Goal: Task Accomplishment & Management: Manage account settings

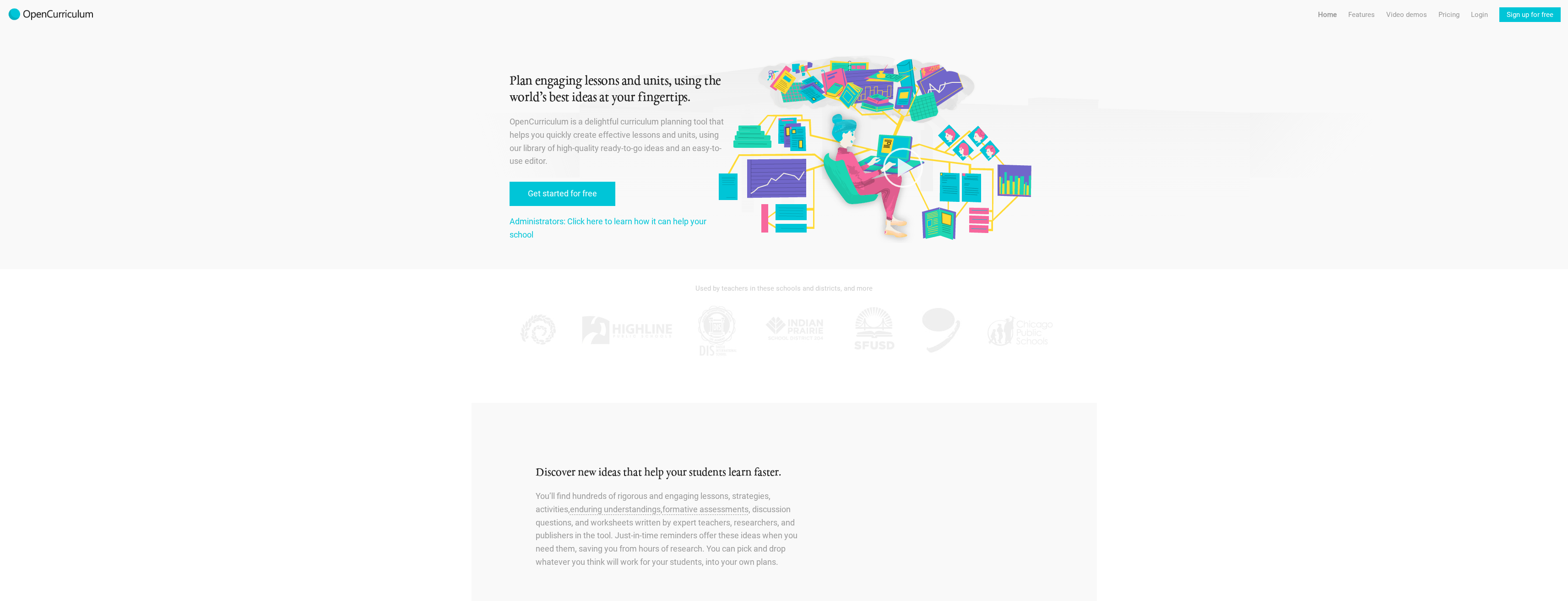
click at [65, 20] on img at bounding box center [51, 14] width 87 height 14
click at [1440, 17] on link "Pricing" at bounding box center [1449, 14] width 21 height 14
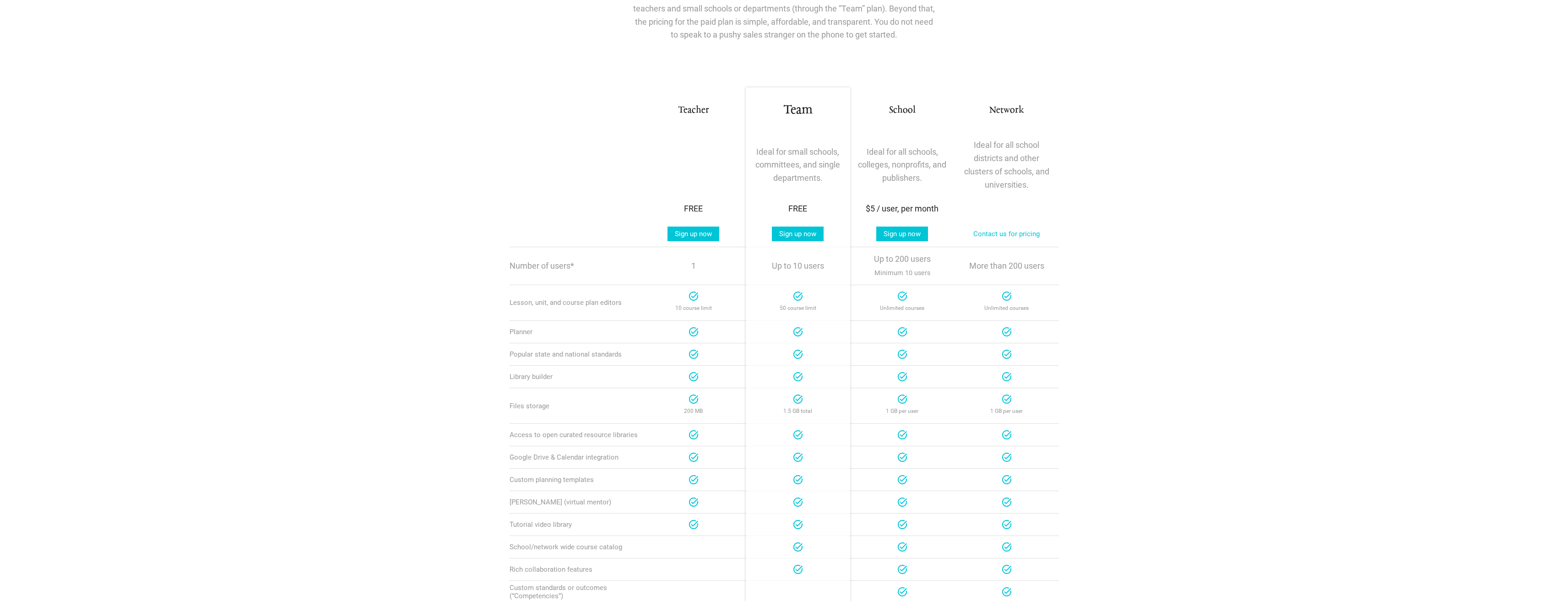
scroll to position [138, 0]
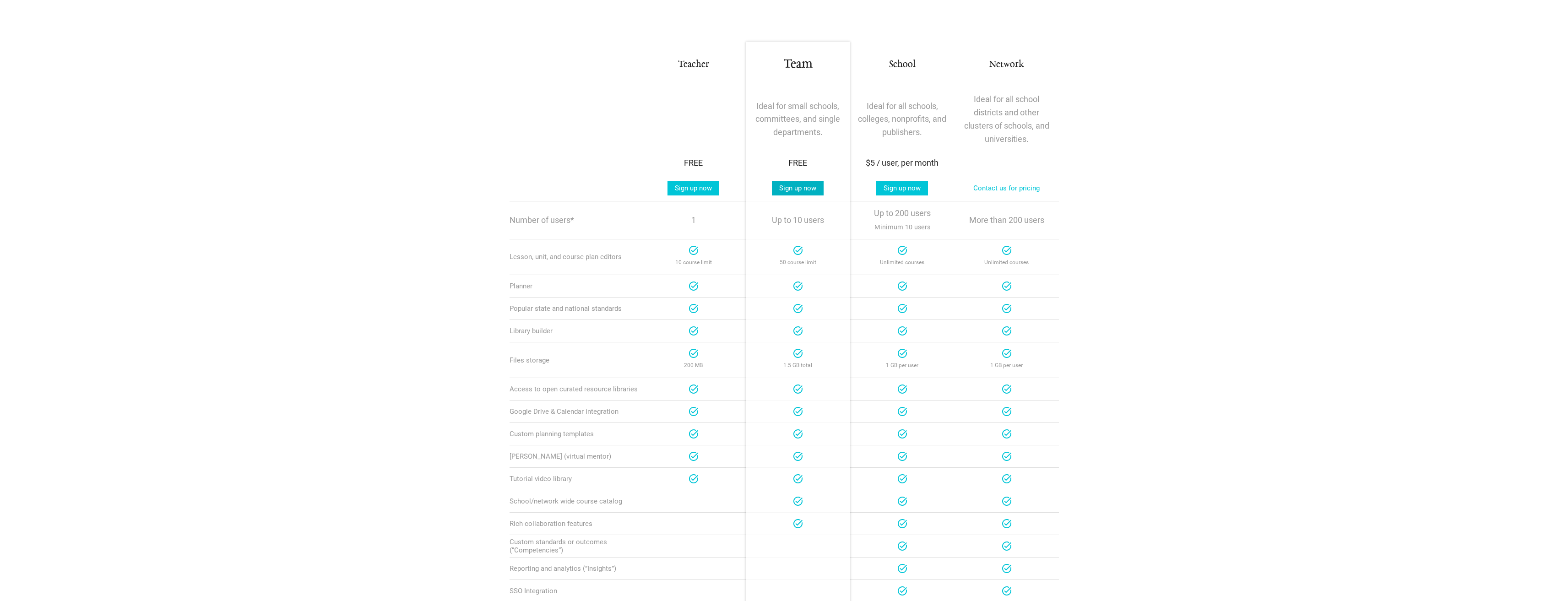
click at [803, 186] on link "Sign up now" at bounding box center [797, 188] width 52 height 14
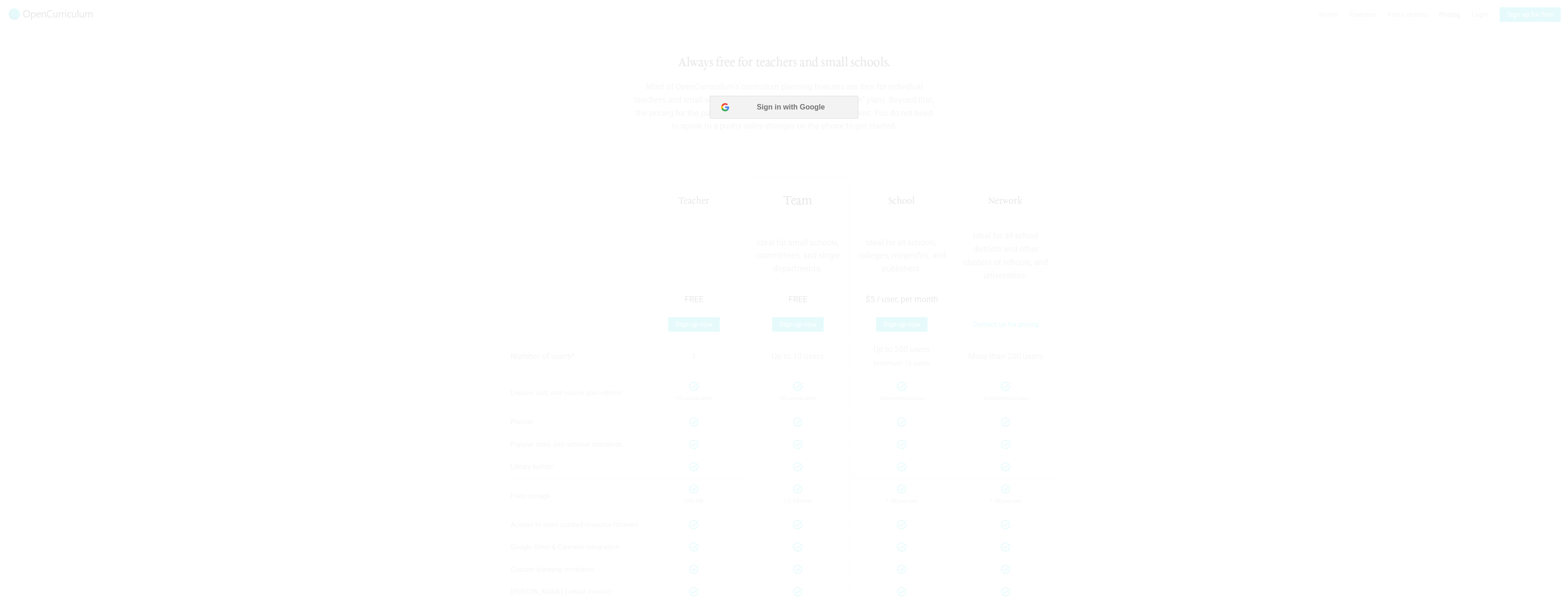
scroll to position [0, 0]
click at [785, 107] on button "Sign in with Google" at bounding box center [784, 107] width 148 height 23
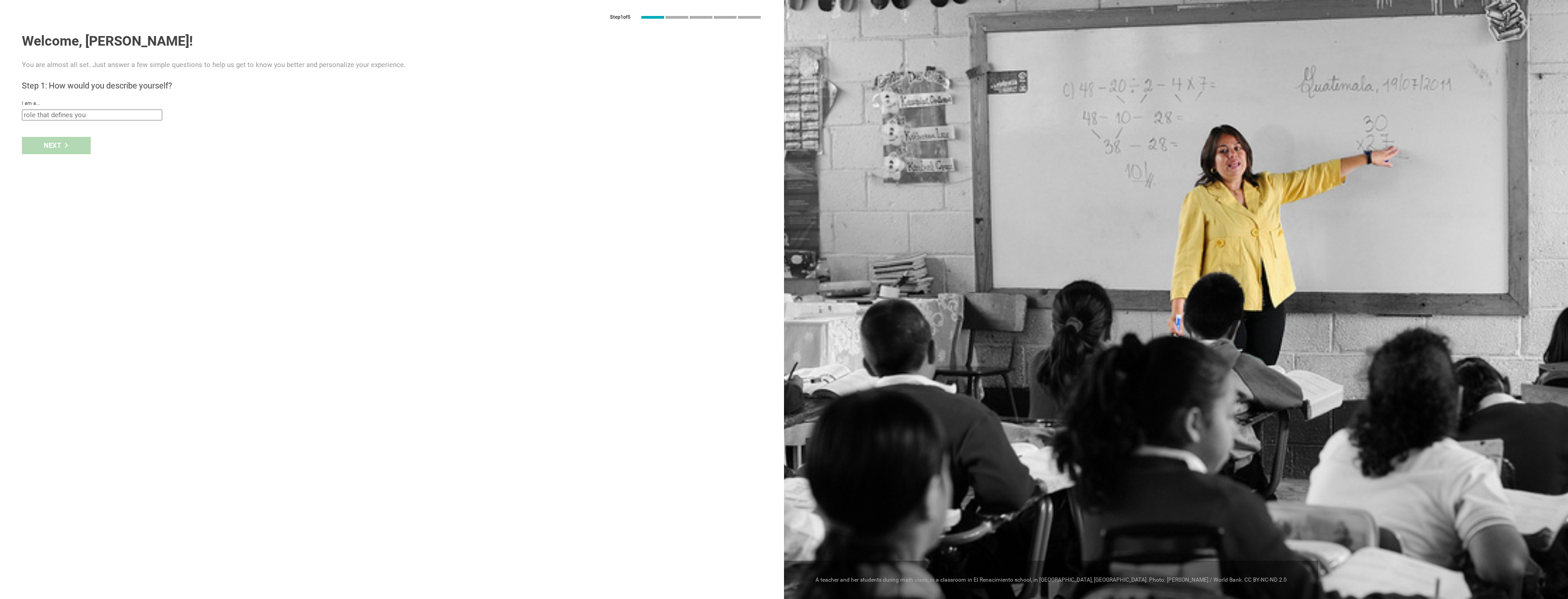
click at [76, 117] on input "text" at bounding box center [92, 115] width 141 height 11
click at [75, 164] on div "Instructional Coach" at bounding box center [92, 167] width 129 height 9
type input "Instructional Coach"
click at [74, 148] on div "school" at bounding box center [77, 145] width 104 height 9
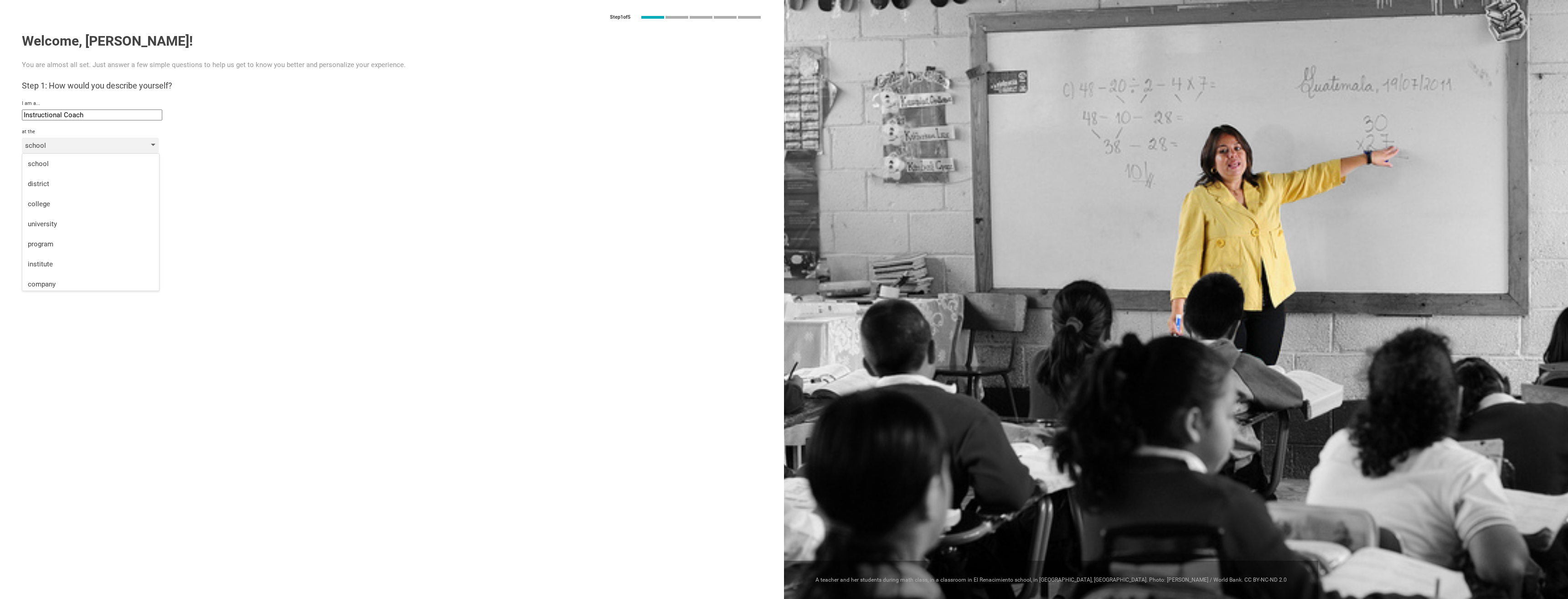
click at [74, 148] on div "school" at bounding box center [77, 145] width 104 height 9
click at [69, 178] on div "Next" at bounding box center [56, 178] width 69 height 17
click at [70, 167] on input "text" at bounding box center [92, 167] width 141 height 11
type input "[GEOGRAPHIC_DATA][DEMOGRAPHIC_DATA]"
click at [58, 202] on div "Next" at bounding box center [56, 197] width 69 height 17
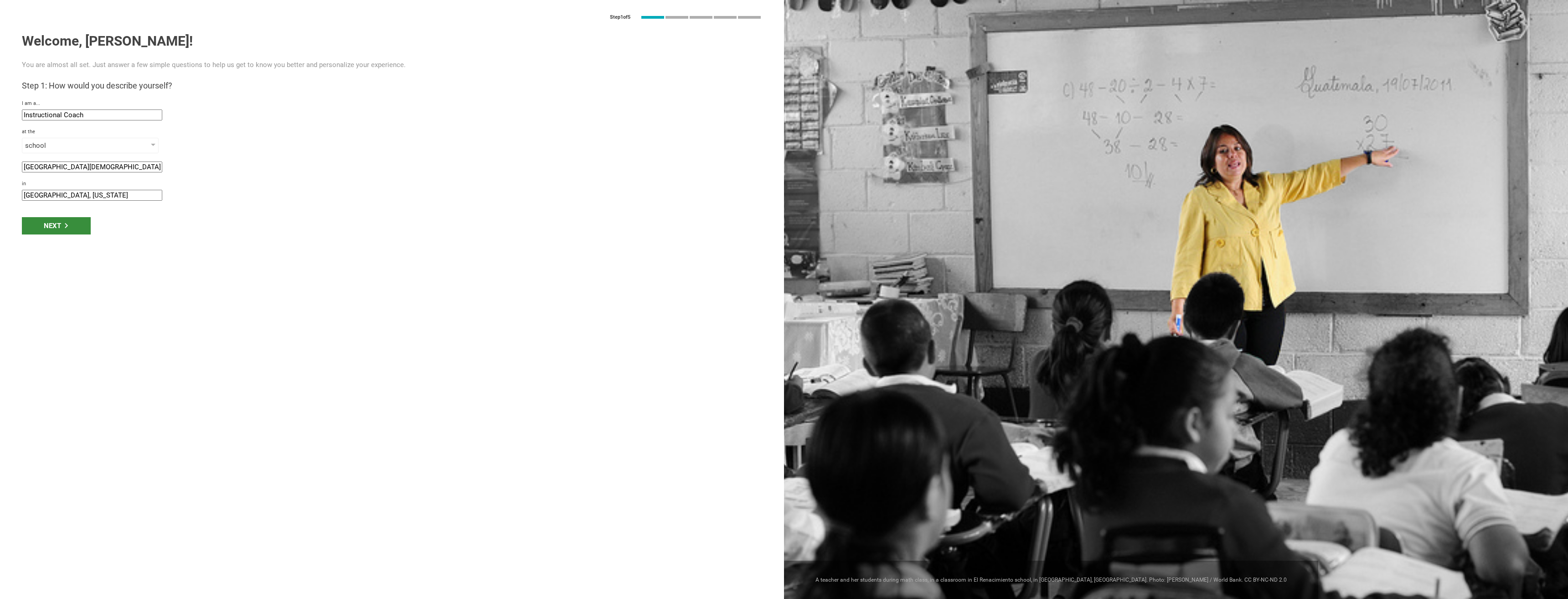
click at [57, 226] on div "Next" at bounding box center [56, 226] width 69 height 17
click at [44, 198] on input "Conroe, Texas" at bounding box center [92, 195] width 141 height 11
click at [40, 196] on input "Conroe, Texas" at bounding box center [92, 195] width 141 height 11
type input "Willis, Texas"
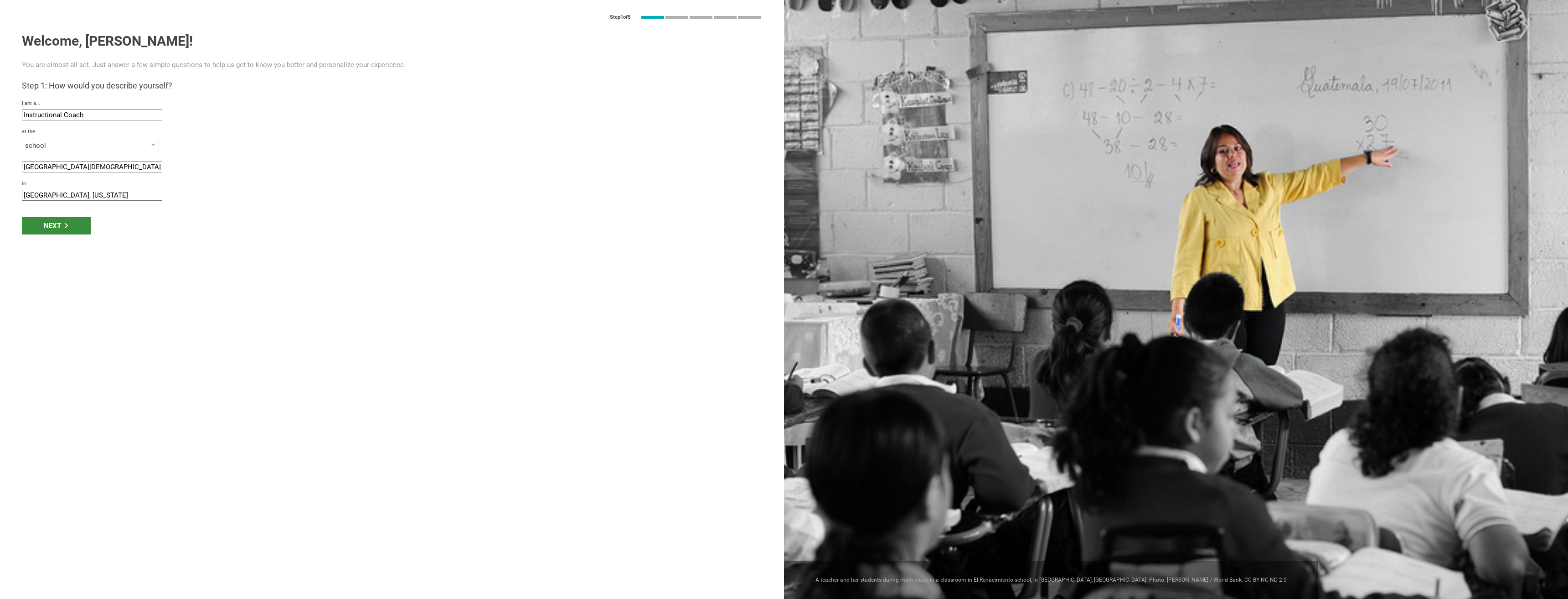
click at [69, 226] on div "Next" at bounding box center [56, 226] width 69 height 17
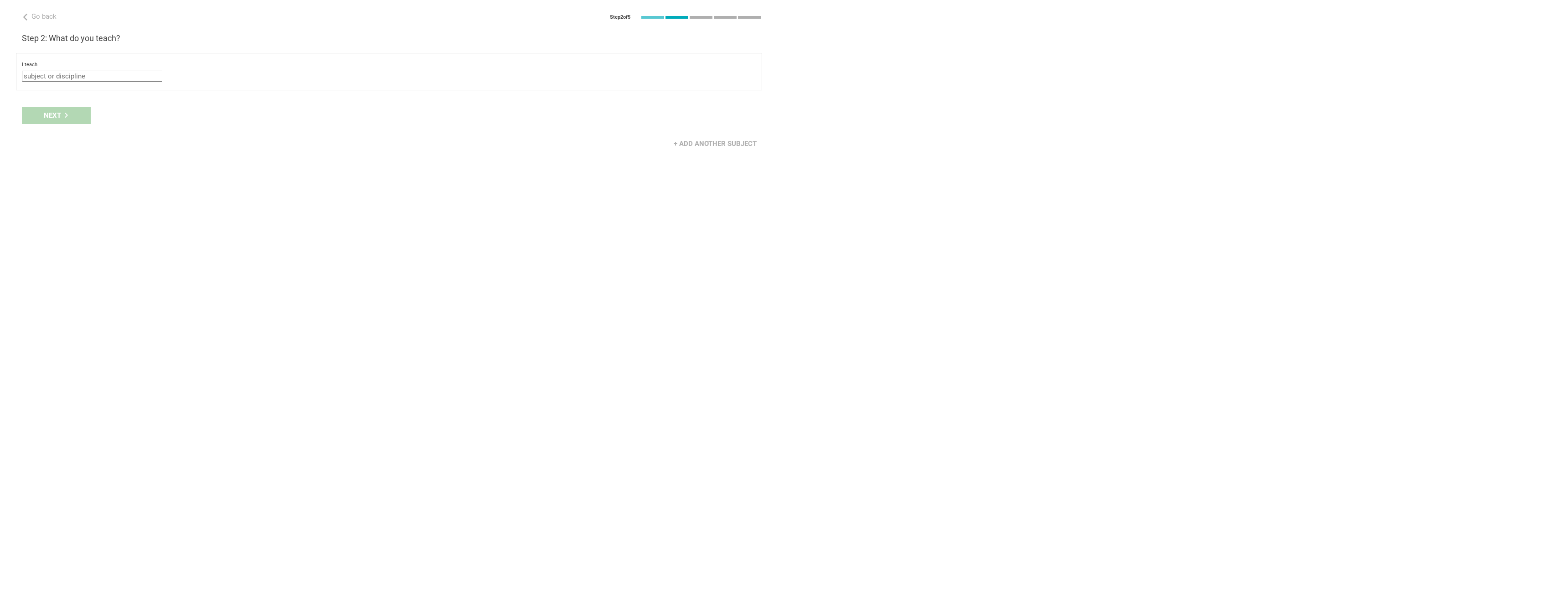
click at [91, 79] on input "text" at bounding box center [92, 76] width 141 height 11
click at [55, 165] on li "Other" at bounding box center [93, 172] width 141 height 20
type input "Other"
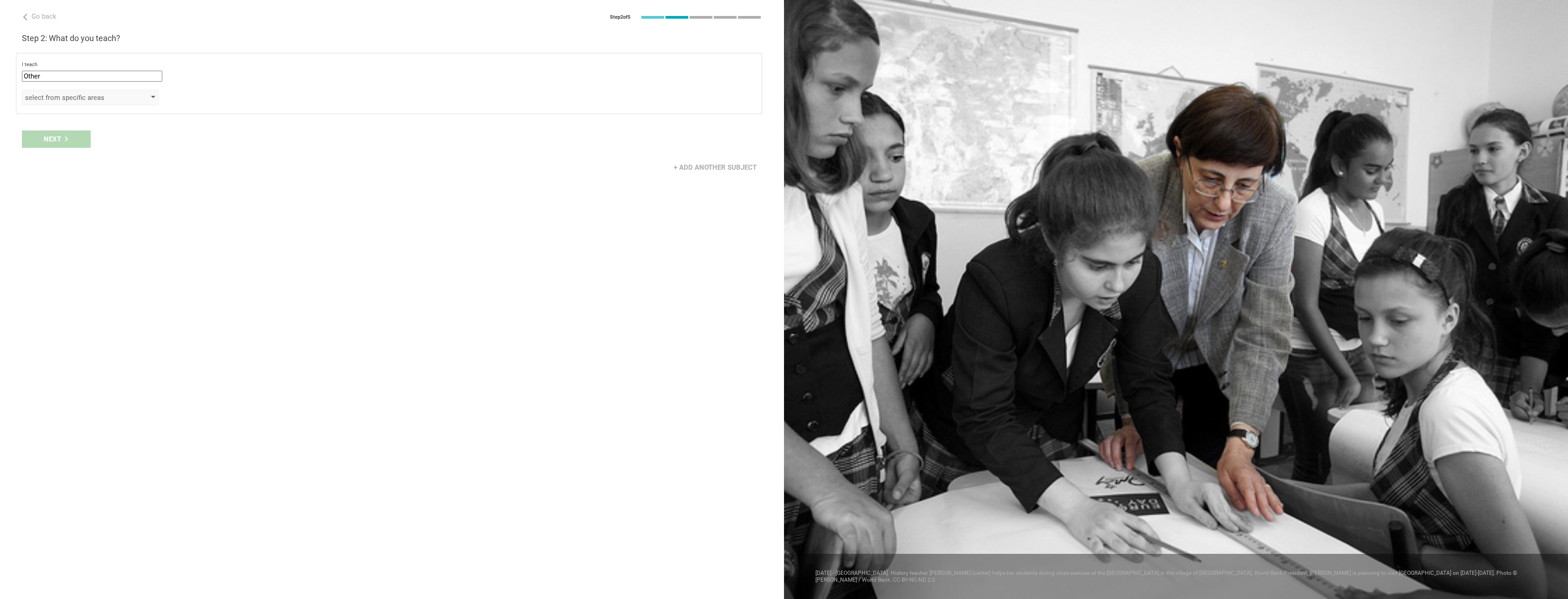
click at [74, 102] on div "select from specific areas" at bounding box center [90, 98] width 137 height 15
click at [44, 206] on div "Technology" at bounding box center [91, 204] width 126 height 11
click at [229, 179] on div "+ Add another subject" at bounding box center [392, 167] width 784 height 28
click at [63, 136] on div "Next" at bounding box center [56, 139] width 69 height 17
click at [94, 128] on div "Grade" at bounding box center [77, 130] width 104 height 9
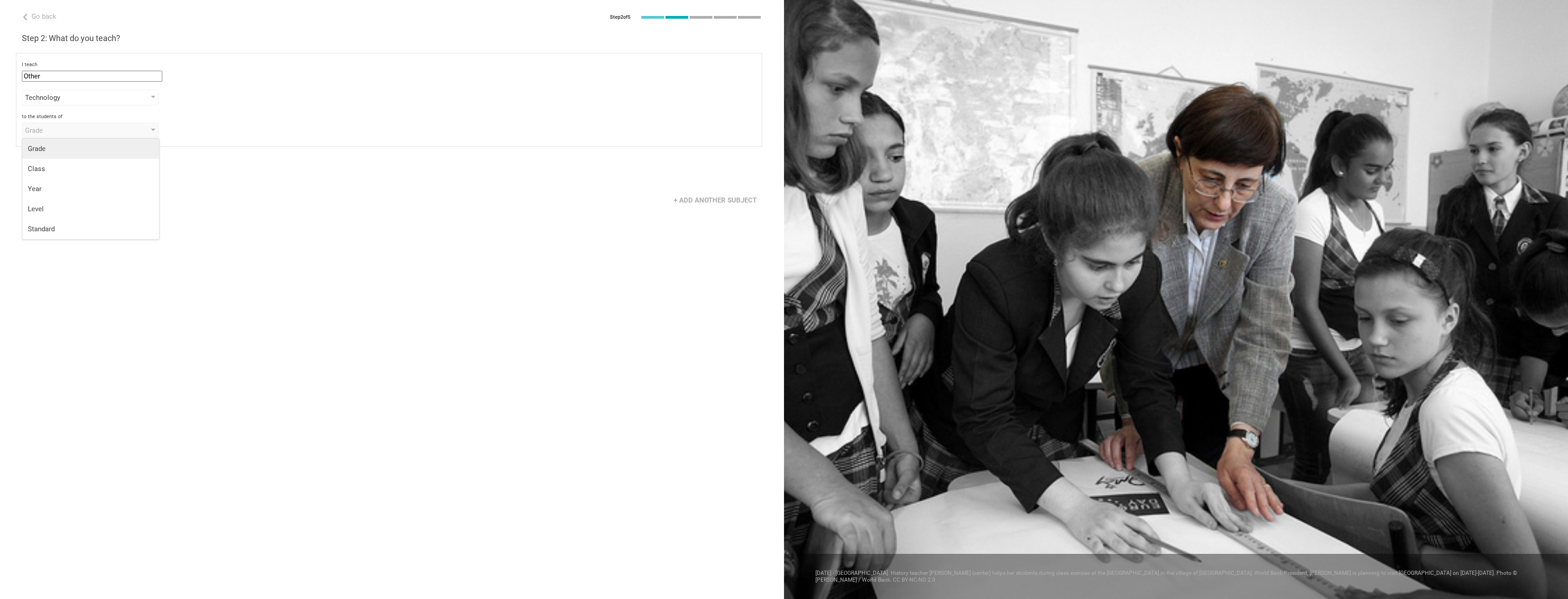
click at [86, 145] on div "Grade" at bounding box center [91, 148] width 126 height 9
click at [70, 151] on div "select from grades" at bounding box center [77, 154] width 104 height 9
click at [37, 173] on icon at bounding box center [33, 173] width 8 height 8
click at [39, 191] on icon at bounding box center [33, 195] width 11 height 11
click at [40, 213] on div "3" at bounding box center [91, 217] width 126 height 11
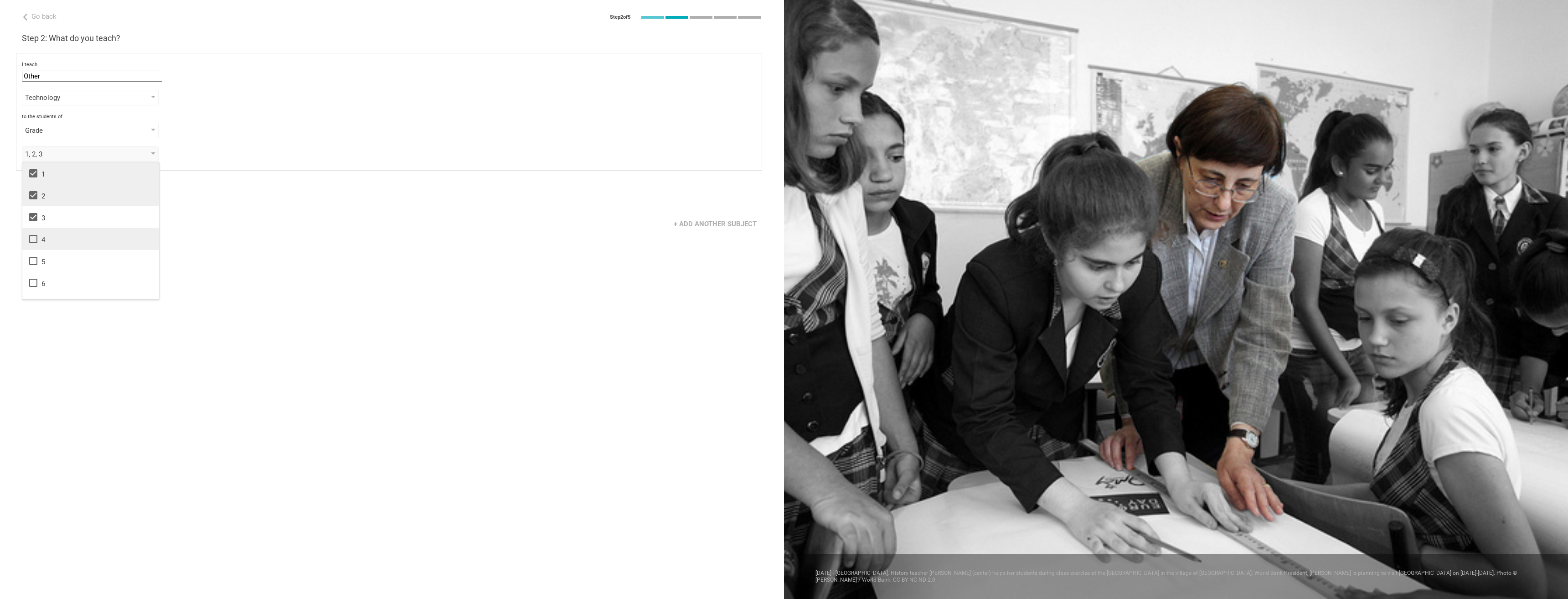
click at [36, 239] on icon at bounding box center [33, 239] width 11 height 11
click at [34, 255] on icon at bounding box center [33, 261] width 11 height 11
click at [200, 204] on div "Next" at bounding box center [392, 195] width 784 height 28
click at [83, 196] on div "Next" at bounding box center [56, 195] width 69 height 17
click at [99, 184] on div "select from all phrases that apply" at bounding box center [77, 187] width 104 height 9
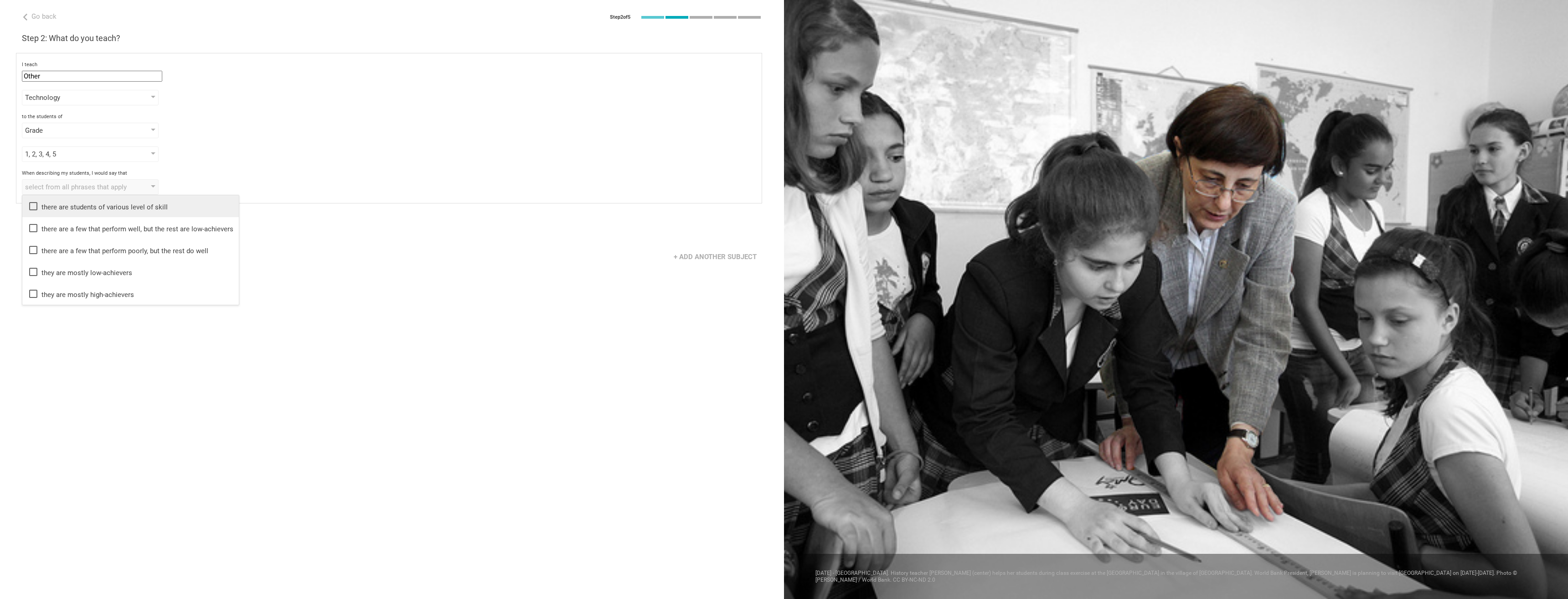
click at [84, 203] on div "there are students of various level of skill" at bounding box center [131, 206] width 206 height 11
click at [300, 275] on div "Go back Step 2 of 5 Welcome, Evan! You are almost all set. Just answer a few si…" at bounding box center [392, 299] width 784 height 599
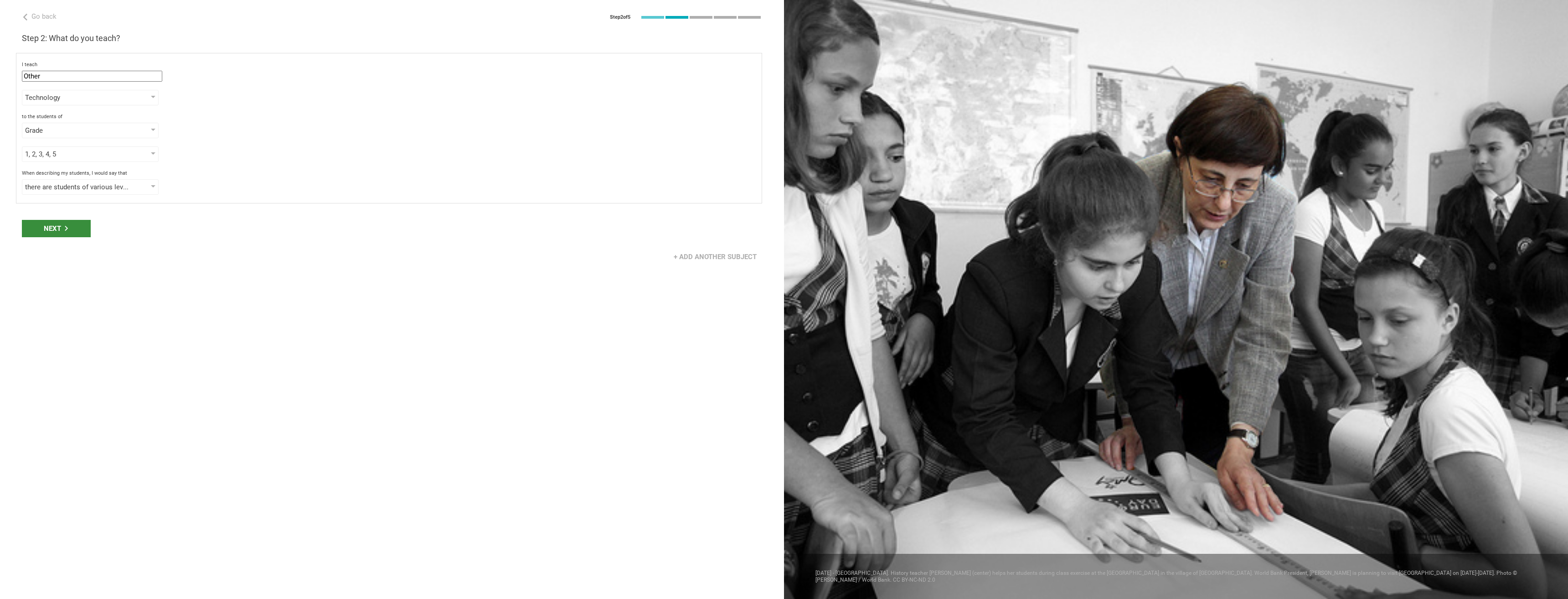
click at [58, 226] on div "Next" at bounding box center [56, 228] width 69 height 17
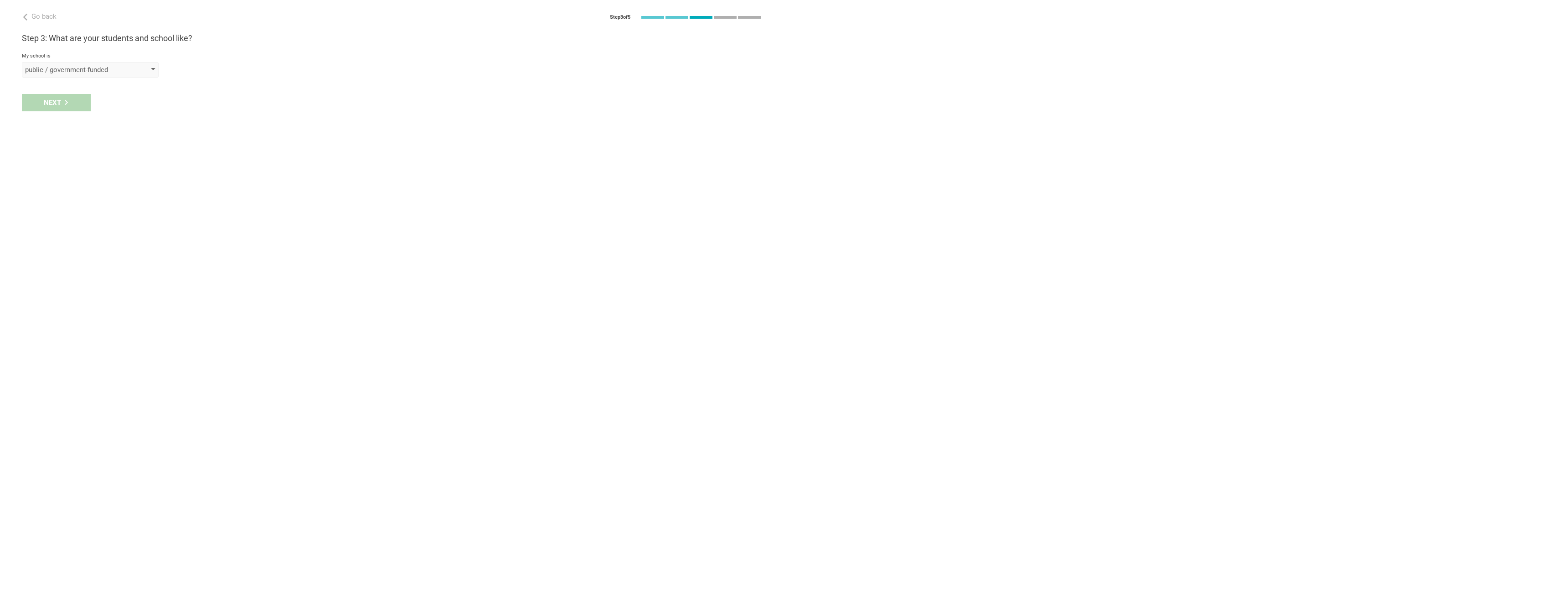
click at [126, 67] on div "public / government-funded" at bounding box center [77, 70] width 104 height 9
click at [72, 105] on div "private" at bounding box center [91, 108] width 126 height 9
click at [75, 101] on div "select from a bunch of systems" at bounding box center [77, 102] width 104 height 9
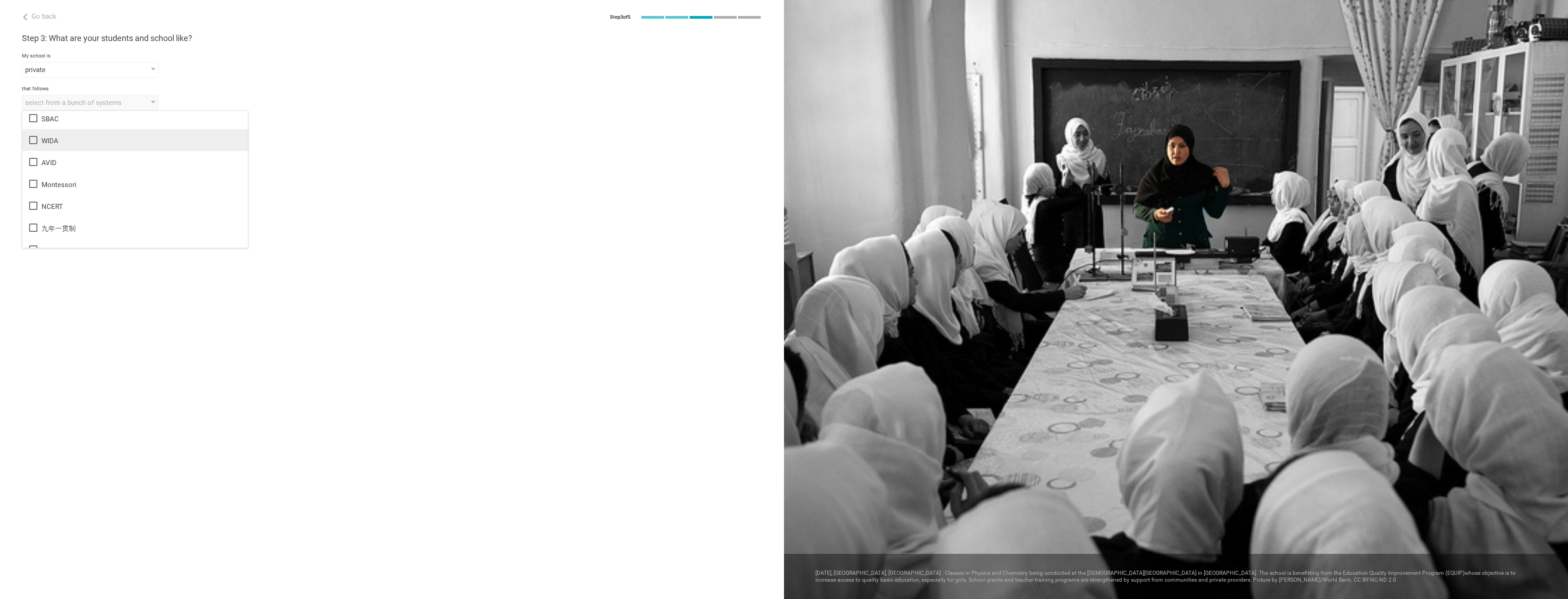
scroll to position [542, 0]
click at [81, 169] on div "Montessori" at bounding box center [135, 171] width 215 height 11
click at [65, 216] on div "Montessori" at bounding box center [135, 217] width 215 height 11
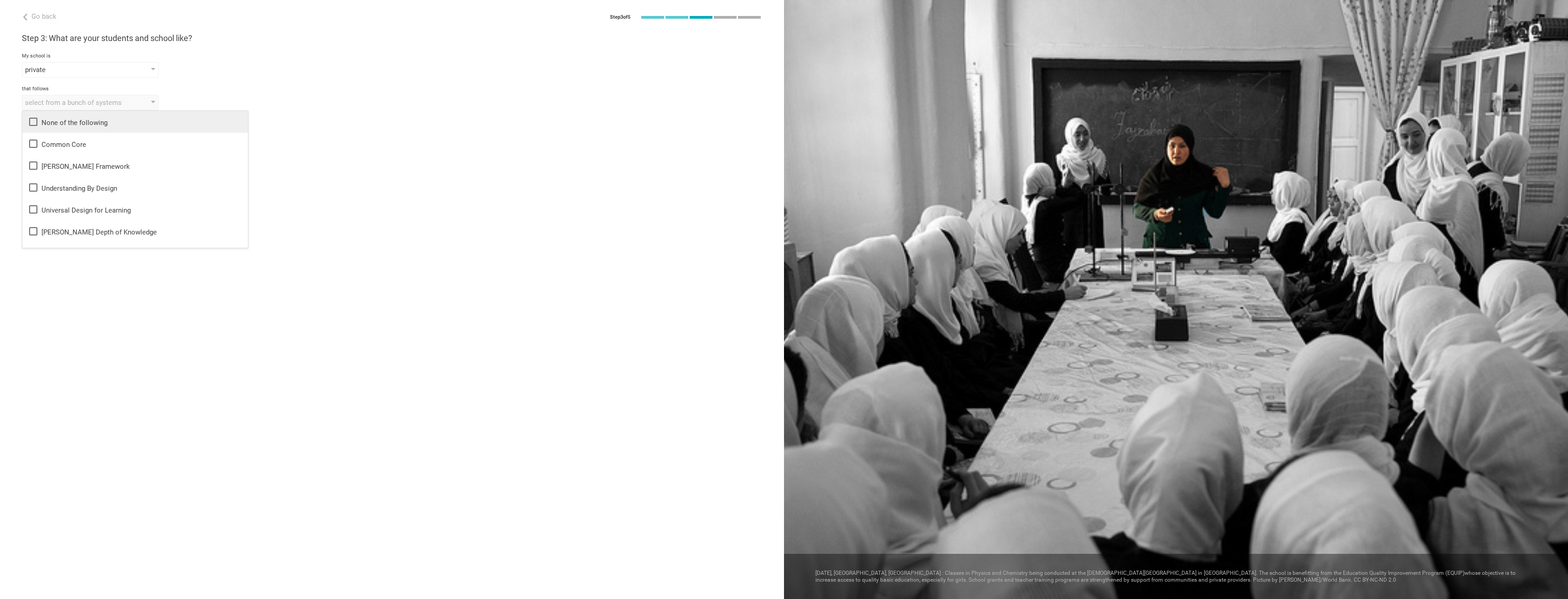
click at [76, 124] on div "None of the following" at bounding box center [135, 122] width 215 height 11
click at [328, 162] on div "Go back Step 3 of 5 Welcome, Evan! You are almost all set. Just answer a few si…" at bounding box center [392, 299] width 784 height 599
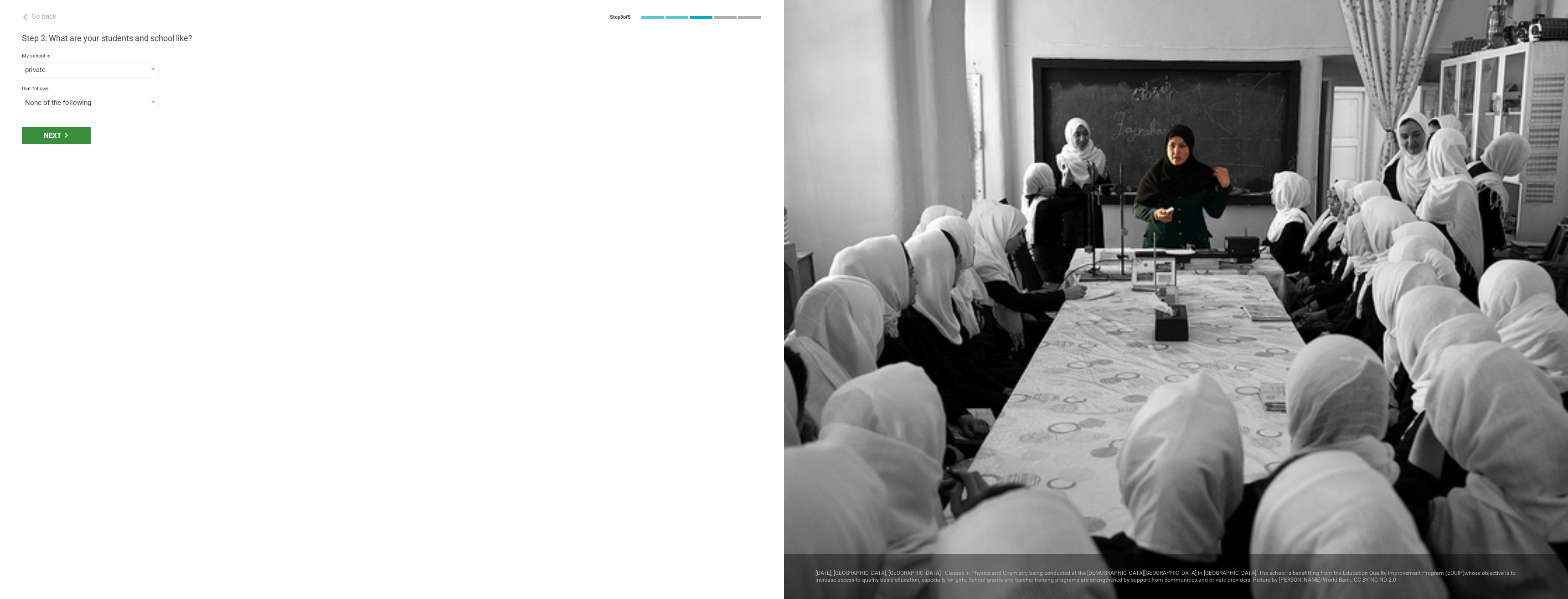
click at [45, 129] on div "Next" at bounding box center [56, 135] width 69 height 17
click at [97, 135] on div "select phrases that describe your student population" at bounding box center [77, 136] width 104 height 9
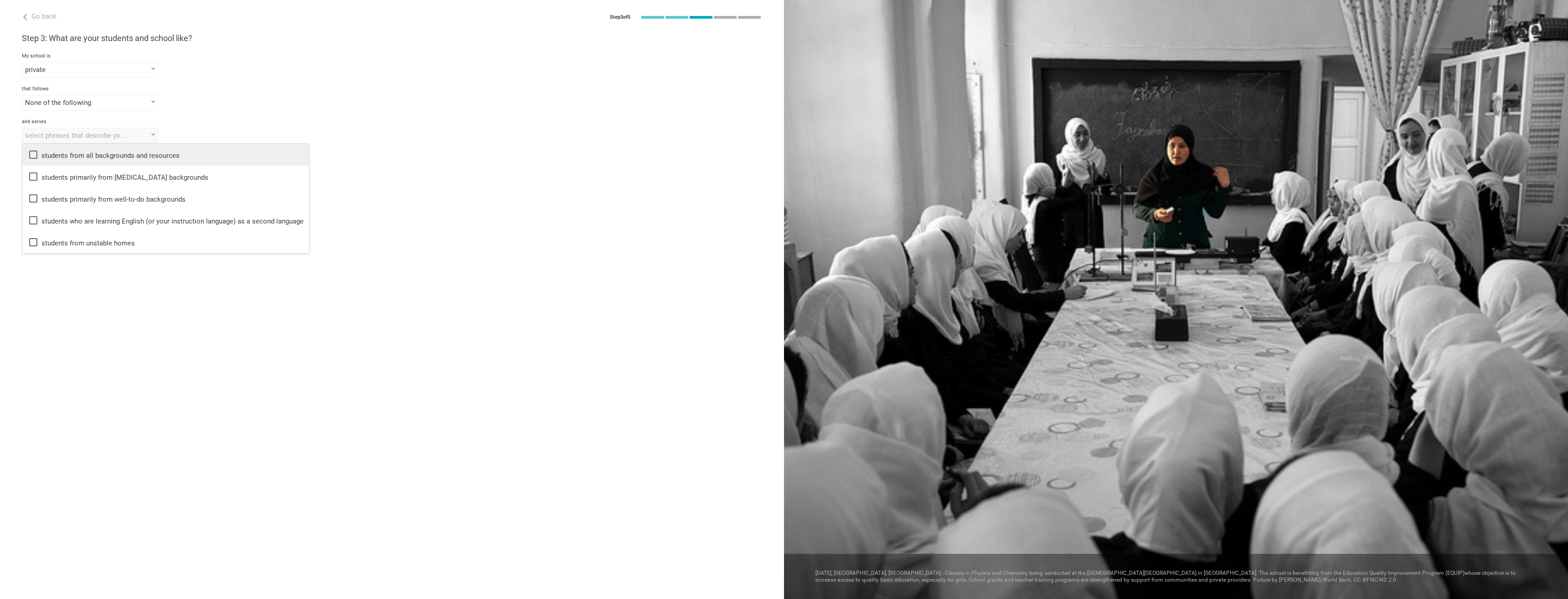
click at [99, 152] on div "students from all backgrounds and resources" at bounding box center [166, 154] width 275 height 11
click at [260, 99] on div "None of the following None of the following Common Core Danielson Framework Und…" at bounding box center [392, 102] width 740 height 15
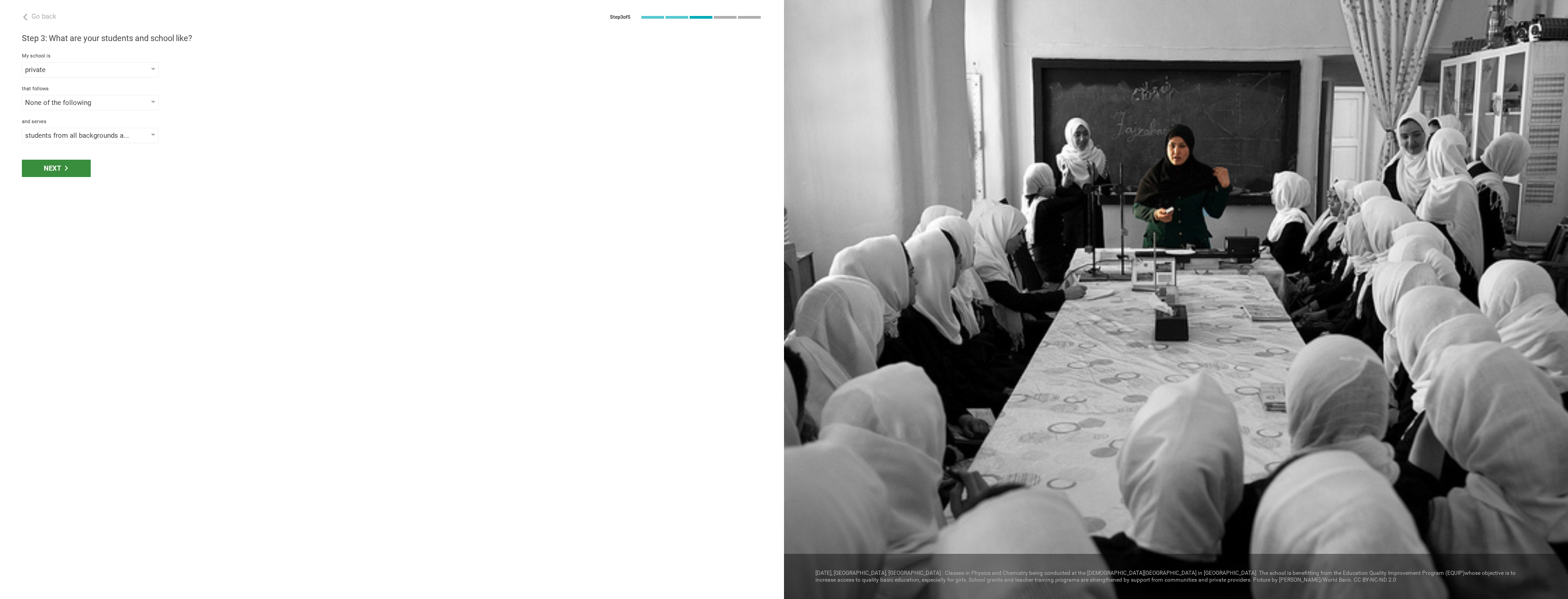
click at [82, 171] on div "Next" at bounding box center [56, 168] width 69 height 17
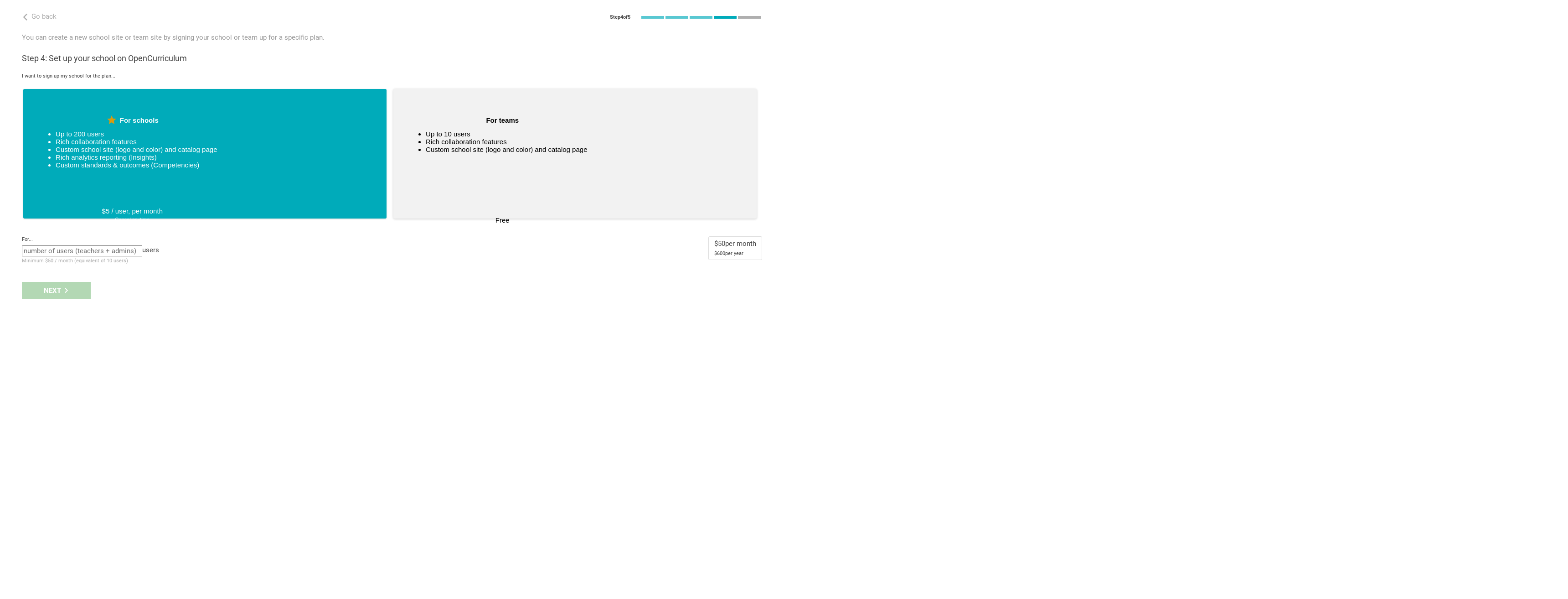
click at [458, 189] on ul "Up to 10 users Rich collaboration features Custom school site (logo and color) …" at bounding box center [502, 167] width 170 height 75
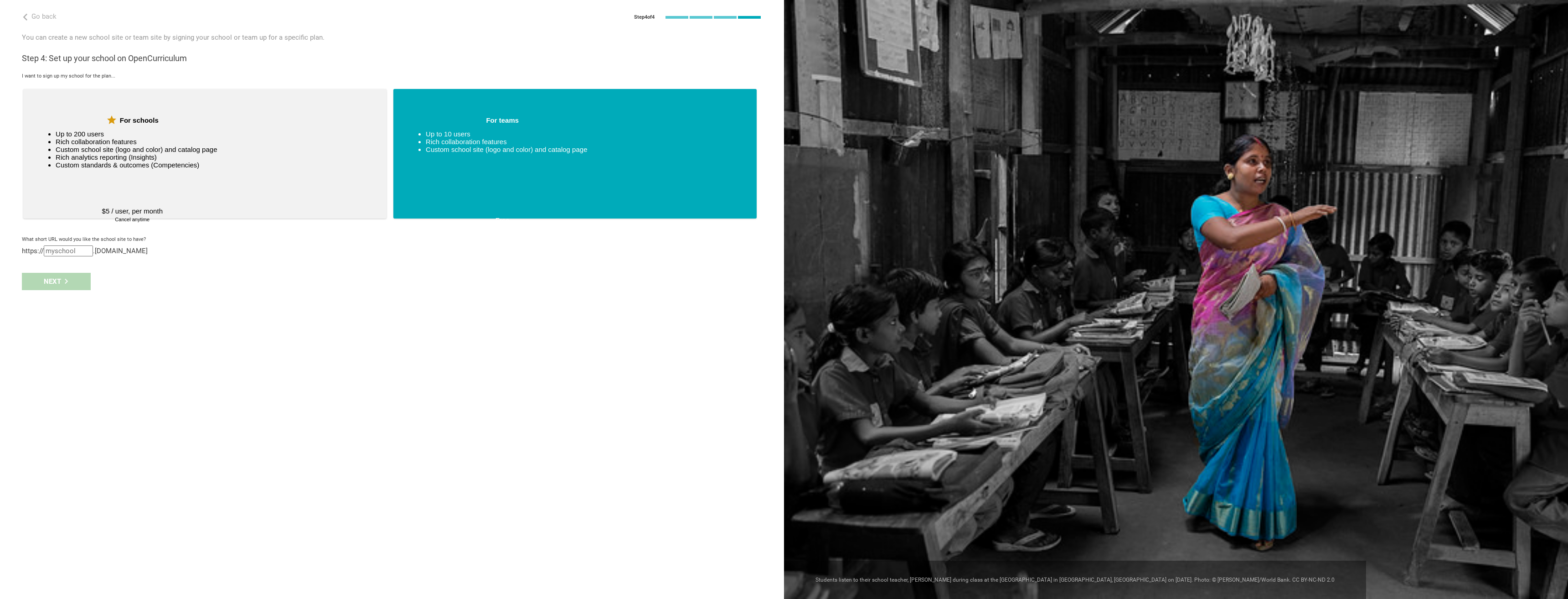
click at [114, 271] on div "Next" at bounding box center [392, 281] width 784 height 28
click at [52, 249] on input "text" at bounding box center [68, 251] width 49 height 11
type input "covenant"
click at [61, 291] on div "Next" at bounding box center [56, 290] width 69 height 17
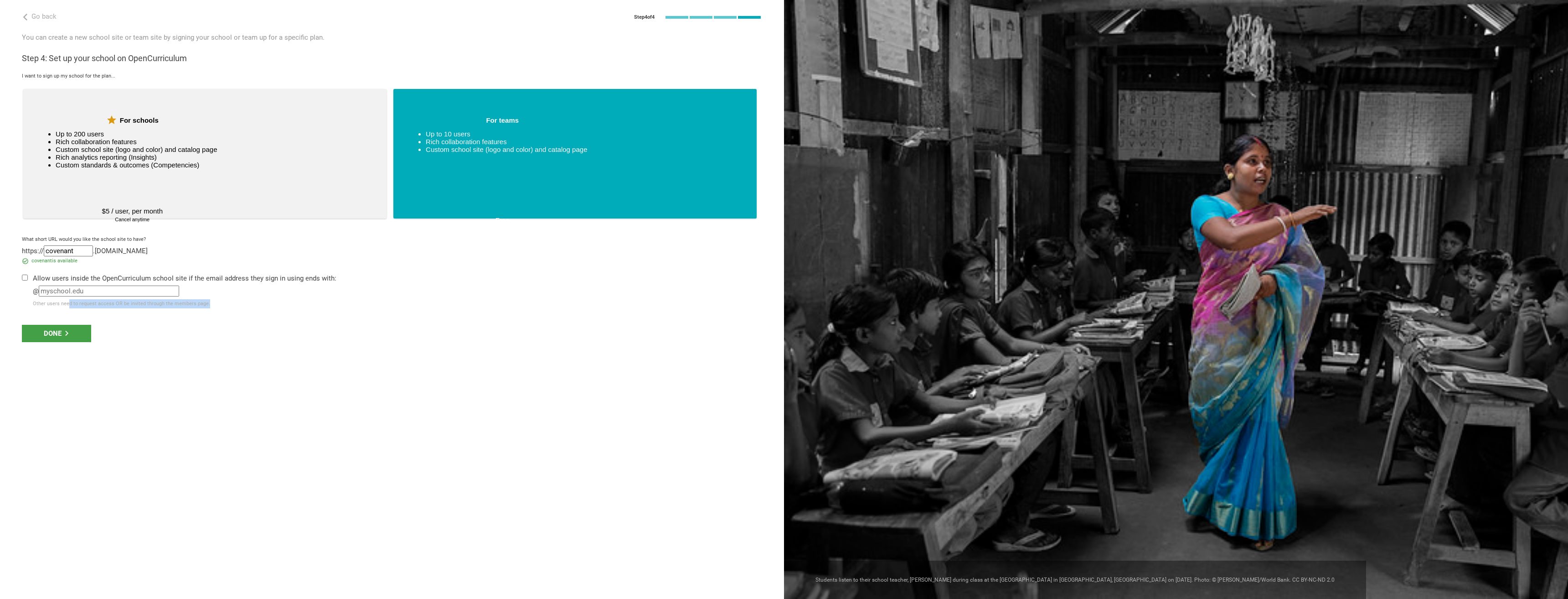
drag, startPoint x: 75, startPoint y: 304, endPoint x: 213, endPoint y: 308, distance: 138.1
click at [213, 308] on div "Other users need to request access OR be invited through the members page." at bounding box center [184, 304] width 303 height 9
click at [188, 334] on div "Done" at bounding box center [392, 333] width 784 height 28
click at [53, 333] on div "Done" at bounding box center [57, 333] width 70 height 17
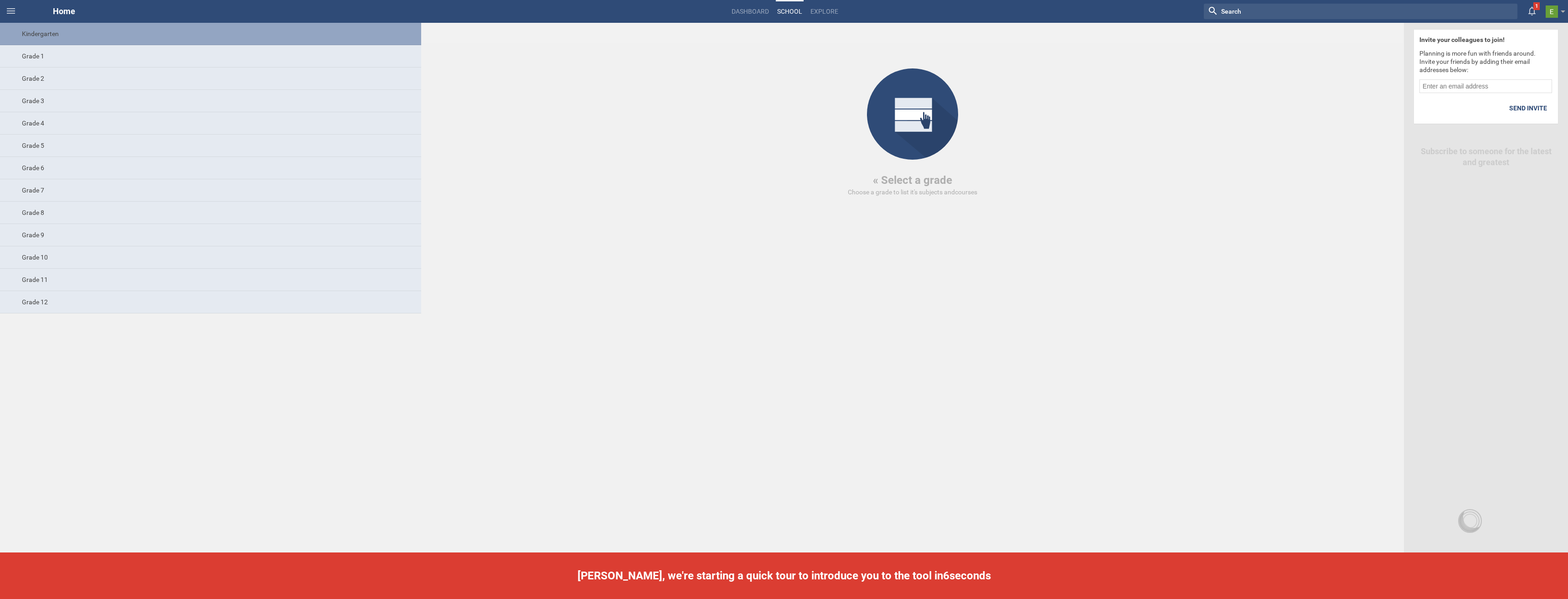
click at [53, 30] on div "Kindergarten" at bounding box center [210, 34] width 422 height 23
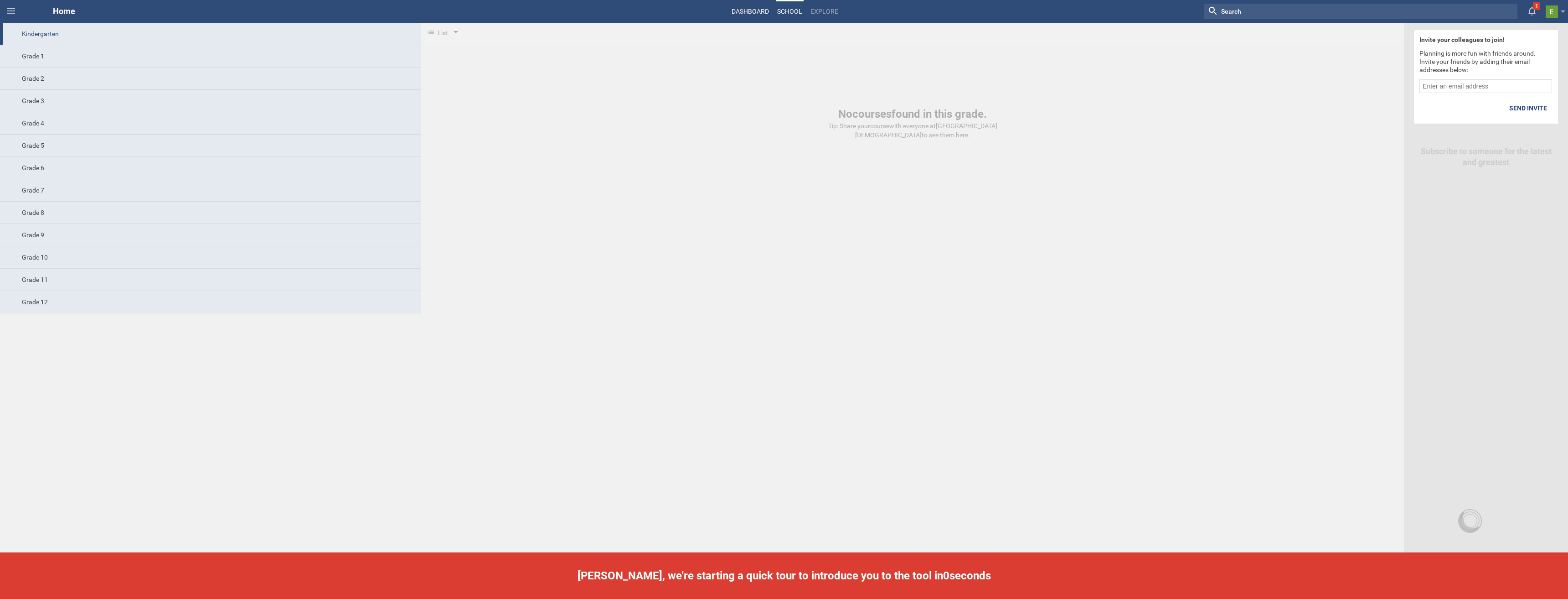
click at [739, 14] on link "Dashboard" at bounding box center [750, 11] width 40 height 20
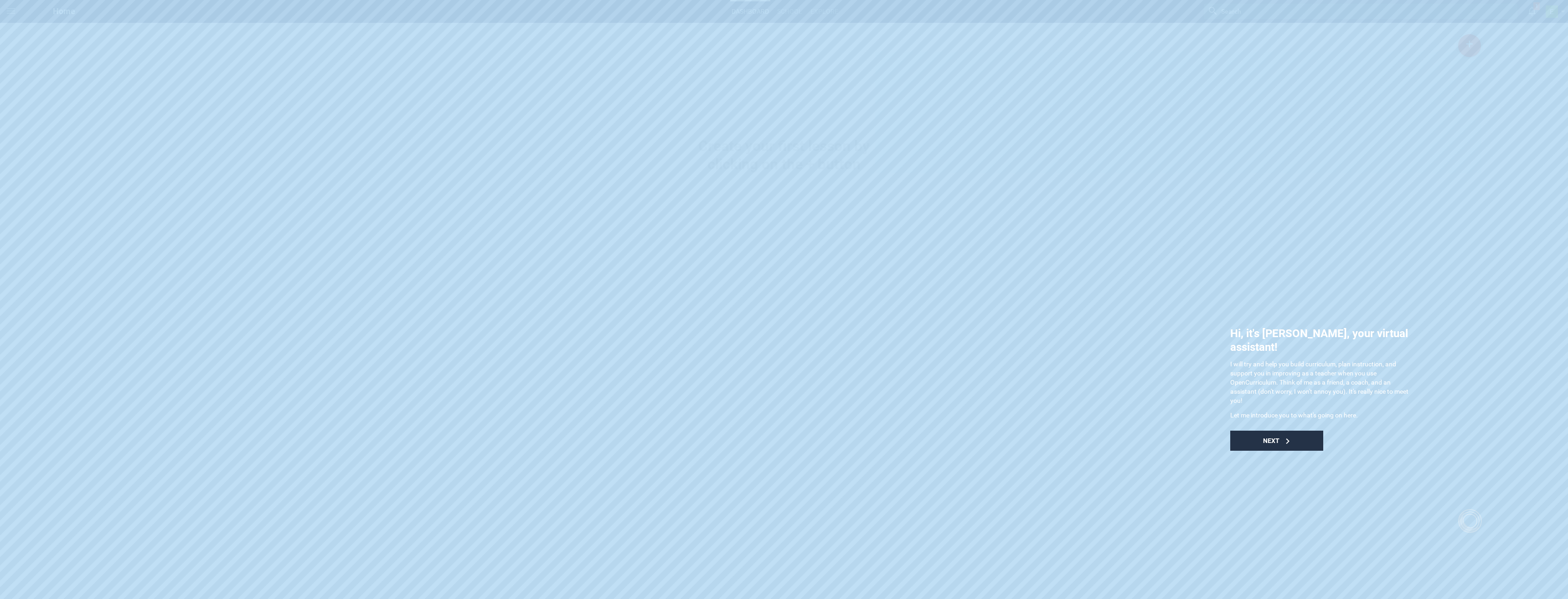
click at [1280, 431] on div "Next" at bounding box center [1277, 441] width 93 height 20
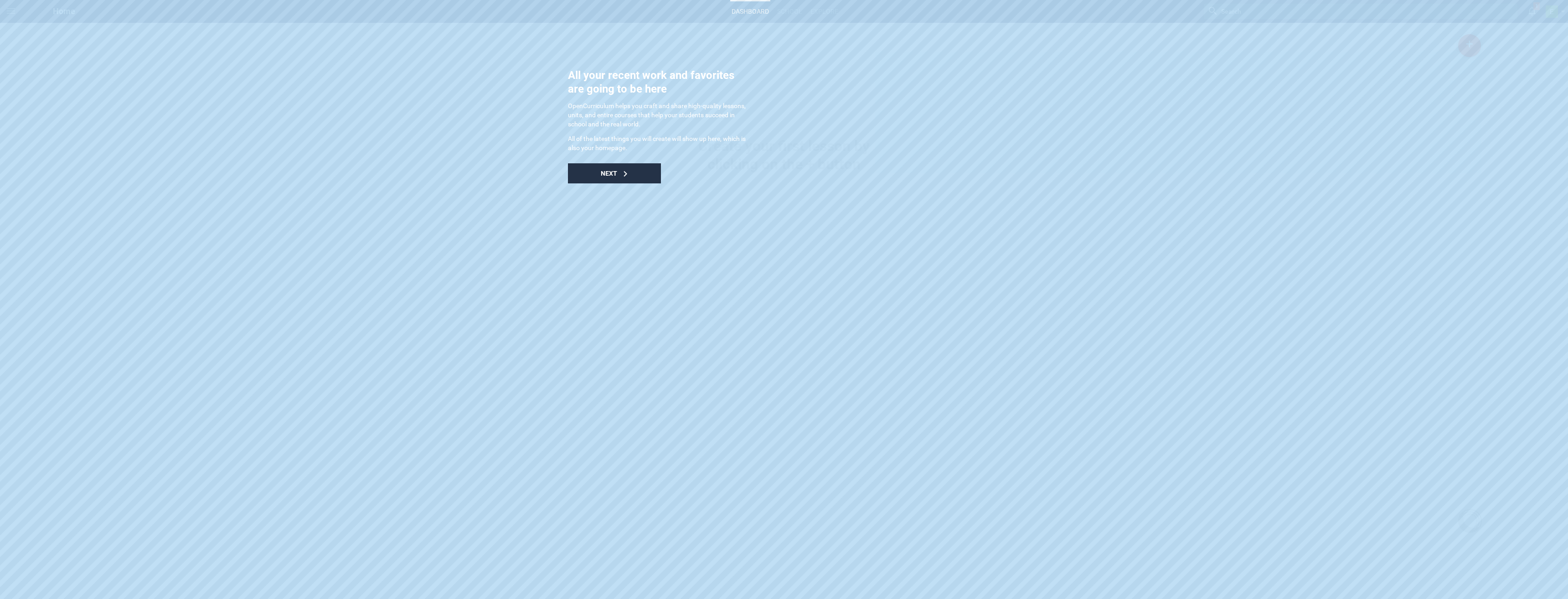
click at [614, 170] on span "Next" at bounding box center [609, 173] width 17 height 8
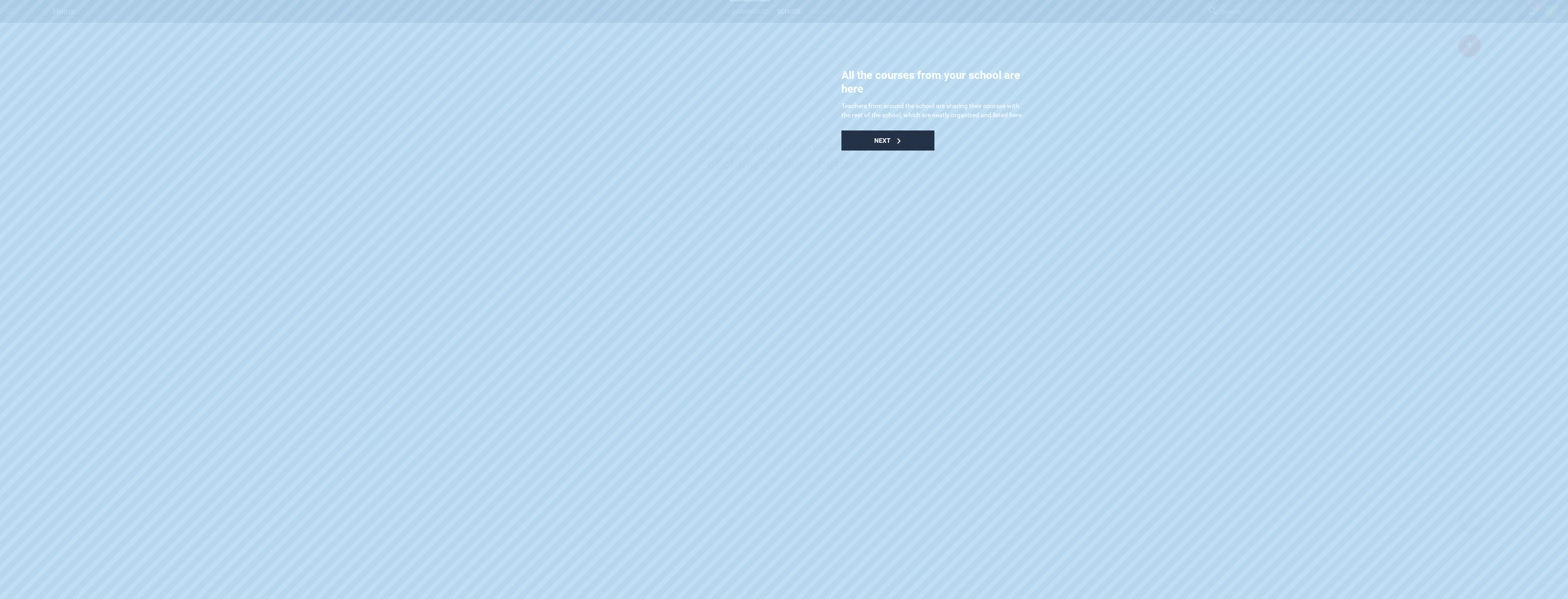
click at [882, 144] on span "Next" at bounding box center [882, 141] width 17 height 8
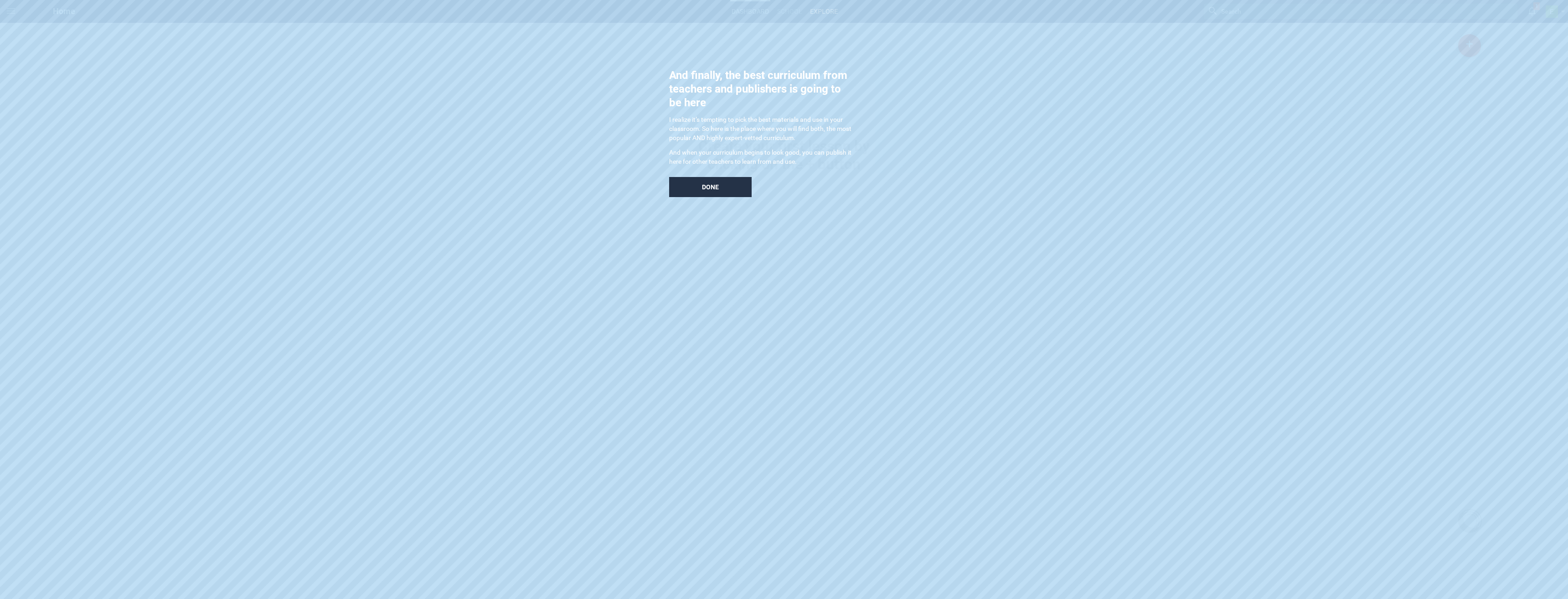
click at [712, 183] on span "Done" at bounding box center [711, 187] width 17 height 8
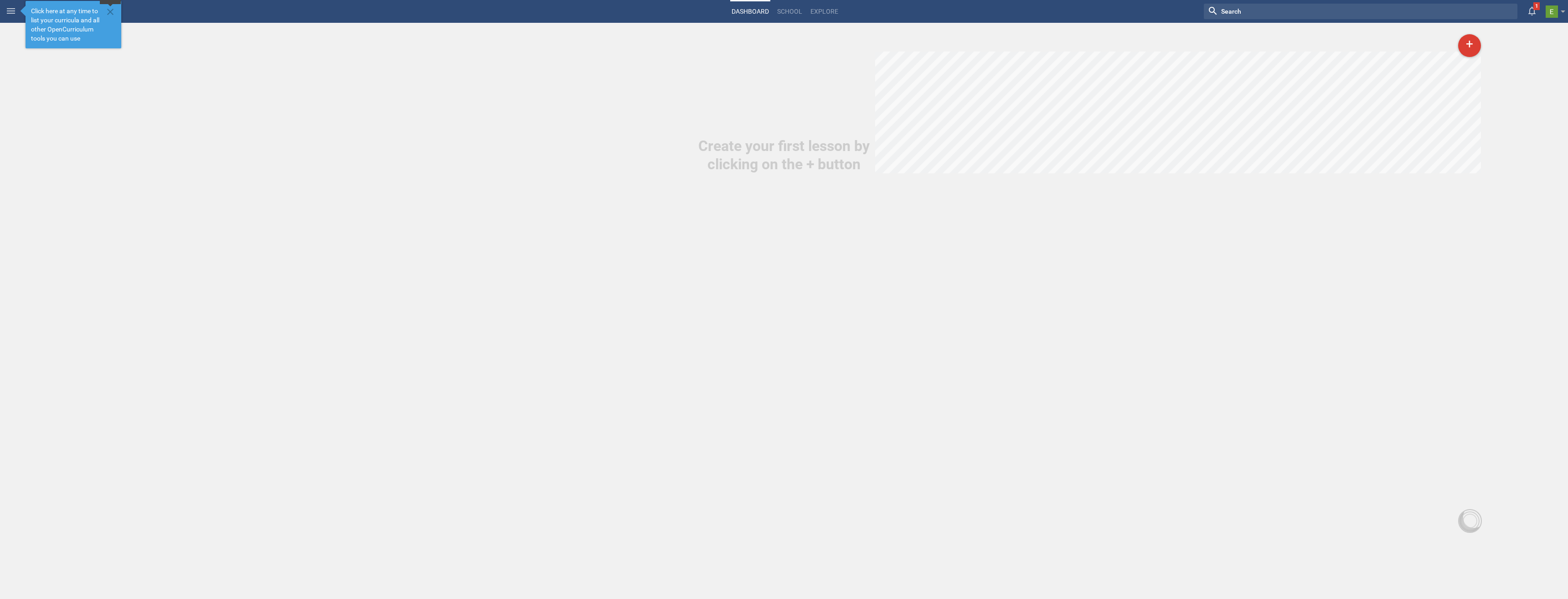
click at [110, 10] on icon at bounding box center [110, 11] width 11 height 11
click at [14, 11] on icon at bounding box center [11, 11] width 8 height 5
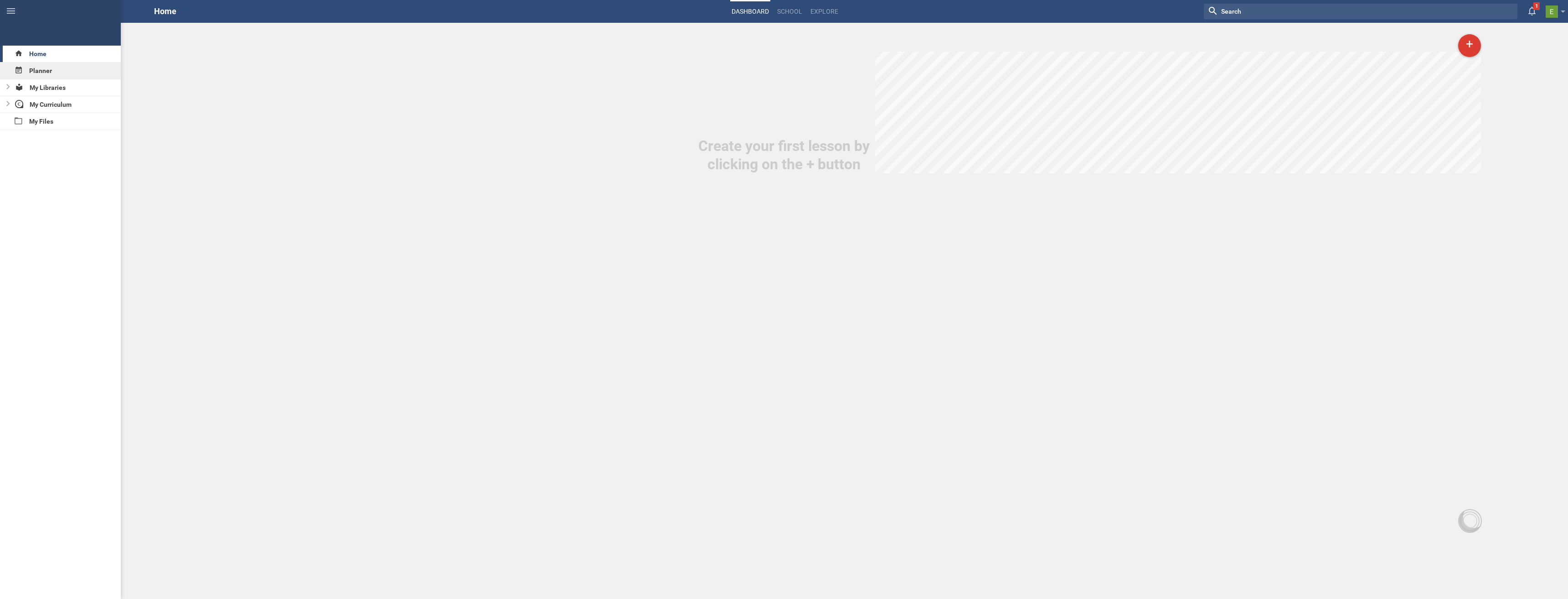
click at [37, 70] on div "Planner" at bounding box center [61, 71] width 121 height 17
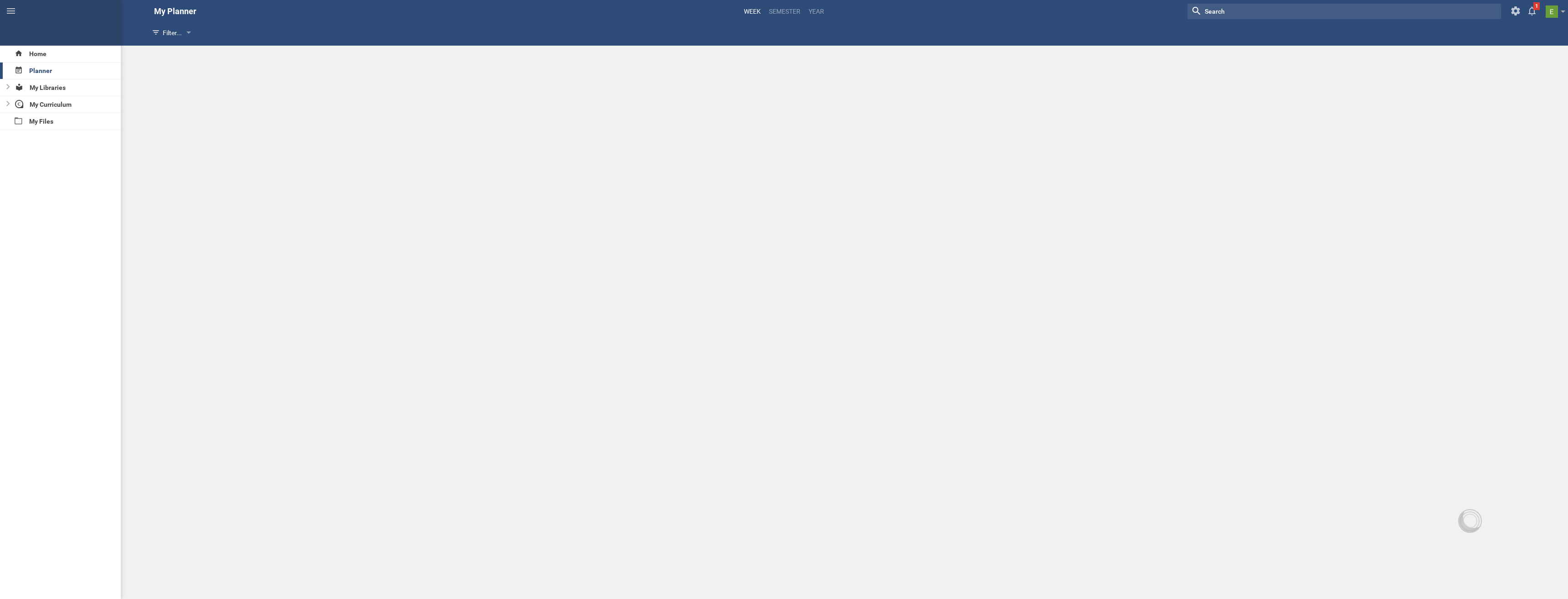
click at [755, 11] on link "Week" at bounding box center [752, 11] width 20 height 20
click at [33, 106] on div "My Curriculum" at bounding box center [67, 105] width 109 height 17
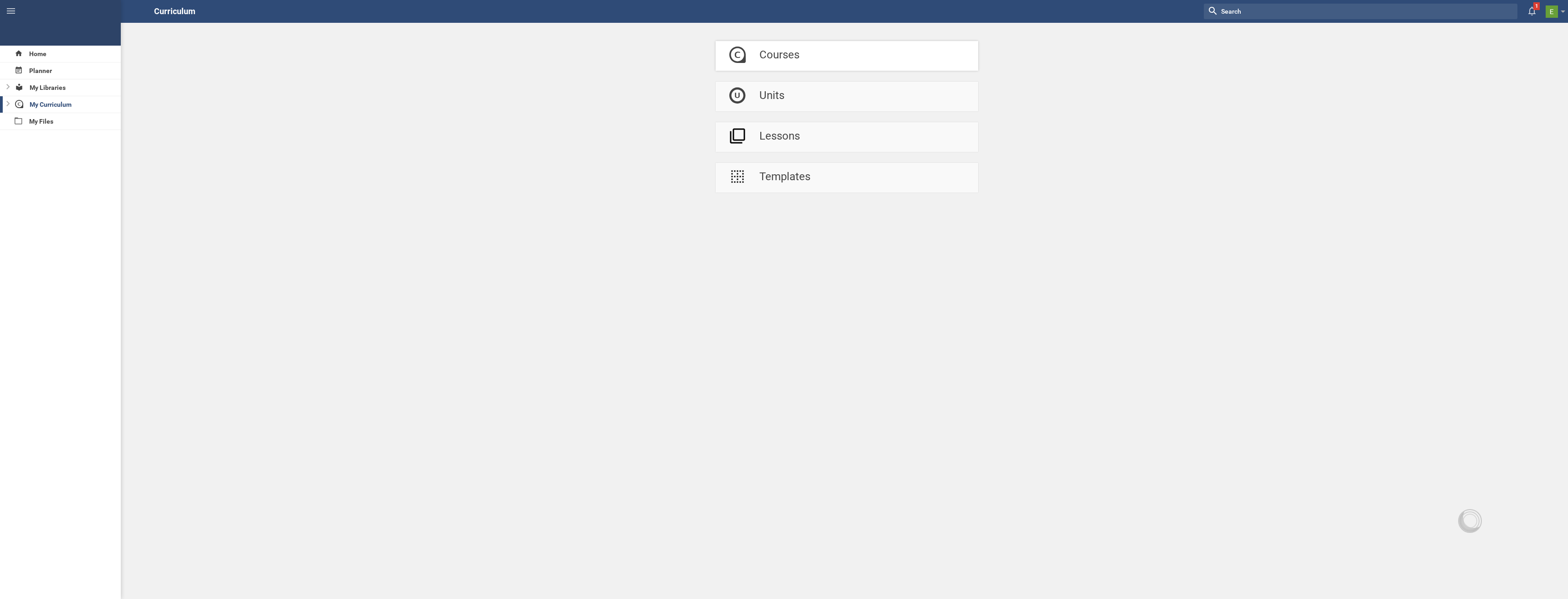
click at [805, 48] on link "Courses" at bounding box center [847, 55] width 263 height 30
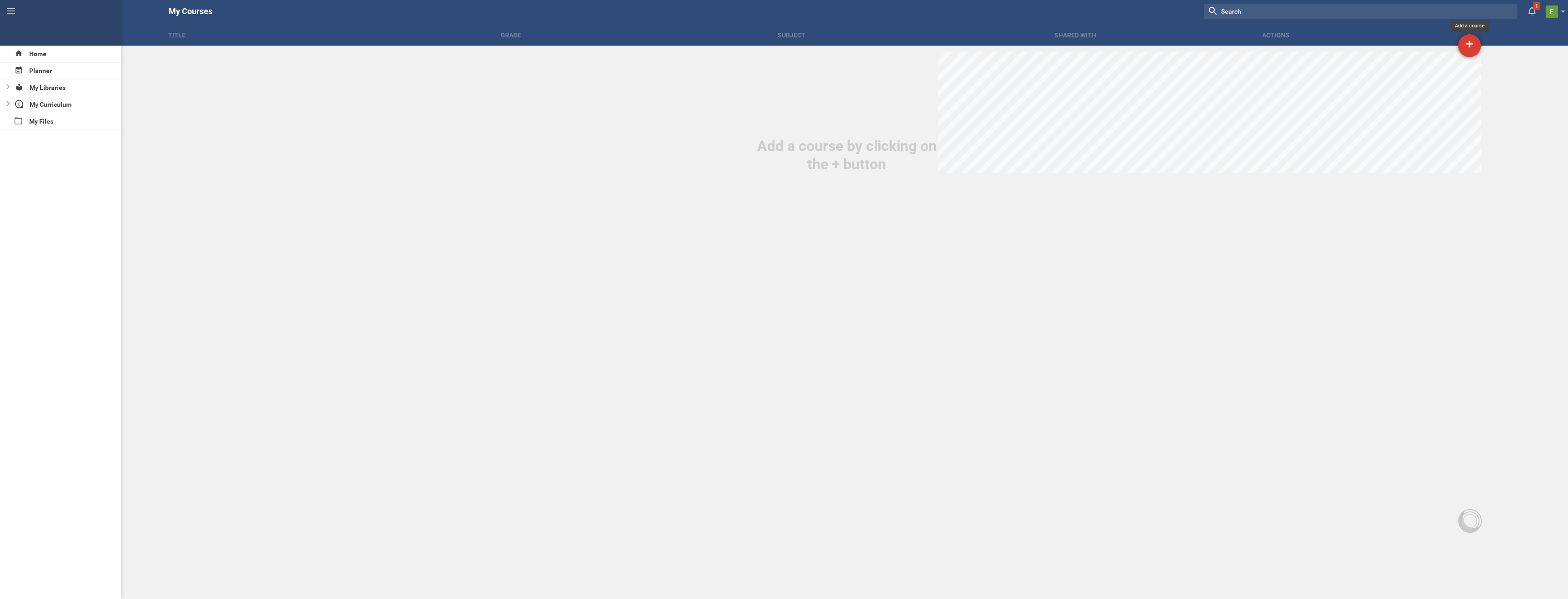
click at [1464, 40] on div "+" at bounding box center [1470, 45] width 23 height 23
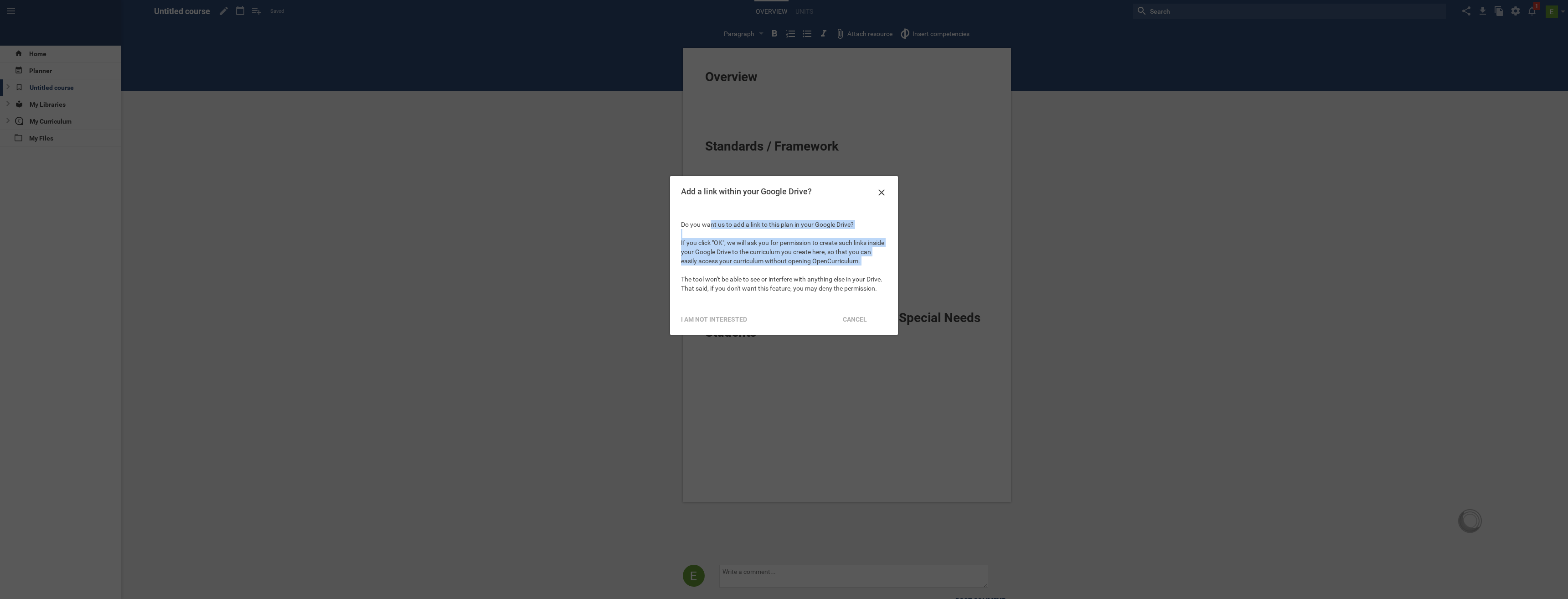
drag, startPoint x: 711, startPoint y: 224, endPoint x: 883, endPoint y: 270, distance: 178.0
click at [883, 270] on div "Do you want us to add a link to this plan in your Google Drive? If you click "O…" at bounding box center [783, 256] width 228 height 95
click at [727, 321] on div "I am not interested" at bounding box center [714, 319] width 77 height 20
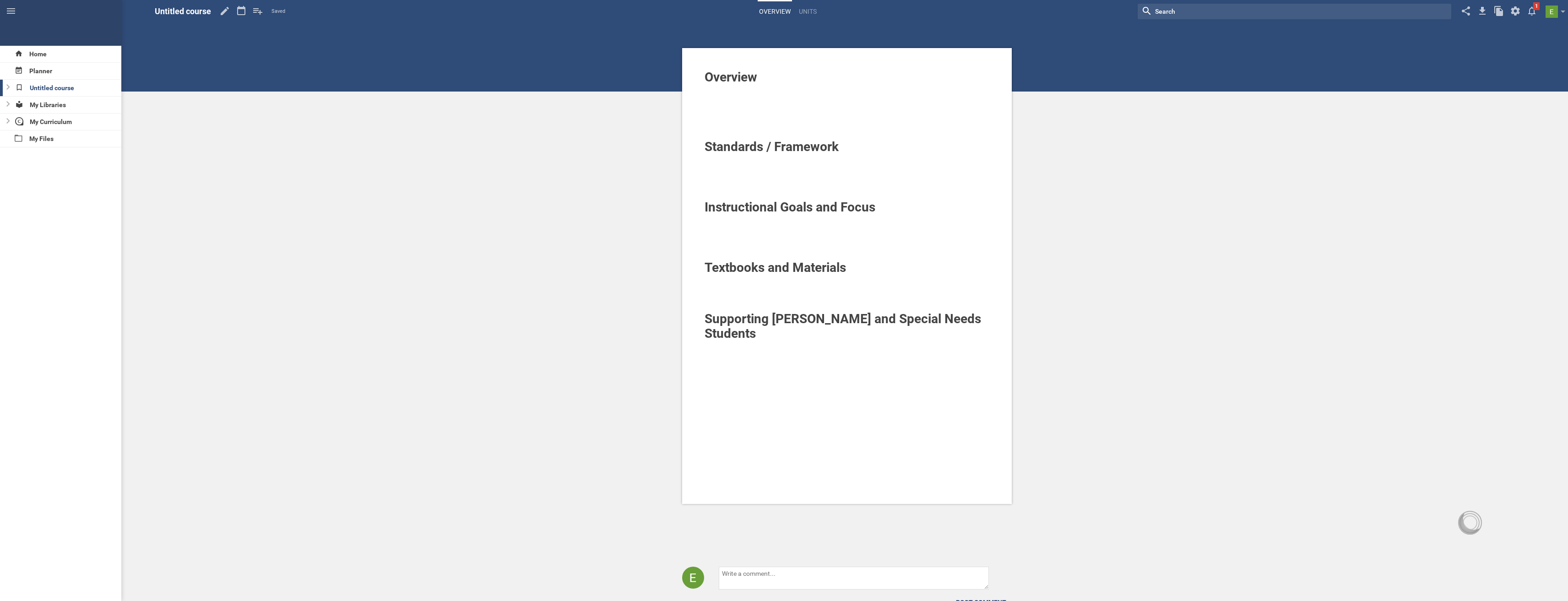
click at [747, 129] on div at bounding box center [847, 126] width 285 height 9
click at [726, 93] on div at bounding box center [847, 89] width 285 height 9
click at [782, 74] on div "Overview" at bounding box center [847, 77] width 285 height 14
drag, startPoint x: 778, startPoint y: 77, endPoint x: 648, endPoint y: 79, distance: 130.0
click at [648, 79] on div "Overview Standards / Framework Instructional Goals and Focus Textbooks and Mate…" at bounding box center [847, 320] width 1442 height 641
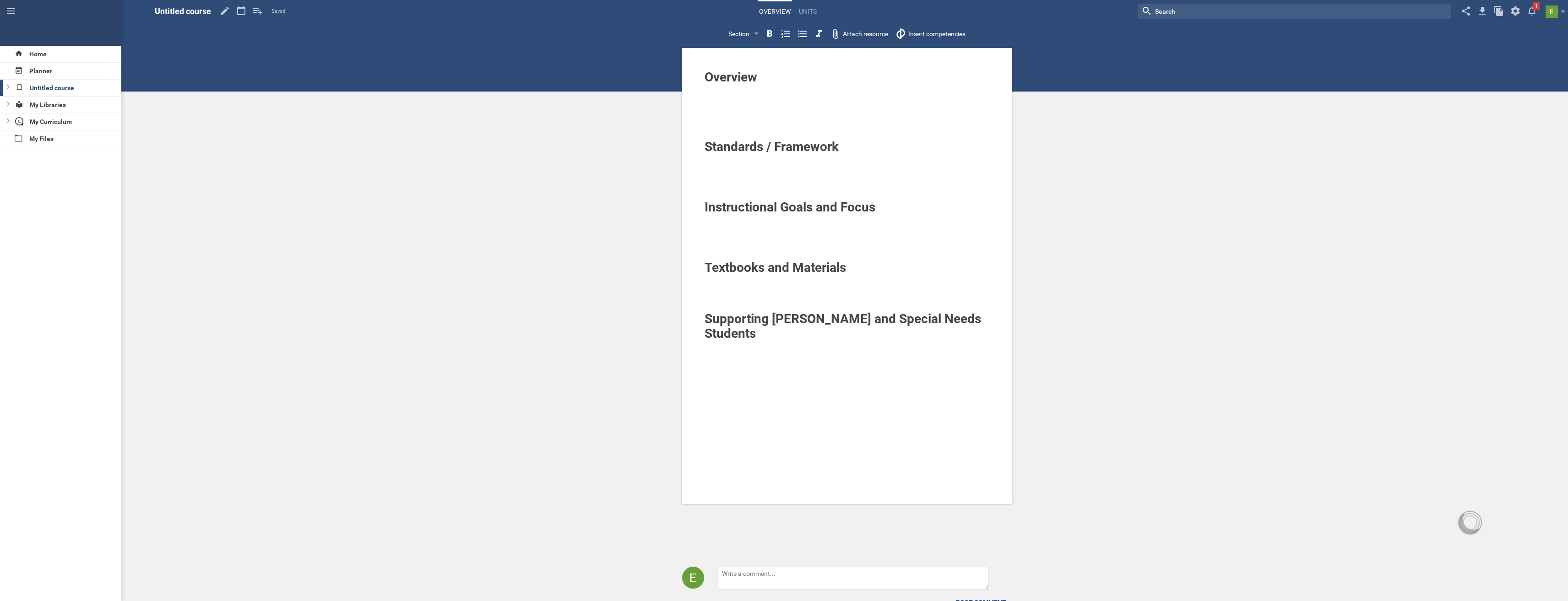
click at [169, 12] on span "Untitled course" at bounding box center [183, 11] width 56 height 10
click at [808, 15] on link "Units" at bounding box center [807, 11] width 21 height 21
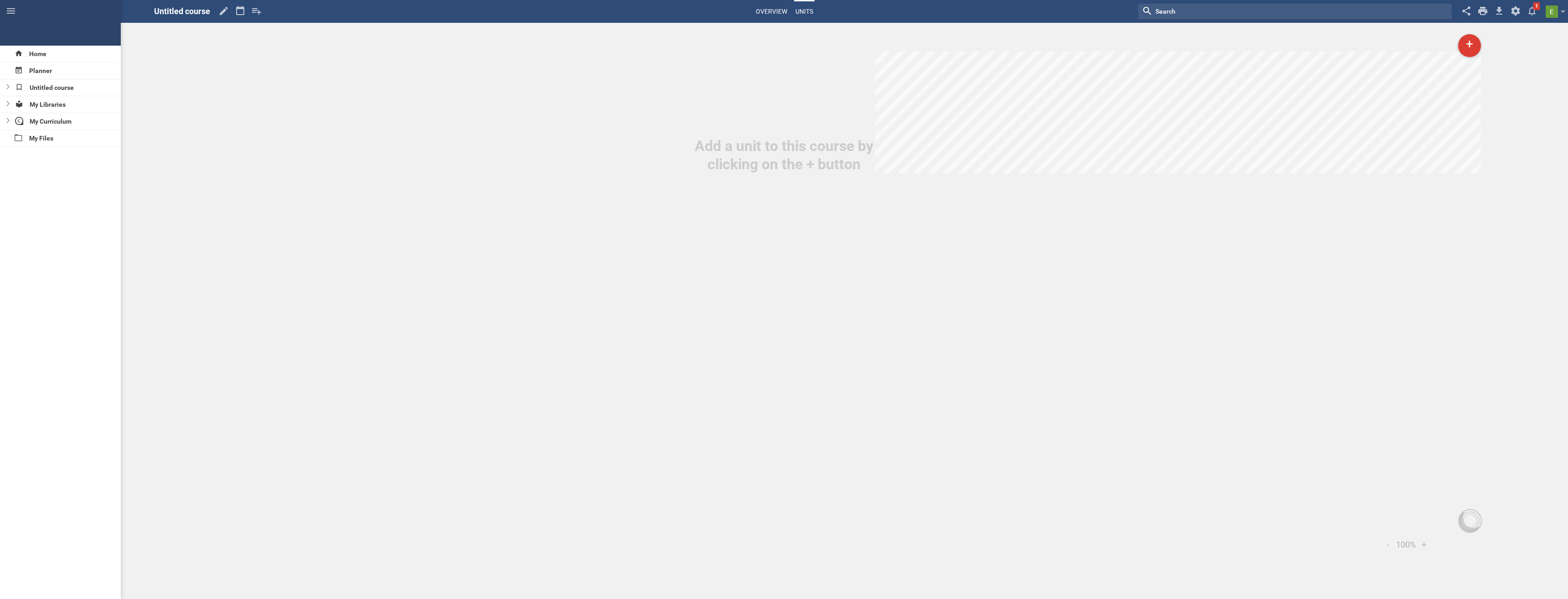
click at [769, 9] on link "Overview" at bounding box center [771, 11] width 34 height 20
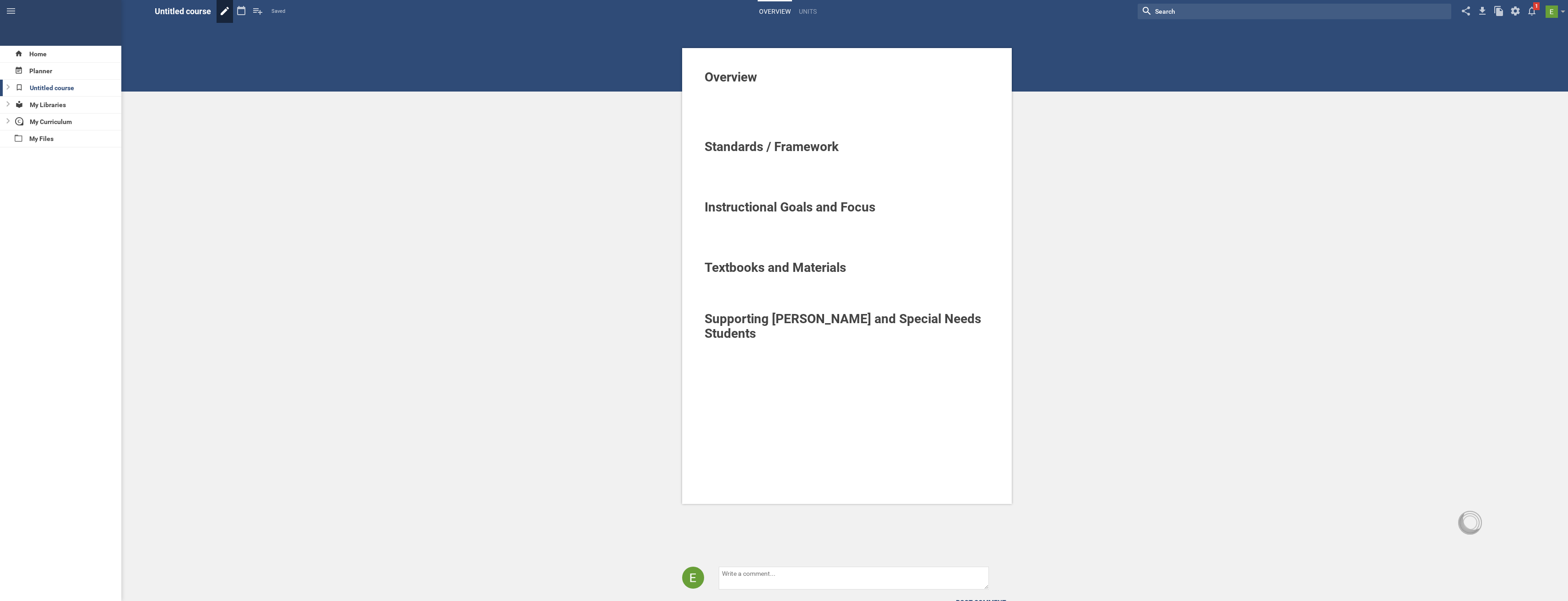
click at [223, 12] on icon at bounding box center [224, 11] width 8 height 8
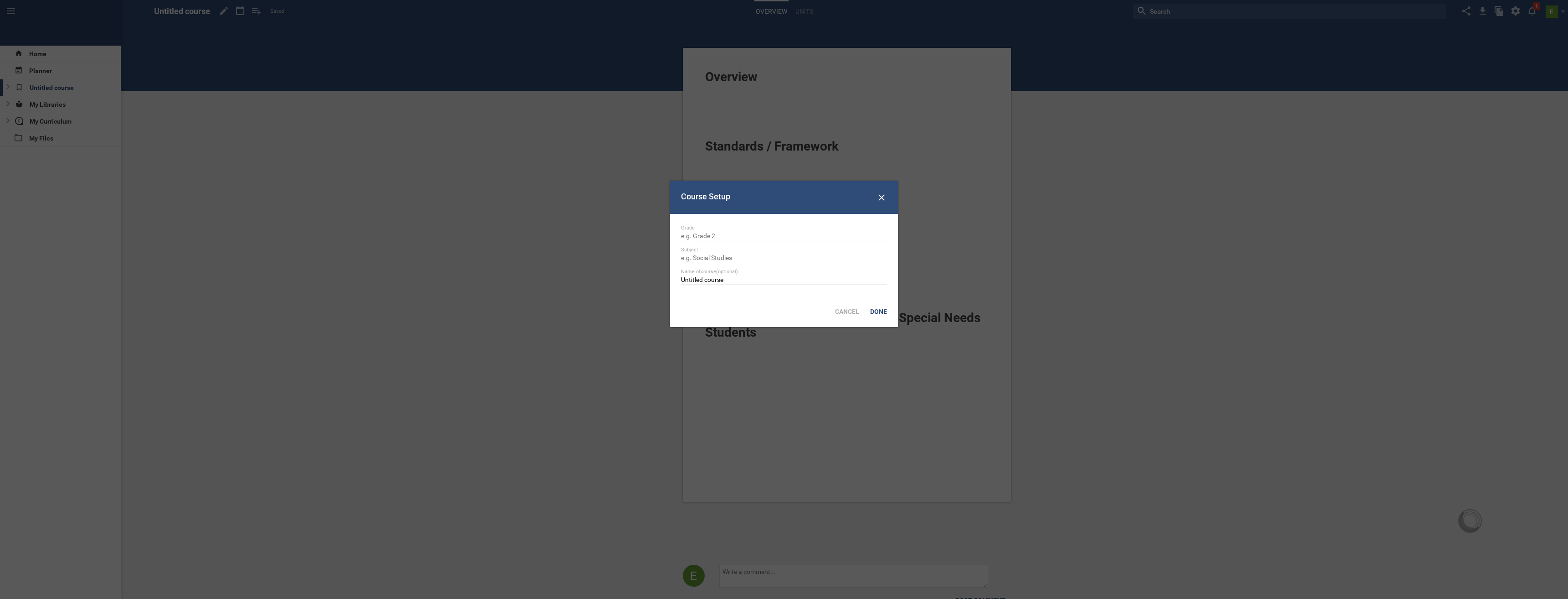
drag, startPoint x: 726, startPoint y: 278, endPoint x: 630, endPoint y: 261, distance: 97.5
type input "Untitled course"
type input "Kindergarten"
type input "[DEMOGRAPHIC_DATA]"
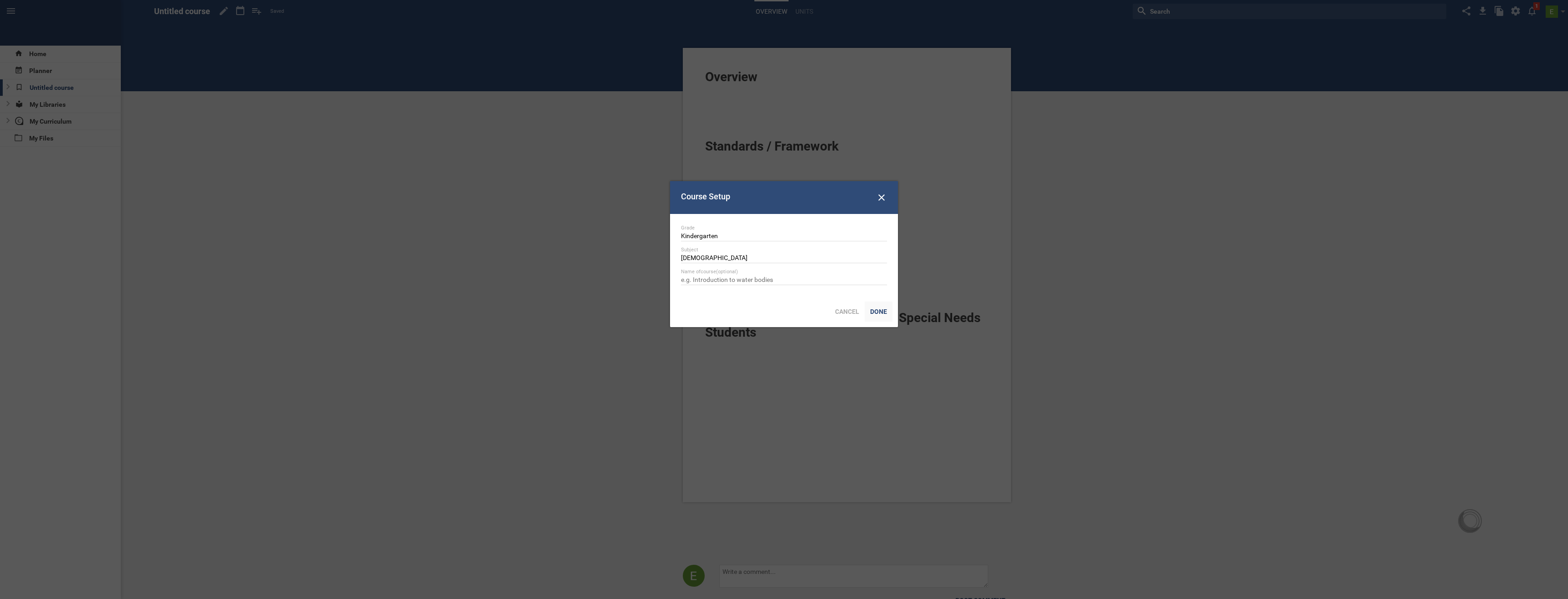
click at [882, 307] on div "Done" at bounding box center [879, 311] width 28 height 20
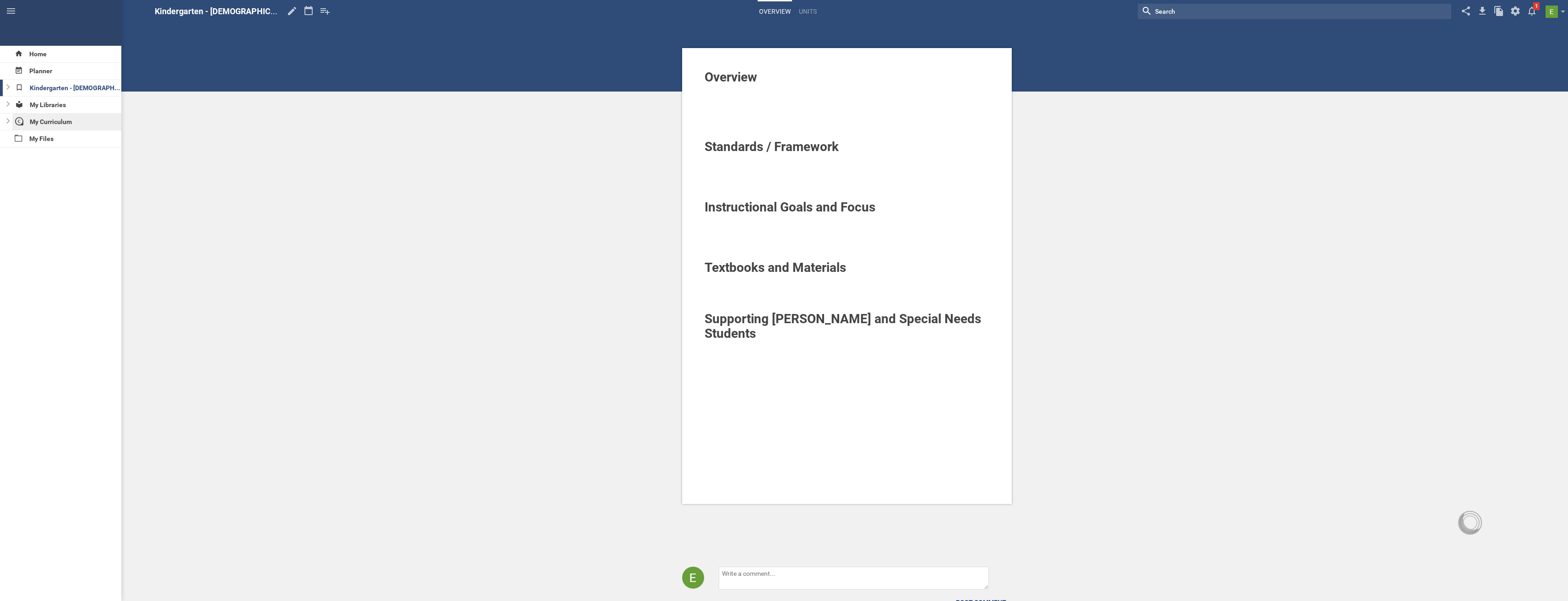
click at [42, 124] on div "My Curriculum" at bounding box center [67, 122] width 109 height 17
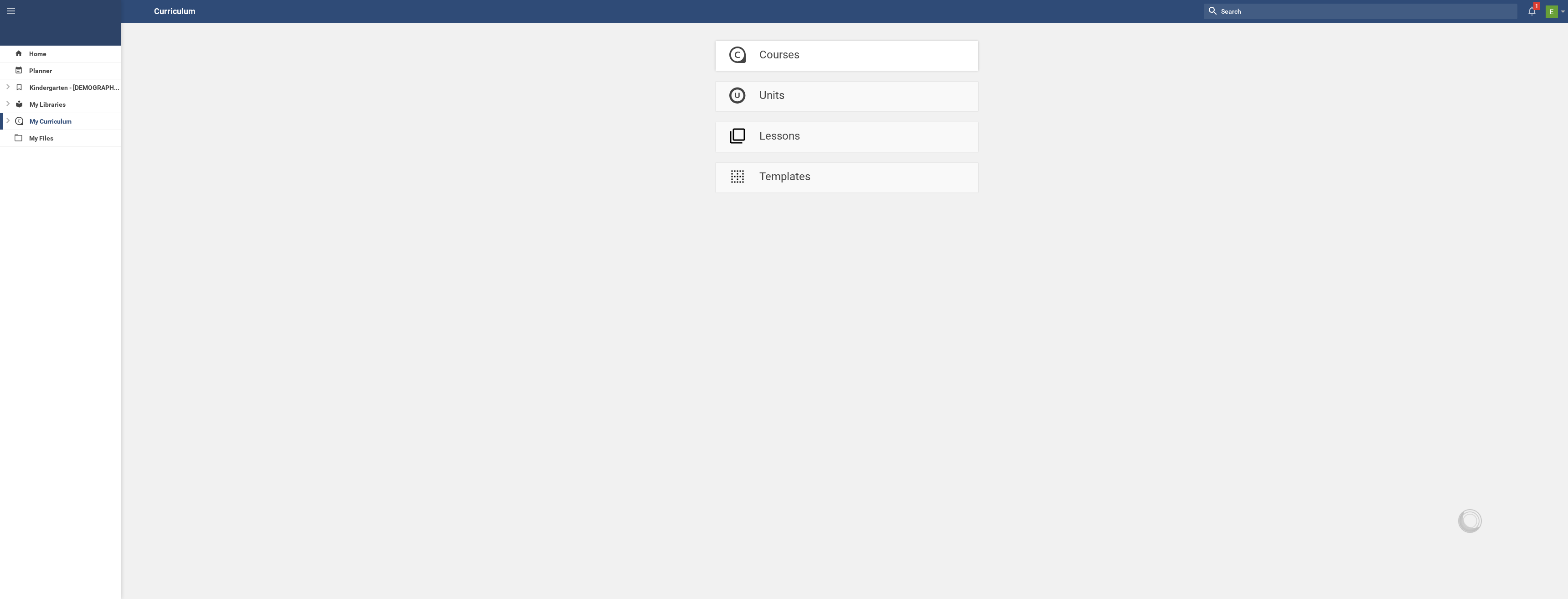
click at [770, 59] on div "Courses" at bounding box center [779, 55] width 40 height 30
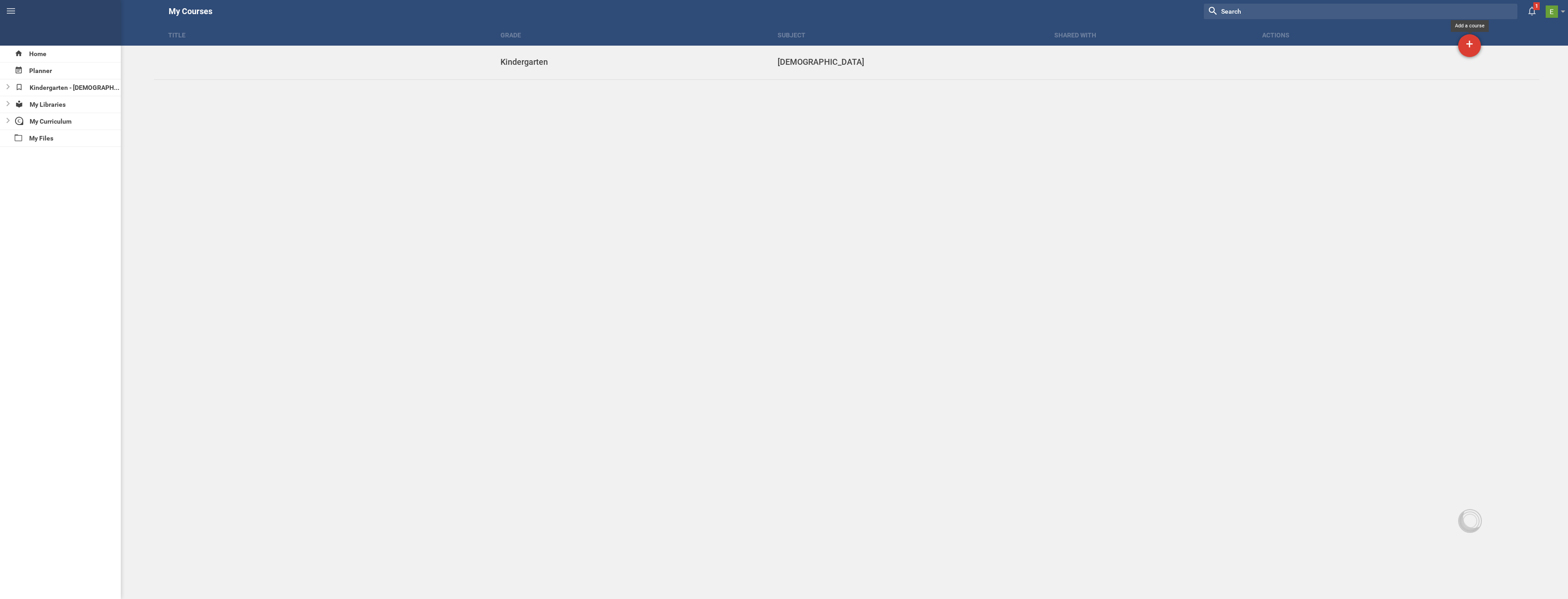
click at [1472, 45] on div "+" at bounding box center [1470, 45] width 23 height 23
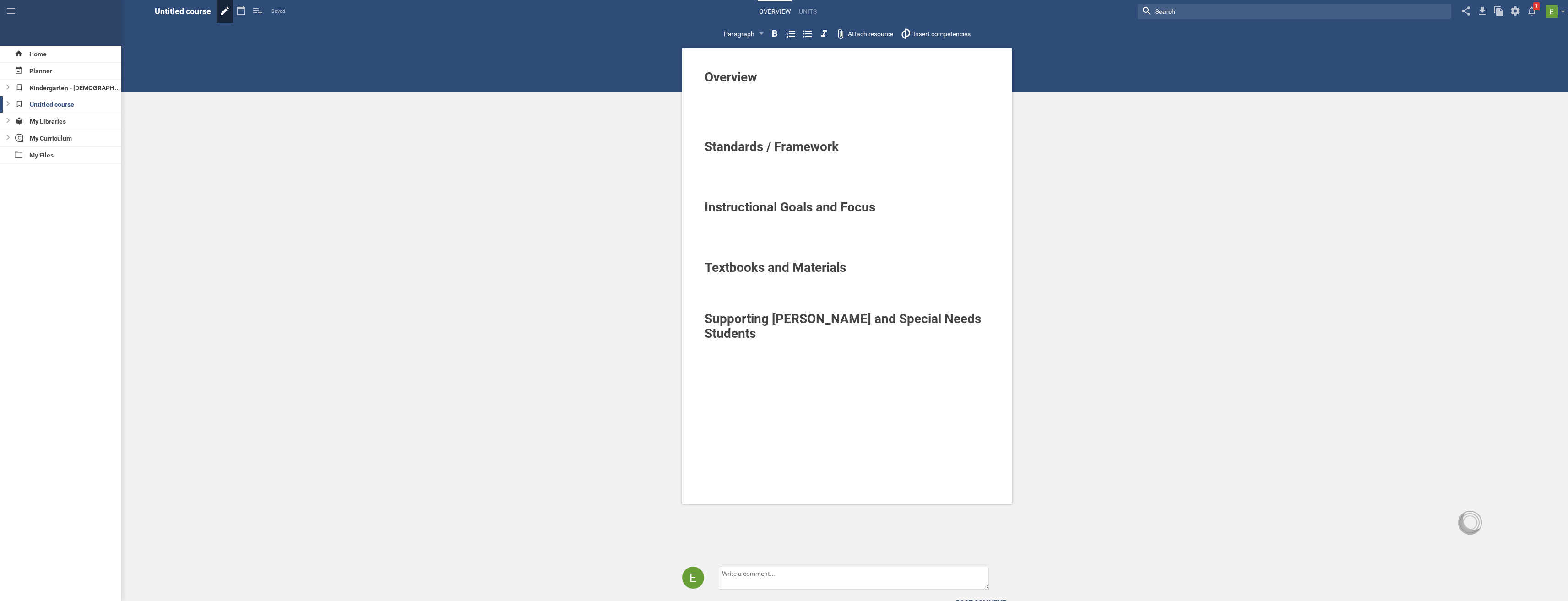
click at [229, 8] on icon at bounding box center [225, 11] width 17 height 22
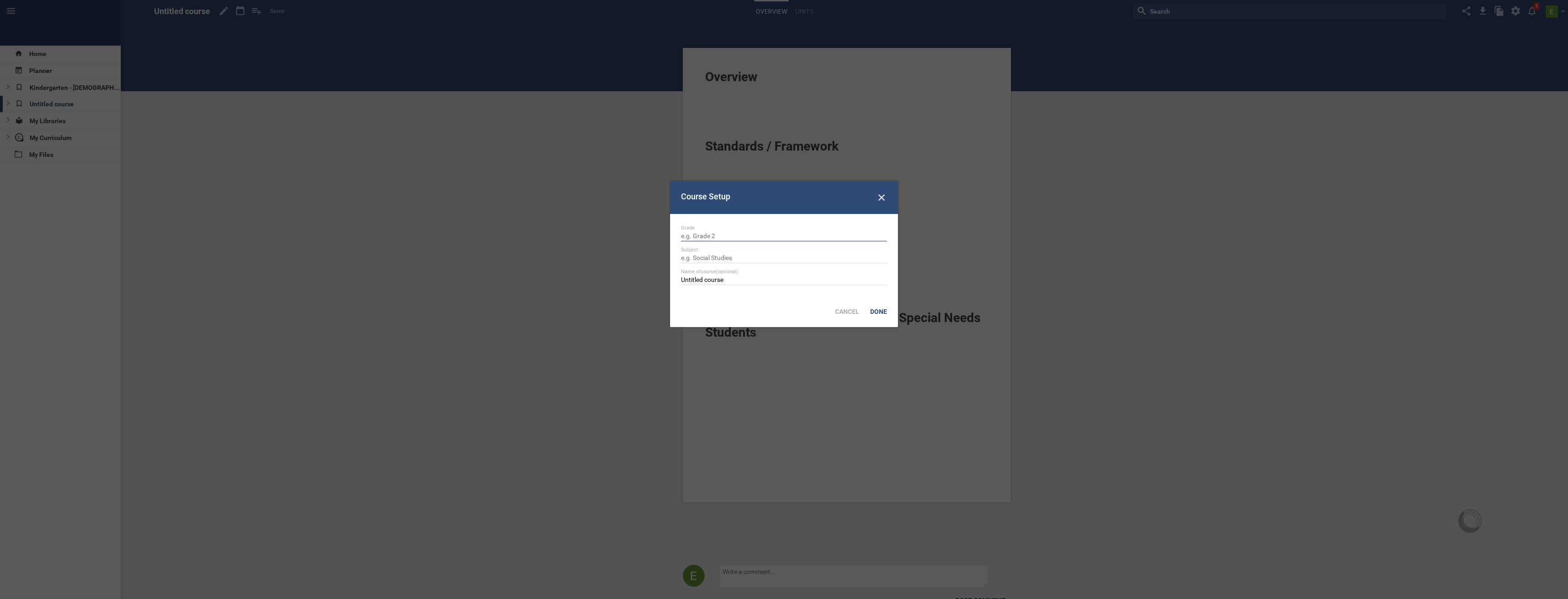
click at [716, 234] on input "text" at bounding box center [784, 237] width 206 height 9
type input "Kindergarten"
type input "Phonics"
type input "ELAR - Phonics"
click at [877, 308] on div "Done" at bounding box center [879, 311] width 28 height 20
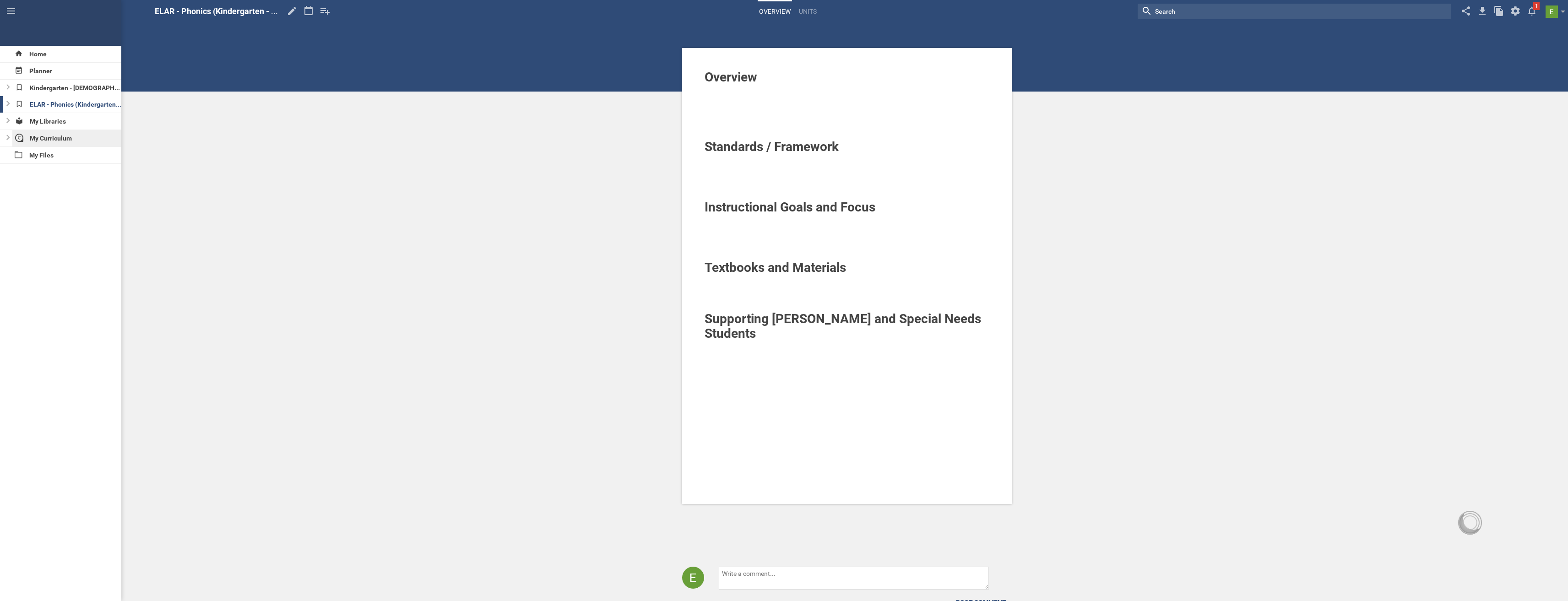
click at [61, 138] on div "My Curriculum" at bounding box center [67, 138] width 109 height 17
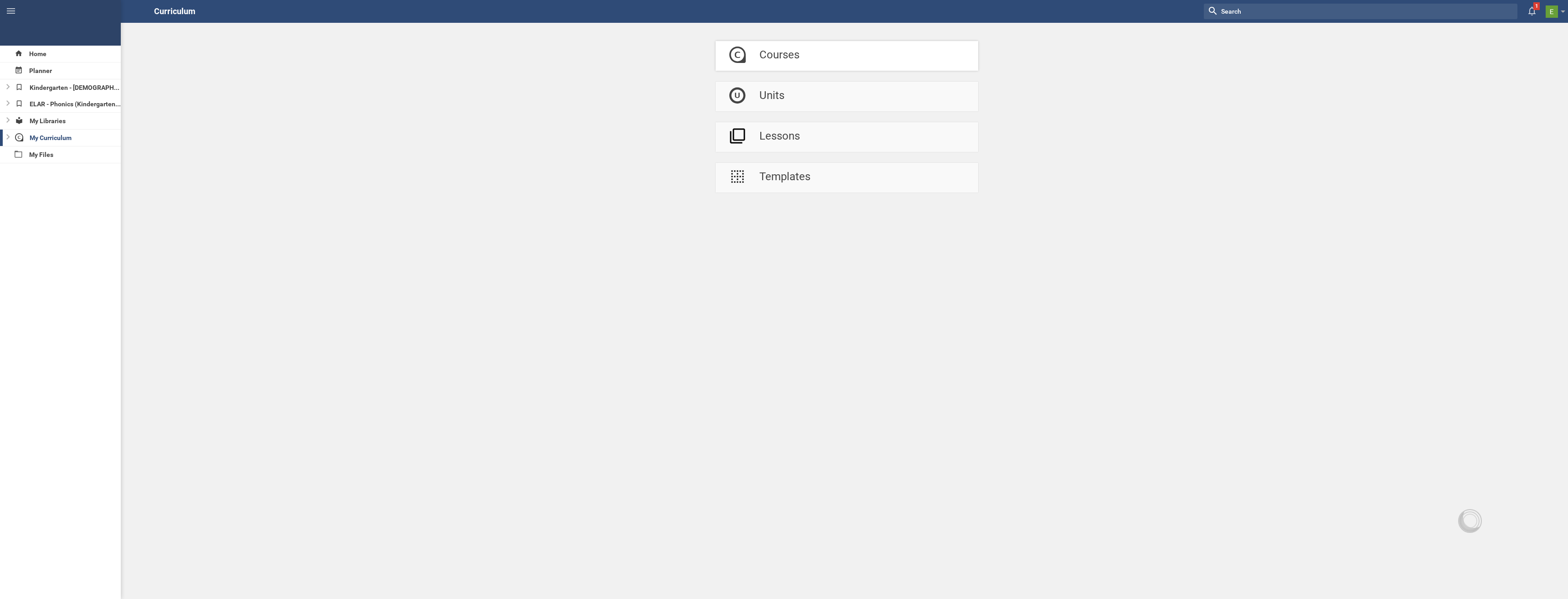
click at [778, 58] on div "Courses" at bounding box center [779, 55] width 40 height 30
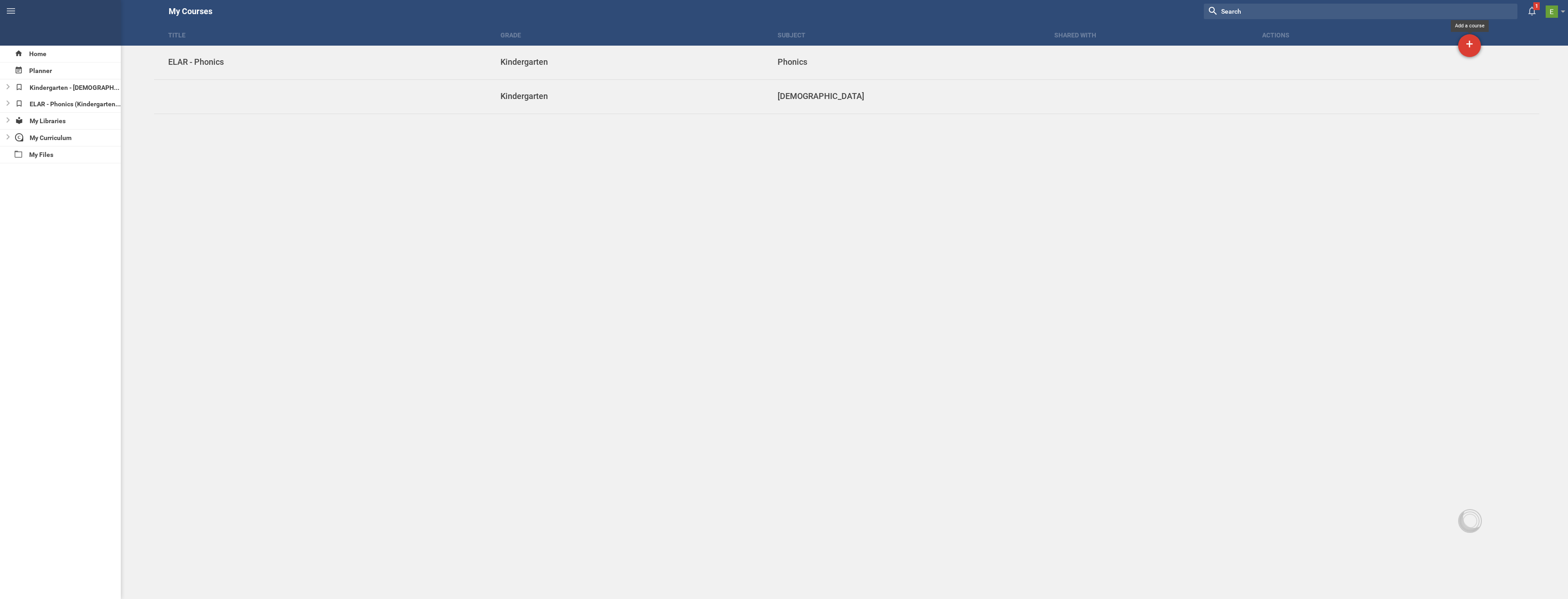
click at [1465, 49] on div "+" at bounding box center [1470, 45] width 23 height 23
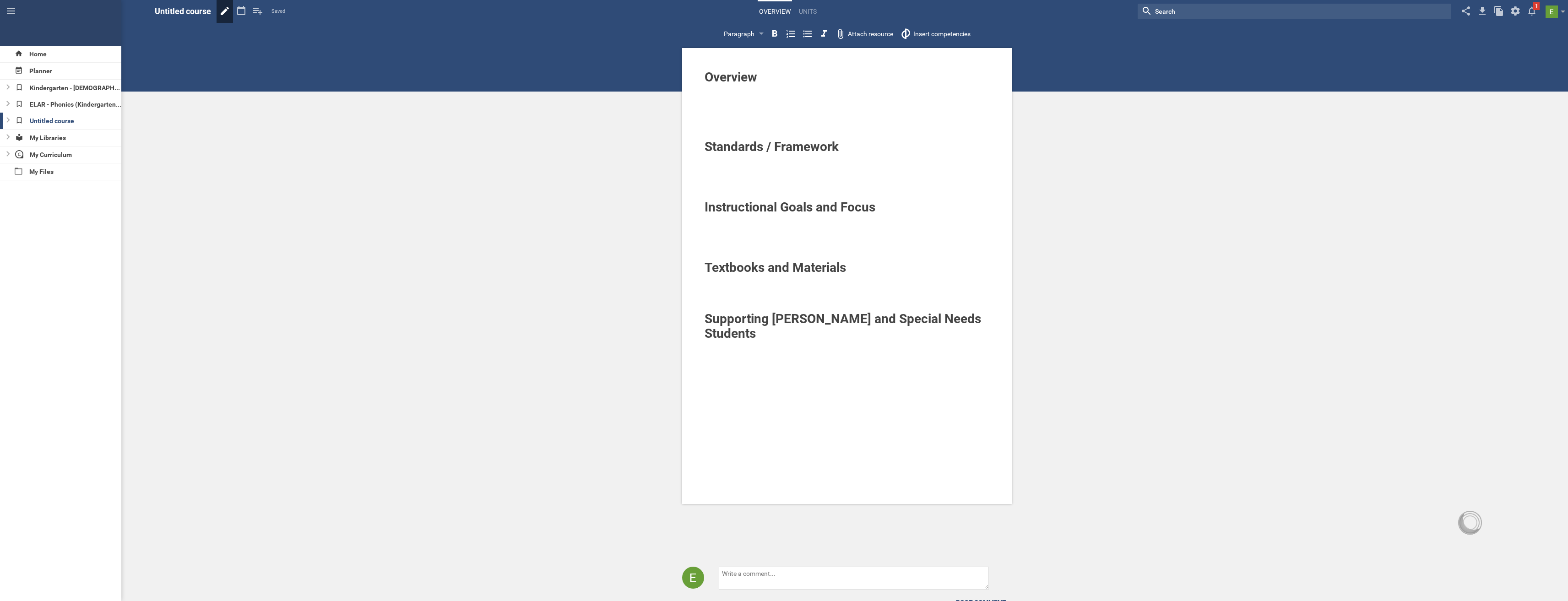
click at [219, 13] on icon at bounding box center [225, 11] width 17 height 22
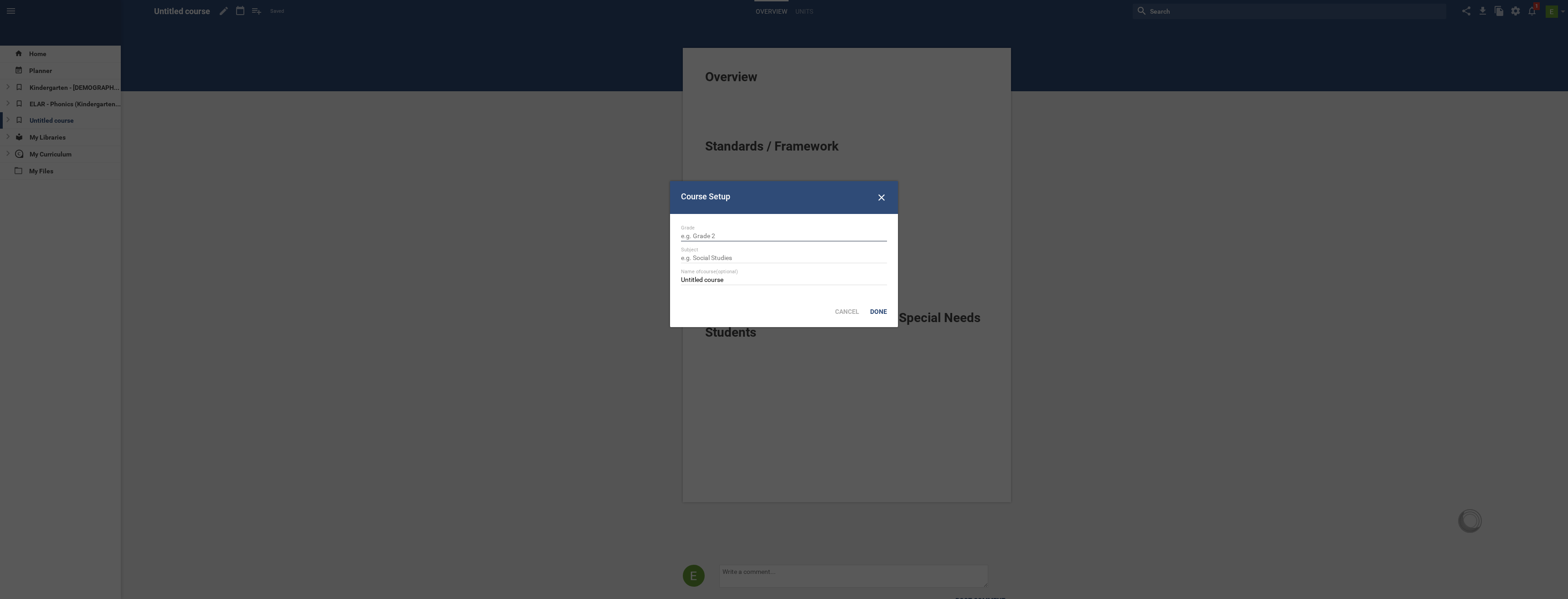
click at [709, 232] on input "text" at bounding box center [784, 237] width 206 height 9
type input "Kindergarten"
type input "Reading"
type input "TEKS - Reading"
click at [879, 307] on div "Done" at bounding box center [879, 311] width 28 height 20
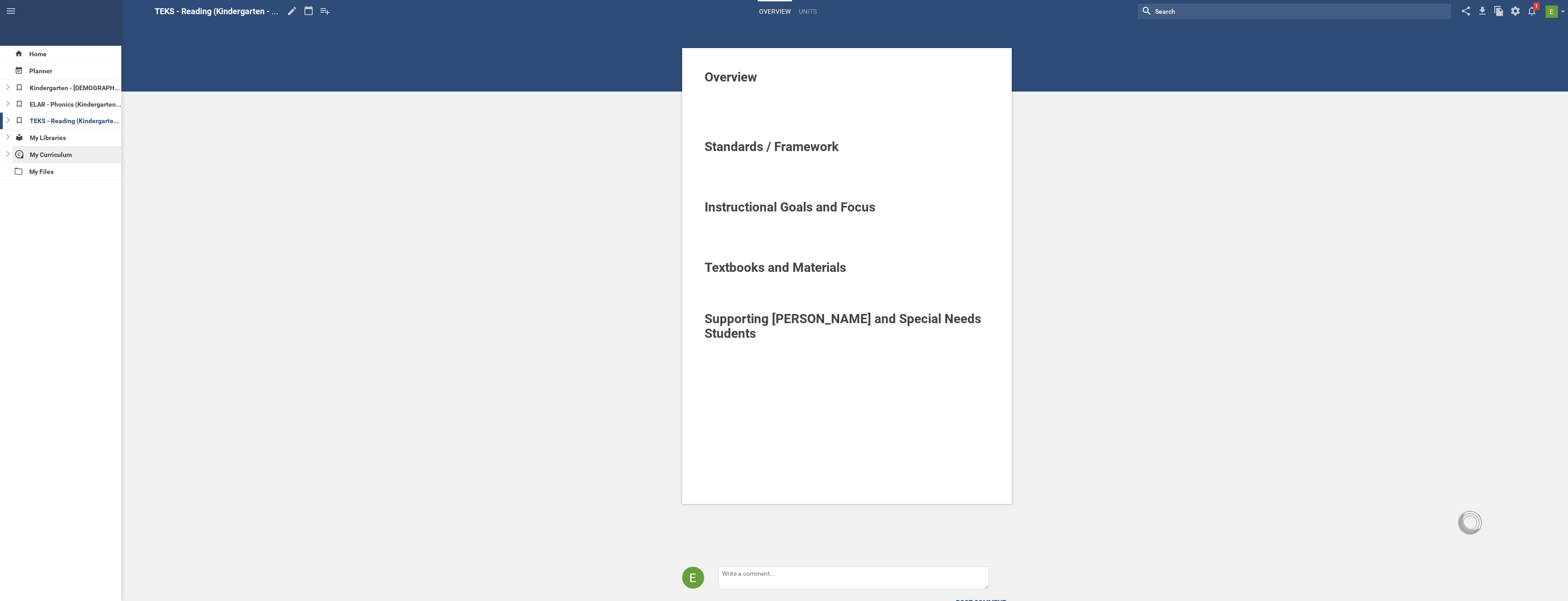
click at [57, 153] on div "My Curriculum" at bounding box center [67, 155] width 109 height 17
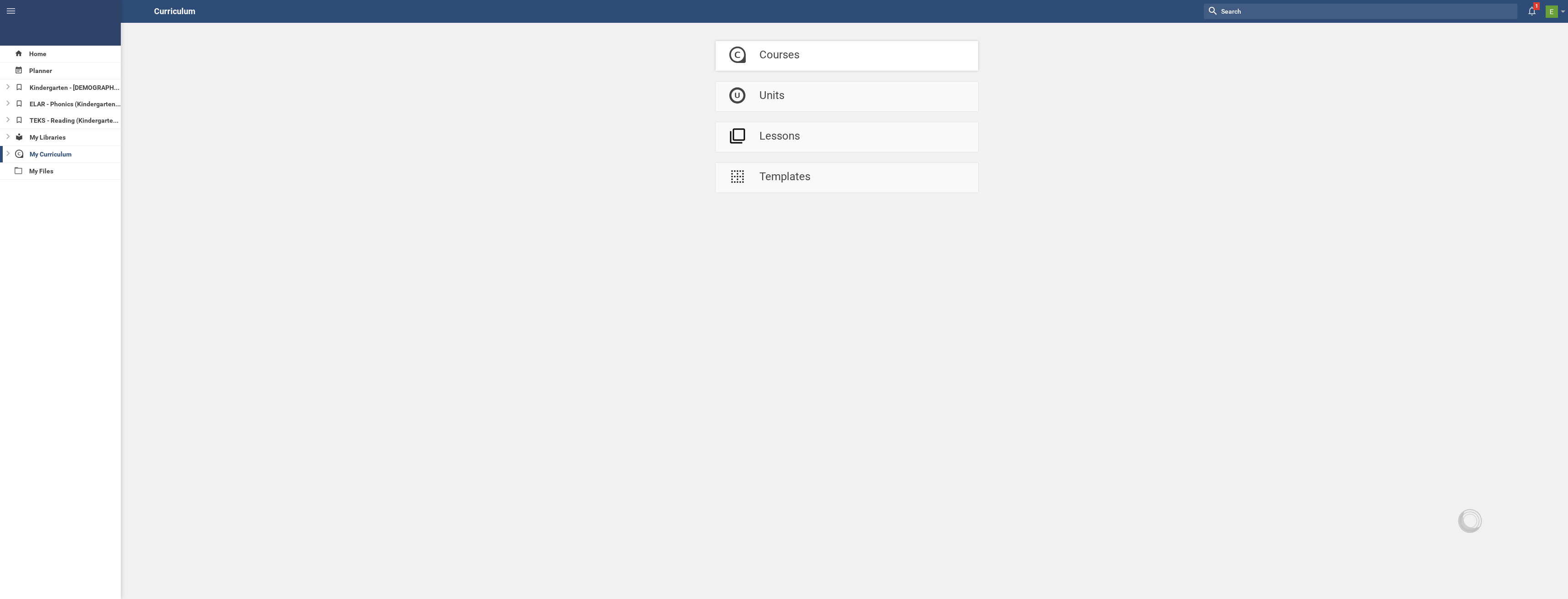
click at [820, 61] on link "Courses" at bounding box center [847, 55] width 263 height 30
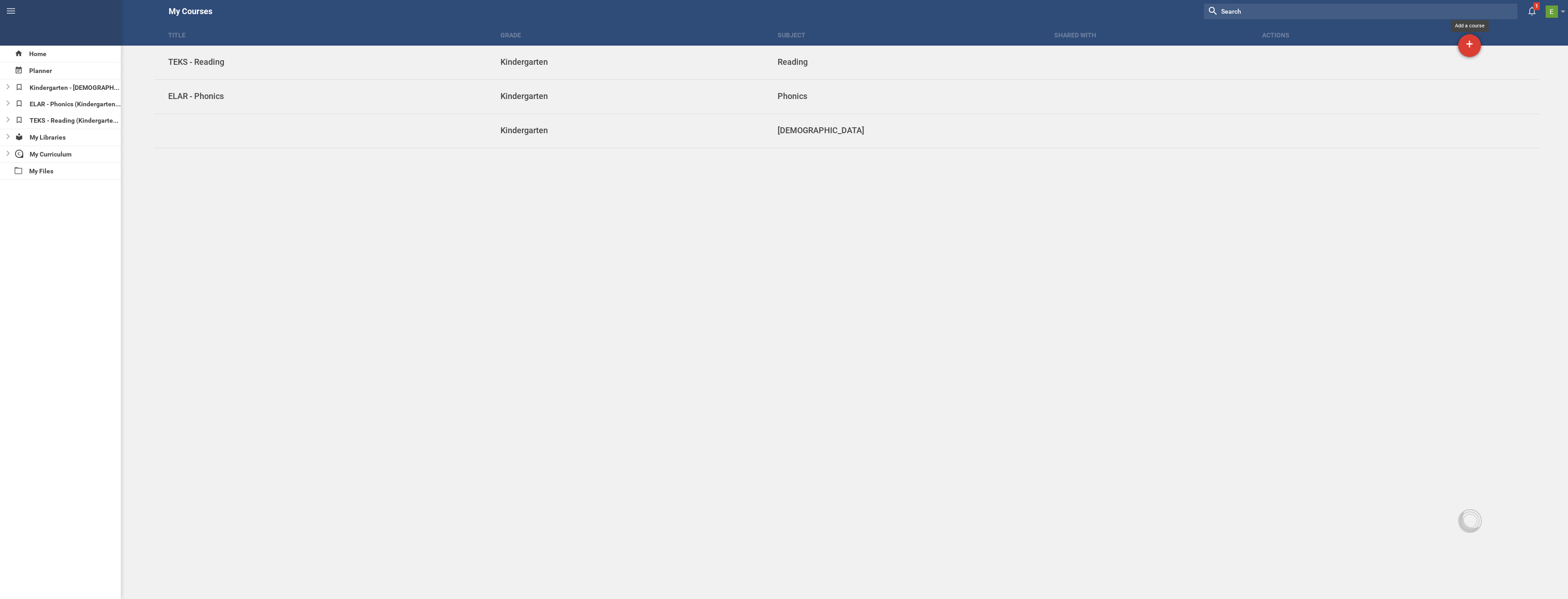
click at [1465, 48] on div "+" at bounding box center [1470, 45] width 23 height 23
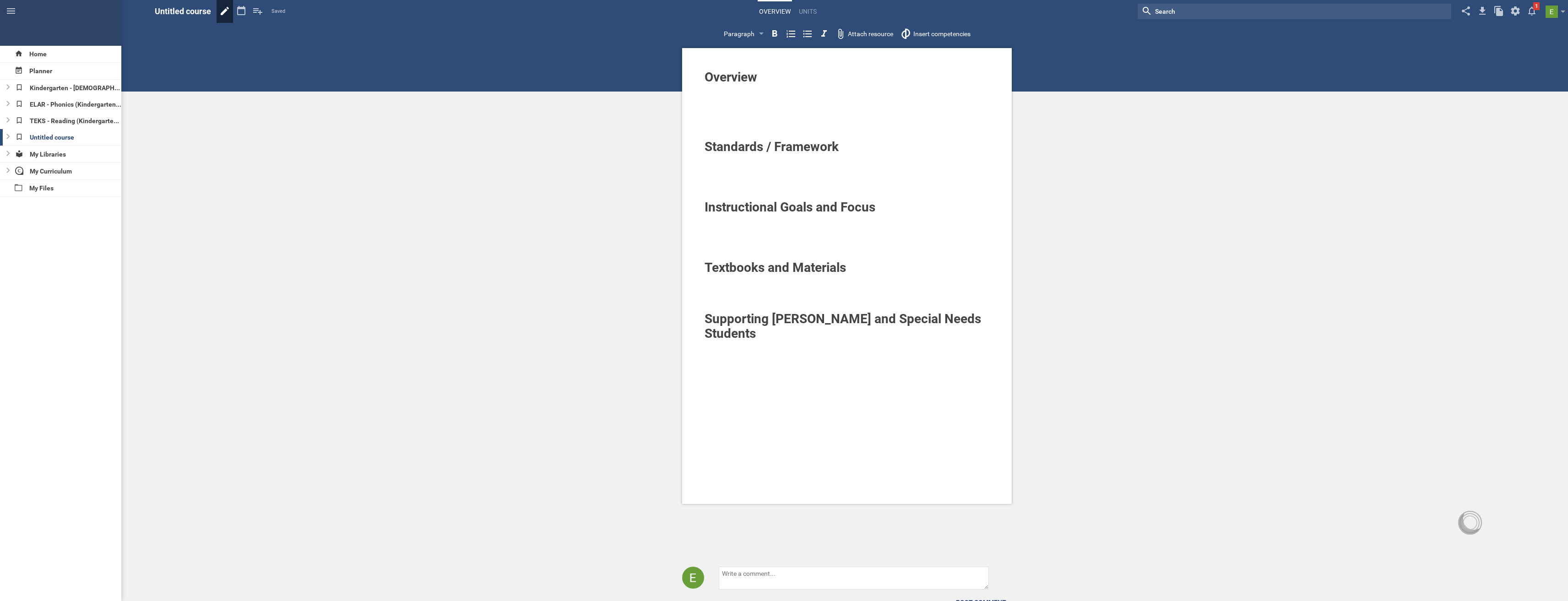
click at [226, 8] on icon at bounding box center [224, 11] width 8 height 8
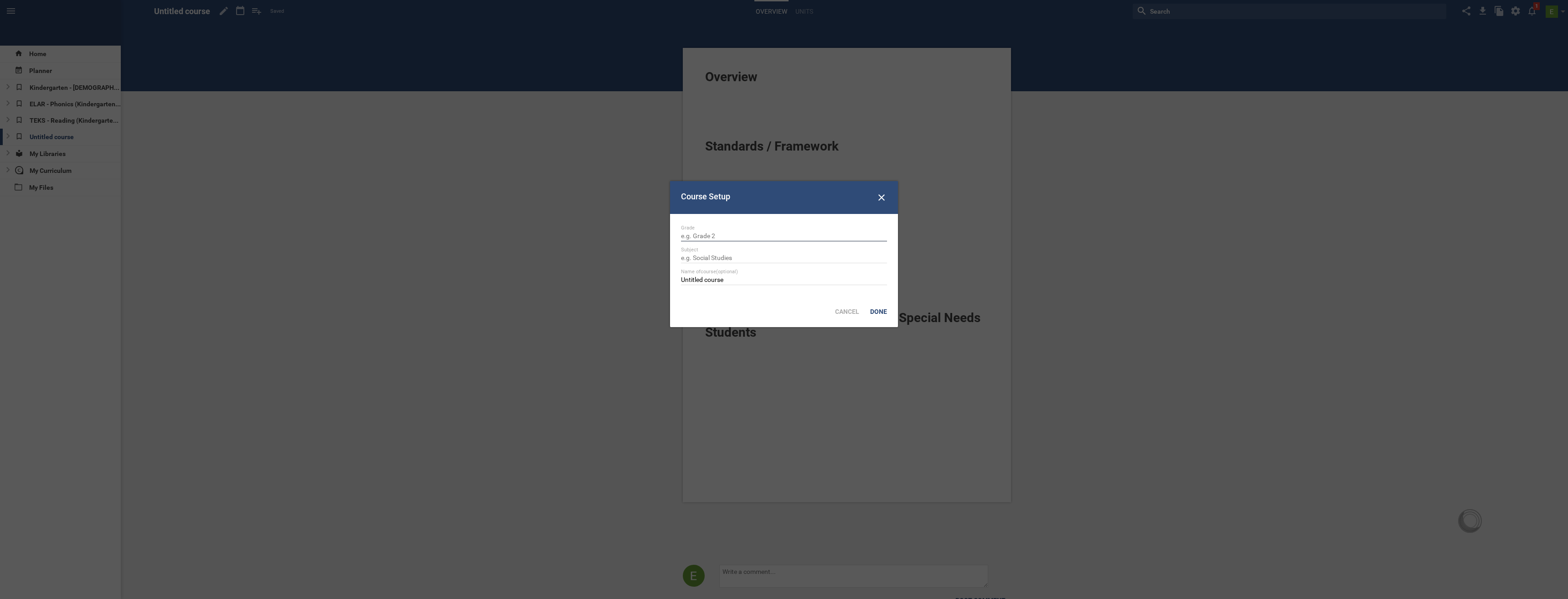
click at [716, 237] on input "text" at bounding box center [784, 237] width 206 height 9
type input "Kindergarten"
type input "Handwriting"
type input "TEKS - Handwriting"
click at [878, 307] on div "Done" at bounding box center [879, 311] width 28 height 20
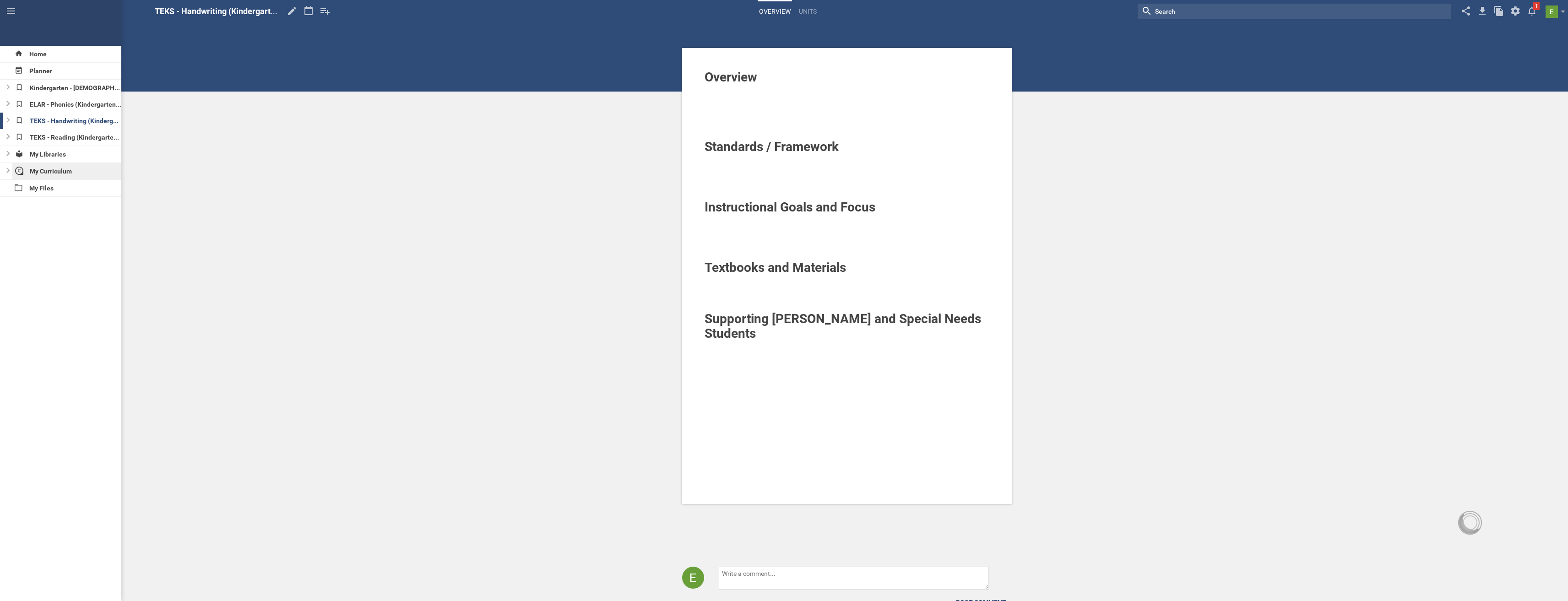
drag, startPoint x: 57, startPoint y: 169, endPoint x: 64, endPoint y: 169, distance: 7.0
click at [57, 169] on div "My Curriculum" at bounding box center [67, 171] width 109 height 17
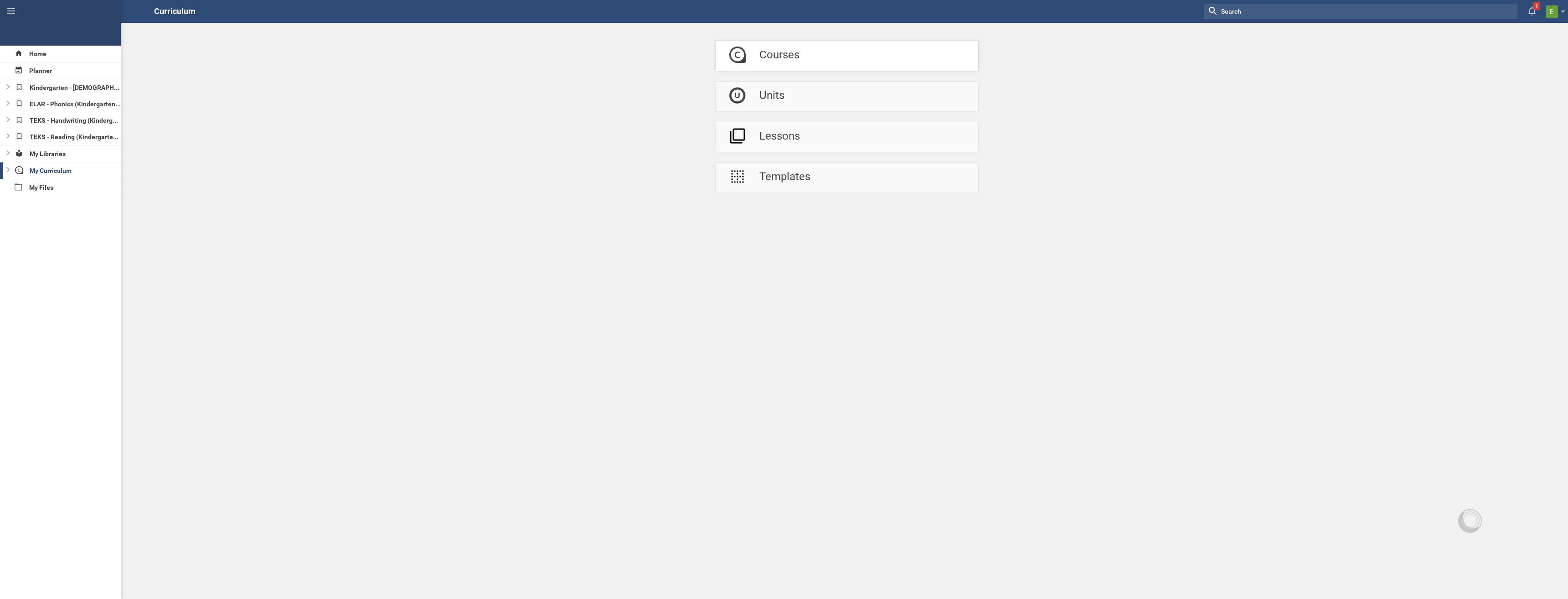
click at [820, 56] on link "Courses" at bounding box center [847, 55] width 263 height 30
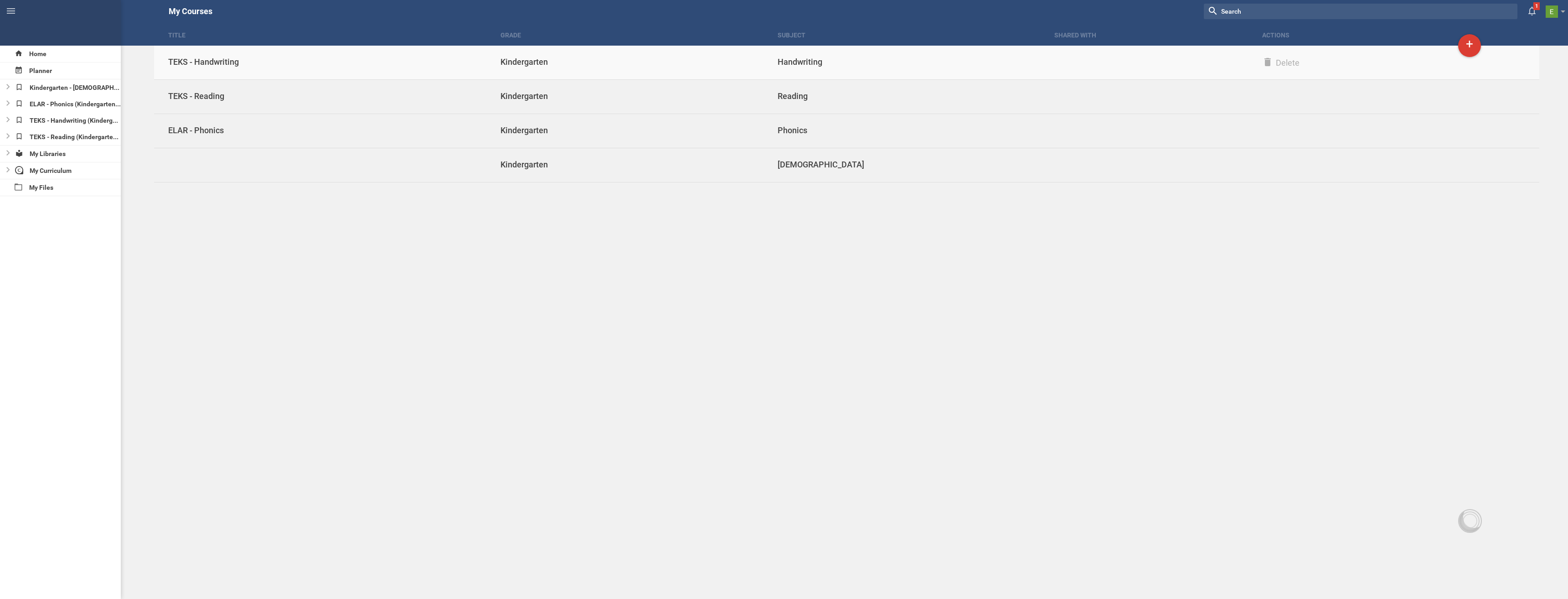
click at [1458, 54] on link "TEKS - Handwriting Kindergarten Handwriting Delete" at bounding box center [847, 62] width 1385 height 34
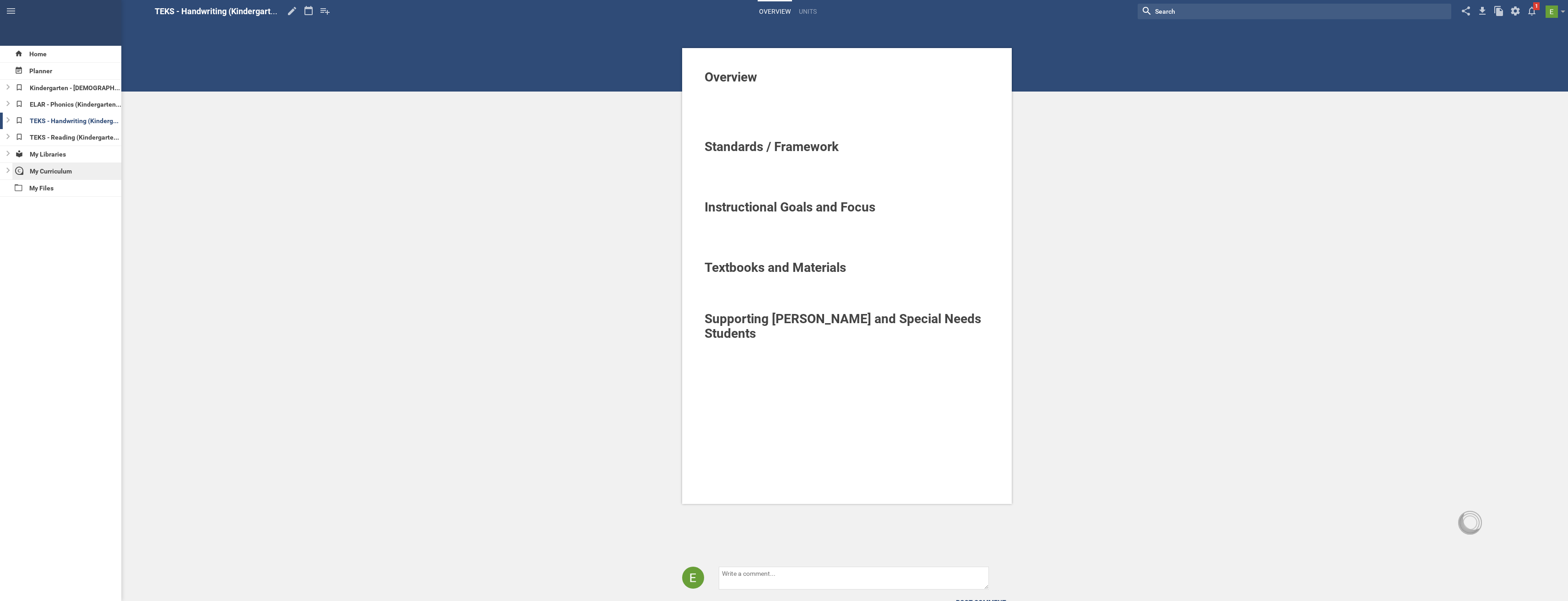
click at [53, 171] on div "My Curriculum" at bounding box center [67, 171] width 109 height 17
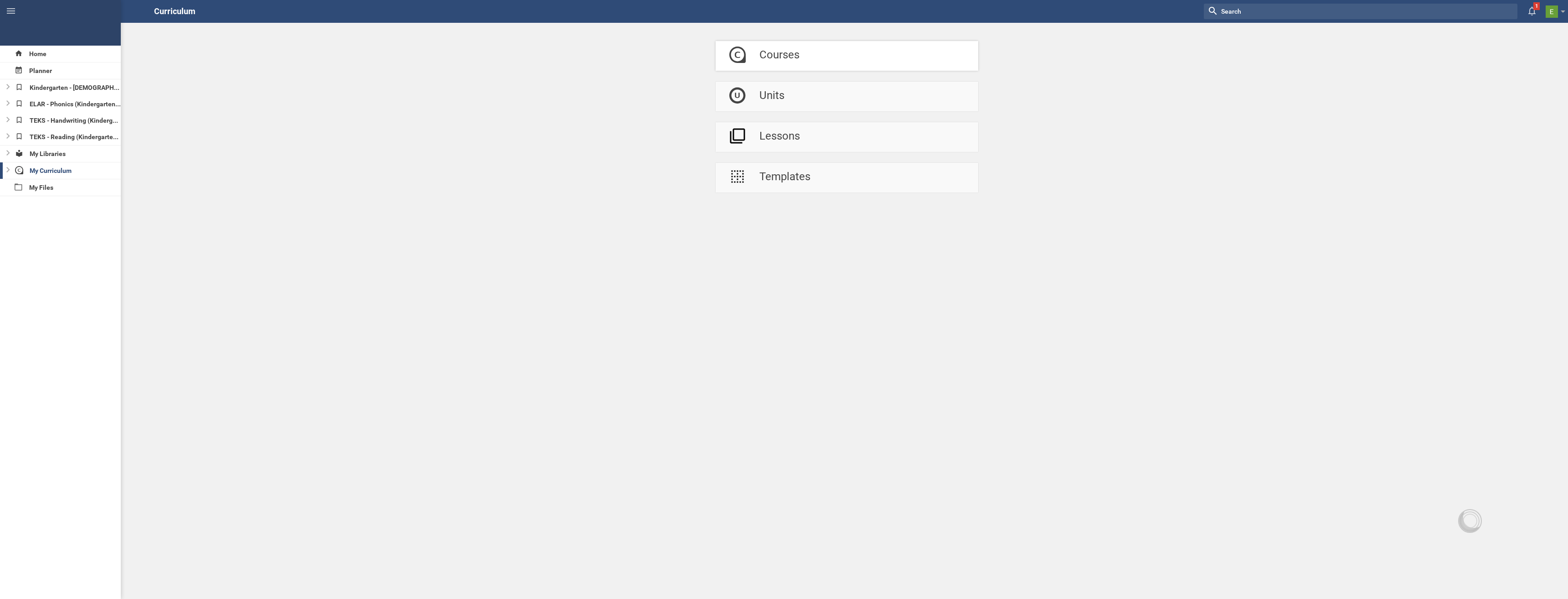
click at [879, 51] on link "Courses" at bounding box center [847, 55] width 263 height 30
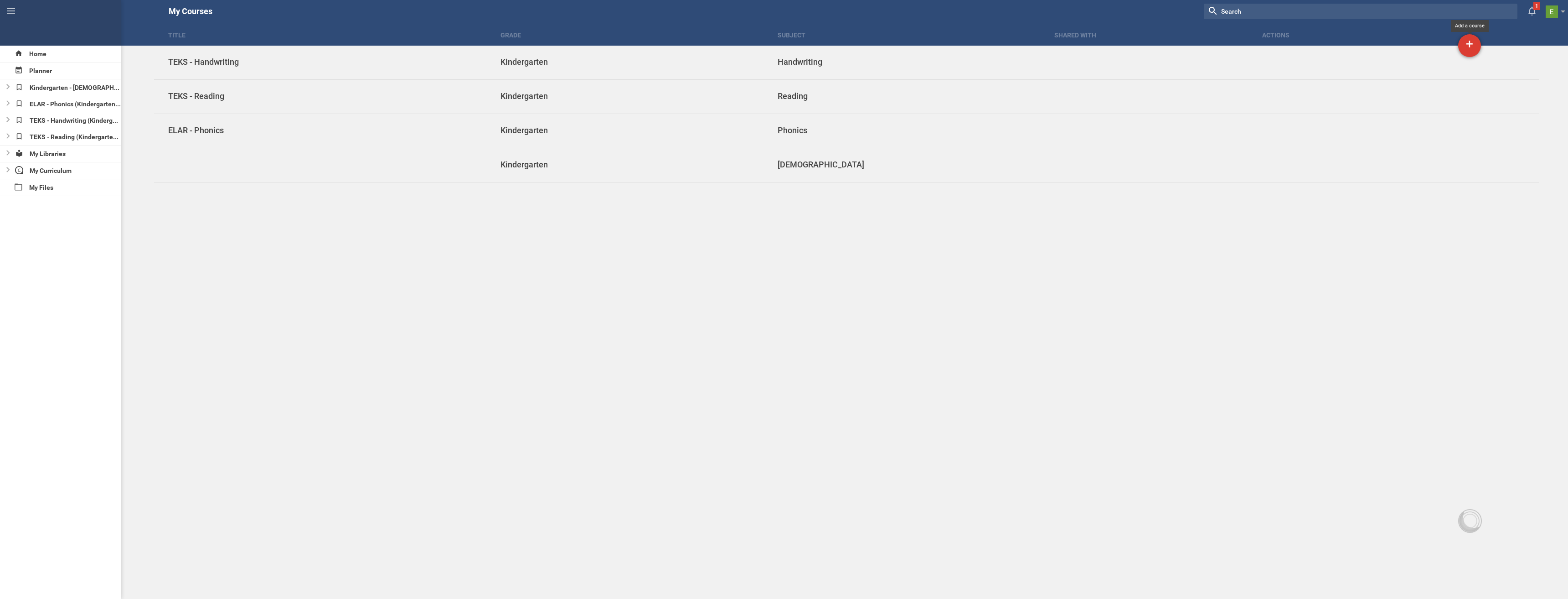
click at [1473, 43] on div "+" at bounding box center [1470, 45] width 23 height 23
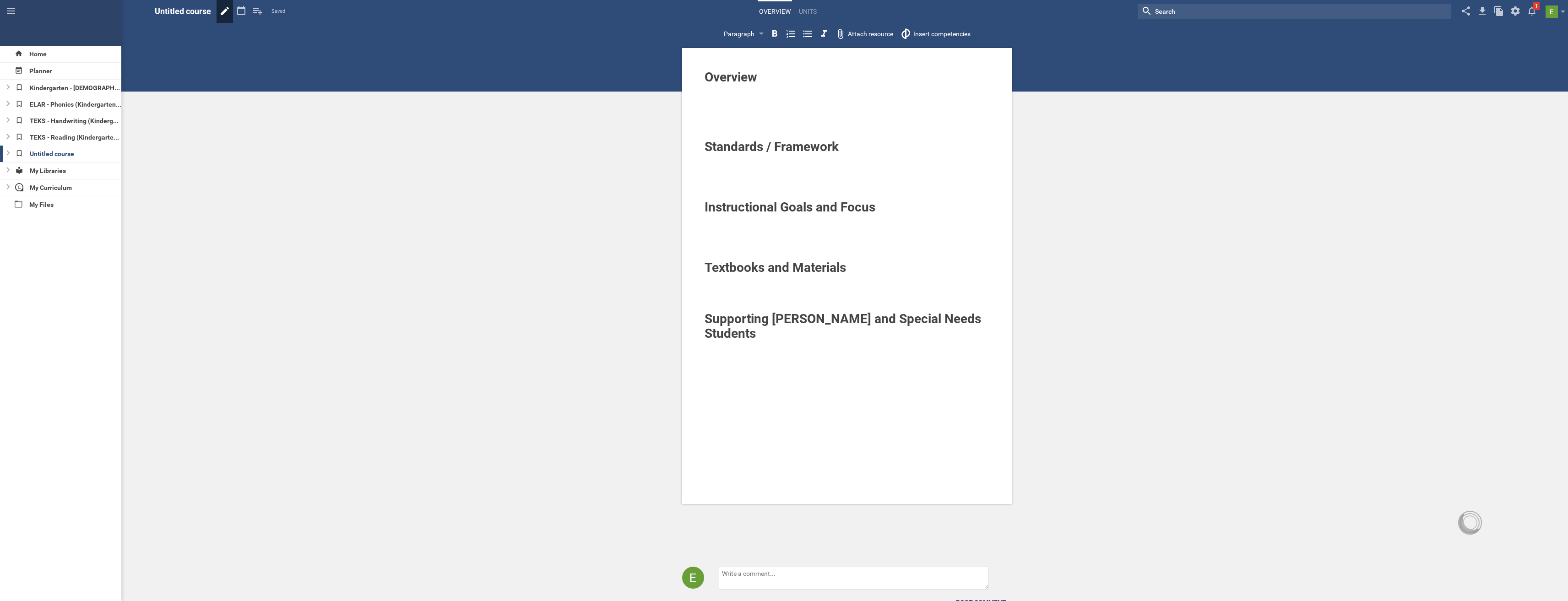
click at [223, 8] on icon at bounding box center [225, 11] width 17 height 22
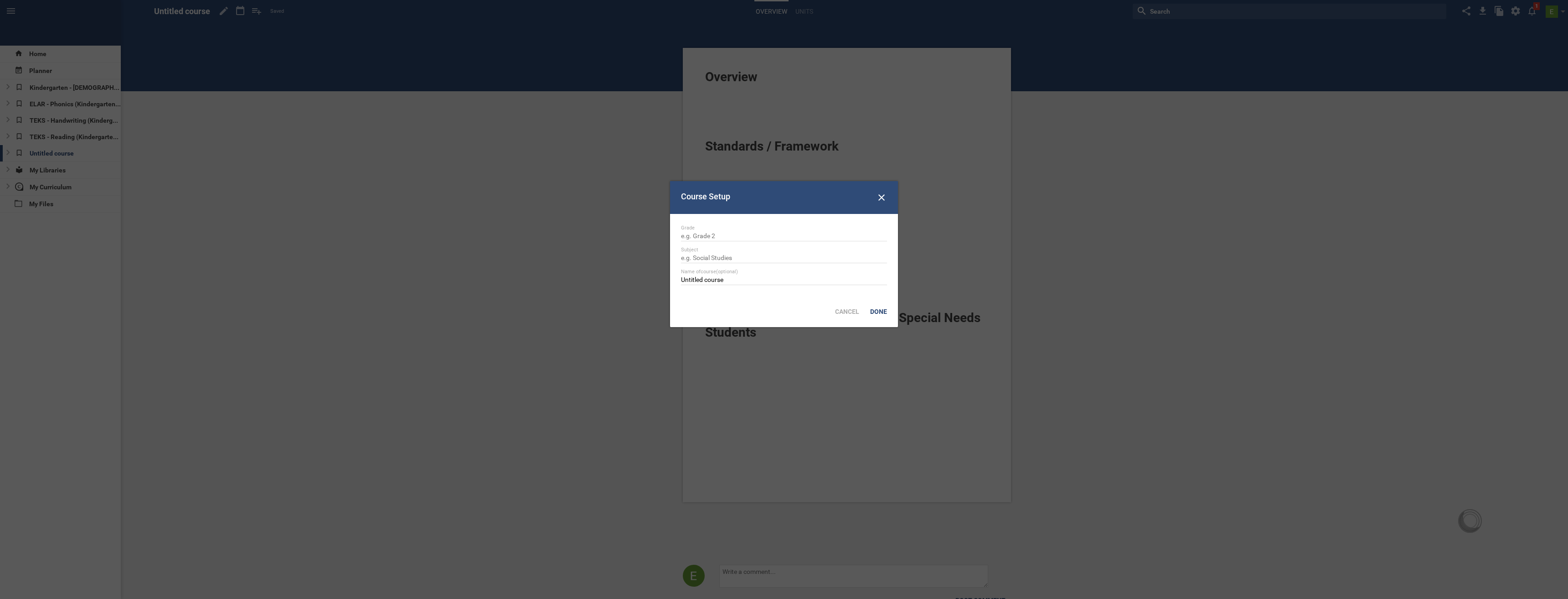
click at [723, 231] on div "Grade" at bounding box center [784, 228] width 206 height 6
click at [702, 231] on div "Grade" at bounding box center [784, 233] width 206 height 17
click at [696, 239] on input "text" at bounding box center [784, 237] width 206 height 9
type input "Kindergarten"
type input "Writing"
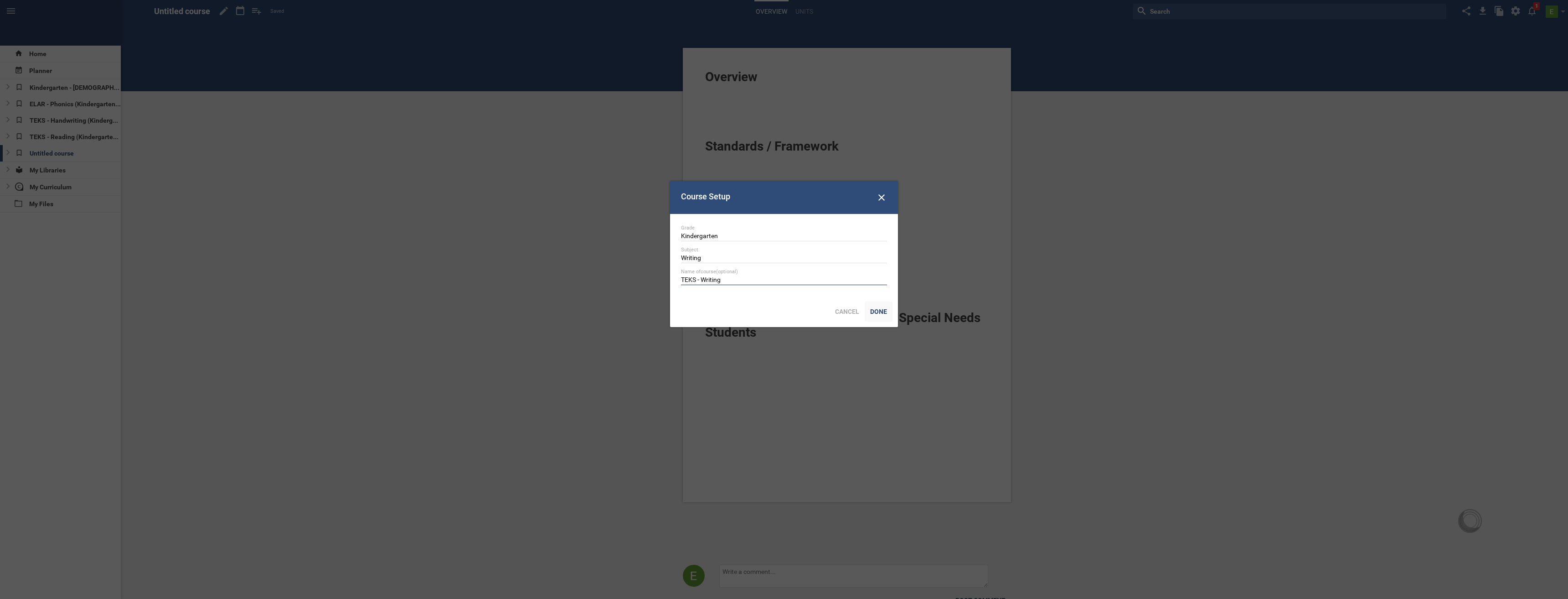
type input "TEKS - Writing"
click at [876, 310] on div "Done" at bounding box center [879, 311] width 28 height 20
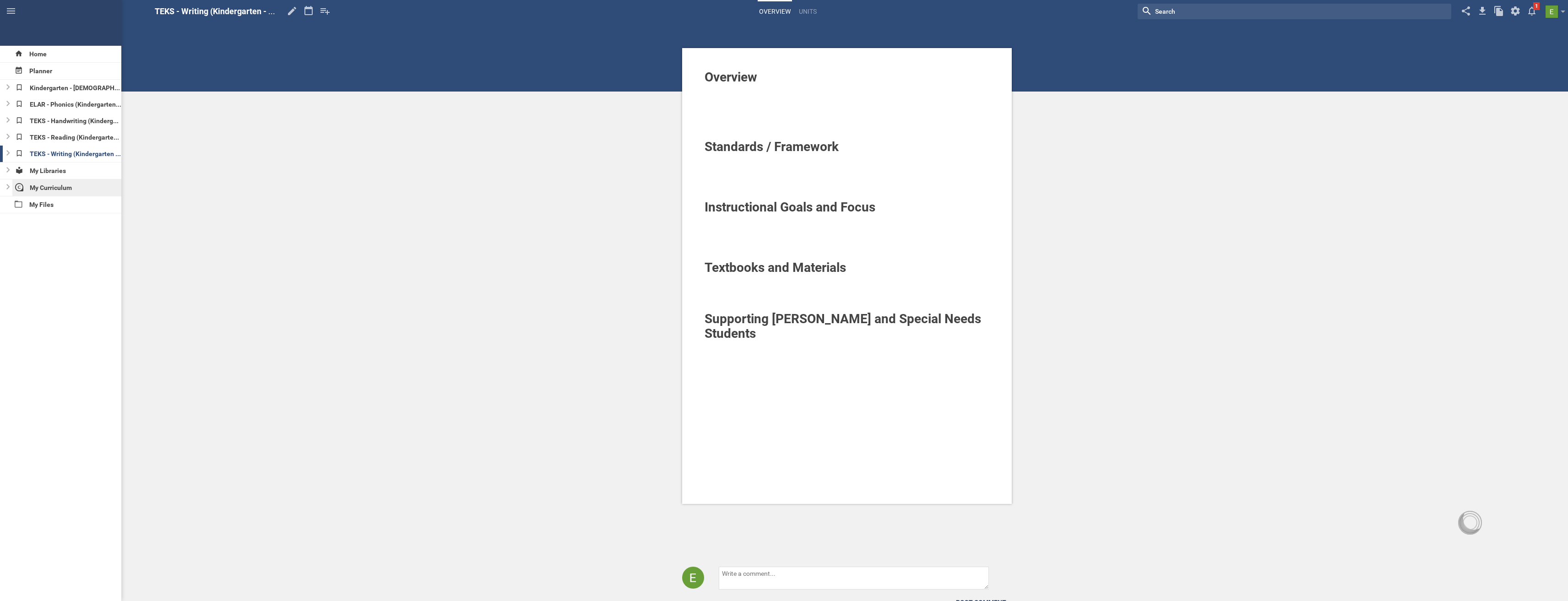
click at [53, 186] on div "My Curriculum" at bounding box center [67, 188] width 109 height 17
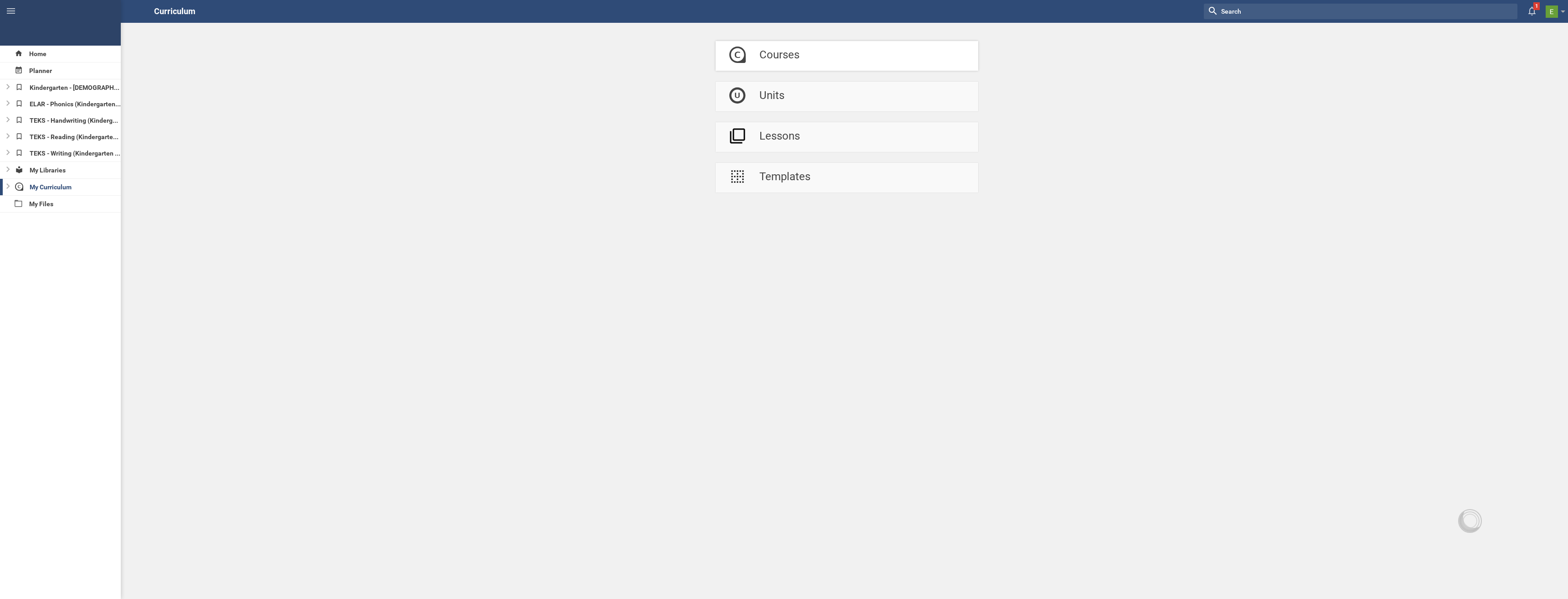
click at [781, 54] on div "Courses" at bounding box center [779, 55] width 40 height 30
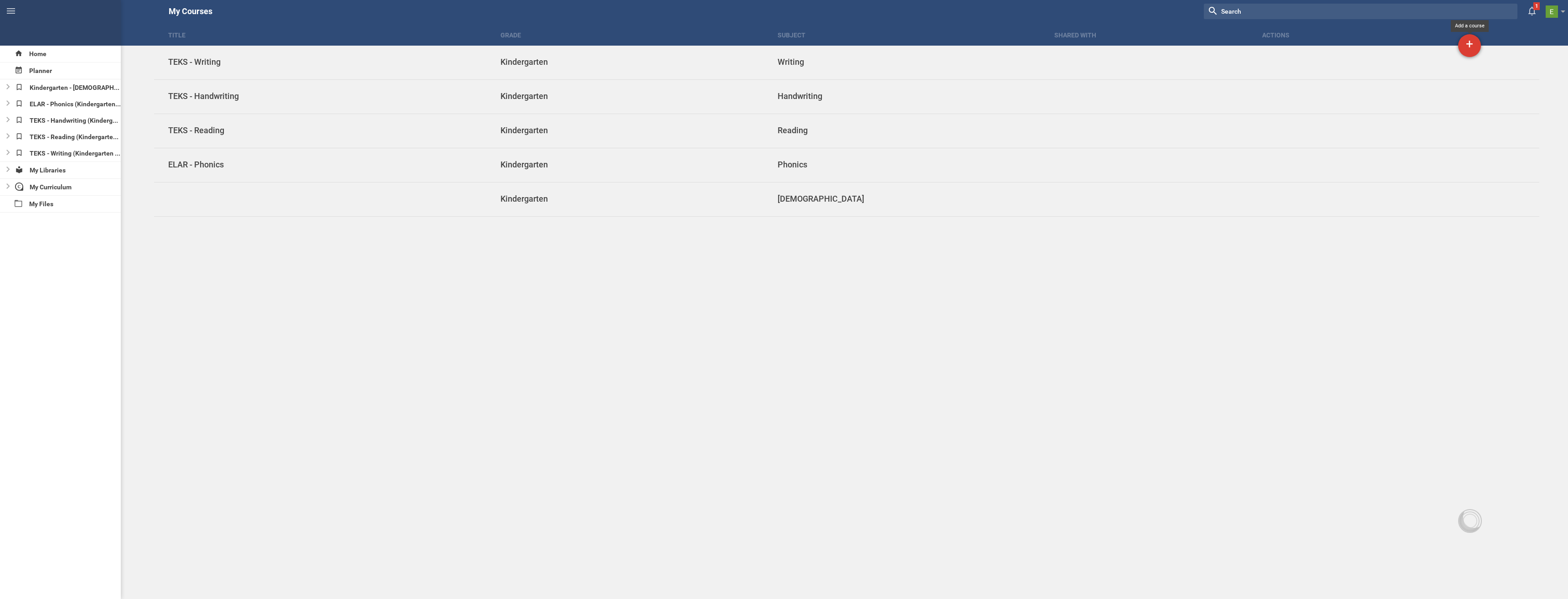
click at [1478, 44] on div "+" at bounding box center [1470, 45] width 23 height 23
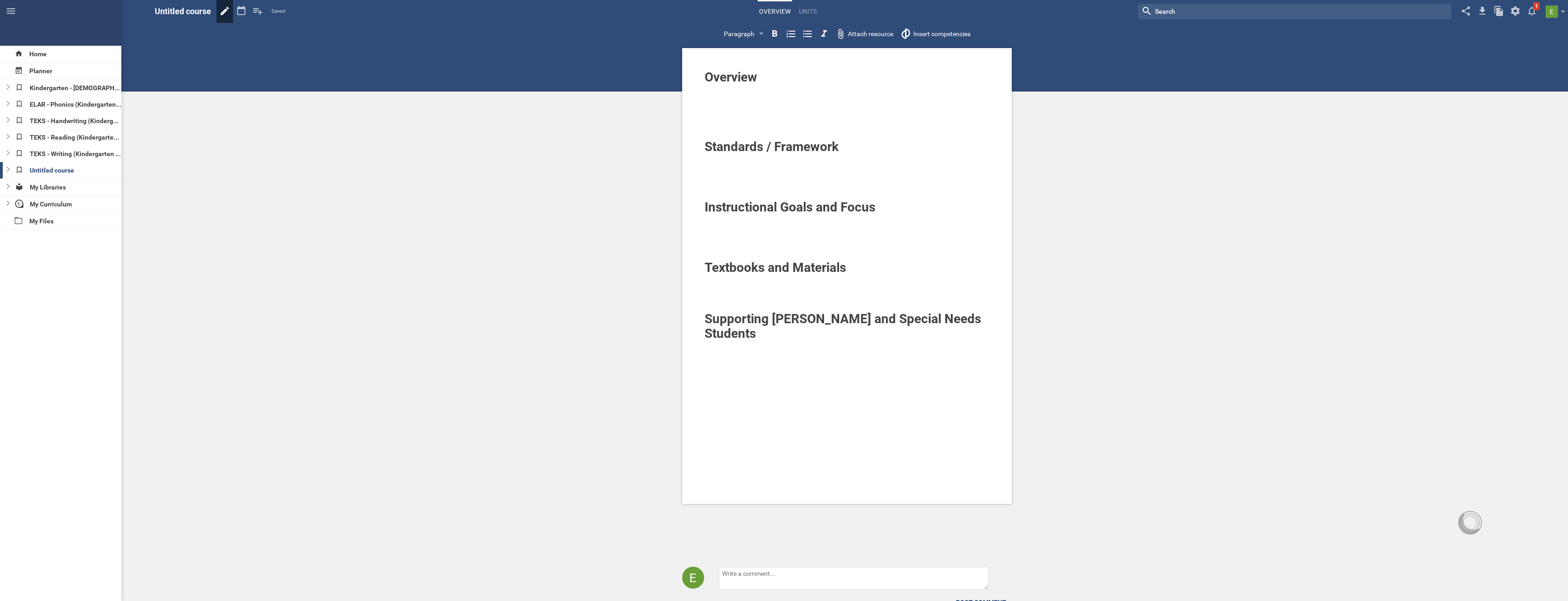
click at [231, 9] on icon at bounding box center [225, 11] width 17 height 22
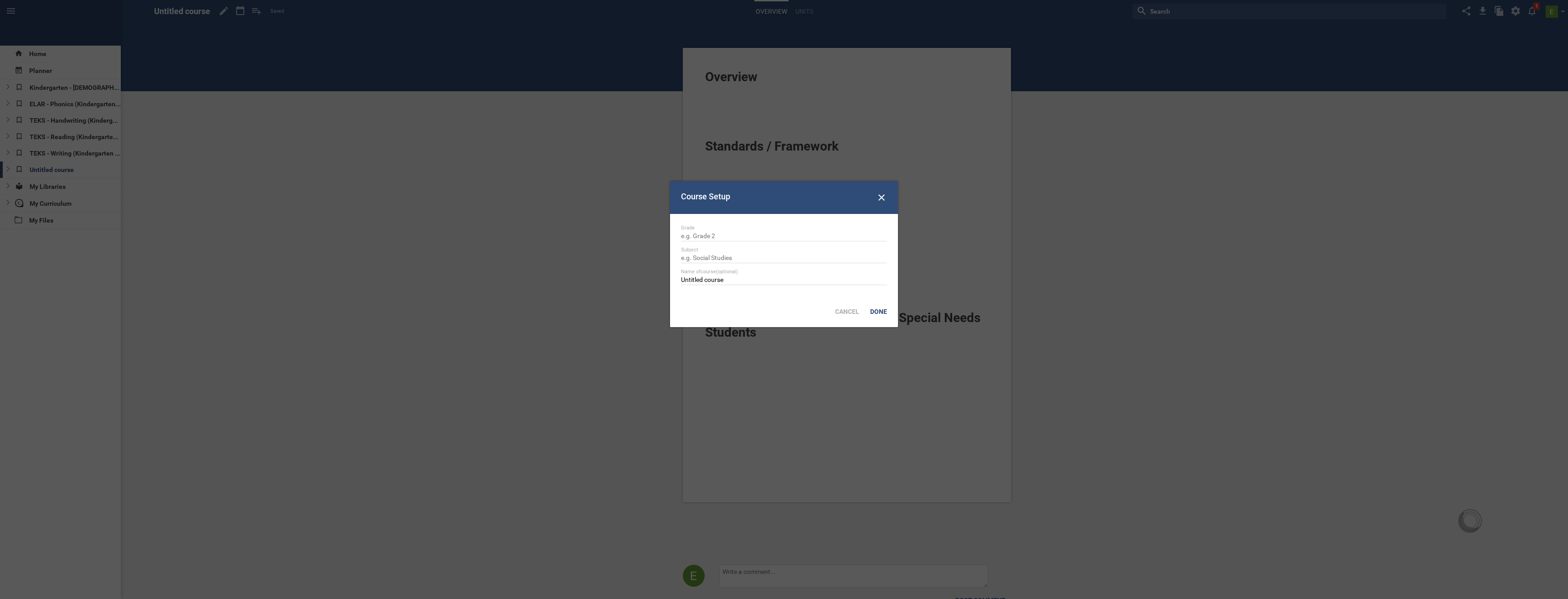
click at [707, 231] on div "Grade" at bounding box center [784, 228] width 206 height 6
click at [698, 235] on input "text" at bounding box center [784, 237] width 206 height 9
type input "Kindergarten"
type input "Math"
type input "TEKS - Math"
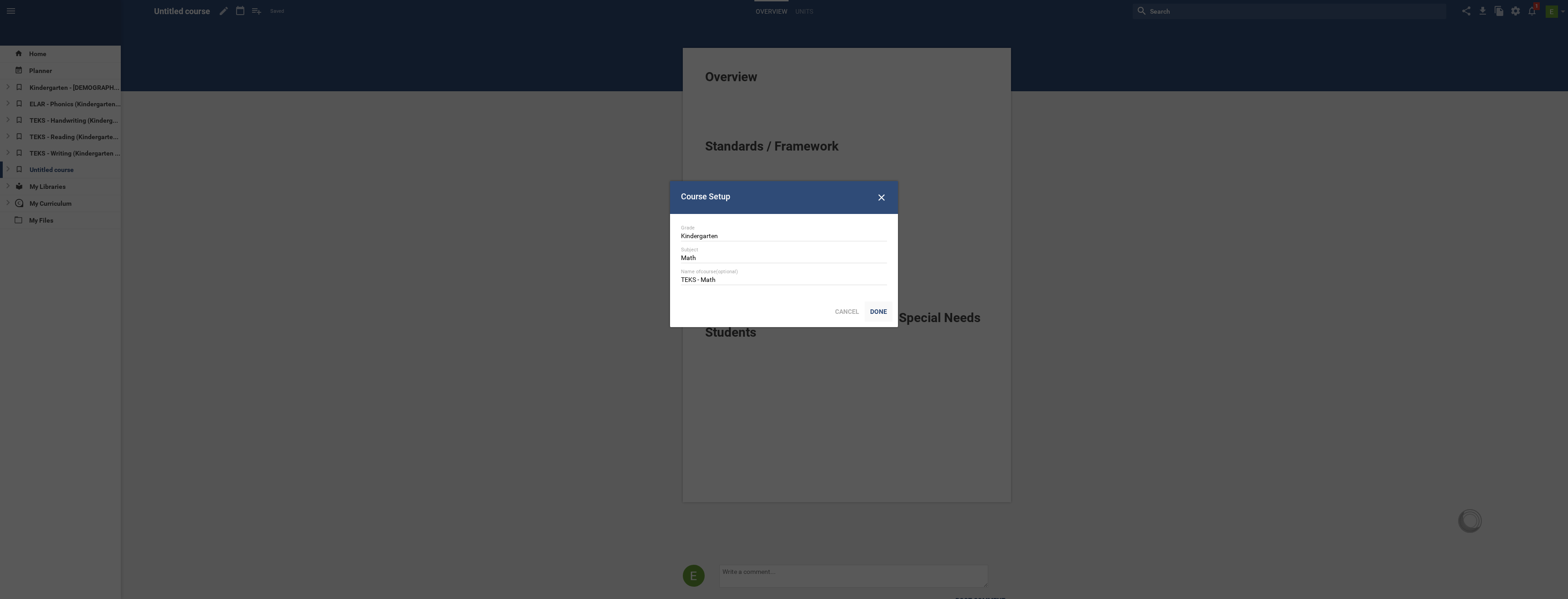
click at [873, 307] on div "Done" at bounding box center [879, 311] width 28 height 20
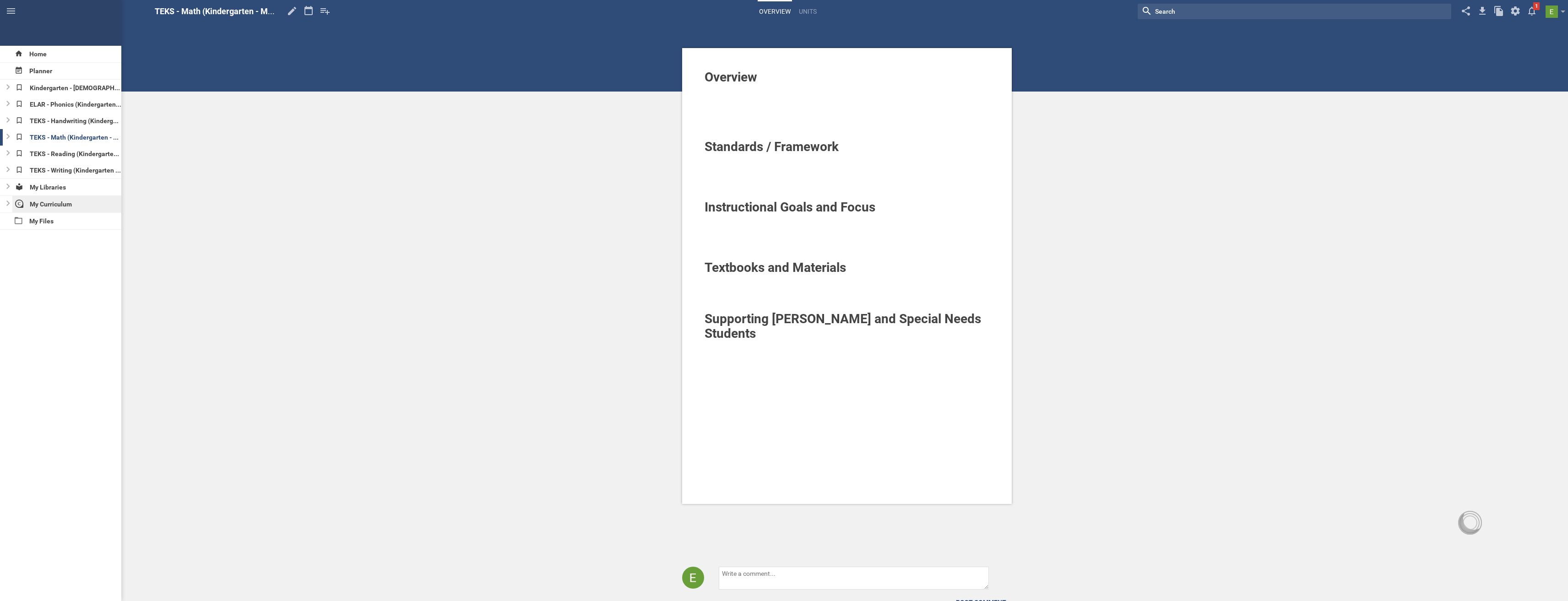
click at [55, 205] on div "My Curriculum" at bounding box center [67, 204] width 109 height 17
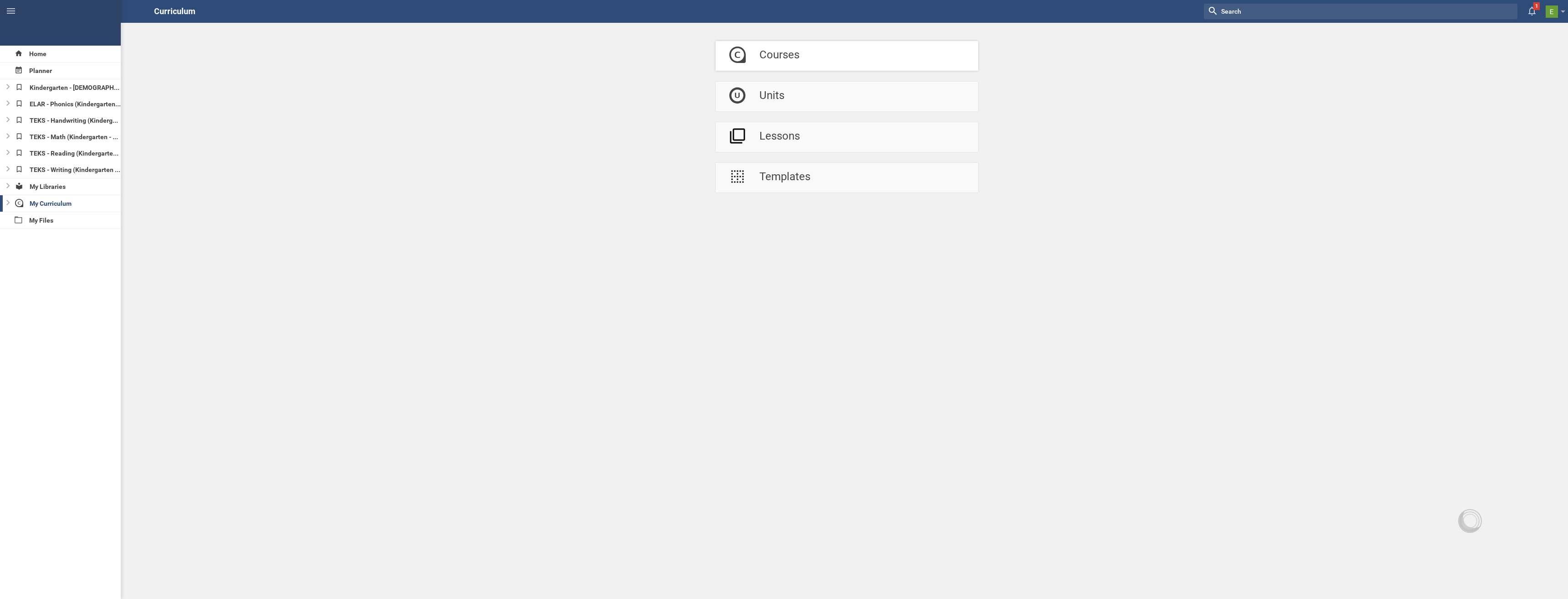
click at [875, 66] on link "Courses" at bounding box center [847, 55] width 263 height 30
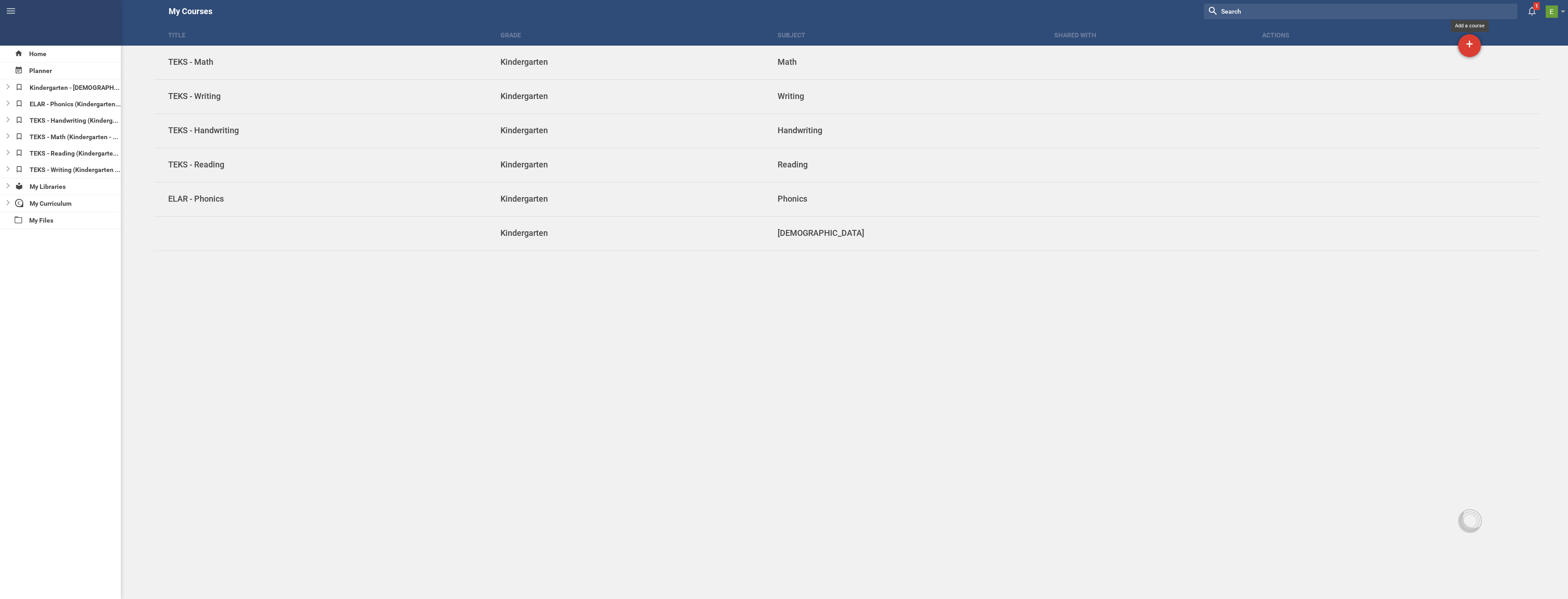
click at [1473, 43] on div "+" at bounding box center [1470, 45] width 23 height 23
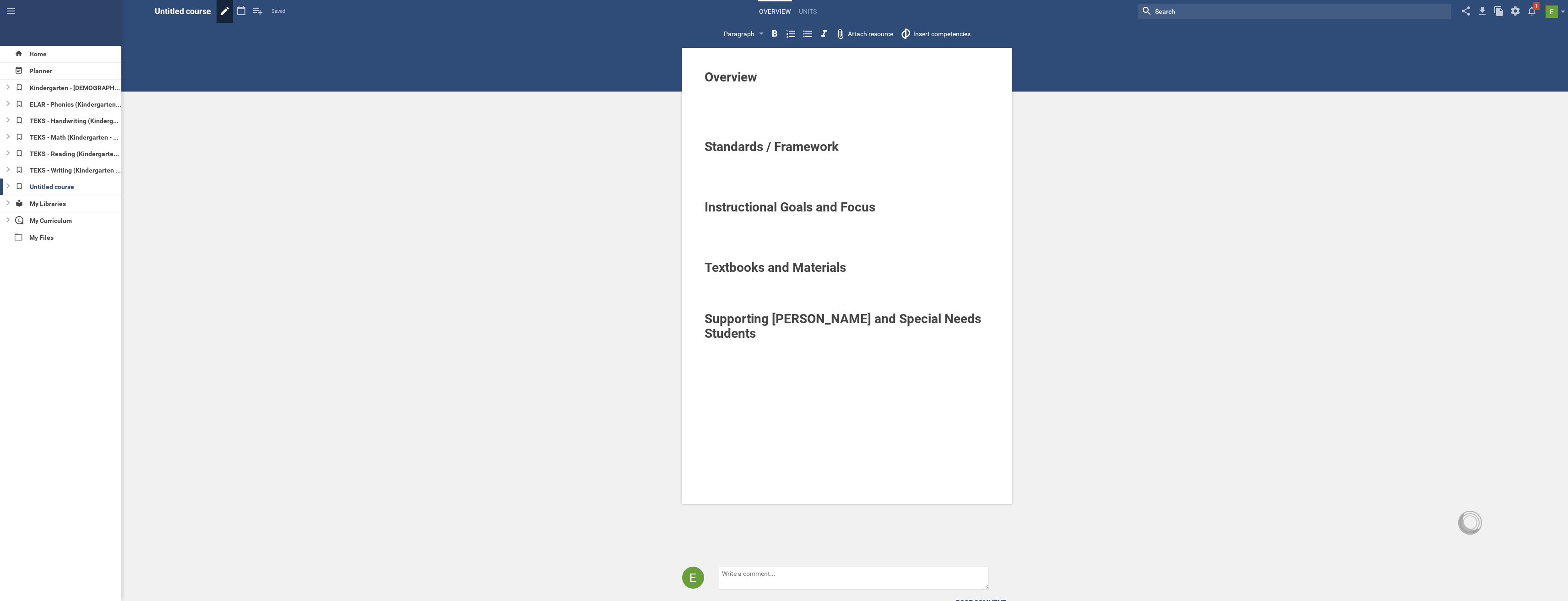
click at [226, 11] on icon at bounding box center [224, 11] width 8 height 8
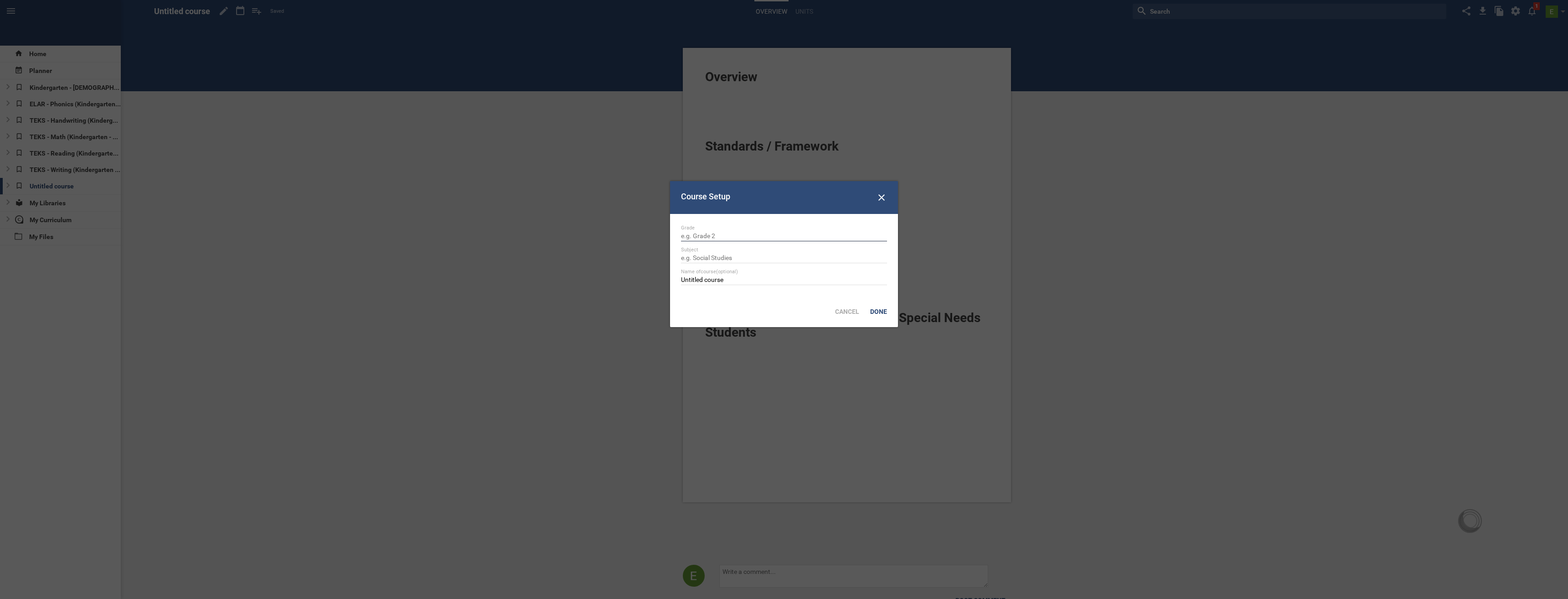
click at [716, 233] on input "text" at bounding box center [784, 237] width 206 height 9
type input "Kindergarten"
type input "Science"
type input "TEKS - Science"
click at [879, 313] on div "Done" at bounding box center [879, 311] width 28 height 20
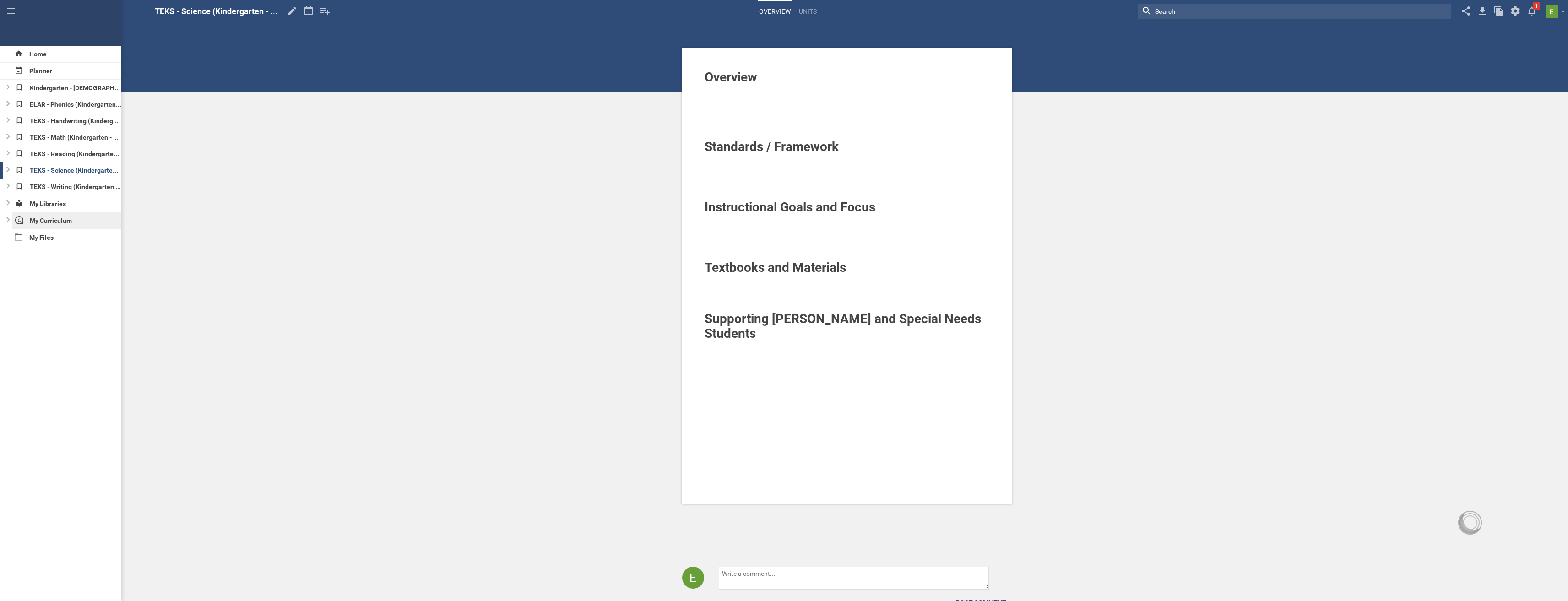
click at [62, 219] on div "My Curriculum" at bounding box center [67, 220] width 109 height 17
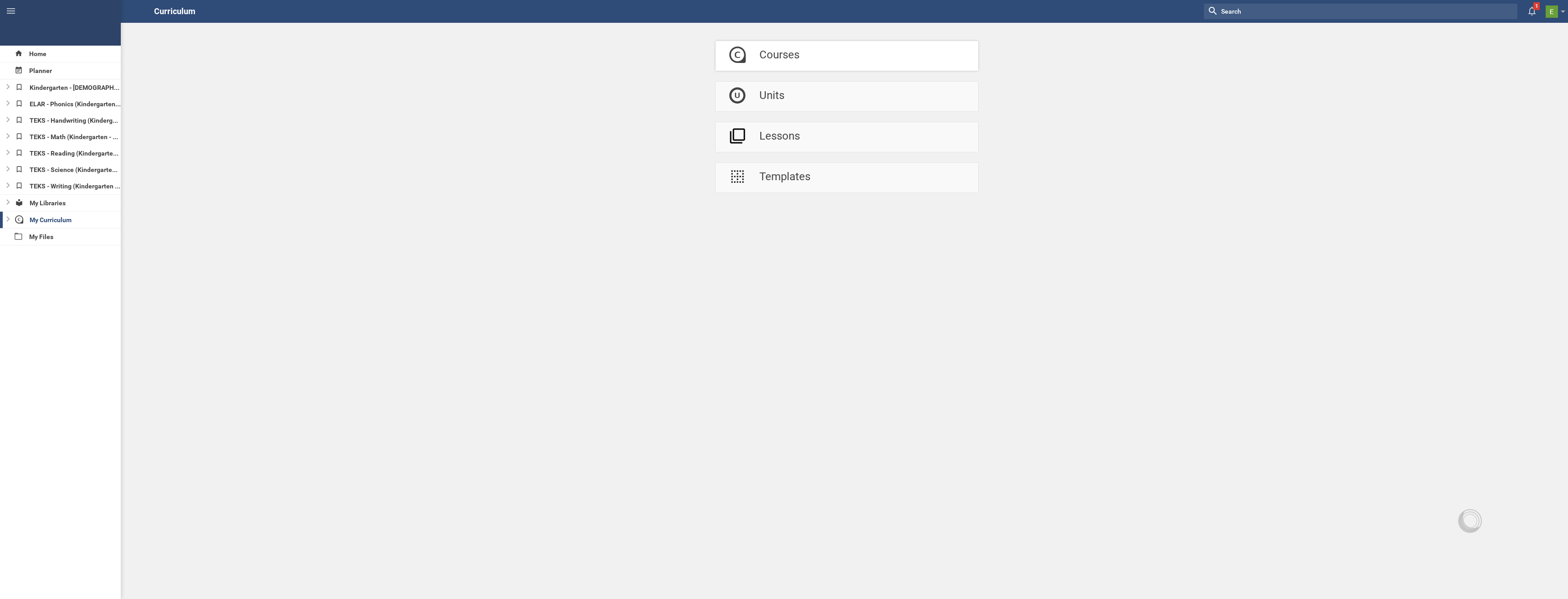
click at [871, 55] on link "Courses" at bounding box center [847, 55] width 263 height 30
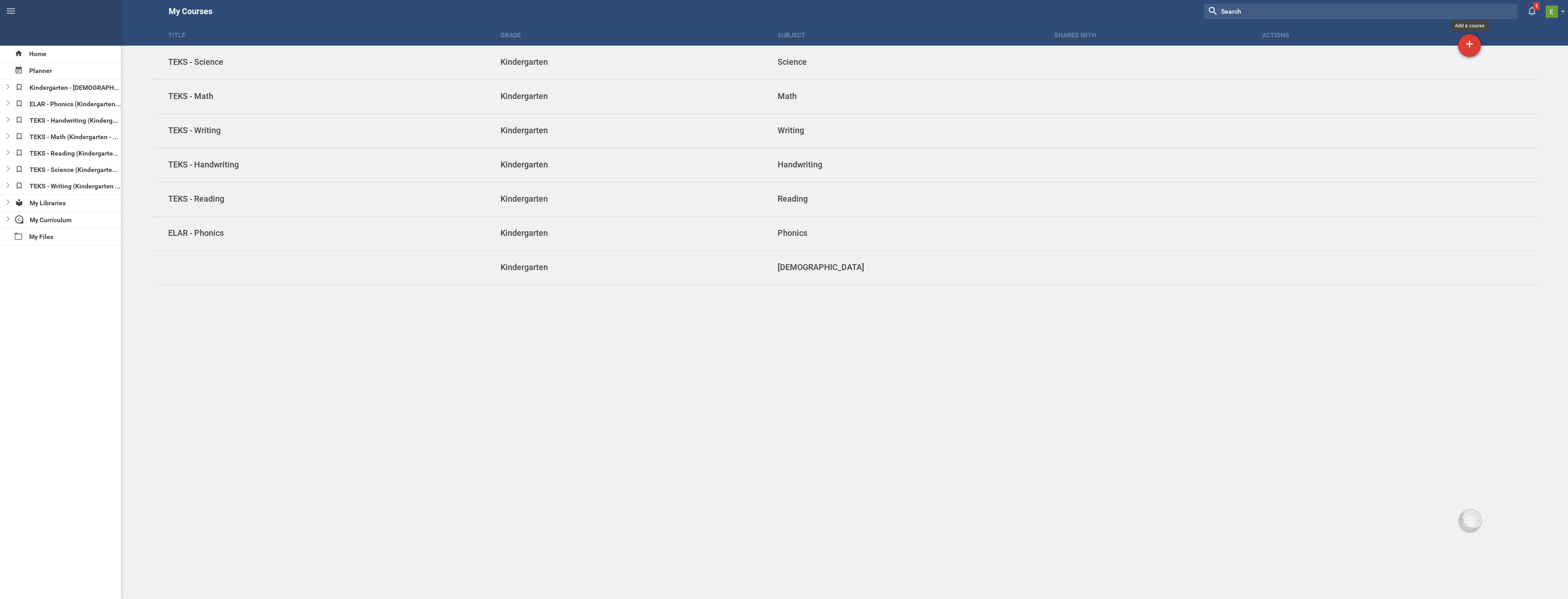
click at [1460, 48] on div "+" at bounding box center [1470, 45] width 23 height 23
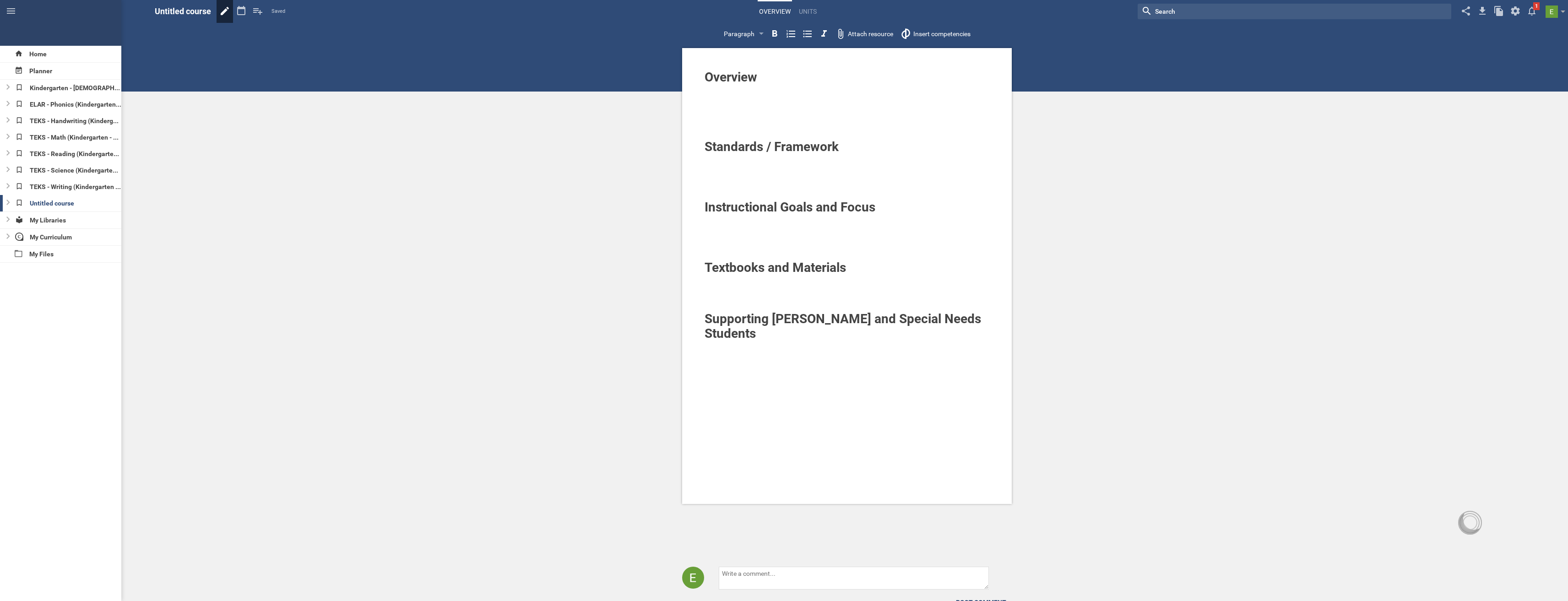
click at [223, 10] on icon at bounding box center [225, 11] width 17 height 22
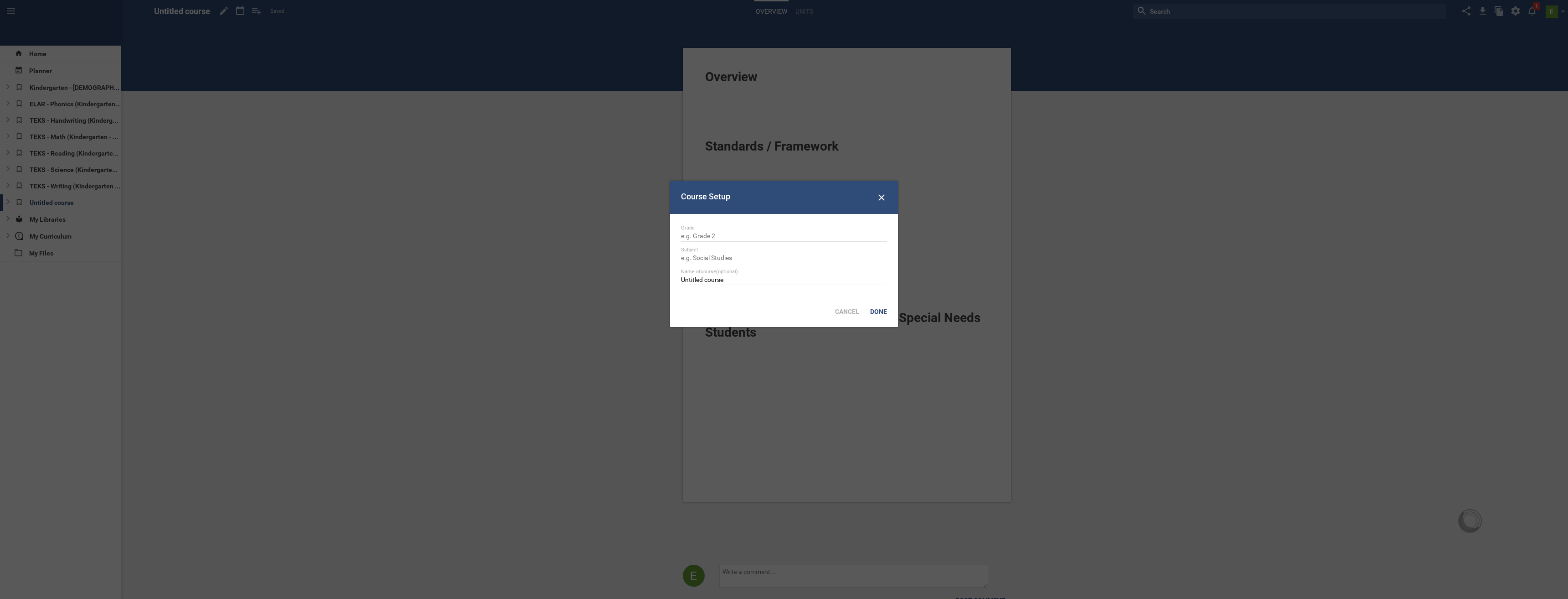
click at [717, 235] on input "text" at bounding box center [784, 237] width 206 height 9
type input "Kindergarten"
type input "Social Studies"
type input "TEKS - Social Studies"
click at [882, 313] on div "Done" at bounding box center [879, 311] width 28 height 20
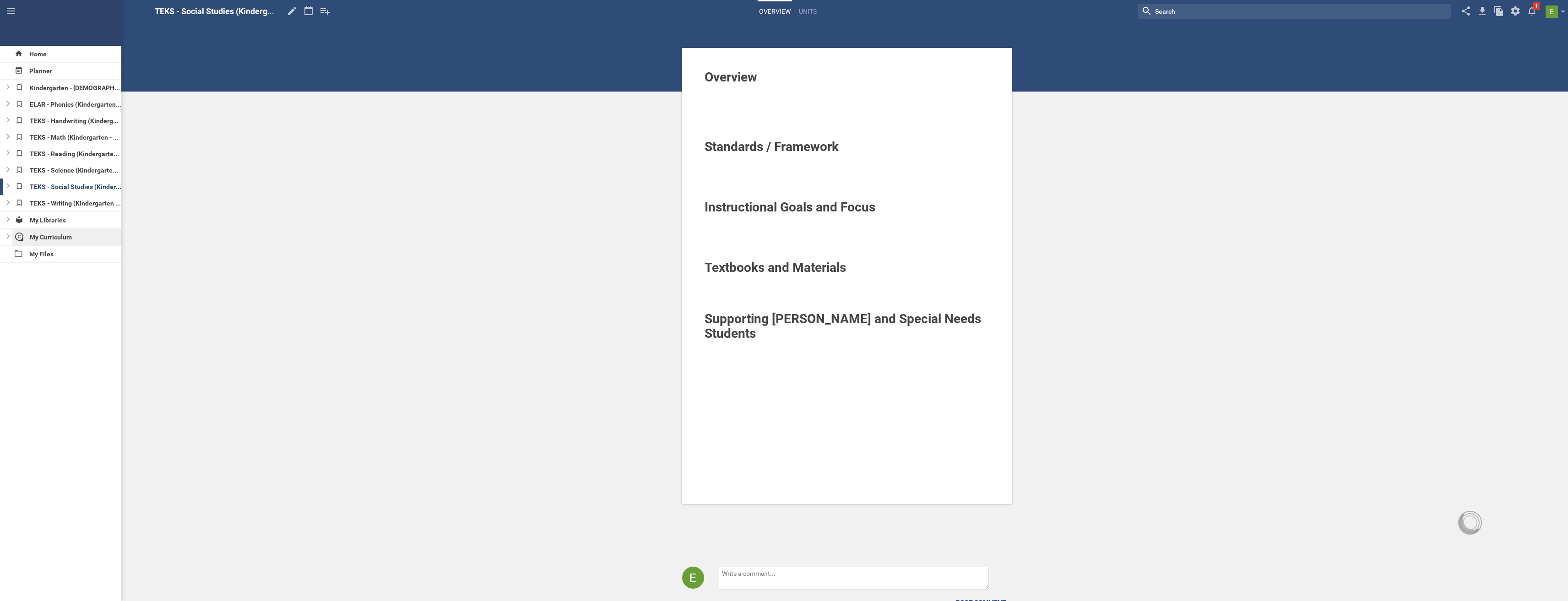
click at [59, 242] on div "My Curriculum" at bounding box center [67, 237] width 109 height 17
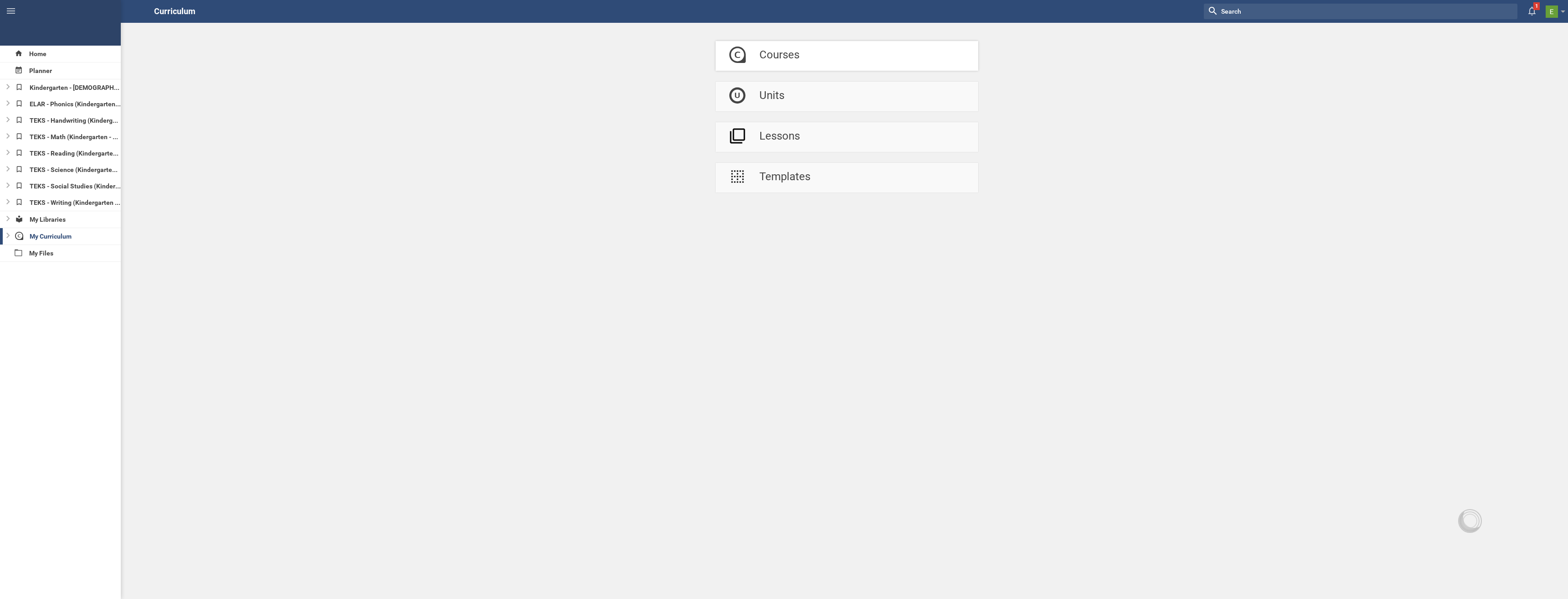
click at [761, 58] on div "Courses" at bounding box center [779, 55] width 40 height 30
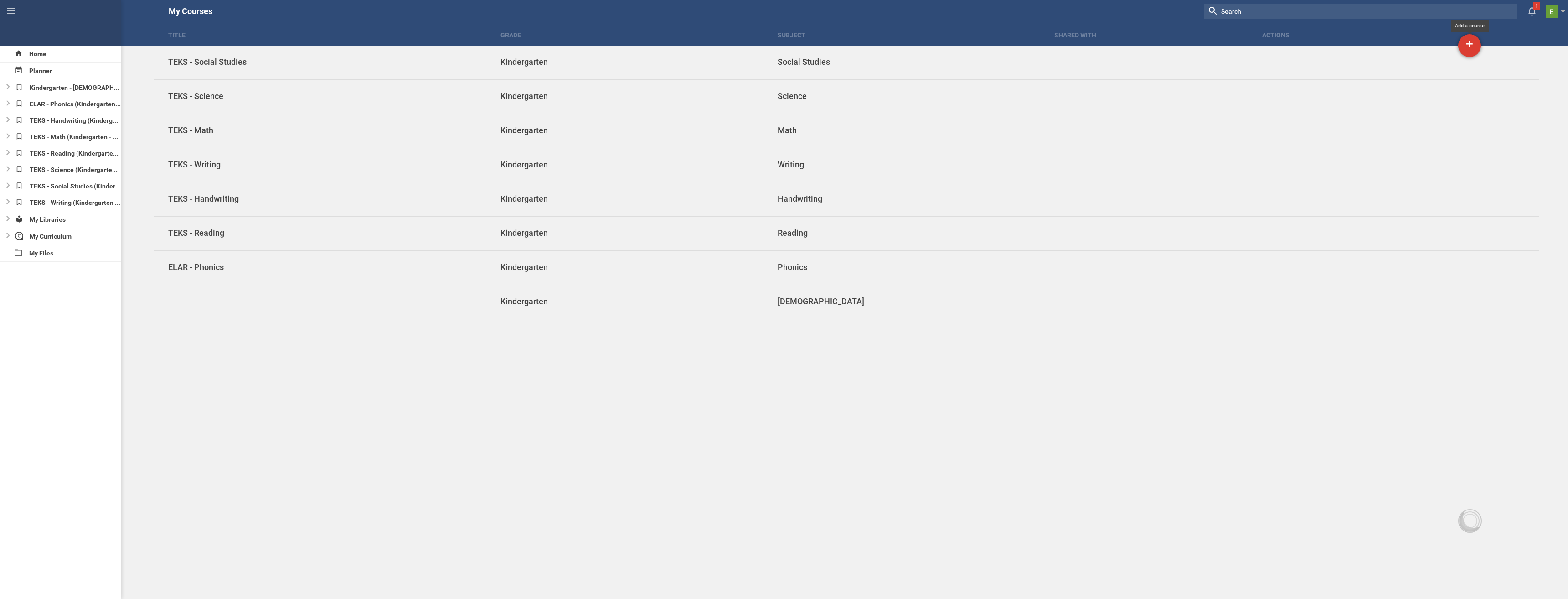
click at [1473, 48] on div "+" at bounding box center [1470, 45] width 23 height 23
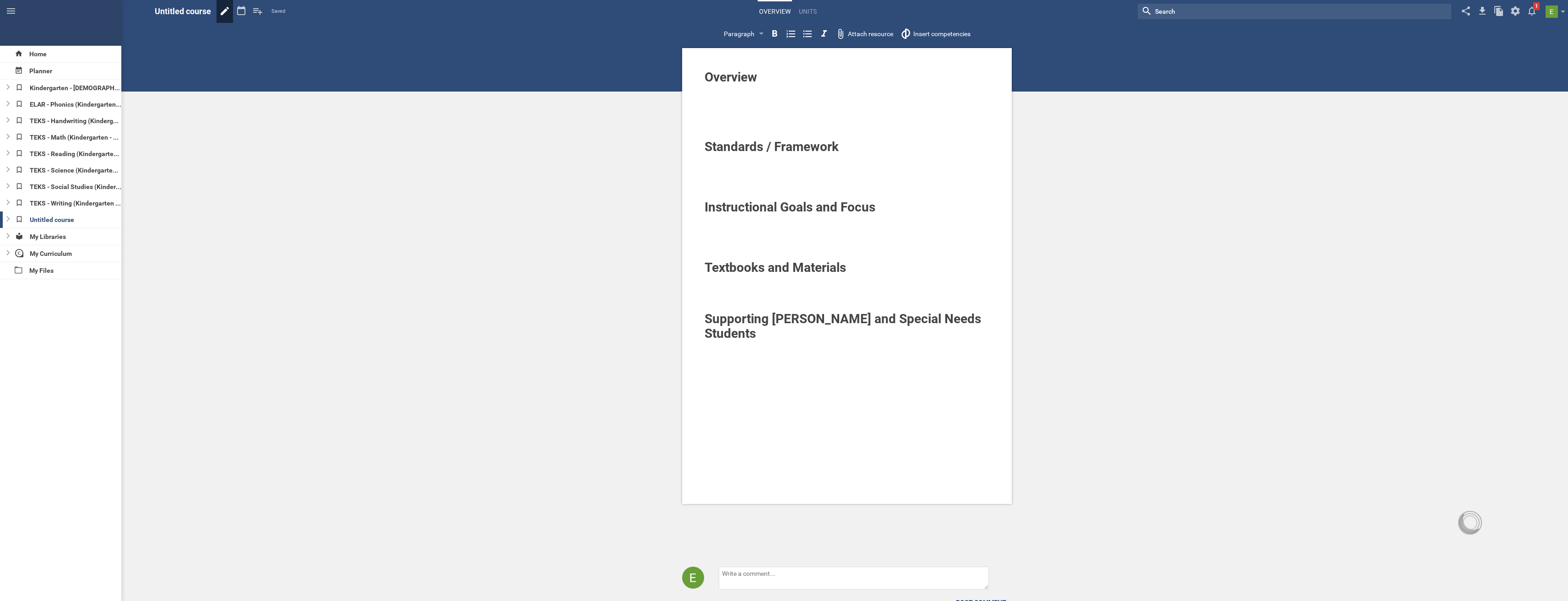
click at [223, 9] on icon at bounding box center [225, 11] width 17 height 22
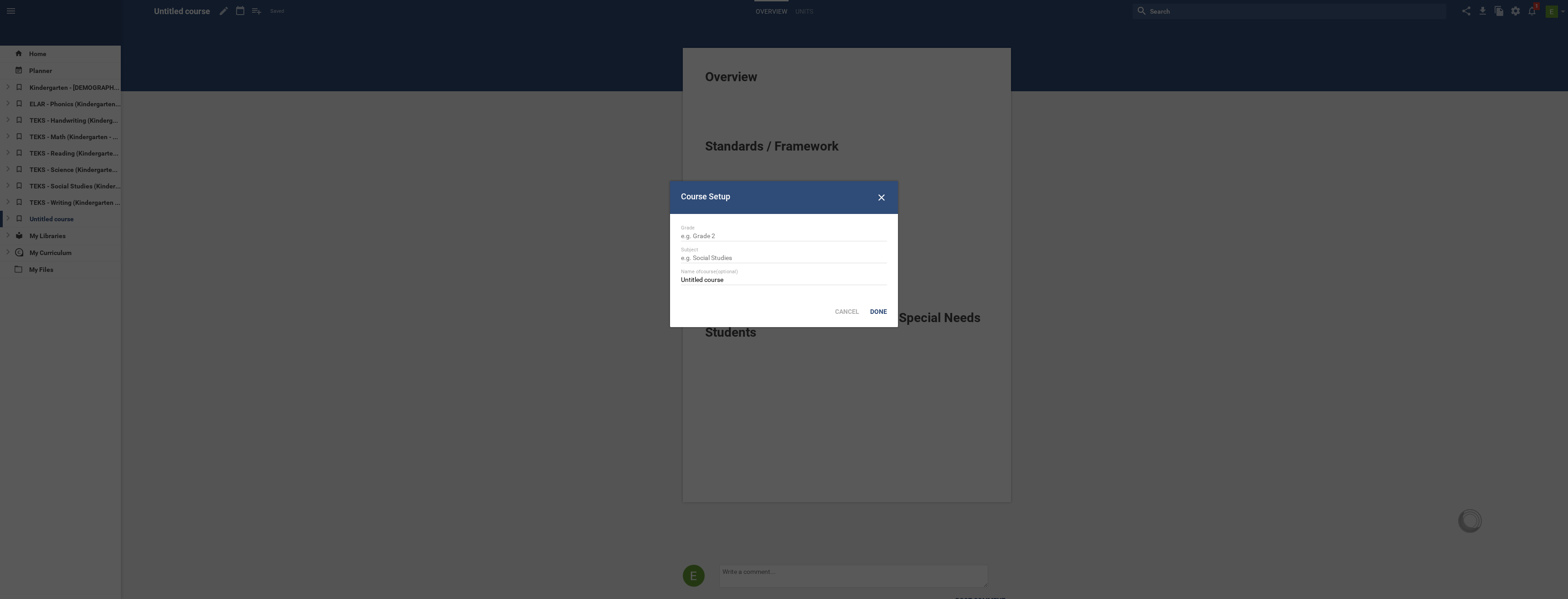
click at [701, 228] on div "Grade" at bounding box center [784, 228] width 206 height 6
click at [705, 236] on input "text" at bounding box center [784, 237] width 206 height 9
type input "Kindergarten"
type input "Dramatic Play"
click at [877, 311] on div "Done" at bounding box center [879, 311] width 28 height 20
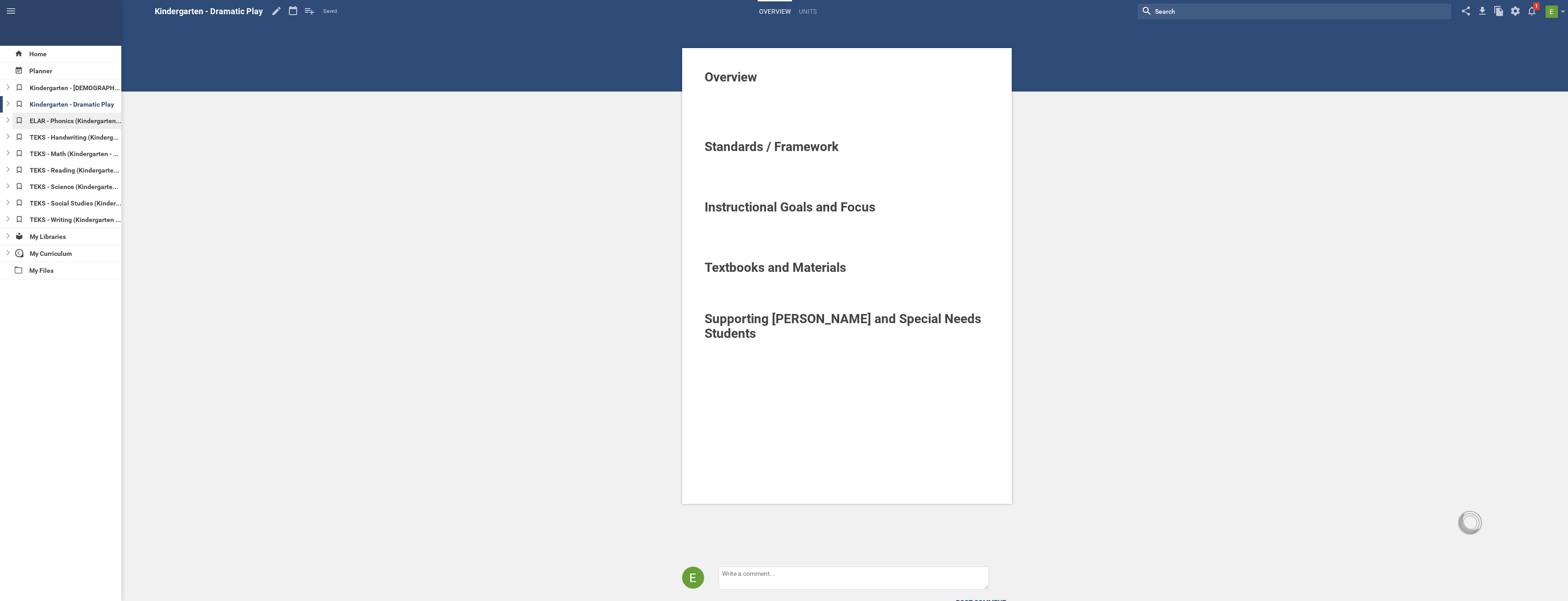
click at [60, 118] on div "ELAR - Phonics (Kindergarten - Phonics)" at bounding box center [67, 121] width 109 height 17
click at [295, 12] on icon at bounding box center [292, 11] width 17 height 22
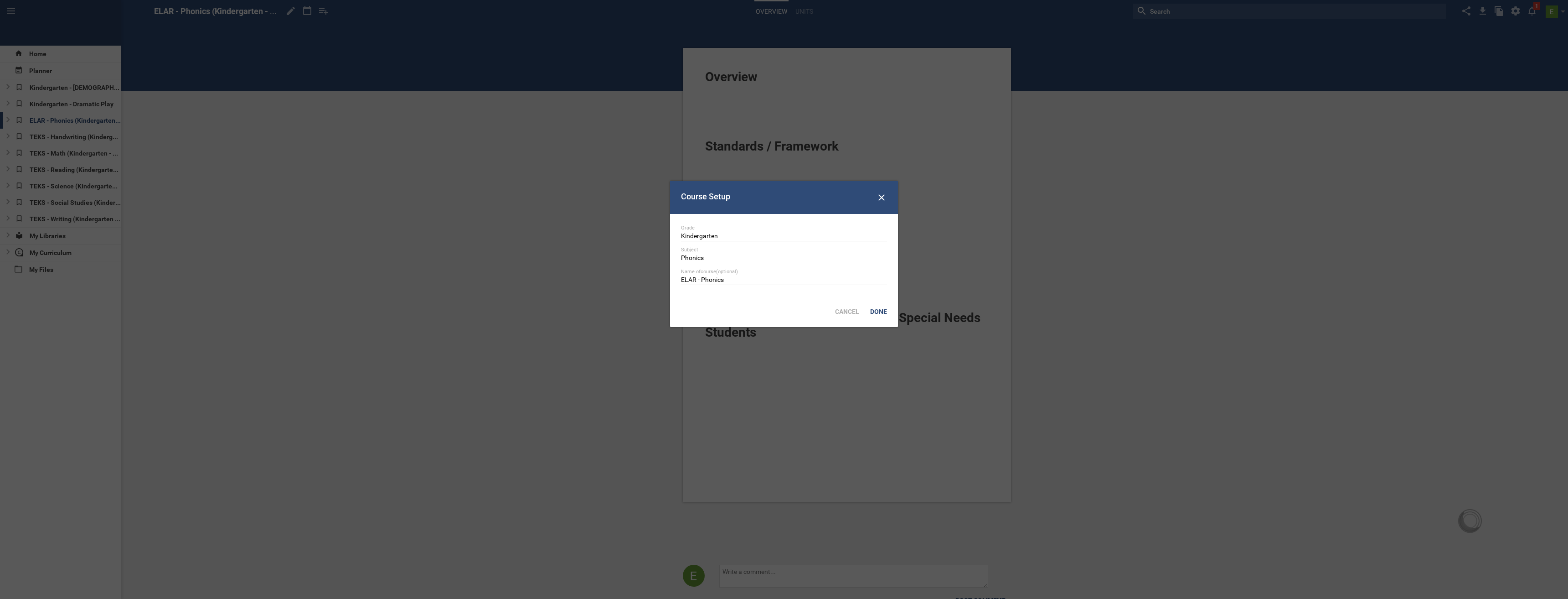
drag, startPoint x: 772, startPoint y: 273, endPoint x: 543, endPoint y: 260, distance: 229.4
click at [714, 257] on input "Phonics" at bounding box center [784, 258] width 206 height 9
click at [702, 276] on input "ELAR - Phonics" at bounding box center [784, 280] width 206 height 9
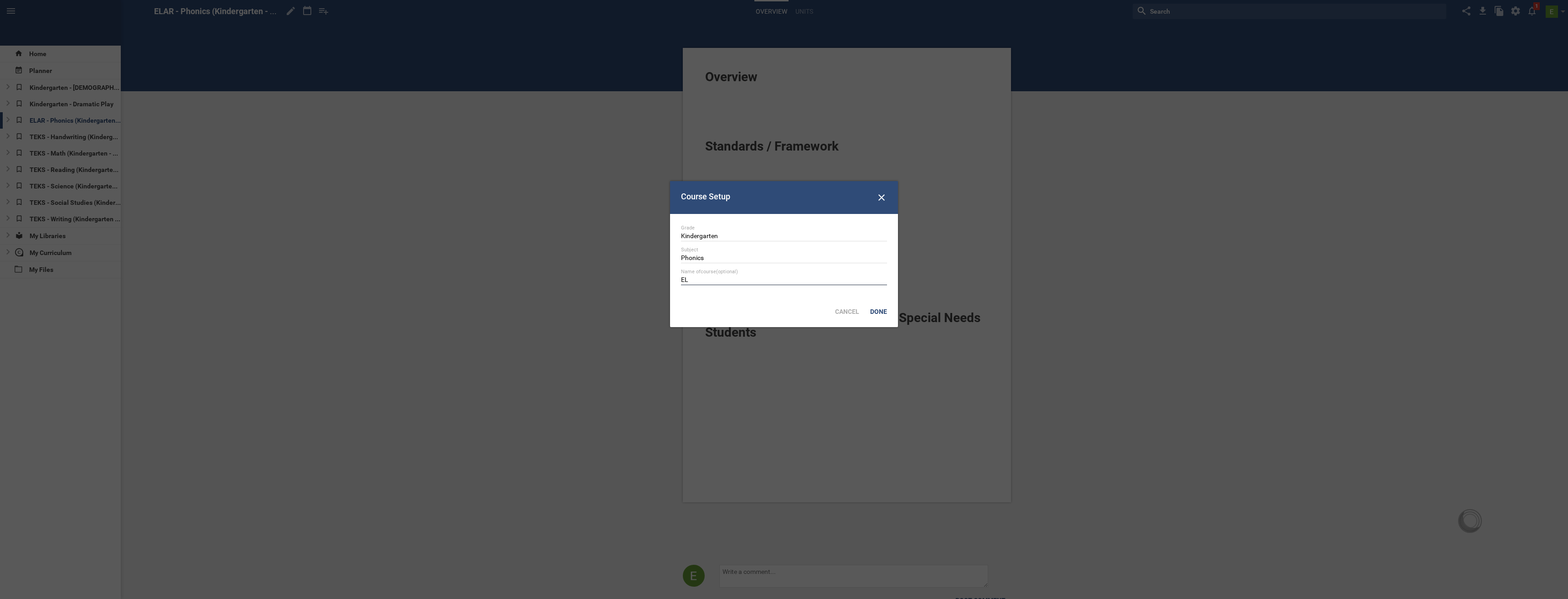
type input "E"
click at [888, 313] on div "Done" at bounding box center [879, 311] width 28 height 20
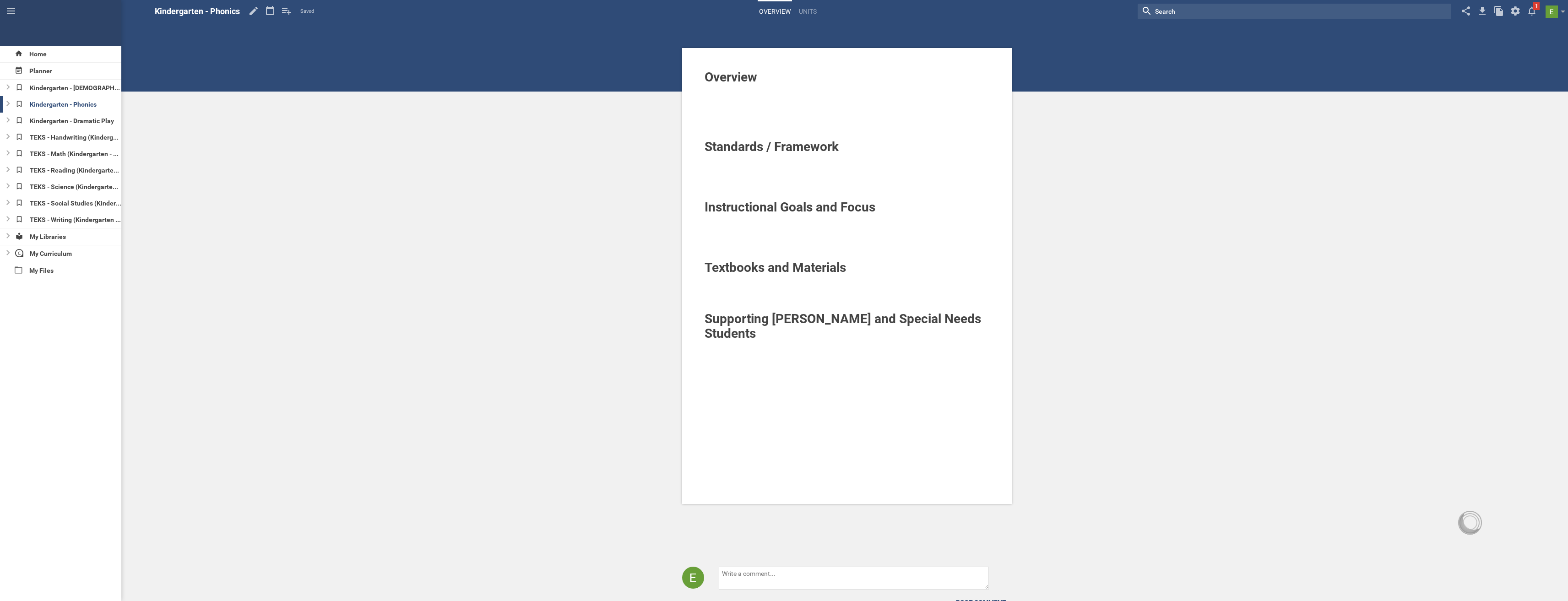
click at [790, 91] on div at bounding box center [847, 89] width 285 height 9
click at [740, 174] on div at bounding box center [847, 177] width 285 height 9
click at [724, 159] on div at bounding box center [847, 159] width 285 height 9
click at [58, 136] on div "TEKS - Handwriting (Kindergarten - Handwriting)" at bounding box center [67, 138] width 109 height 17
type input "Handwriting"
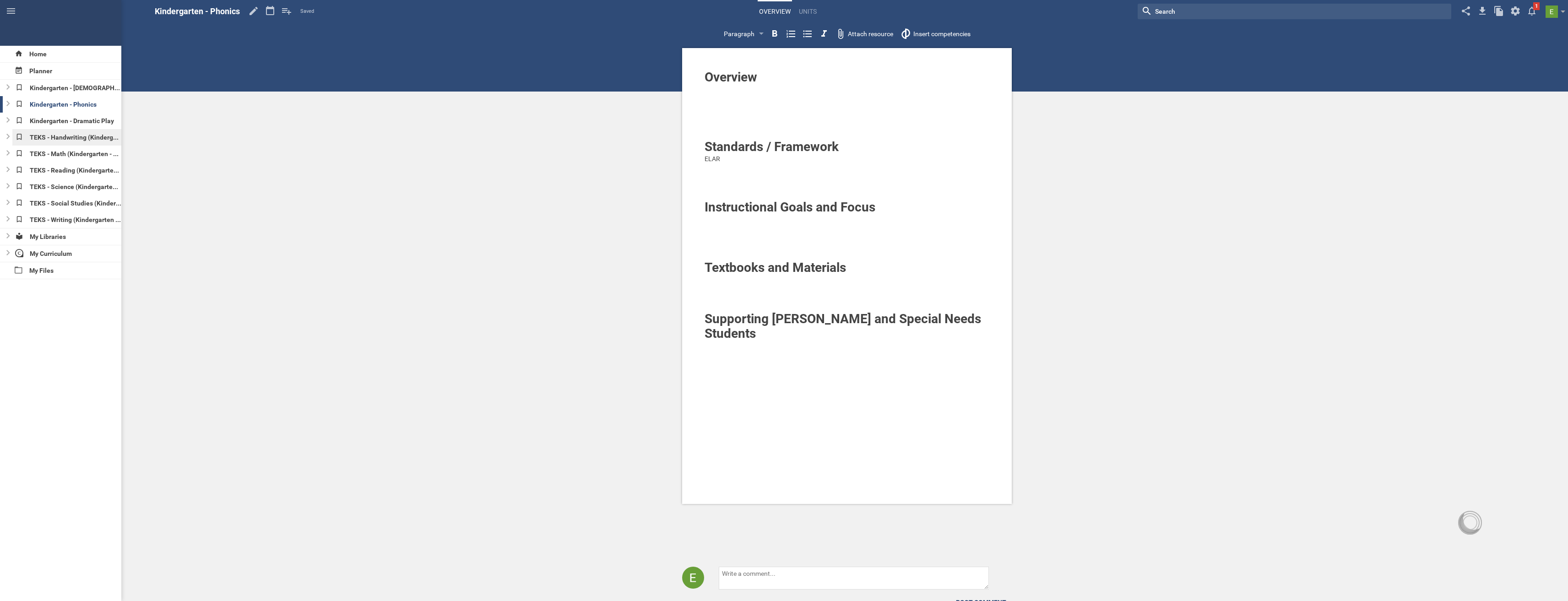
type input "TEKS - Handwriting"
click at [291, 13] on icon at bounding box center [292, 11] width 8 height 8
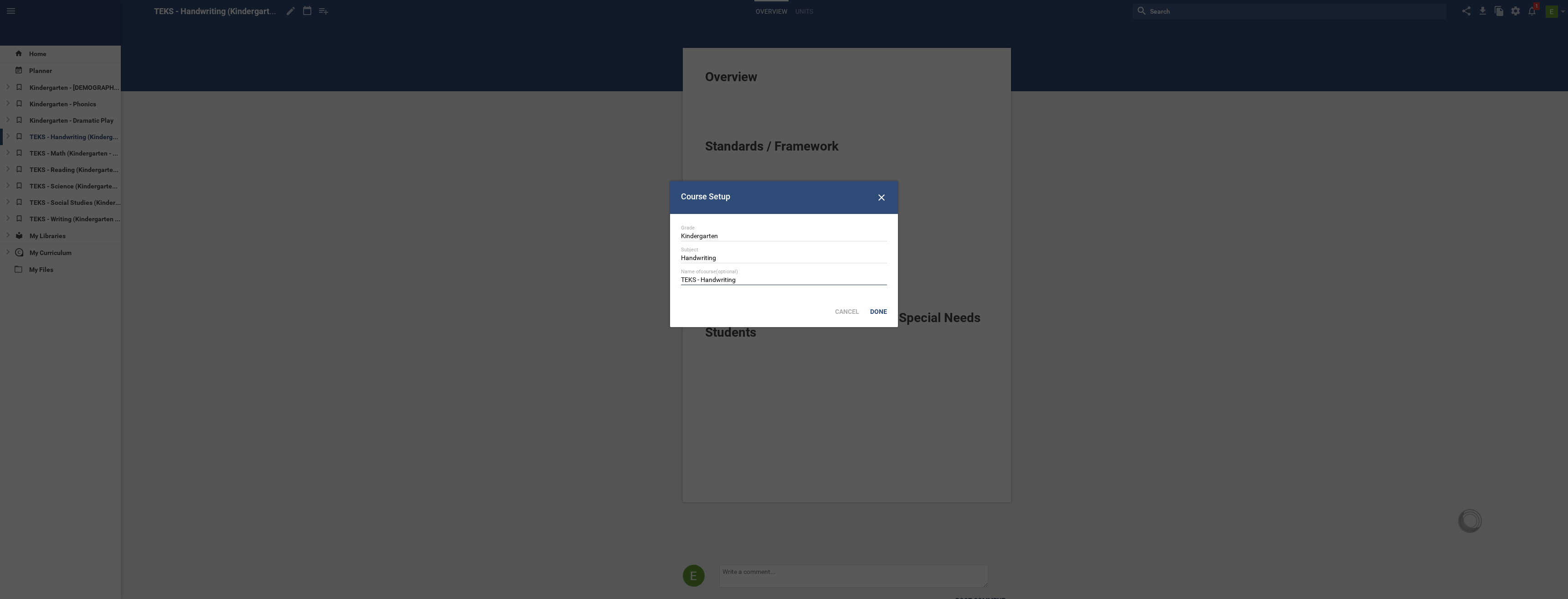
drag, startPoint x: 717, startPoint y: 278, endPoint x: 630, endPoint y: 273, distance: 87.1
click at [876, 309] on div "Done" at bounding box center [879, 311] width 28 height 20
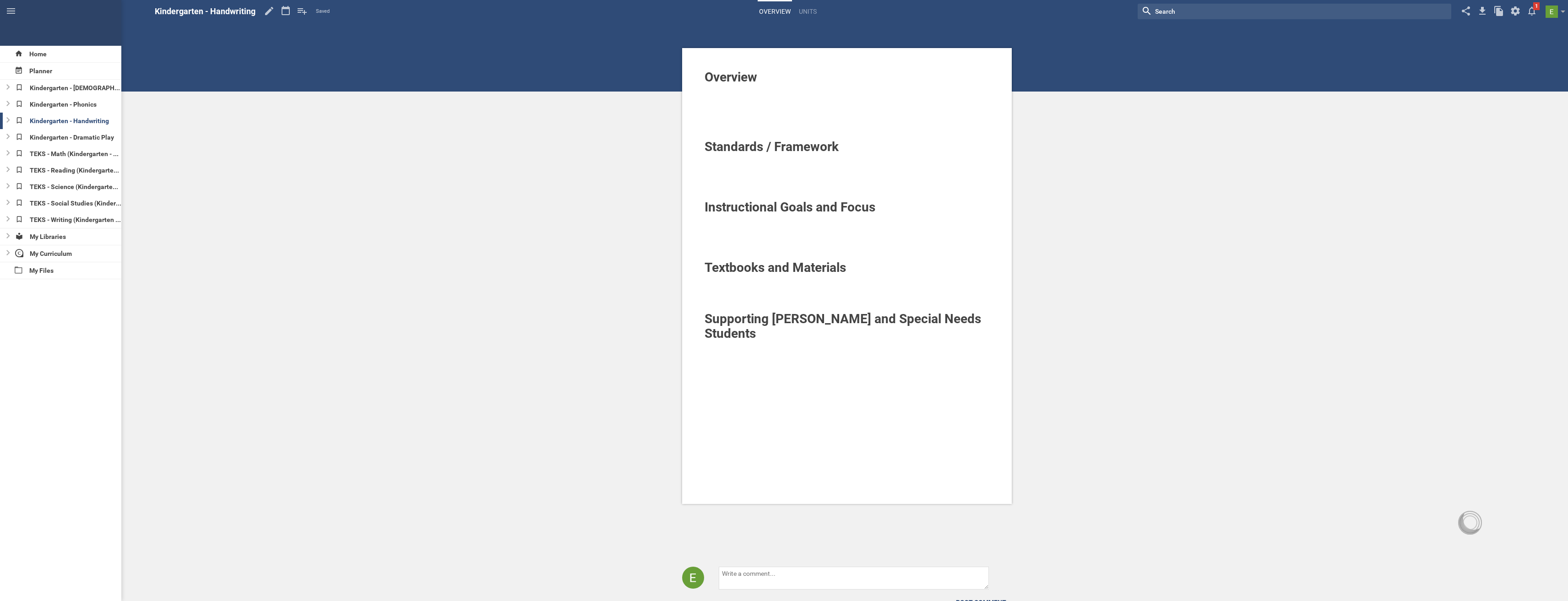
click at [749, 176] on div at bounding box center [847, 177] width 285 height 9
click at [735, 166] on div at bounding box center [847, 168] width 285 height 9
click at [498, 164] on div "Overview Standards / Framework TEKS Instructional Goals and Focus Textbooks and…" at bounding box center [847, 320] width 1442 height 641
click at [52, 155] on div "TEKS - Math (Kindergarten - Math)" at bounding box center [67, 154] width 109 height 17
click at [288, 11] on icon at bounding box center [292, 11] width 17 height 22
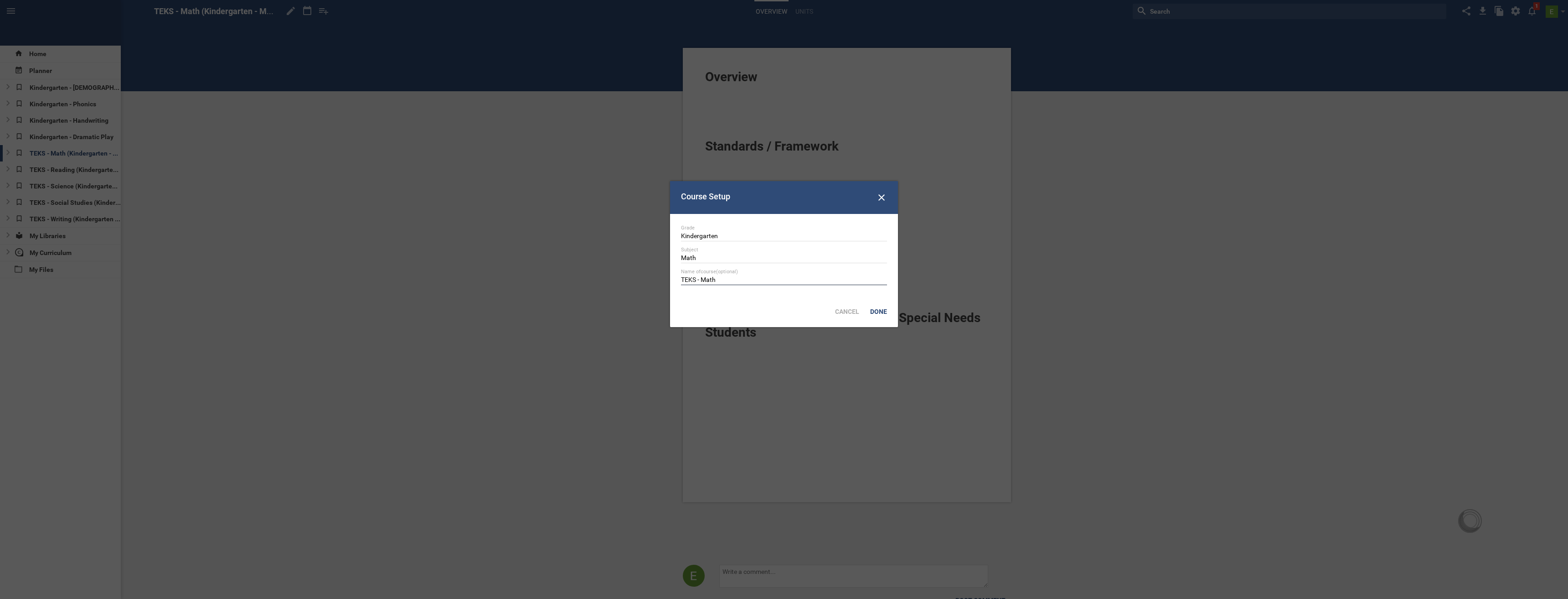
drag, startPoint x: 727, startPoint y: 278, endPoint x: 607, endPoint y: 275, distance: 120.0
click at [886, 314] on div "Done" at bounding box center [879, 311] width 28 height 20
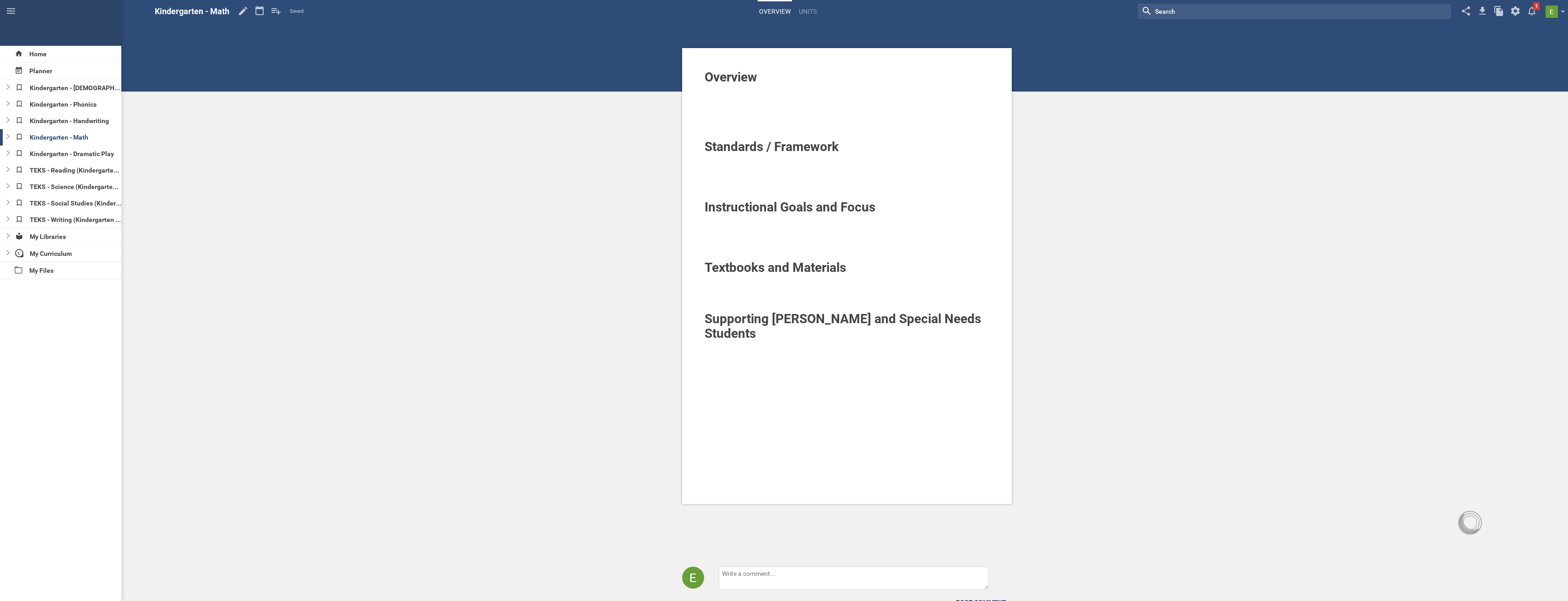
click at [749, 164] on div at bounding box center [847, 168] width 285 height 9
click at [740, 159] on div at bounding box center [847, 159] width 285 height 9
click at [346, 141] on div "Overview Standards / Framework TEKS Instructional Goals and Focus Textbooks and…" at bounding box center [847, 320] width 1442 height 641
click at [62, 173] on div "TEKS - Reading (Kindergarten - Reading)" at bounding box center [67, 170] width 109 height 17
click at [294, 12] on icon at bounding box center [292, 11] width 17 height 22
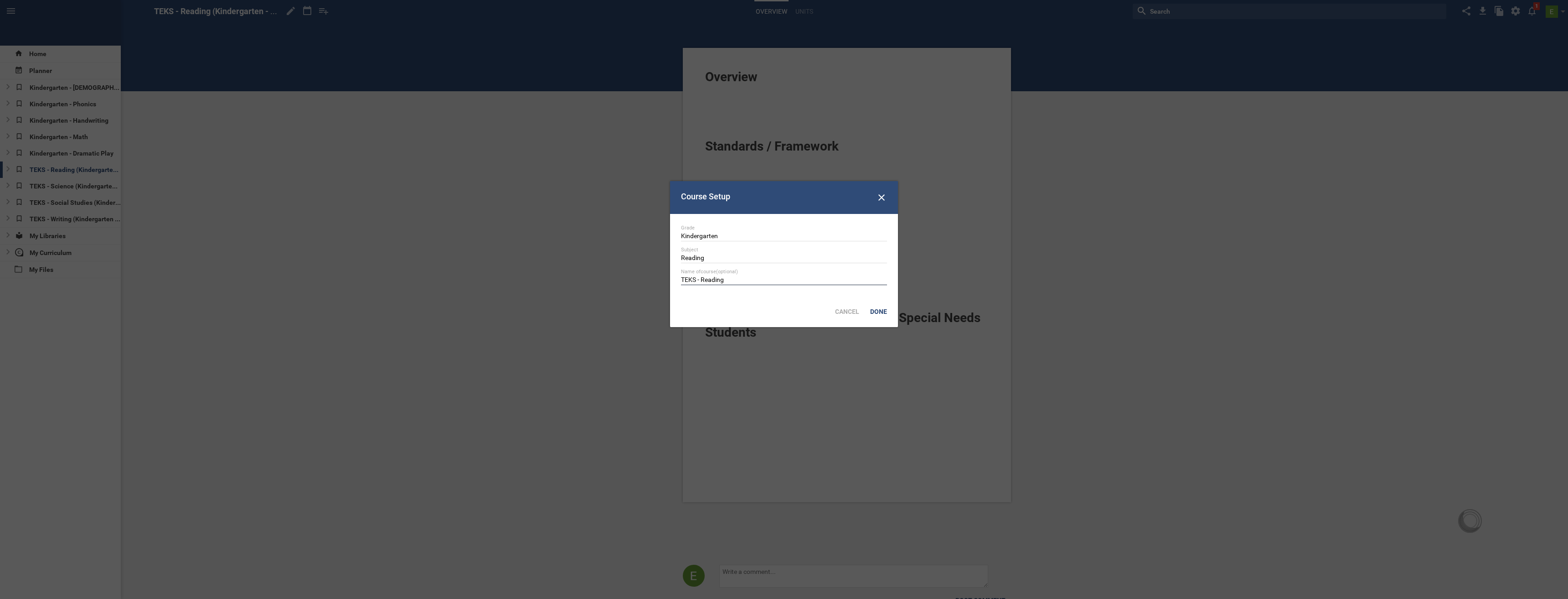
drag, startPoint x: 745, startPoint y: 277, endPoint x: 568, endPoint y: 271, distance: 177.1
click at [886, 310] on div "Done" at bounding box center [879, 311] width 28 height 20
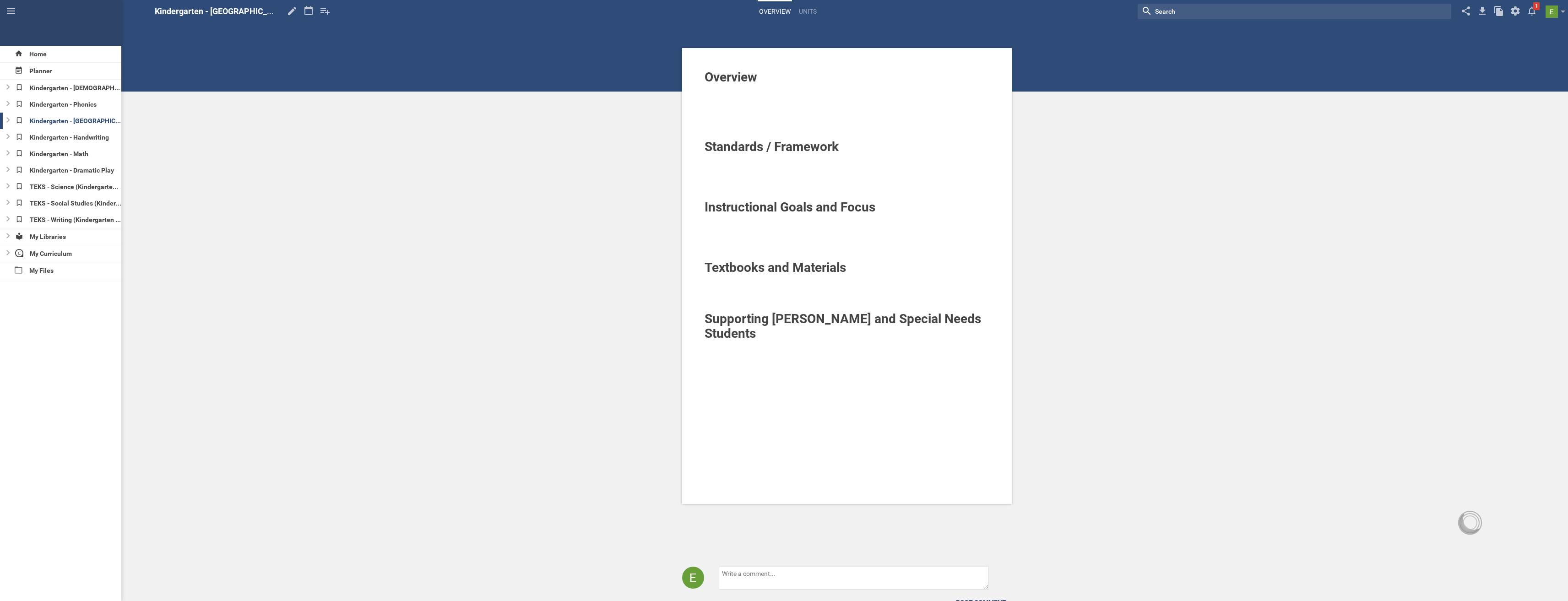
click at [733, 160] on div at bounding box center [847, 159] width 285 height 9
click at [549, 195] on div "Overview Standards / Framework TEKS Instructional Goals and Focus Textbooks and…" at bounding box center [847, 320] width 1442 height 641
click at [52, 190] on div "TEKS - Science (Kindergarten - Science)" at bounding box center [67, 187] width 109 height 17
type input "Science"
type input "TEKS - Science"
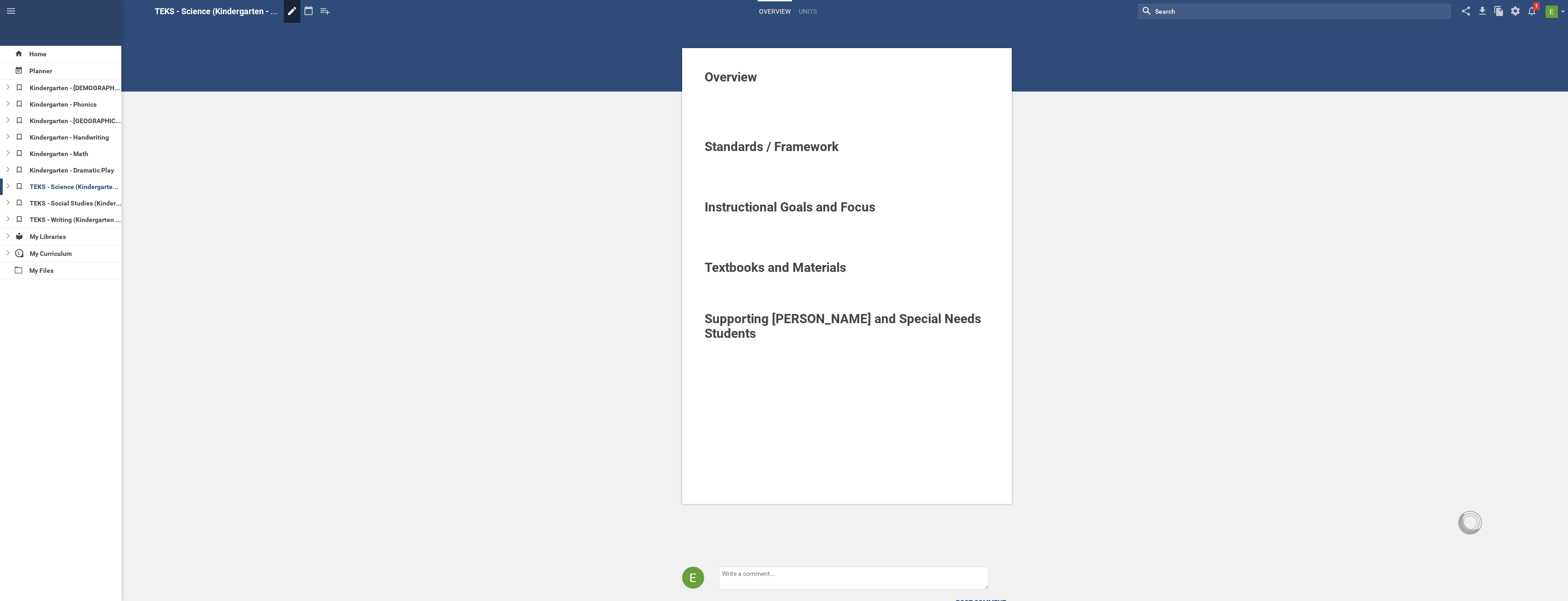
click at [290, 11] on icon at bounding box center [292, 11] width 8 height 8
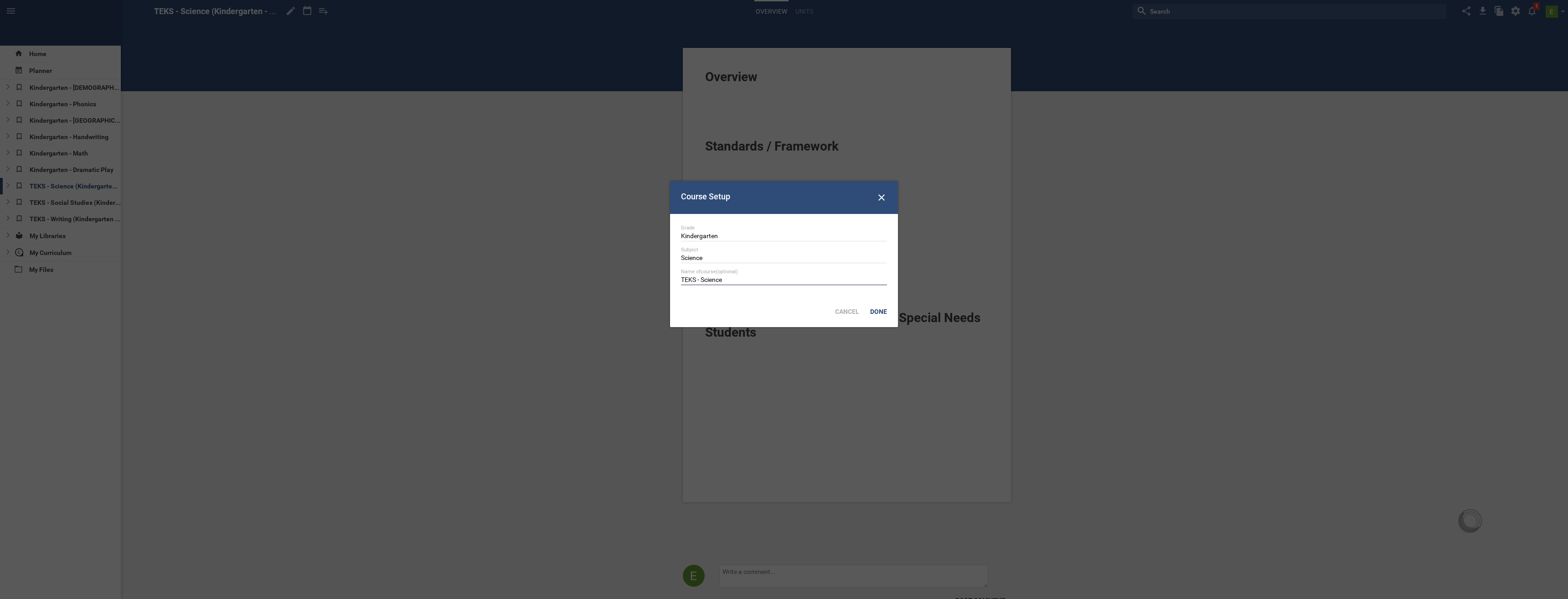
drag, startPoint x: 740, startPoint y: 282, endPoint x: 441, endPoint y: 270, distance: 299.2
click at [885, 310] on div "Done" at bounding box center [879, 311] width 28 height 20
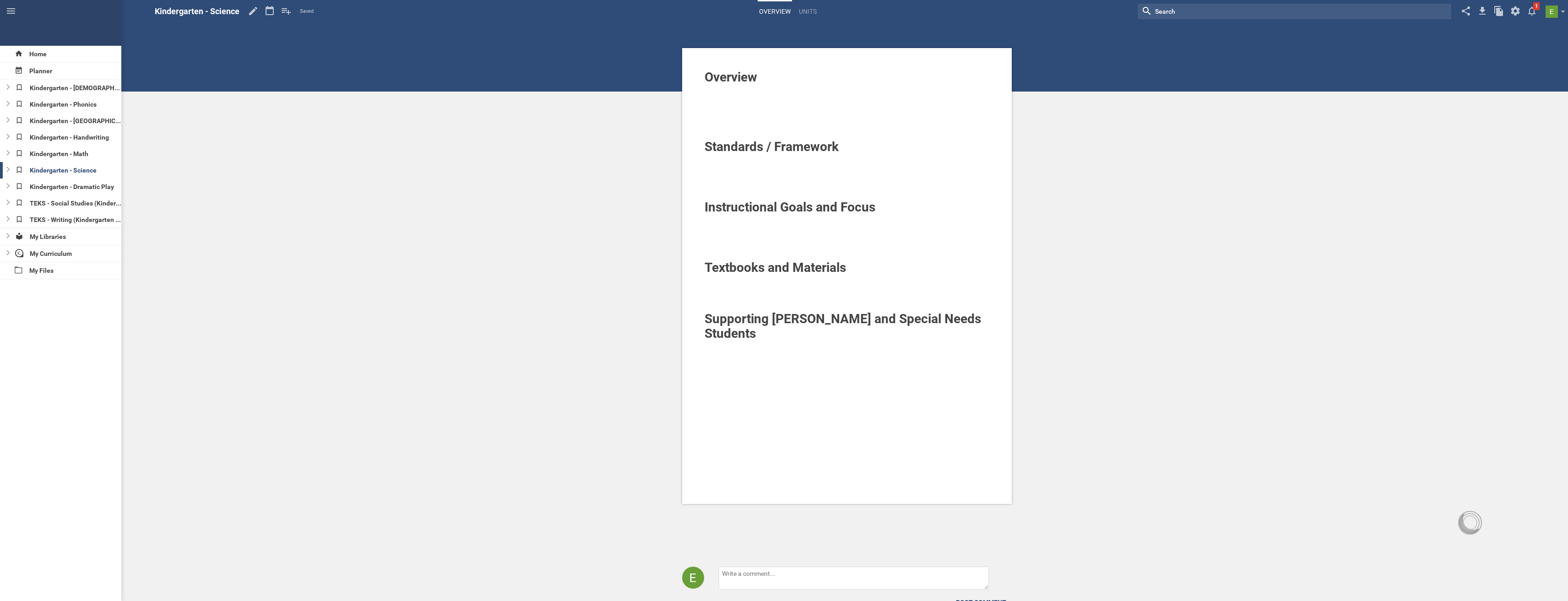
click at [721, 160] on div at bounding box center [847, 159] width 285 height 9
click at [571, 193] on div "Overview Standards / Framework TEKS Instructional Goals and Focus Textbooks and…" at bounding box center [847, 320] width 1442 height 641
click at [52, 202] on div "TEKS - Social Studies (Kindergarten - Social Studies)" at bounding box center [67, 204] width 109 height 17
type input "Social Studies"
type input "TEKS - Social Studies"
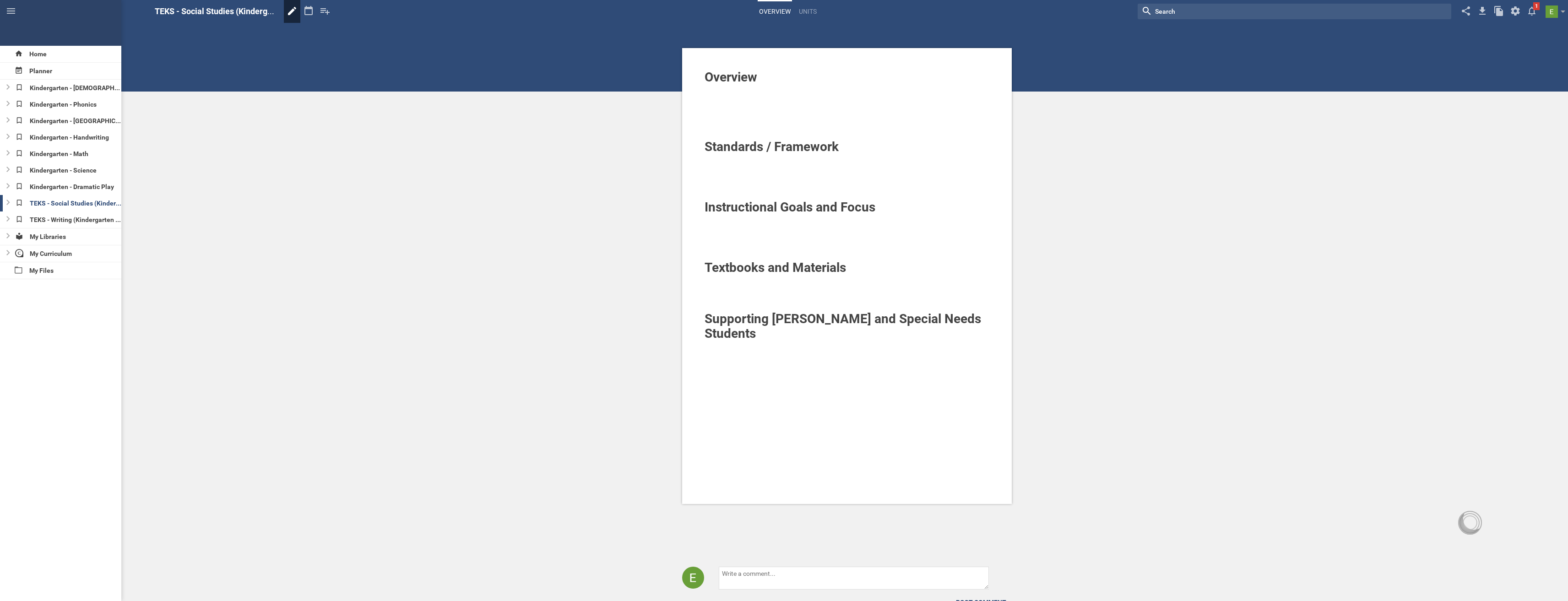
click at [291, 11] on icon at bounding box center [292, 11] width 8 height 8
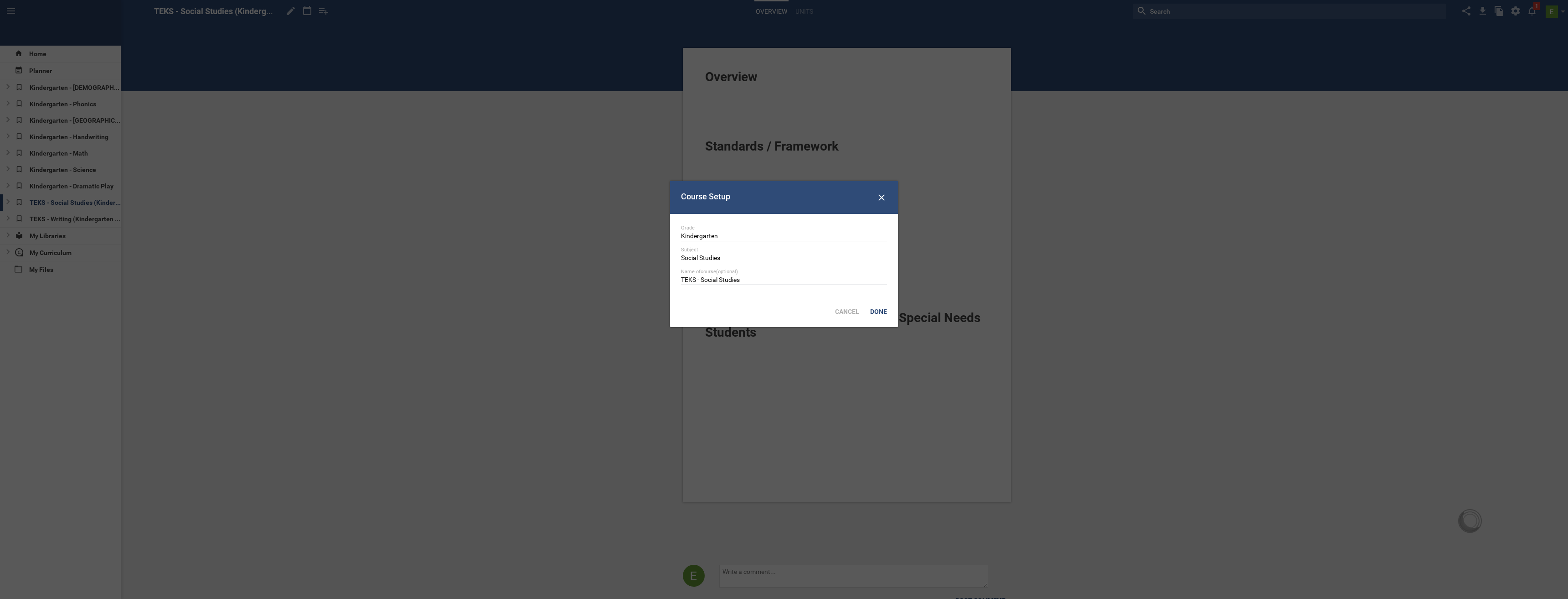
drag, startPoint x: 733, startPoint y: 279, endPoint x: 509, endPoint y: 266, distance: 224.4
click at [888, 309] on div "Done" at bounding box center [879, 311] width 28 height 20
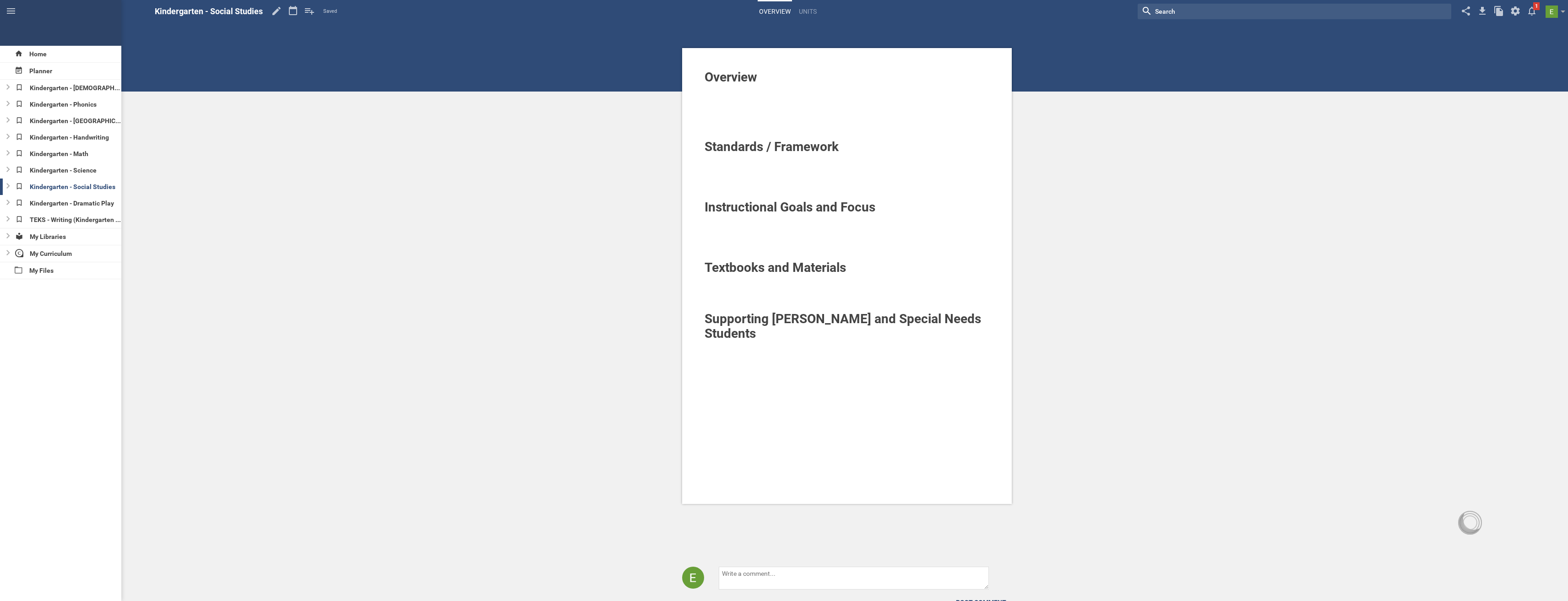
click at [752, 161] on div at bounding box center [847, 159] width 285 height 9
click at [344, 185] on div "Overview Standards / Framework TEKS Instructional Goals and Focus Textbooks and…" at bounding box center [847, 320] width 1442 height 641
click at [55, 220] on div "TEKS - Writing (Kindergarten - Writing)" at bounding box center [67, 220] width 109 height 17
click at [290, 7] on icon at bounding box center [292, 11] width 17 height 22
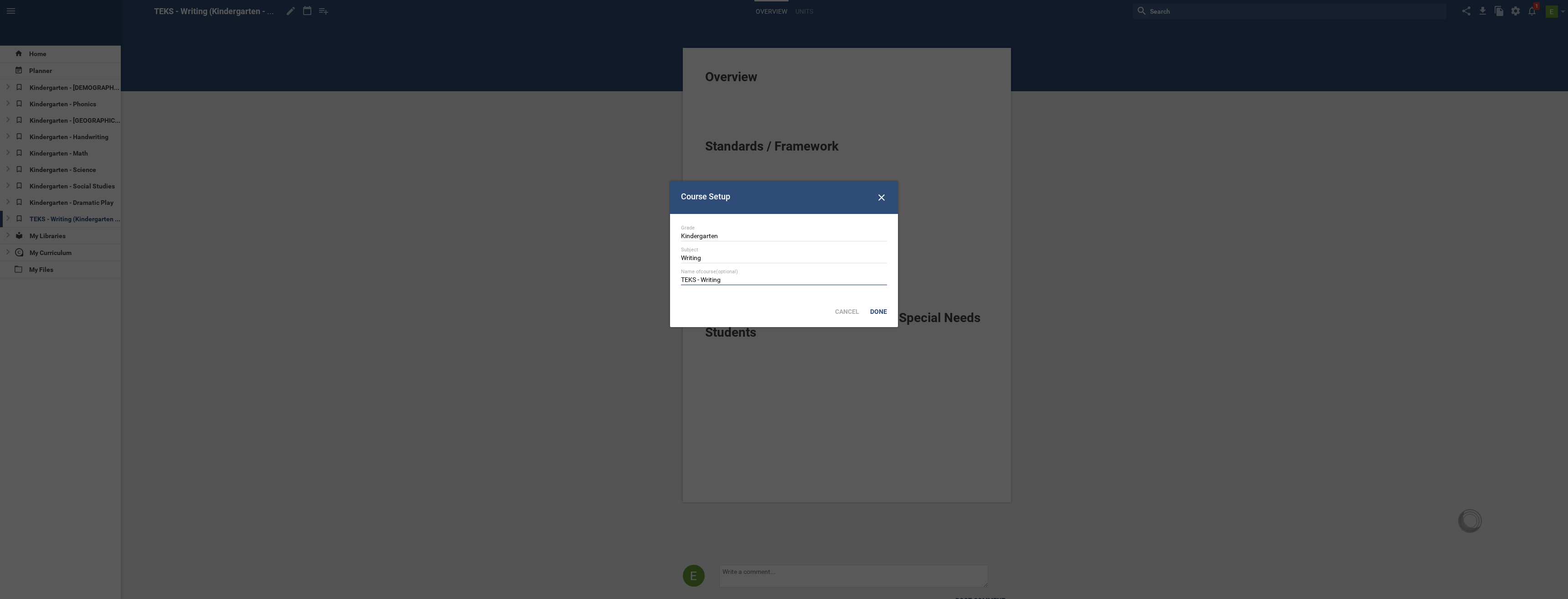
drag, startPoint x: 610, startPoint y: 275, endPoint x: 547, endPoint y: 284, distance: 63.6
click at [899, 315] on div at bounding box center [784, 299] width 1568 height 599
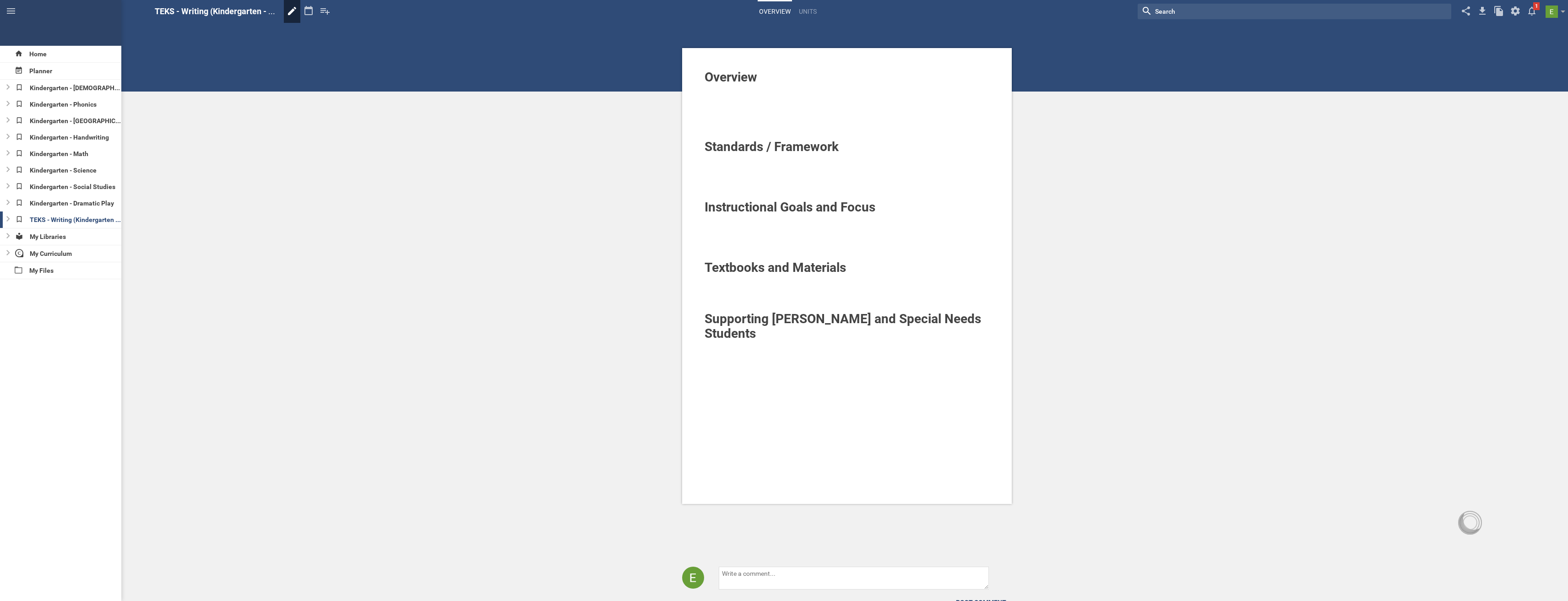
click at [293, 8] on icon at bounding box center [292, 11] width 17 height 22
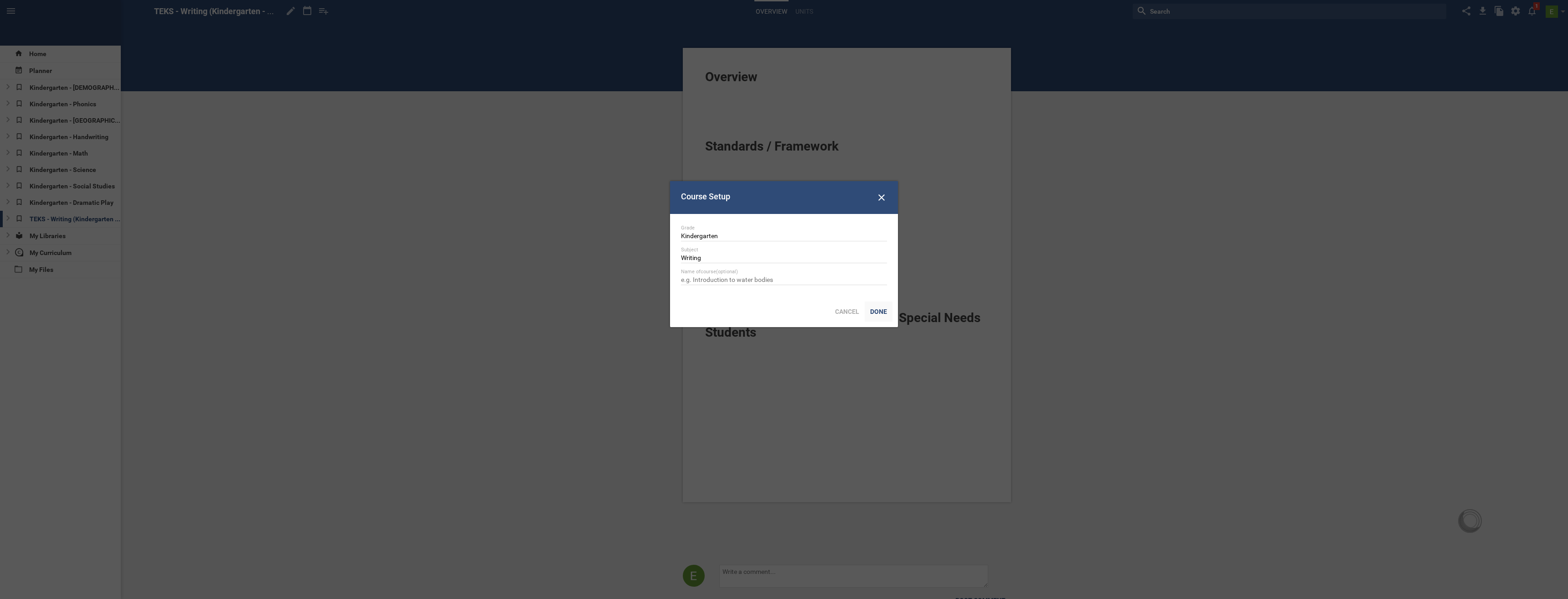
click at [877, 307] on div "Done" at bounding box center [879, 311] width 28 height 20
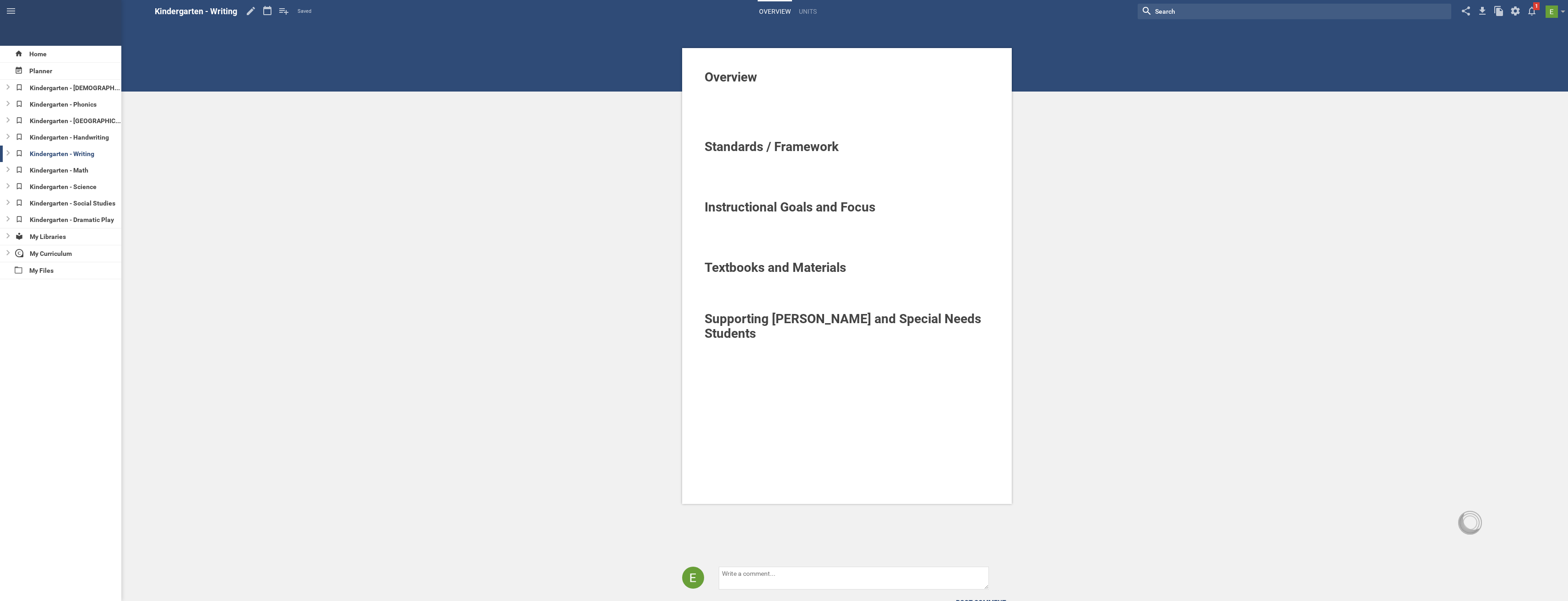
click at [762, 222] on div at bounding box center [847, 219] width 285 height 9
click at [741, 162] on div at bounding box center [847, 159] width 285 height 9
click at [638, 206] on div "Overview Standards / Framework TEKS Instructional Goals and Focus Textbooks and…" at bounding box center [847, 320] width 1442 height 641
click at [36, 72] on div "Planner" at bounding box center [61, 71] width 122 height 17
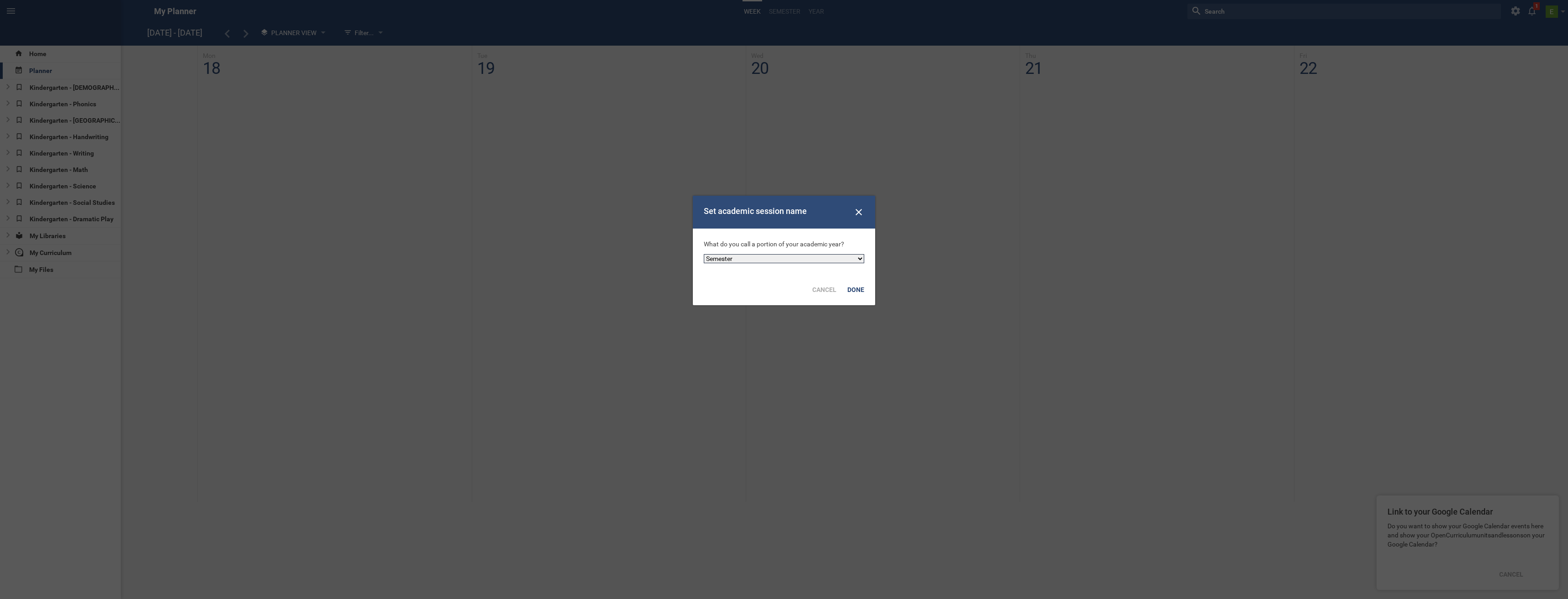
click at [755, 261] on select "Semester Term Quarter Session Period Trimester Other" at bounding box center [784, 258] width 160 height 9
click at [704, 254] on select "Semester Term Quarter Session Period Trimester Other" at bounding box center [784, 258] width 160 height 9
click at [857, 289] on div "Done" at bounding box center [855, 289] width 28 height 20
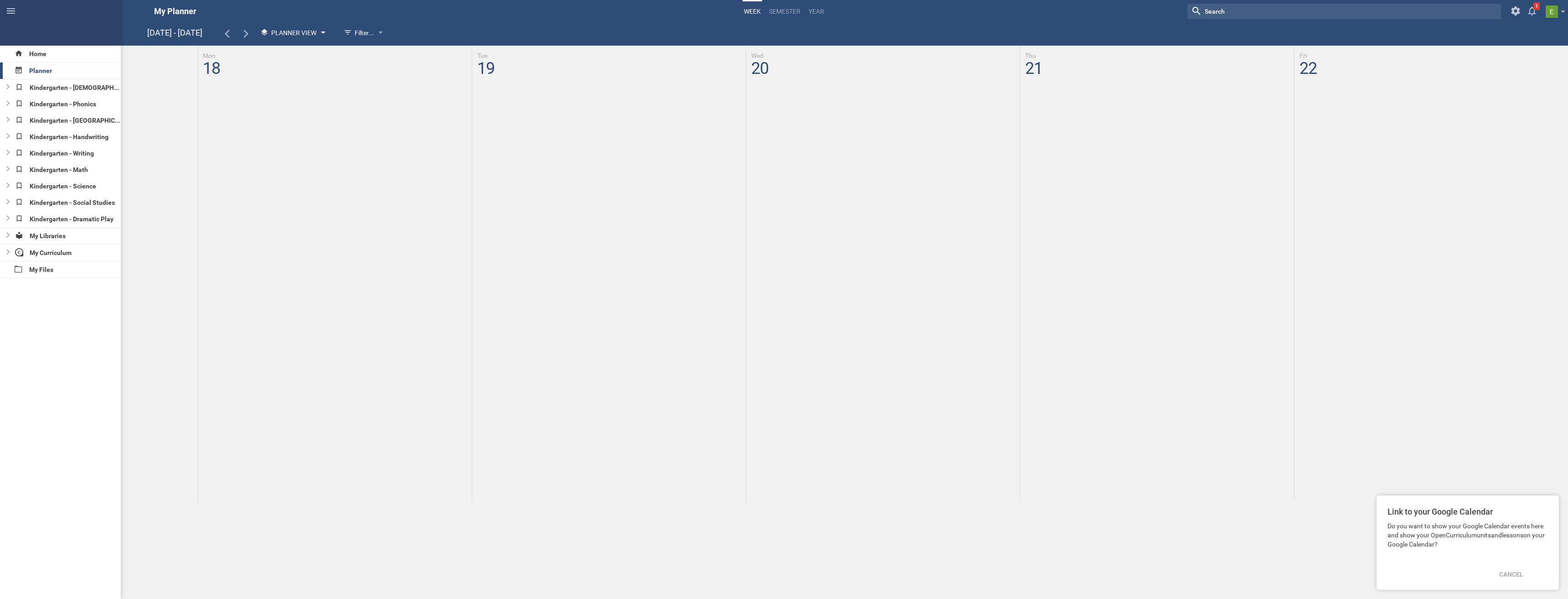
click at [319, 35] on div "Planner View" at bounding box center [292, 33] width 73 height 17
click at [321, 34] on div at bounding box center [323, 33] width 5 height 4
click at [36, 89] on div "Kindergarten - [DEMOGRAPHIC_DATA]" at bounding box center [67, 88] width 109 height 17
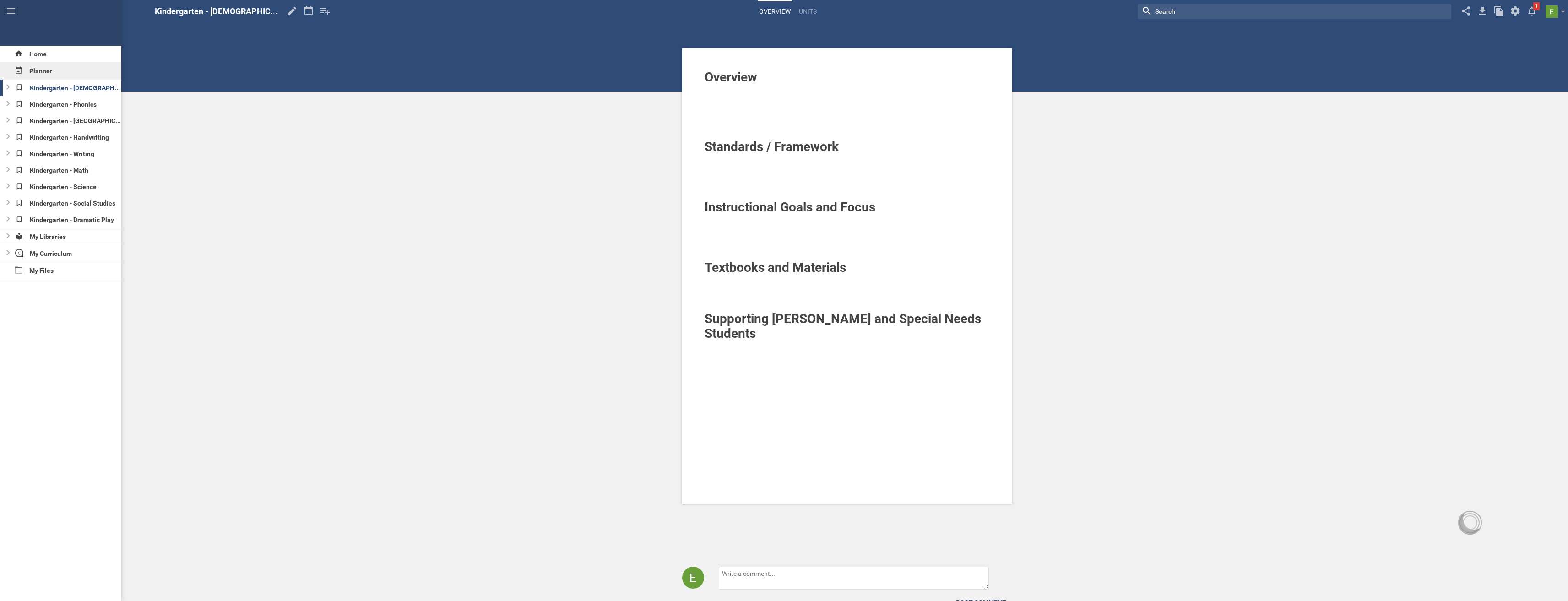
click at [44, 71] on div "Planner" at bounding box center [61, 71] width 122 height 17
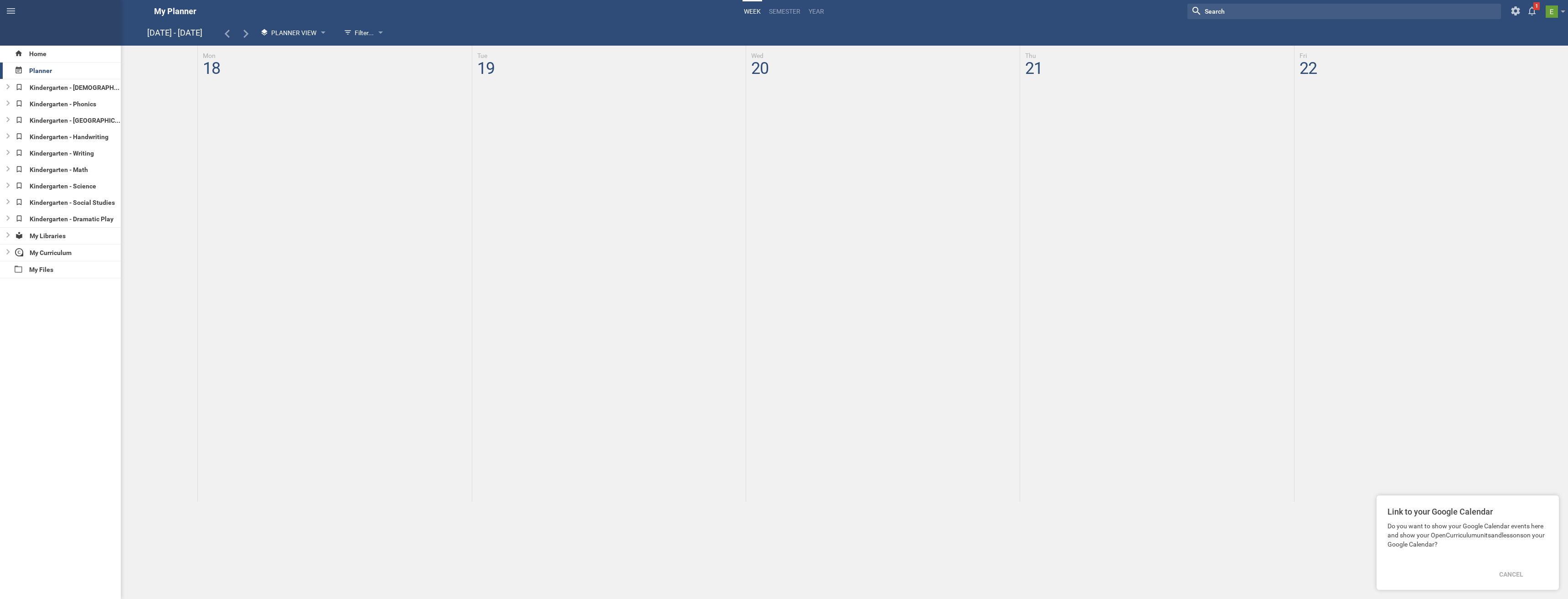
drag, startPoint x: 295, startPoint y: 121, endPoint x: 270, endPoint y: 123, distance: 25.1
click at [270, 123] on div at bounding box center [847, 273] width 1442 height 456
click at [235, 96] on div at bounding box center [847, 273] width 1442 height 456
click at [221, 95] on div at bounding box center [847, 273] width 1442 height 456
click at [1511, 573] on div "Cancel" at bounding box center [1511, 574] width 35 height 20
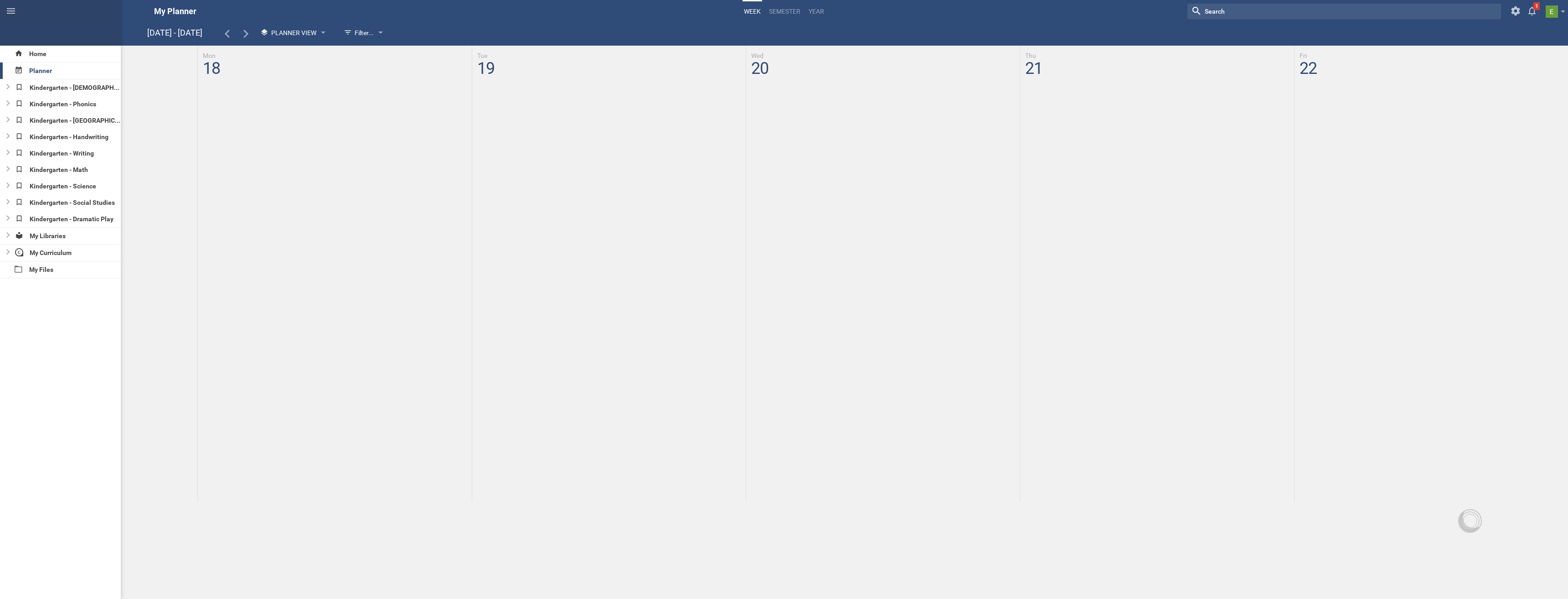
click at [219, 96] on div at bounding box center [847, 273] width 1442 height 456
click at [324, 33] on div at bounding box center [323, 33] width 5 height 4
click at [272, 107] on div at bounding box center [847, 273] width 1442 height 456
click at [241, 123] on div at bounding box center [847, 273] width 1442 height 456
click at [242, 124] on div at bounding box center [847, 273] width 1442 height 456
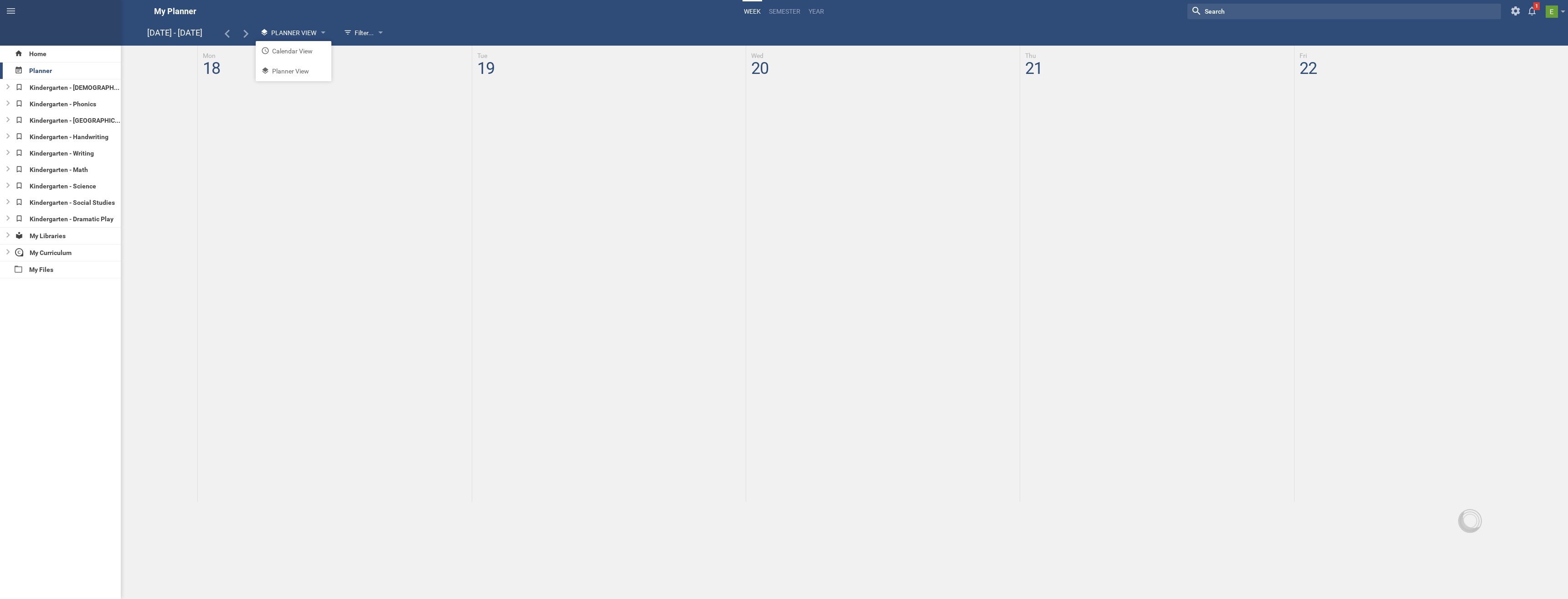
click at [246, 123] on div at bounding box center [847, 273] width 1442 height 456
click at [268, 123] on div at bounding box center [847, 273] width 1442 height 456
click at [270, 123] on div at bounding box center [847, 273] width 1442 height 456
click at [751, 12] on link "Week" at bounding box center [752, 11] width 20 height 20
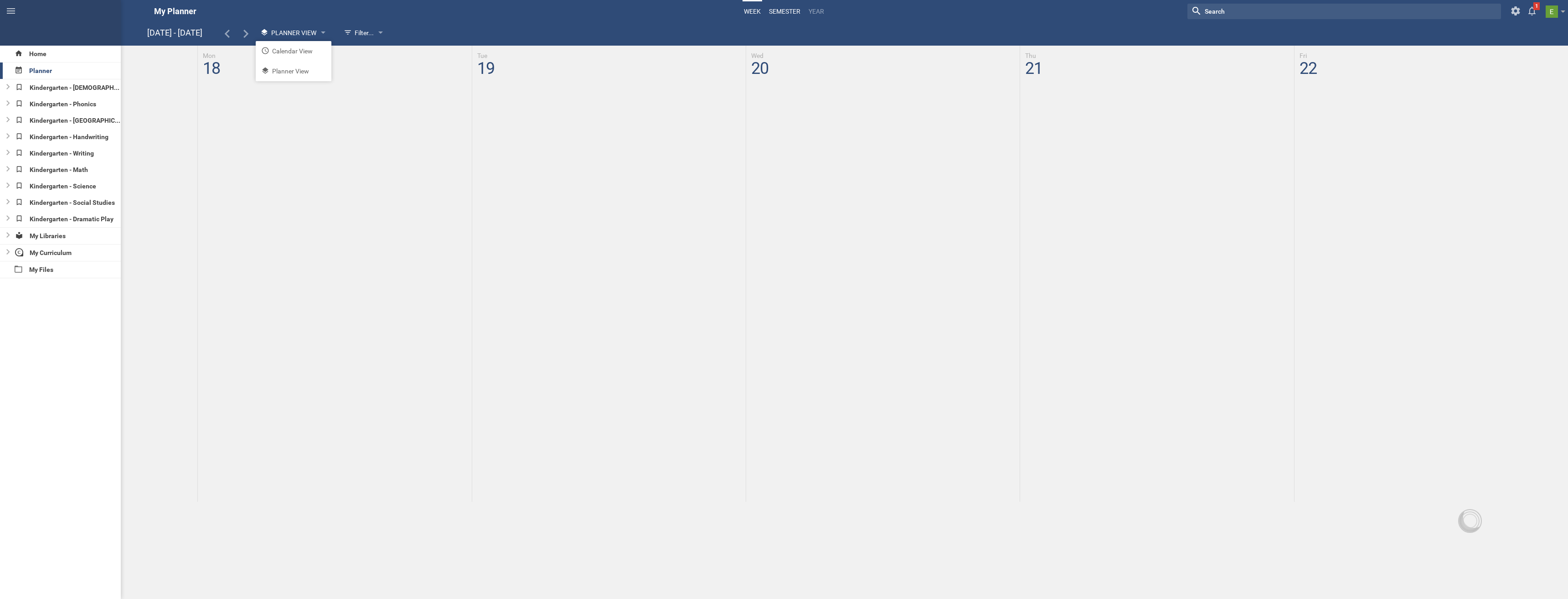
click at [787, 12] on link "semester" at bounding box center [784, 11] width 34 height 20
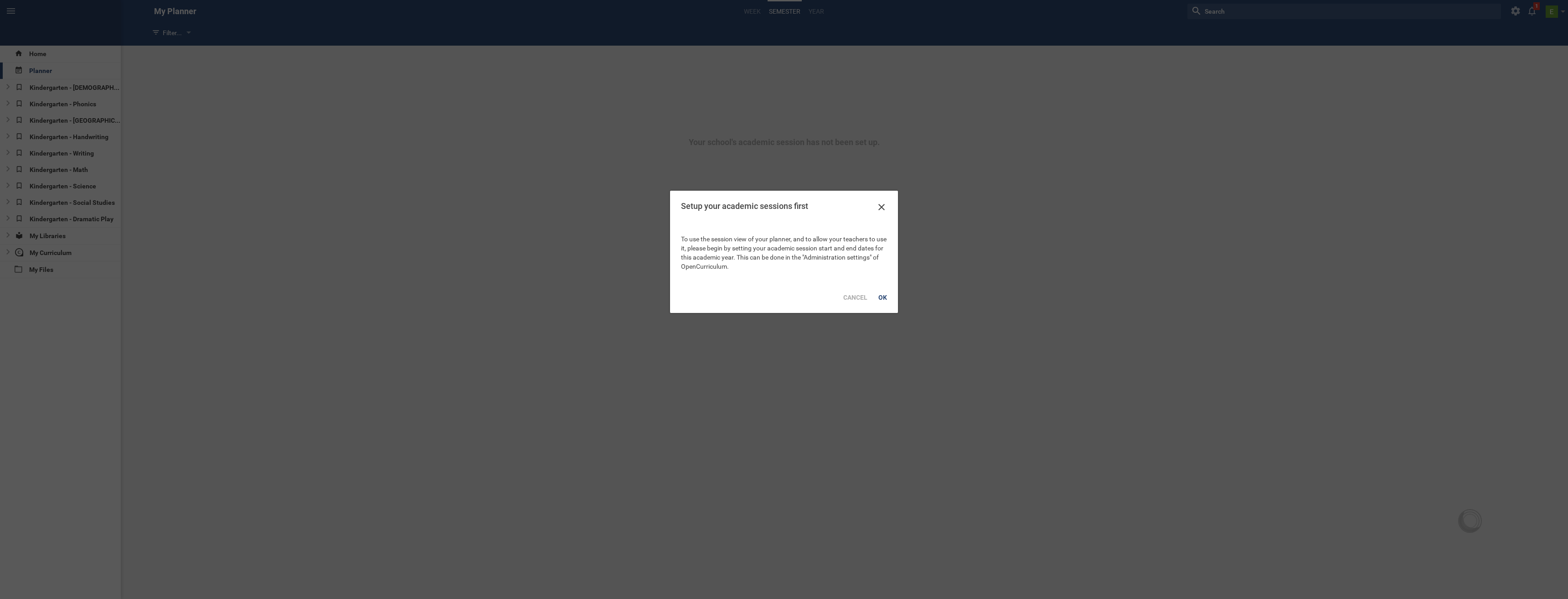
click at [754, 14] on div at bounding box center [784, 299] width 1568 height 599
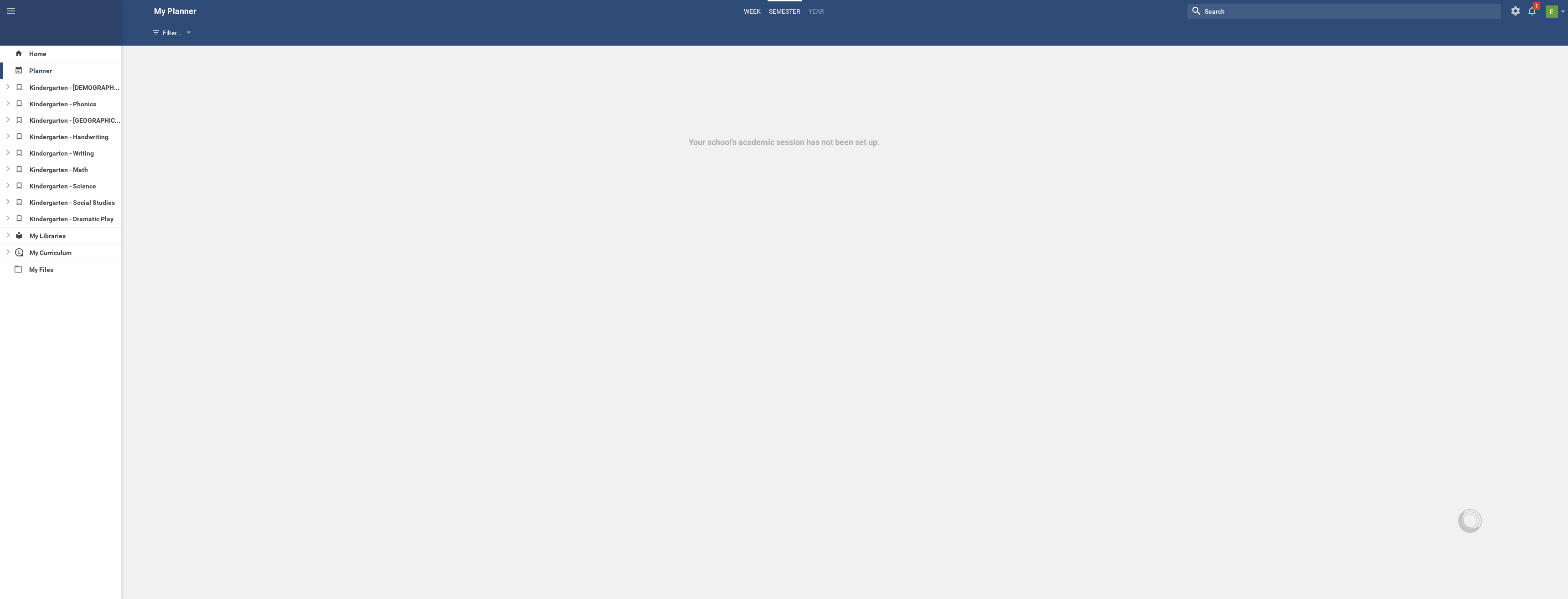
click at [745, 9] on link "Week" at bounding box center [752, 11] width 20 height 20
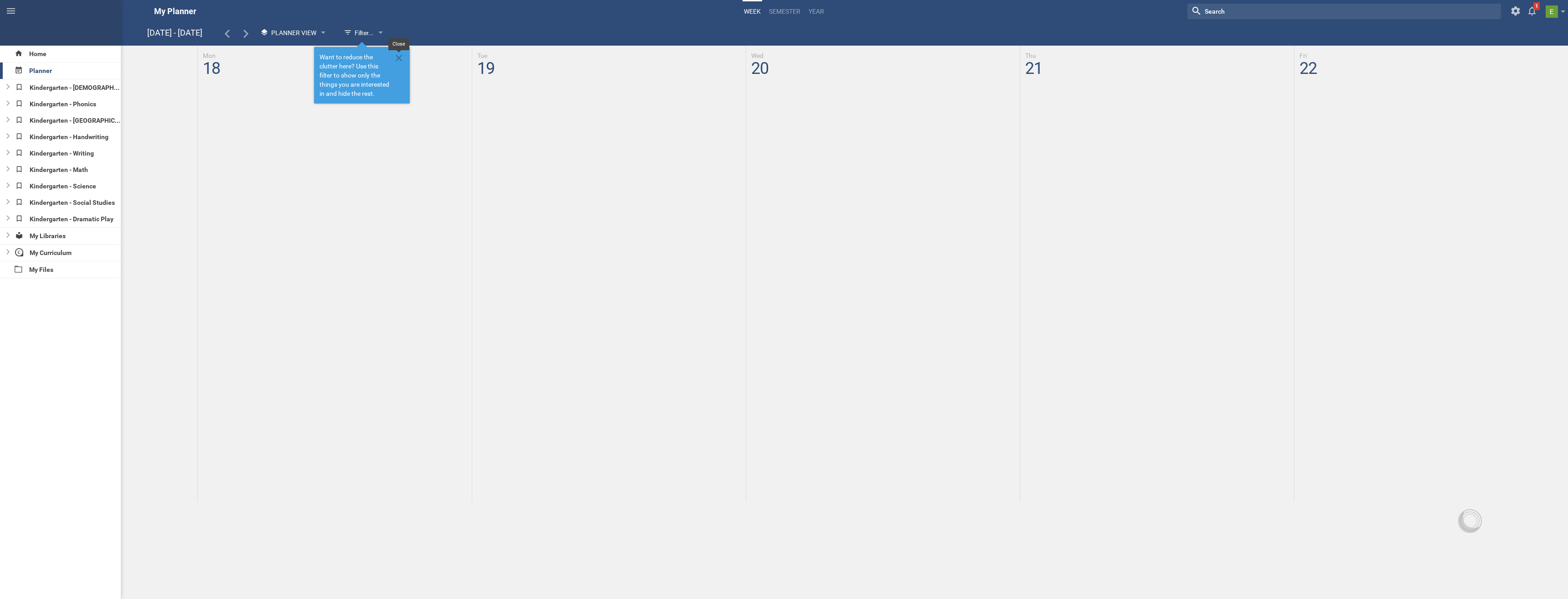
click at [397, 56] on icon at bounding box center [399, 58] width 6 height 6
click at [8, 15] on icon at bounding box center [11, 11] width 11 height 11
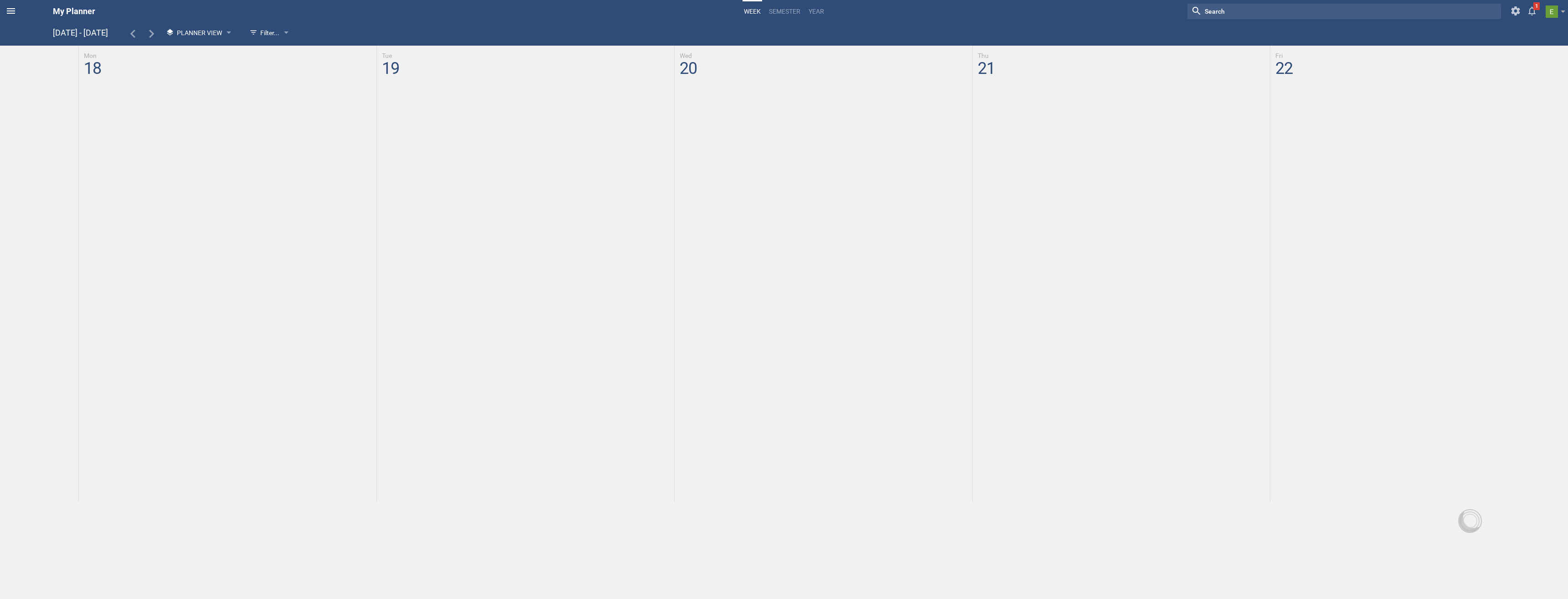
click at [8, 15] on icon at bounding box center [11, 11] width 11 height 11
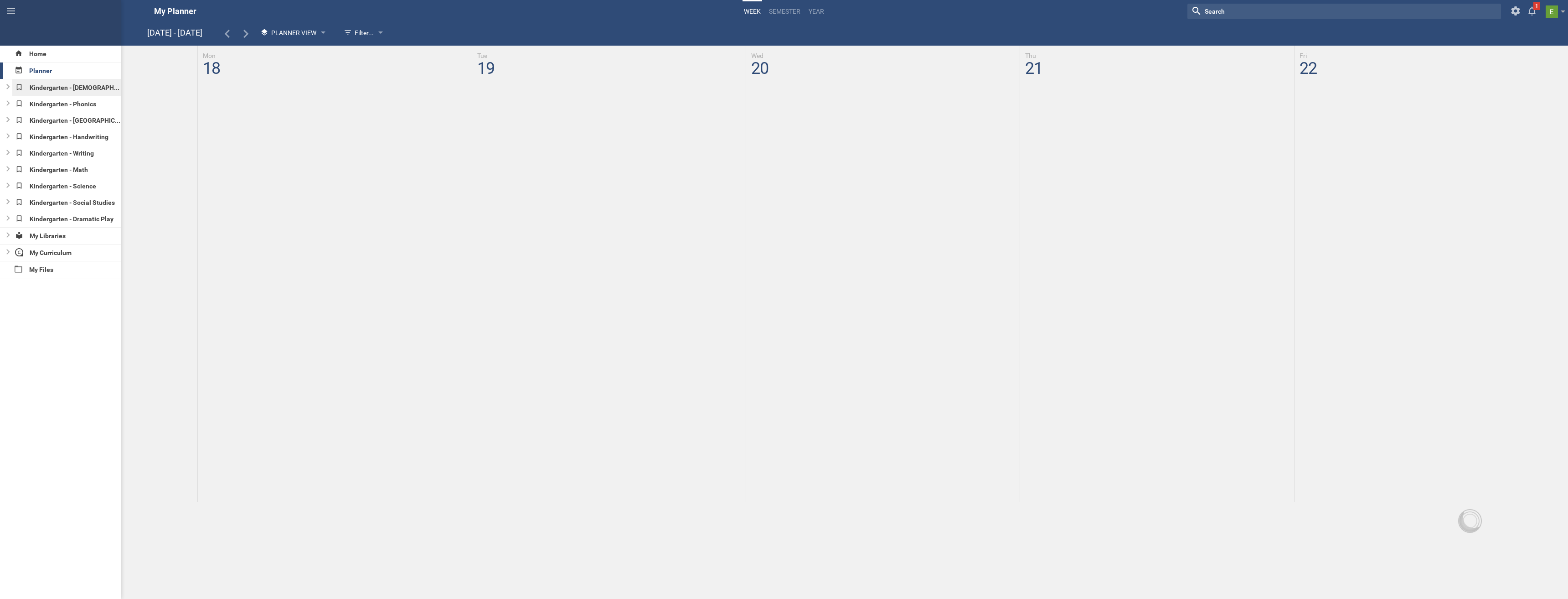
click at [58, 89] on div "Kindergarten - [DEMOGRAPHIC_DATA]" at bounding box center [67, 88] width 109 height 17
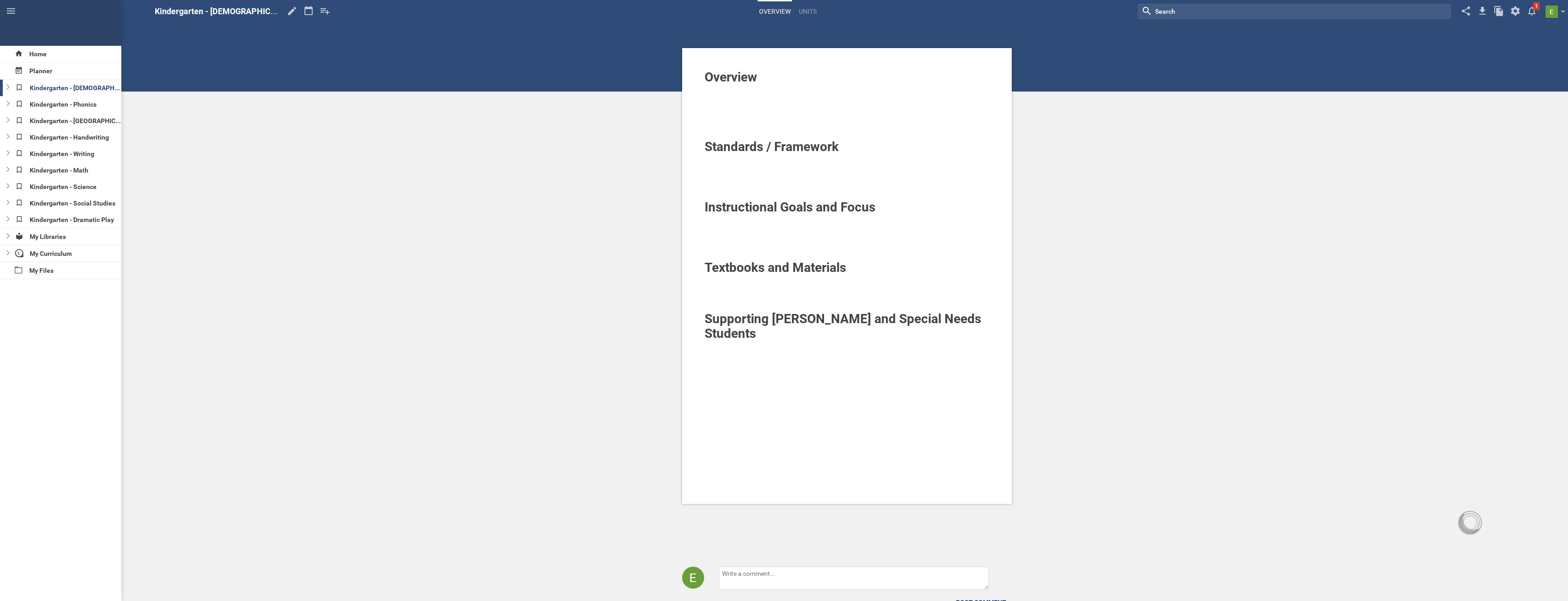
click at [735, 93] on div at bounding box center [847, 89] width 285 height 9
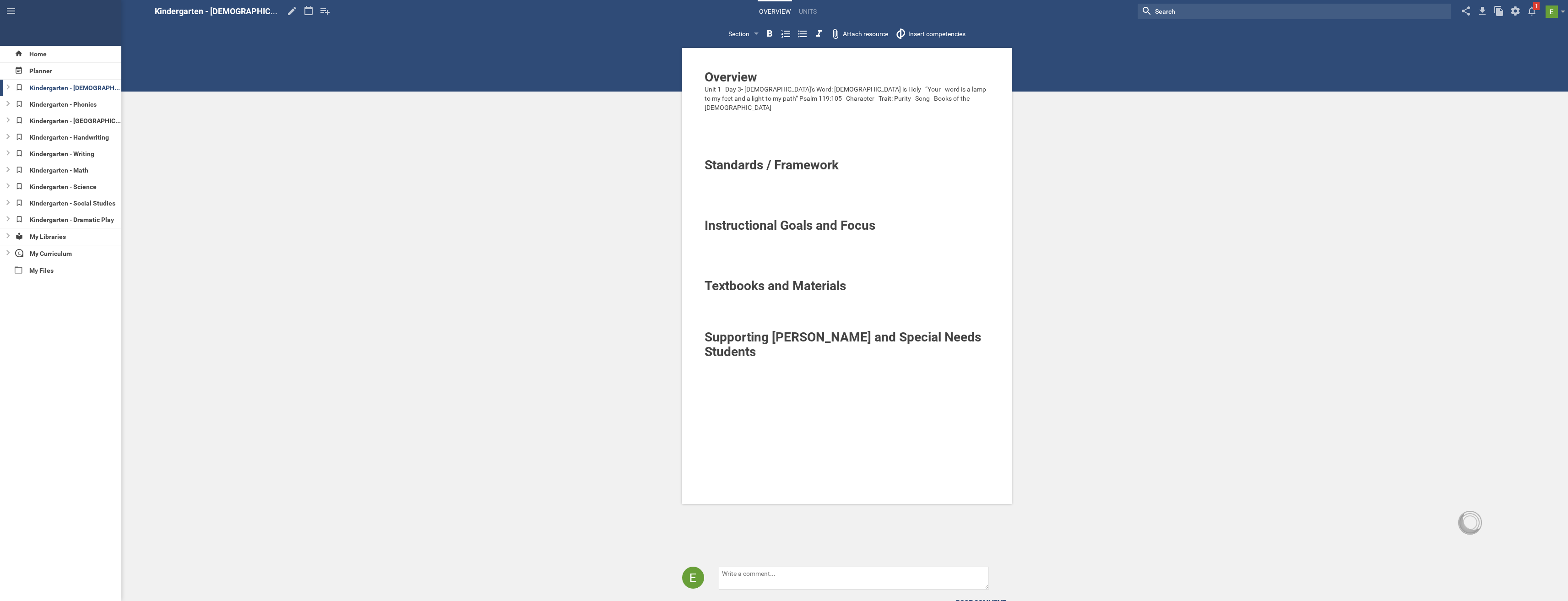
click at [818, 87] on span "Unit 1 Day 3- God's Word: God is Holy “Your word is a lamp to my feet and a lig…" at bounding box center [846, 99] width 283 height 26
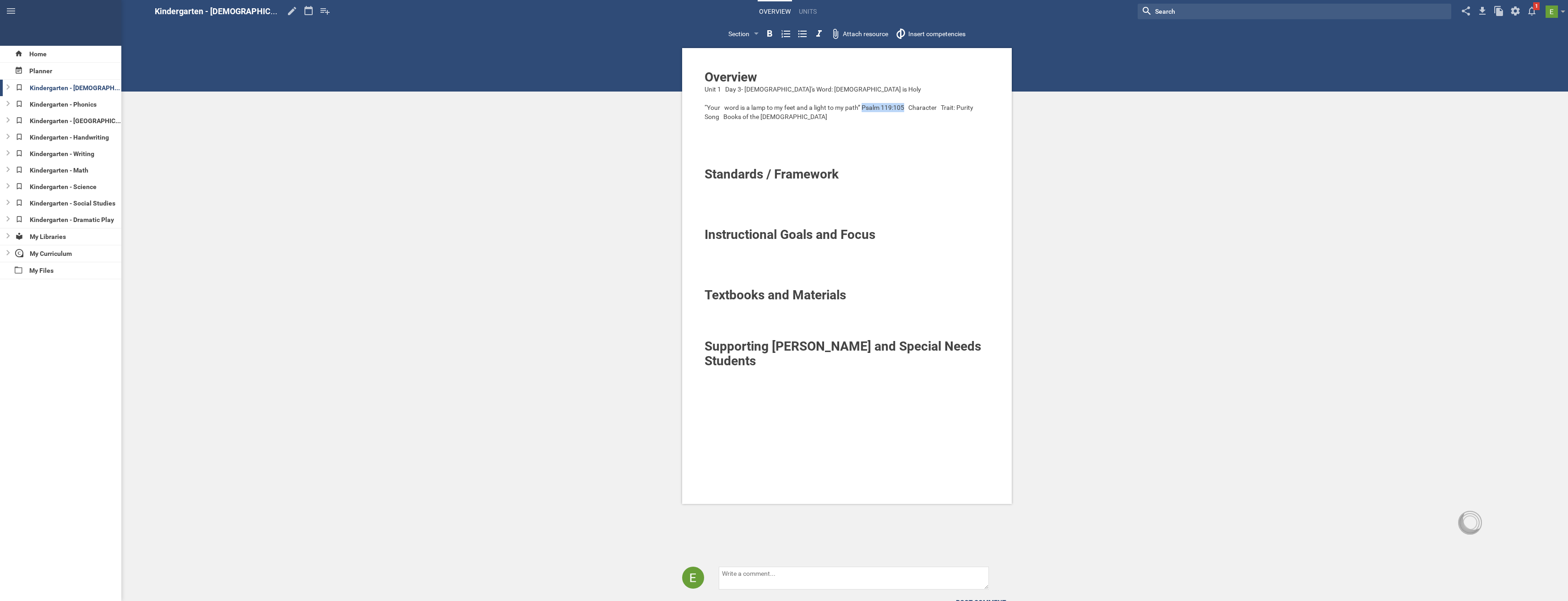
drag, startPoint x: 863, startPoint y: 108, endPoint x: 905, endPoint y: 105, distance: 42.1
click at [905, 105] on span "“Your word is a lamp to my feet and a light to my path” Psalm 119:105 Character…" at bounding box center [841, 112] width 273 height 17
click at [705, 106] on span "“Your word is a lamp to my feet and a light to my path” Character Trait: Purity…" at bounding box center [847, 112] width 286 height 17
click at [914, 107] on span "Psalm 119:105 “Your word is a lamp to my feet and a light to my path” Character…" at bounding box center [847, 112] width 287 height 17
click at [775, 118] on span "Character Trait: Purity Song Books of the Bible" at bounding box center [800, 117] width 192 height 8
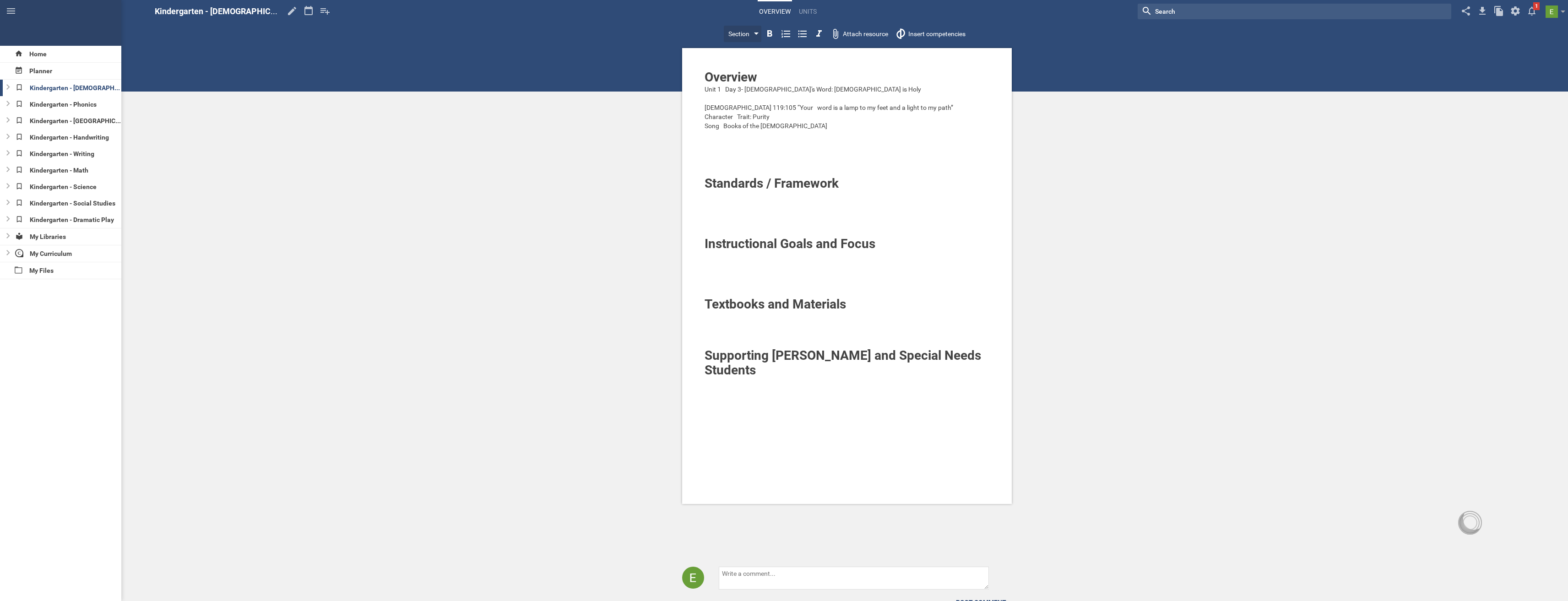
click at [756, 34] on div at bounding box center [756, 34] width 5 height 4
click at [582, 162] on div "Overview Unit 1 Day 3- God's Word: God is Holy Psalm 119:105 “Your word is a la…" at bounding box center [847, 320] width 1442 height 641
click at [1465, 520] on div at bounding box center [1469, 522] width 24 height 24
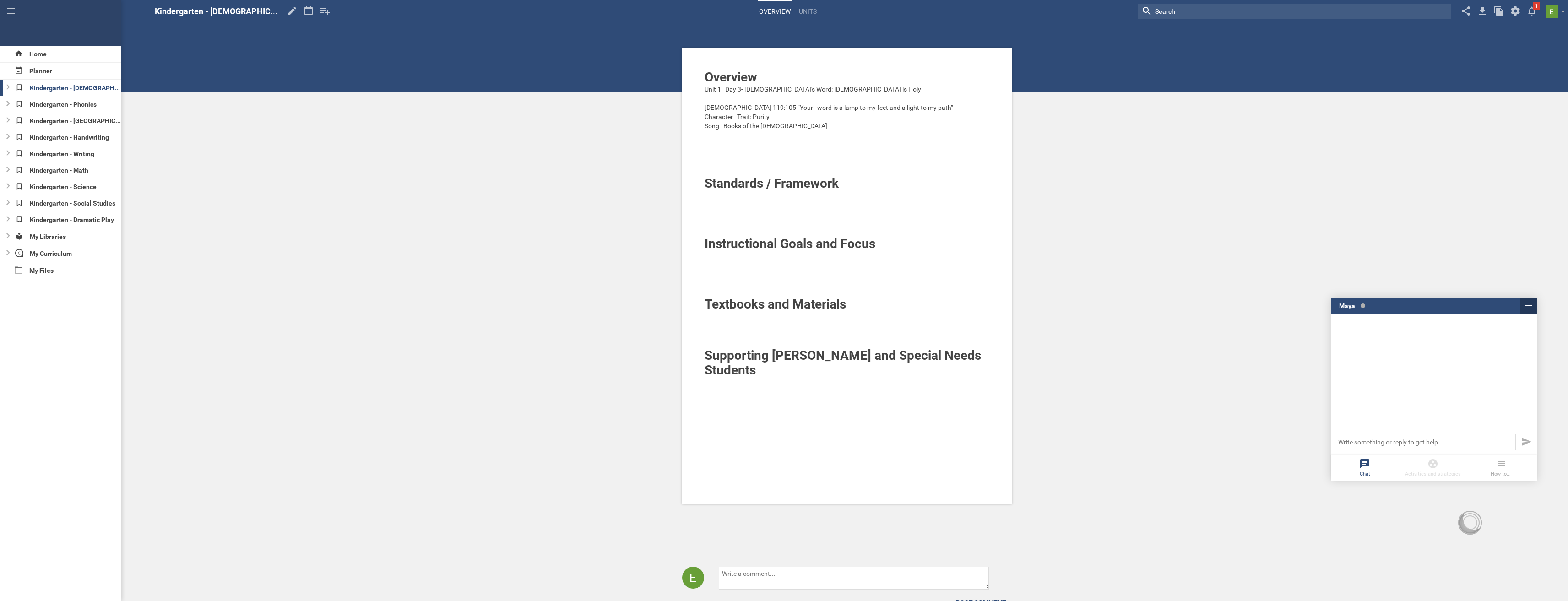
click at [1528, 305] on icon at bounding box center [1528, 305] width 11 height 11
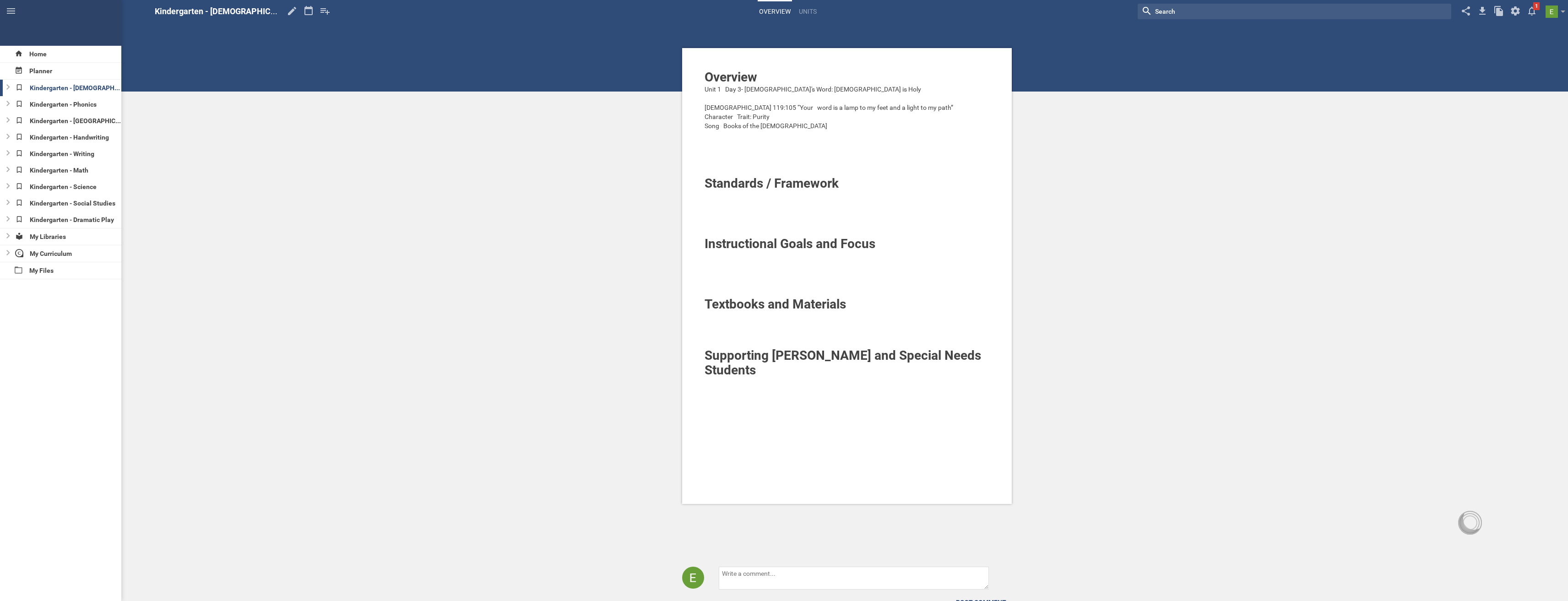
click at [300, 13] on icon at bounding box center [309, 11] width 17 height 22
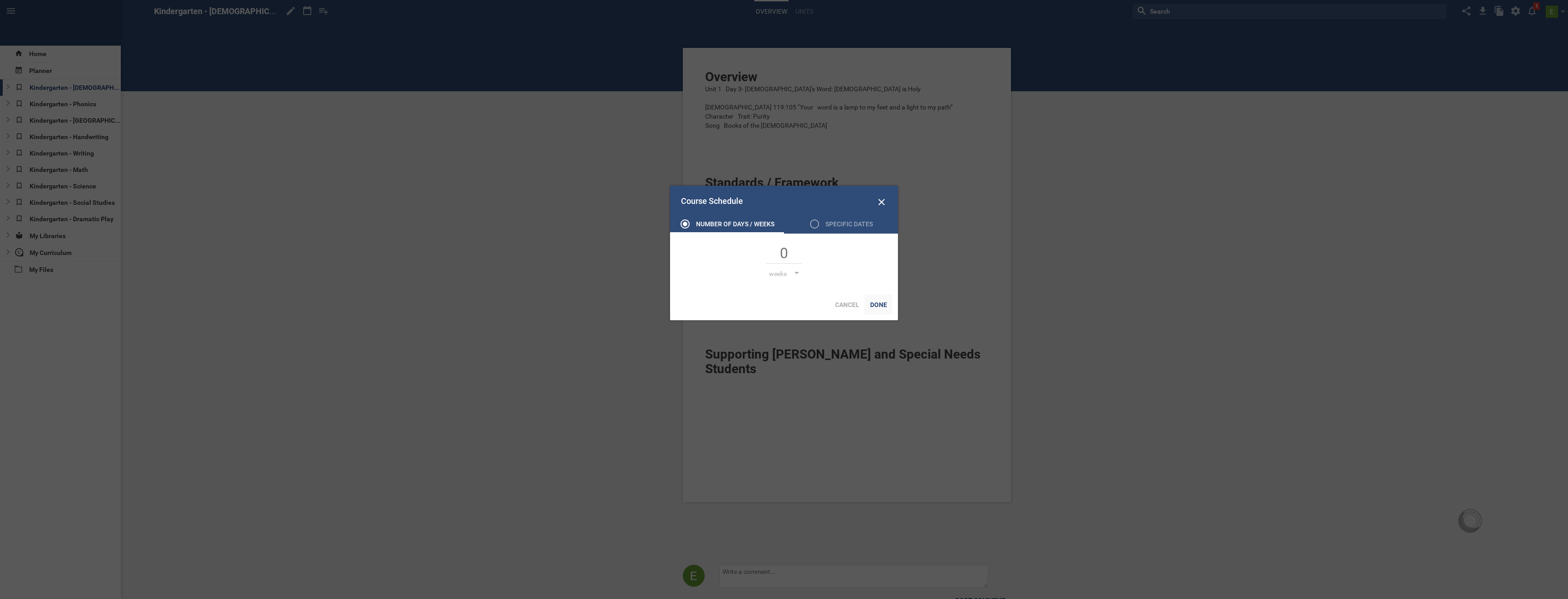
click at [876, 305] on div "Done" at bounding box center [879, 304] width 28 height 20
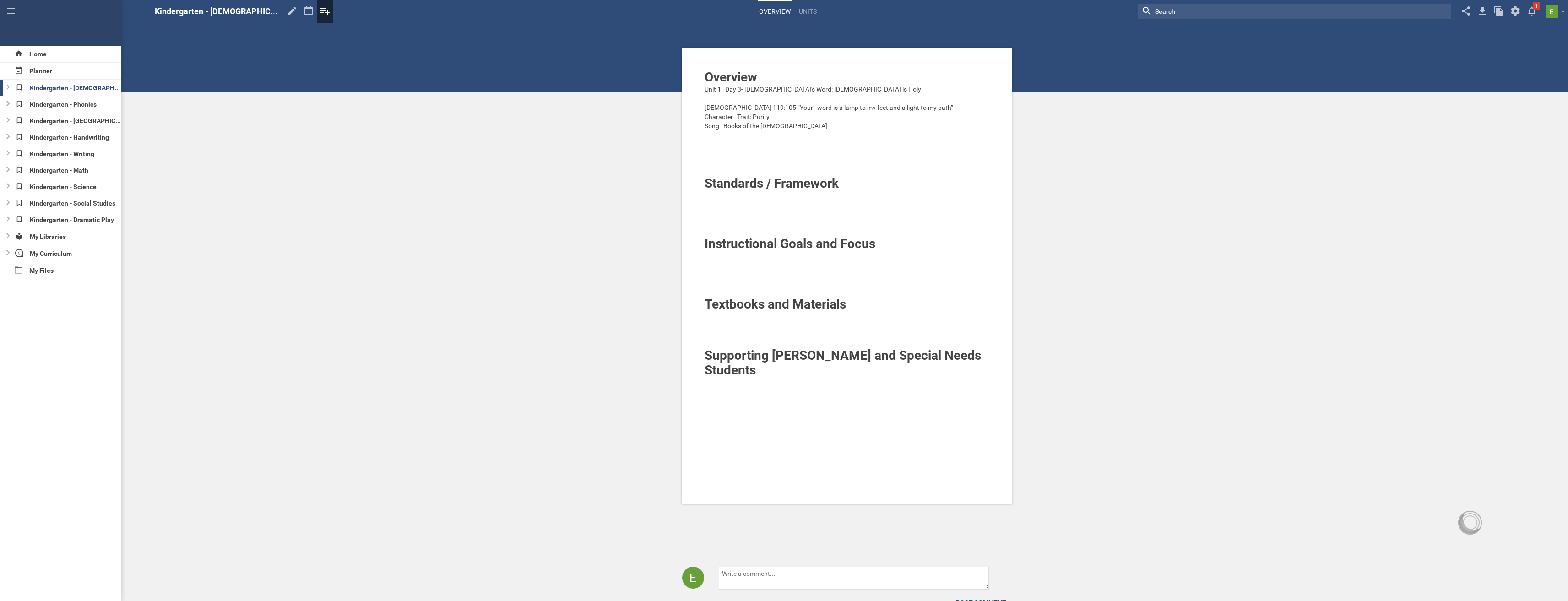
click at [317, 13] on icon at bounding box center [325, 11] width 17 height 22
click at [481, 192] on div "Overview Unit 1 Day 3- God's Word: God is Holy Psalm 119:105 “Your word is a la…" at bounding box center [847, 320] width 1442 height 641
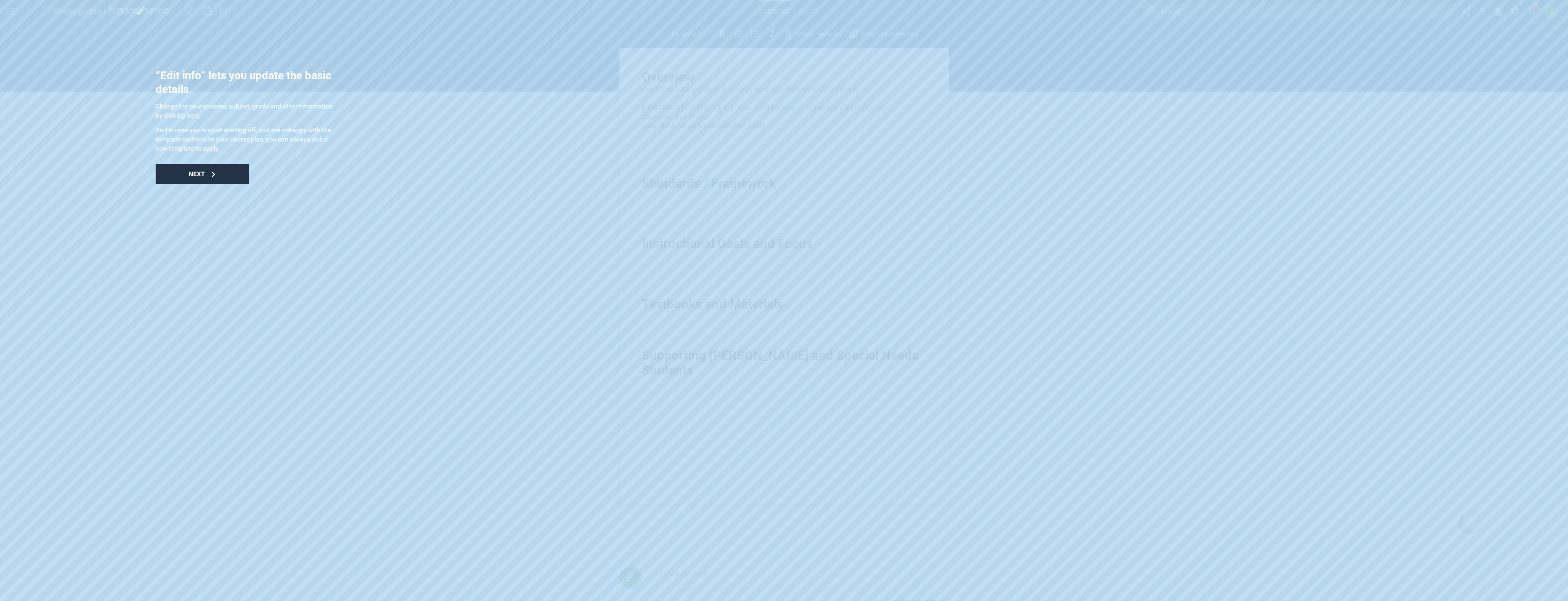
click at [207, 173] on div "Next" at bounding box center [202, 174] width 93 height 21
click at [222, 182] on div "Done" at bounding box center [213, 183] width 83 height 21
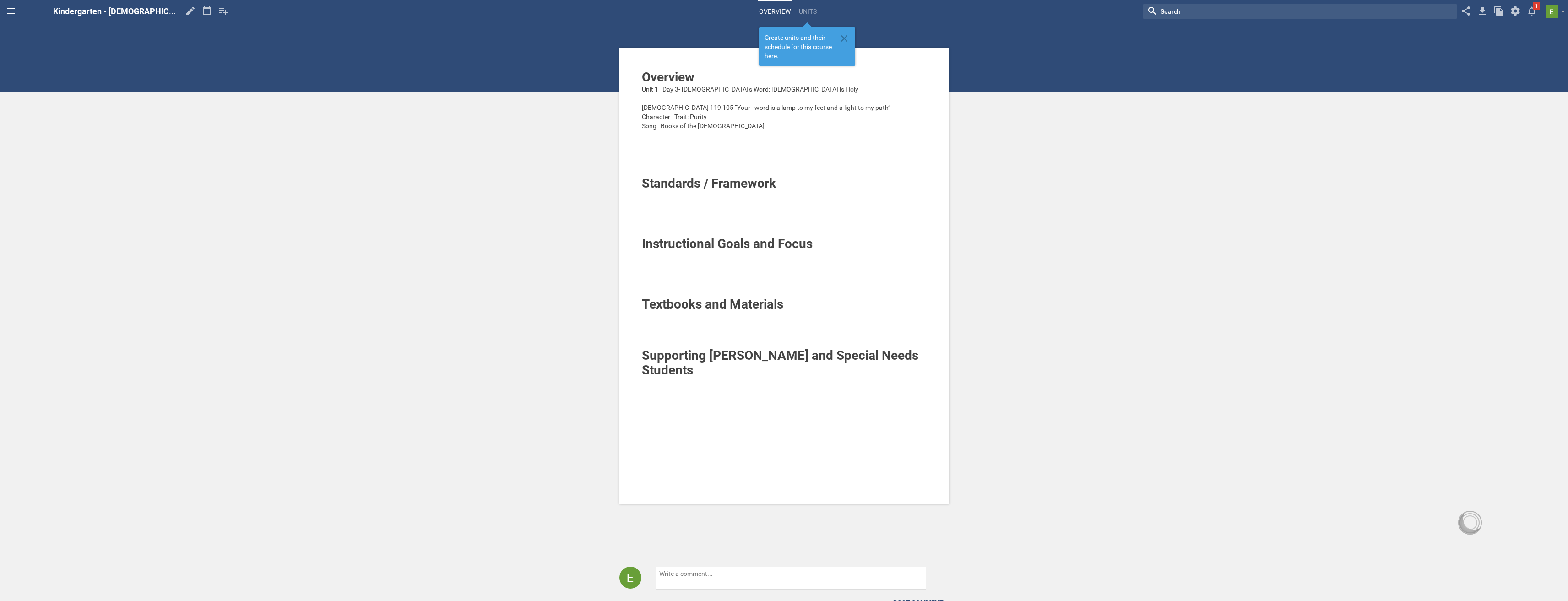
click at [11, 12] on icon at bounding box center [11, 11] width 11 height 11
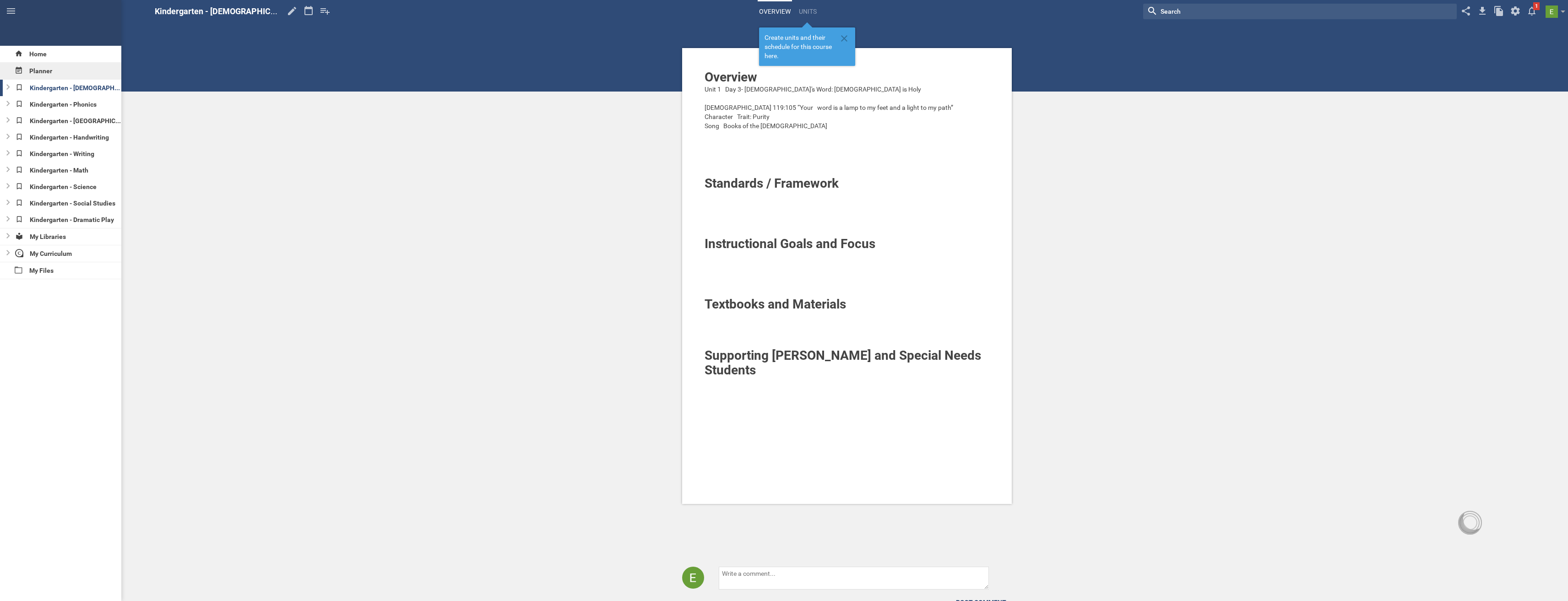
click at [45, 69] on div "Planner" at bounding box center [61, 71] width 122 height 17
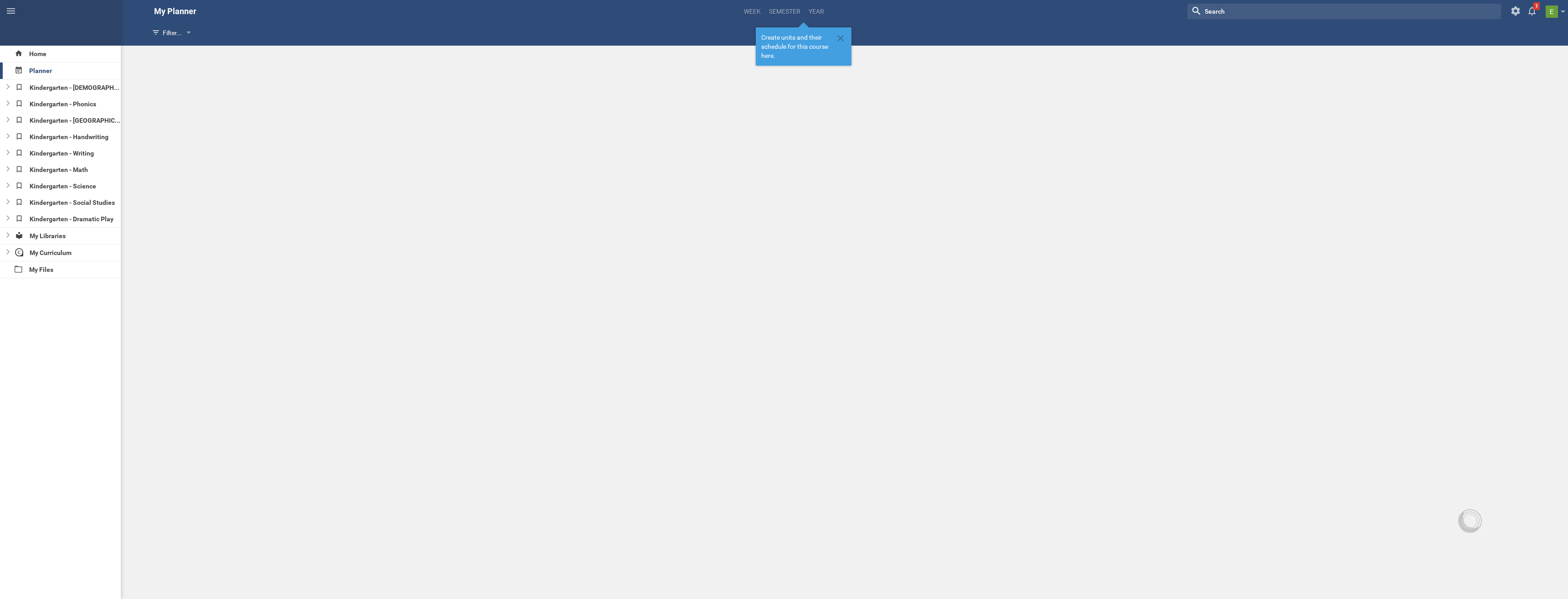
click at [804, 44] on span "Create units and their schedule for this course here." at bounding box center [797, 46] width 72 height 27
click at [843, 36] on icon at bounding box center [840, 38] width 6 height 6
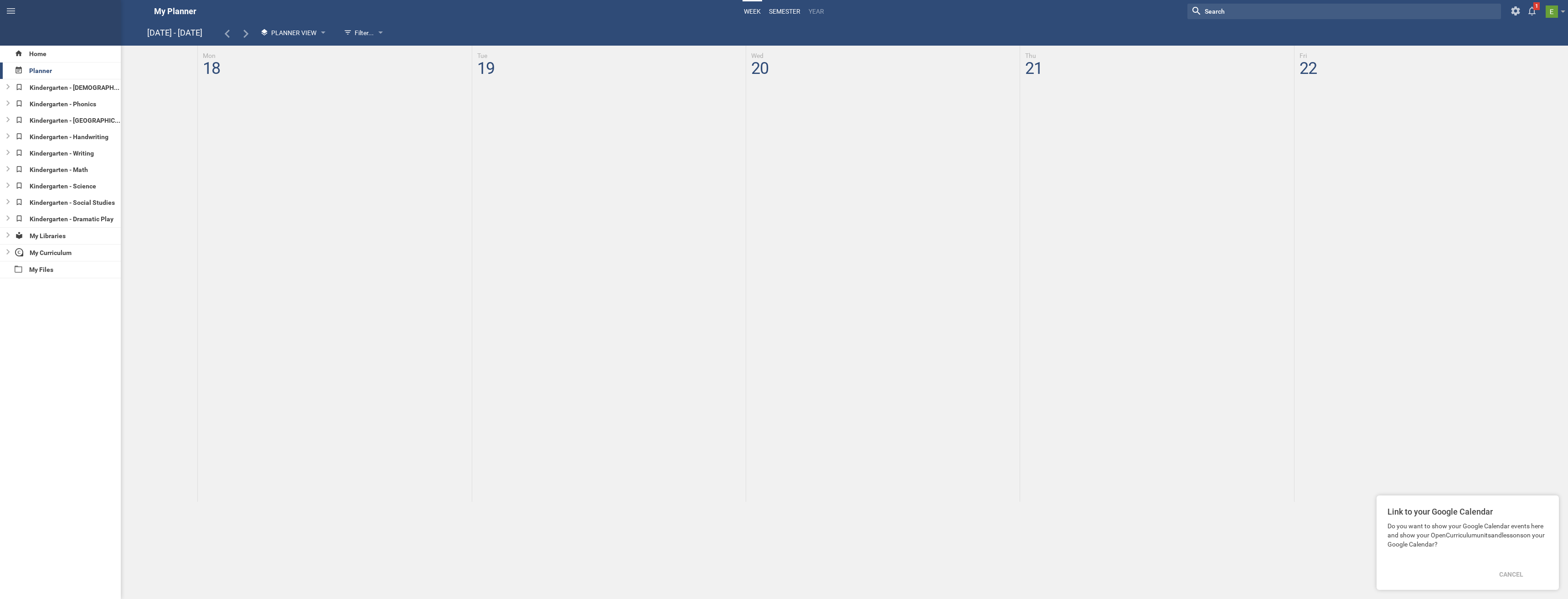
click at [793, 16] on link "semester" at bounding box center [784, 11] width 34 height 20
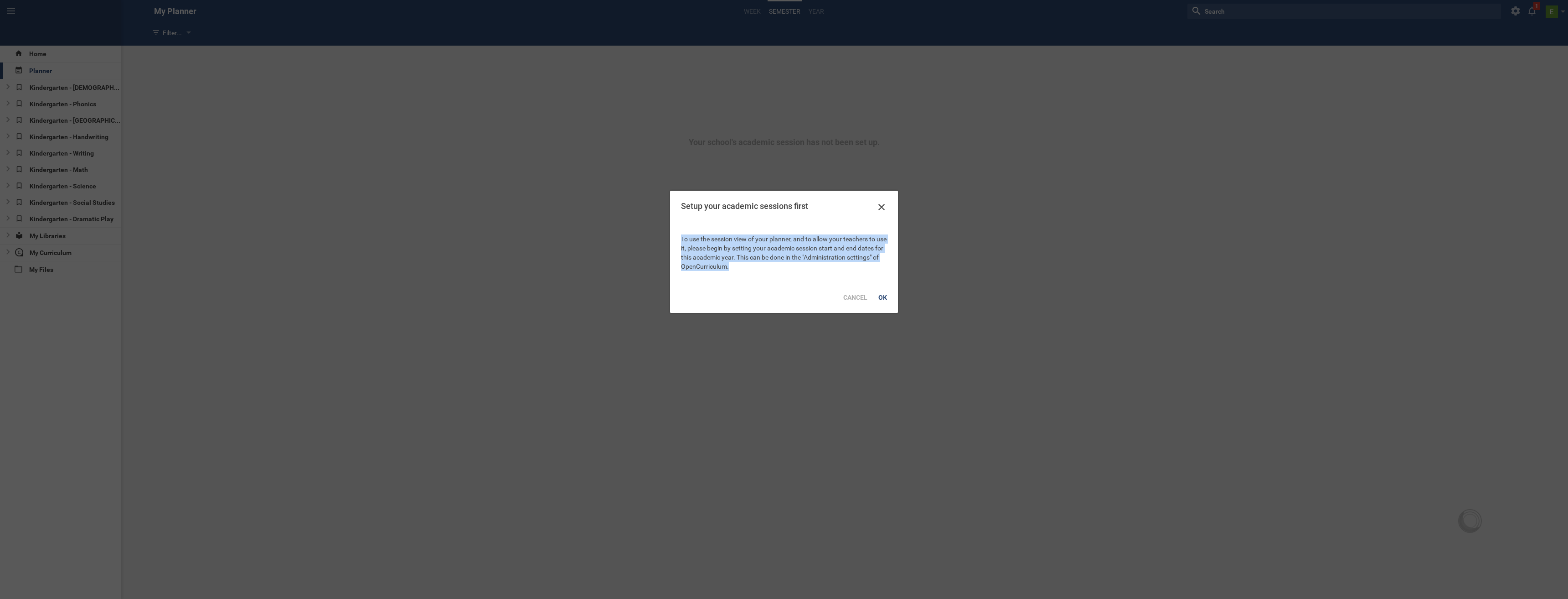
drag, startPoint x: 683, startPoint y: 238, endPoint x: 877, endPoint y: 264, distance: 195.7
click at [877, 264] on div "To use the session view of your planner, and to allow your teachers to use it, …" at bounding box center [783, 252] width 228 height 58
click at [889, 294] on div "OK" at bounding box center [882, 297] width 20 height 20
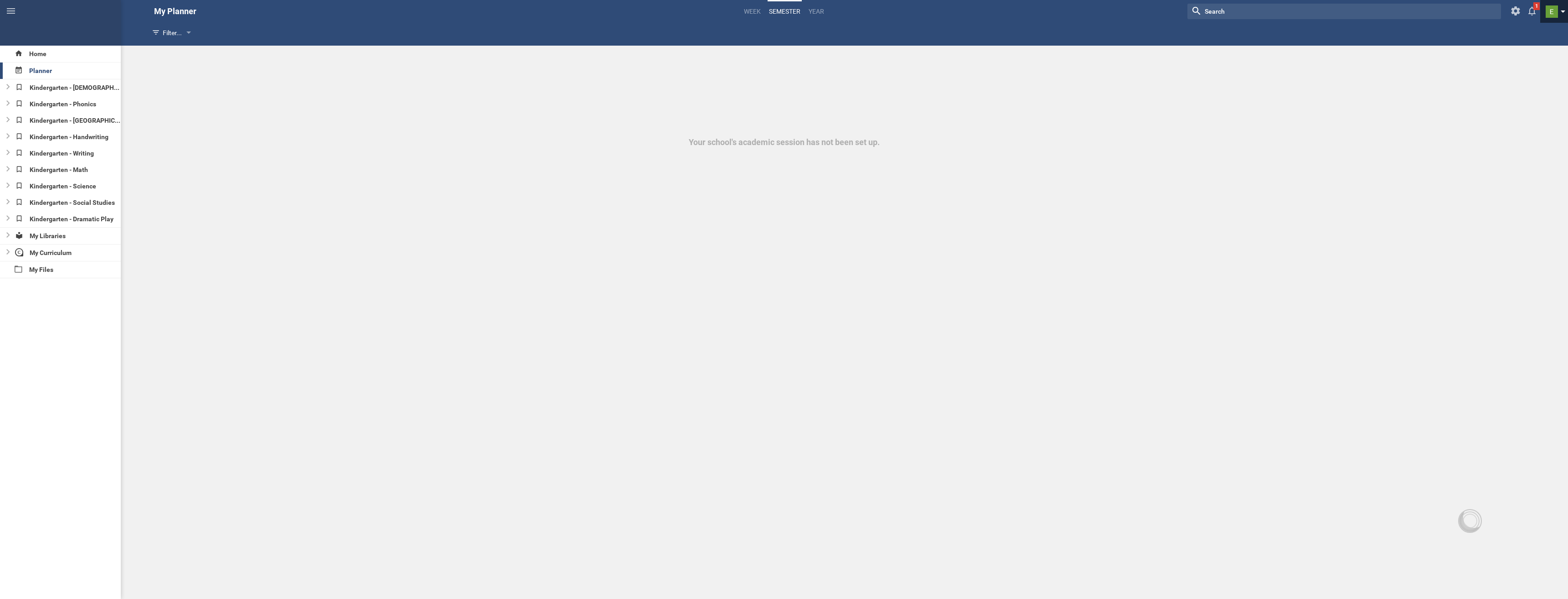
click at [1557, 13] on span at bounding box center [1551, 11] width 12 height 12
click at [1509, 76] on link "Organization settings" at bounding box center [1517, 76] width 103 height 20
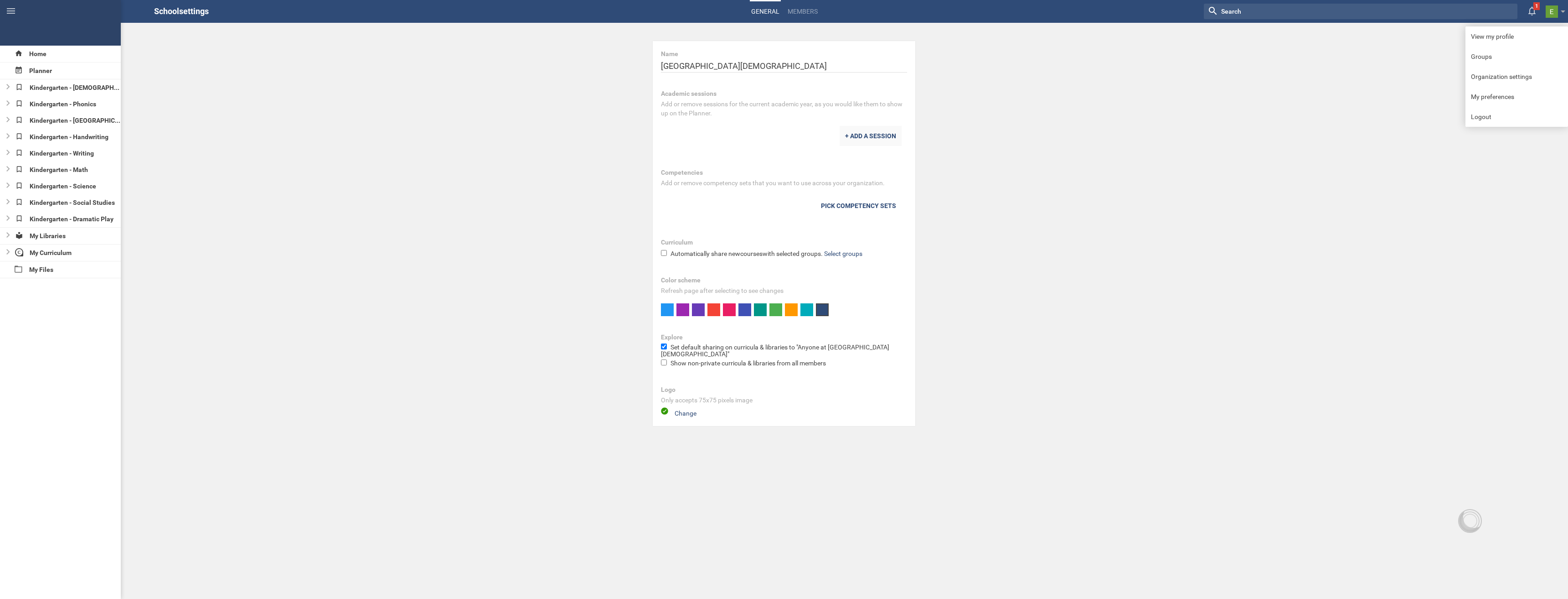
click at [857, 138] on div "+ ADD A SESSION" at bounding box center [870, 136] width 62 height 20
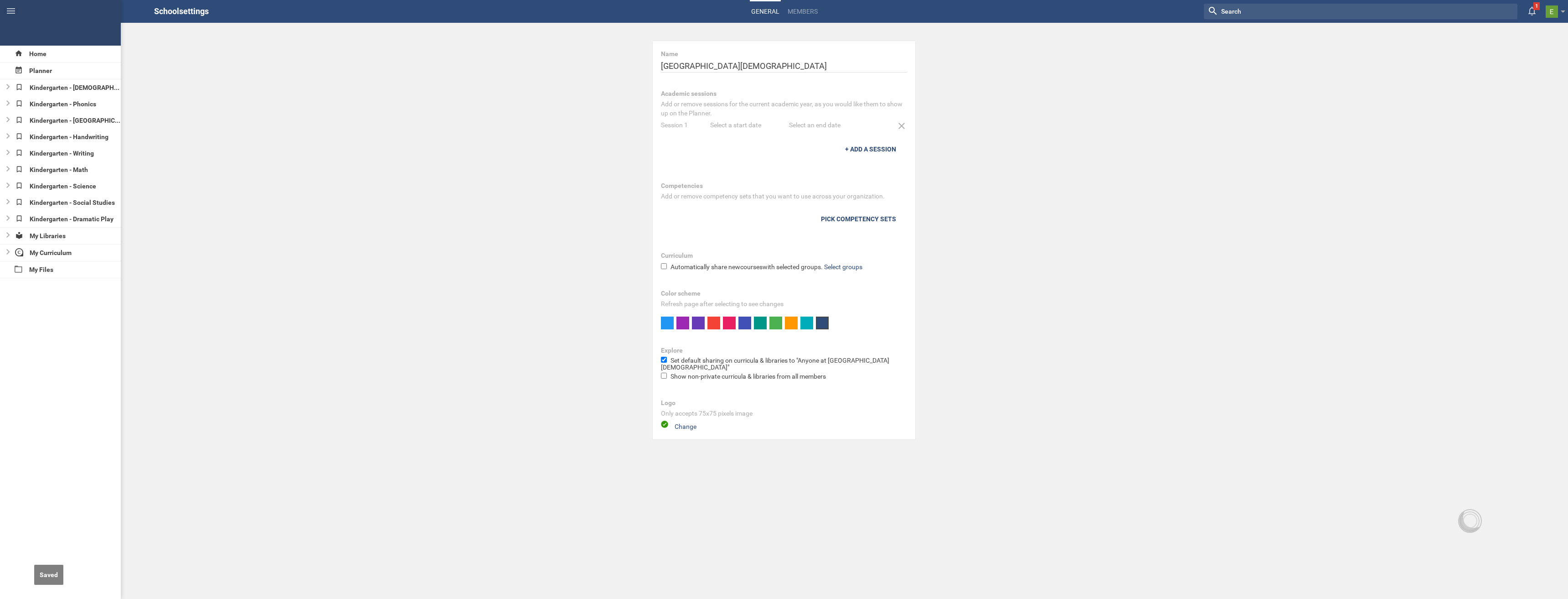
click at [719, 126] on div "Select a start date" at bounding box center [749, 125] width 79 height 9
click at [769, 201] on div "14" at bounding box center [769, 202] width 12 height 14
click at [797, 124] on div "Select an end date" at bounding box center [829, 125] width 79 height 9
click at [873, 141] on div at bounding box center [875, 139] width 17 height 20
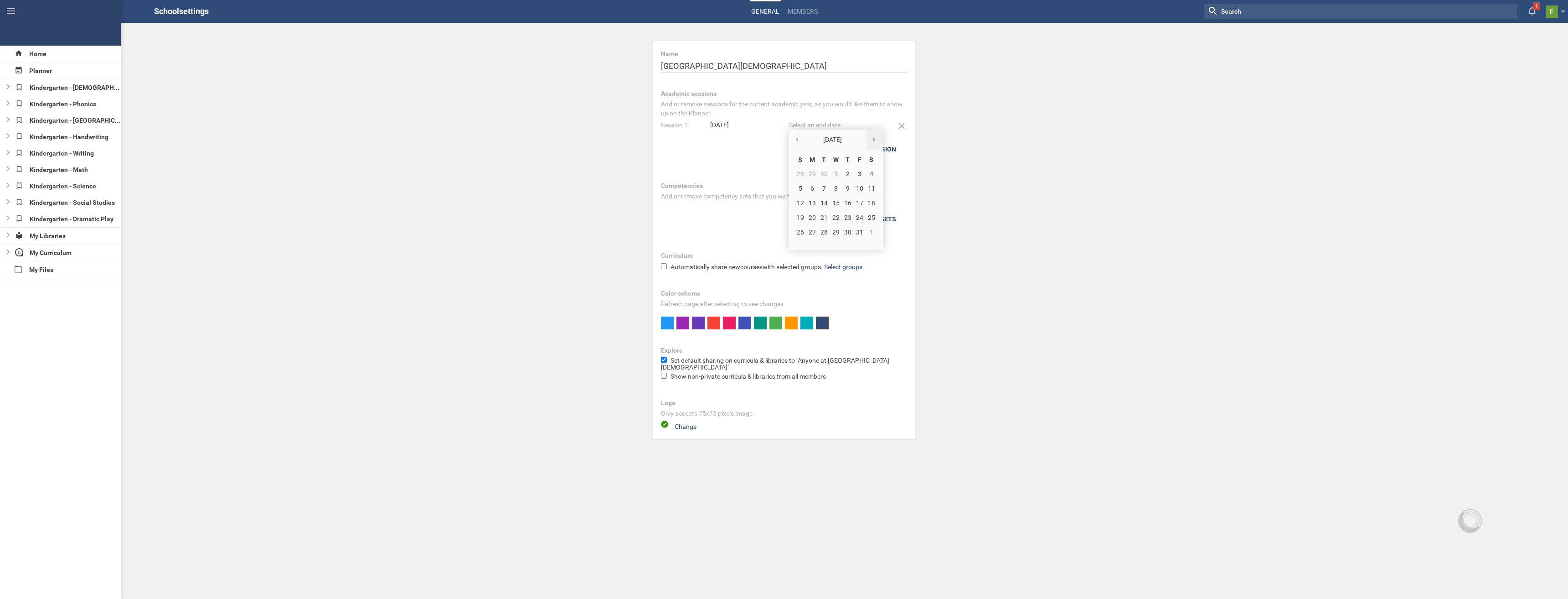
click at [873, 141] on div at bounding box center [875, 139] width 17 height 20
click at [860, 201] on div "19" at bounding box center [860, 202] width 12 height 14
click at [1021, 249] on div "Home Planner Kindergarten - Bible Kindergarten - Phonics Kindergarten - Reading…" at bounding box center [784, 299] width 1568 height 599
click at [53, 73] on div "Planner" at bounding box center [61, 71] width 121 height 17
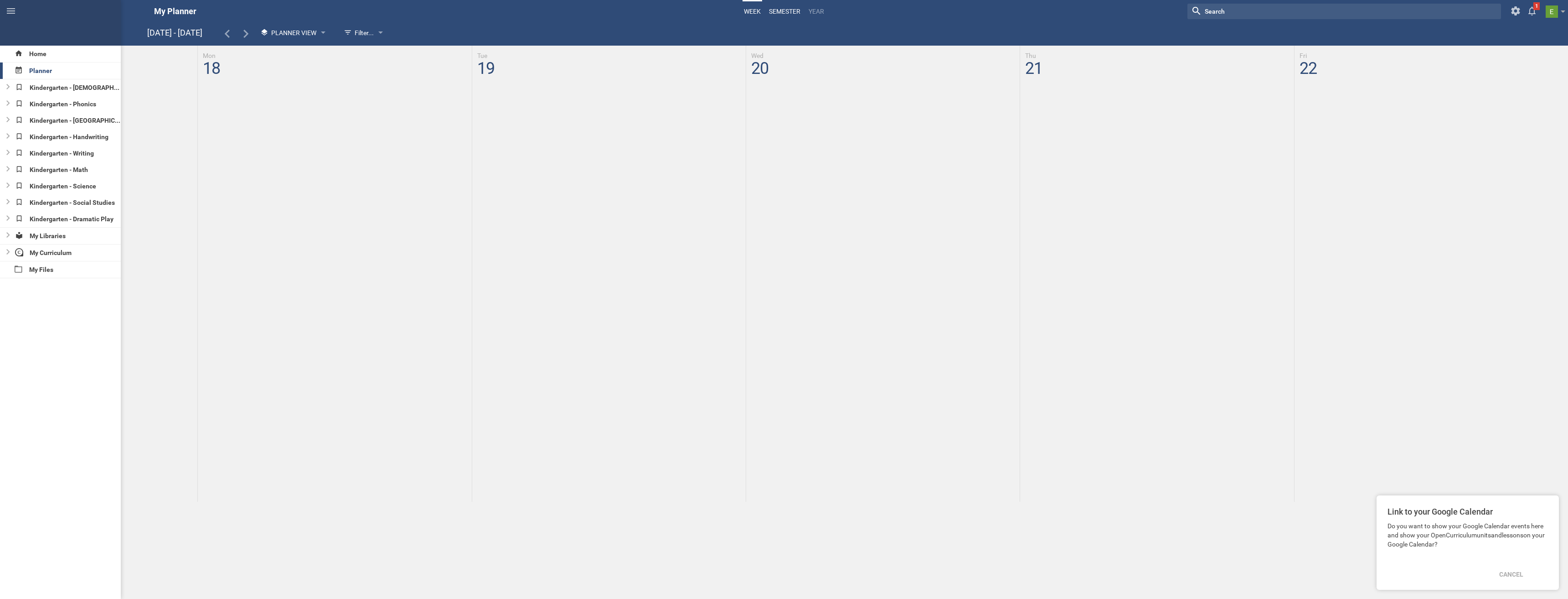
click at [798, 15] on link "semester" at bounding box center [784, 11] width 34 height 20
click at [237, 83] on div "11" at bounding box center [334, 80] width 265 height 9
click at [270, 88] on div "11" at bounding box center [334, 76] width 273 height 27
click at [1503, 572] on div "Cancel" at bounding box center [1504, 574] width 35 height 20
click at [295, 32] on div at bounding box center [293, 33] width 5 height 4
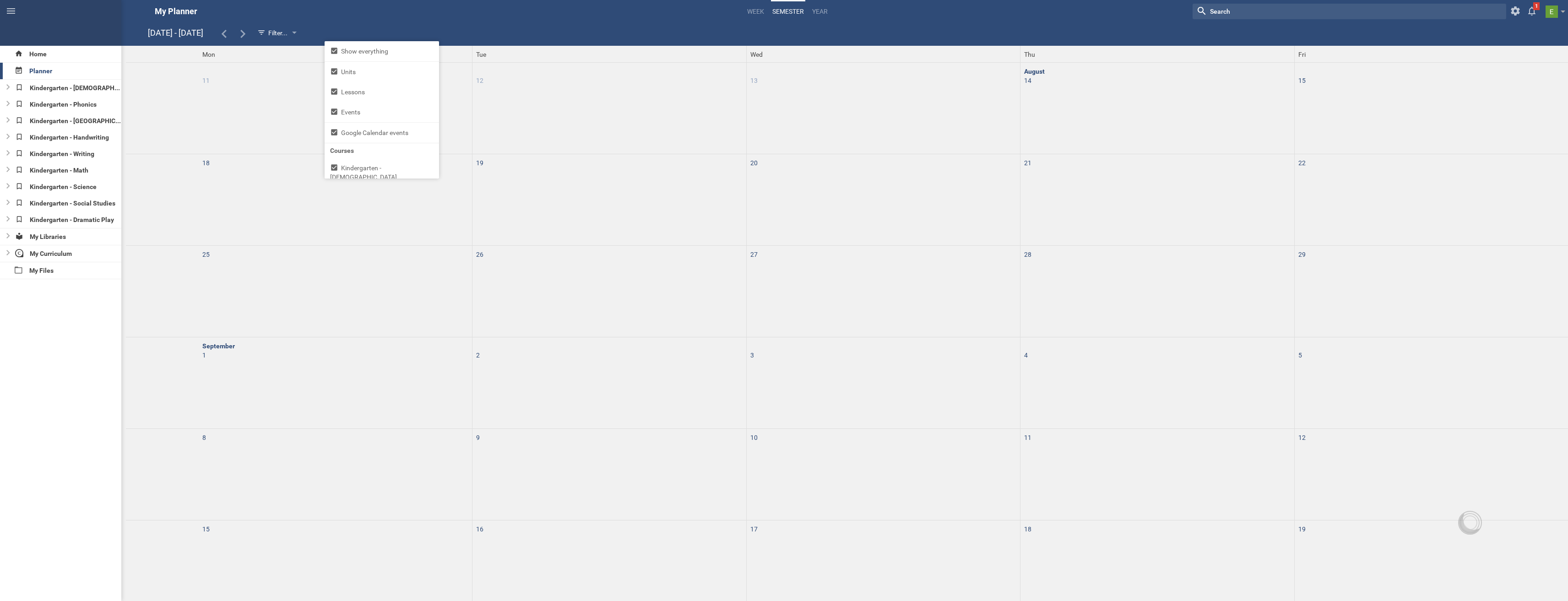
click at [635, 36] on hgroup "August 14th - December 19th 2025 Filter... Show everything Units Lessons Events…" at bounding box center [842, 34] width 1389 height 19
click at [634, 74] on div at bounding box center [609, 71] width 266 height 9
click at [6, 84] on div at bounding box center [5, 88] width 11 height 17
click at [8, 140] on icon at bounding box center [8, 140] width 4 height 5
click at [46, 86] on div "Kindergarten - [DEMOGRAPHIC_DATA]" at bounding box center [67, 88] width 109 height 17
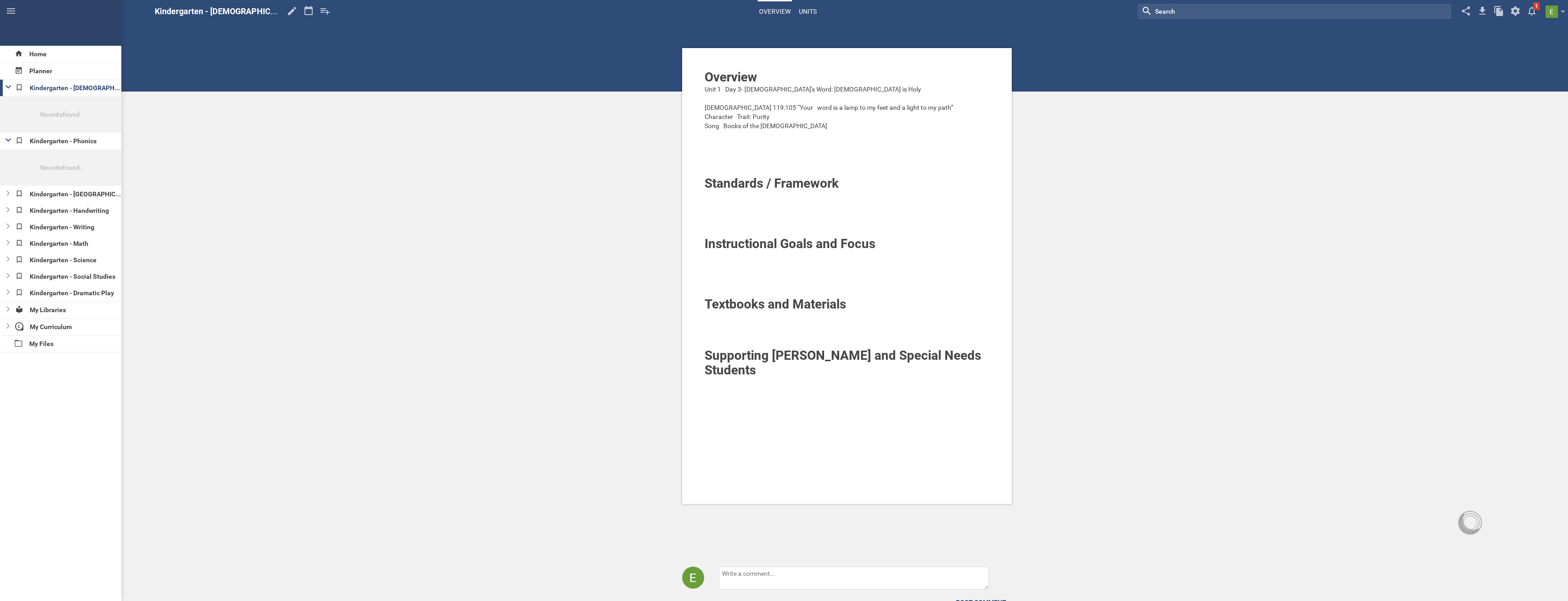
click at [807, 11] on link "Units" at bounding box center [807, 11] width 21 height 21
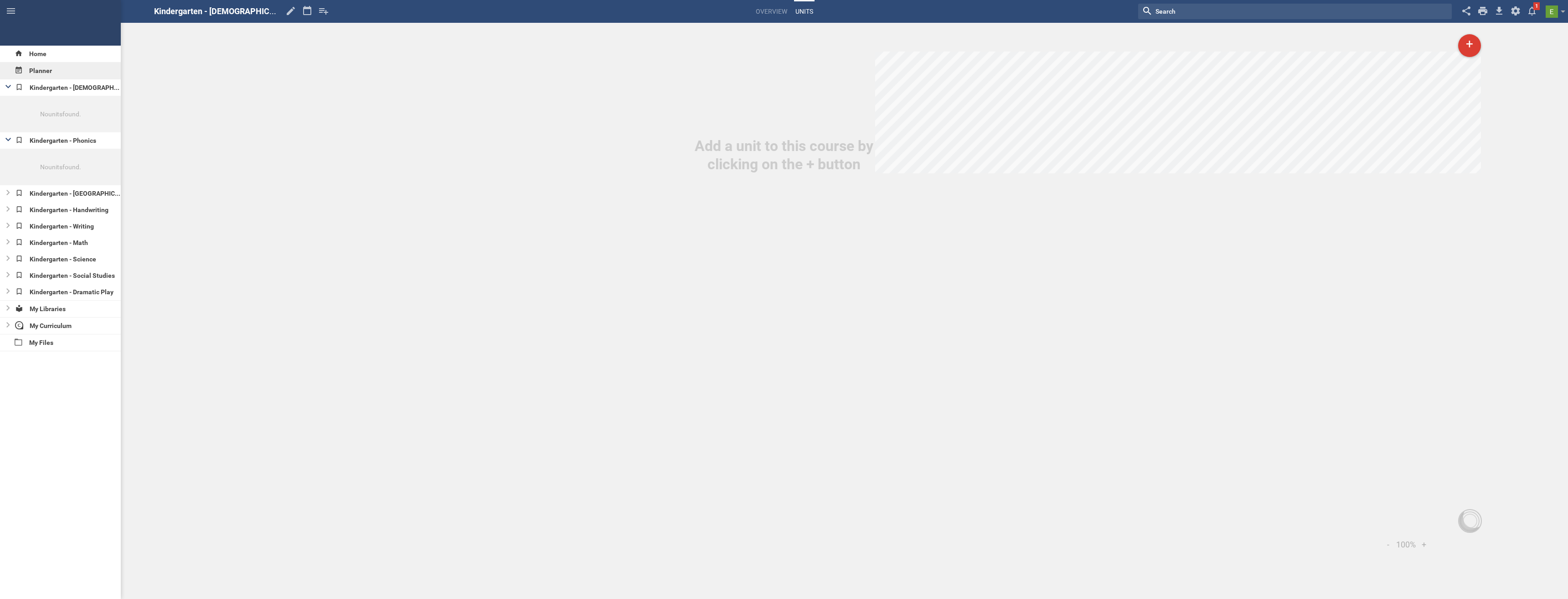
click at [33, 72] on div "Planner" at bounding box center [61, 71] width 121 height 17
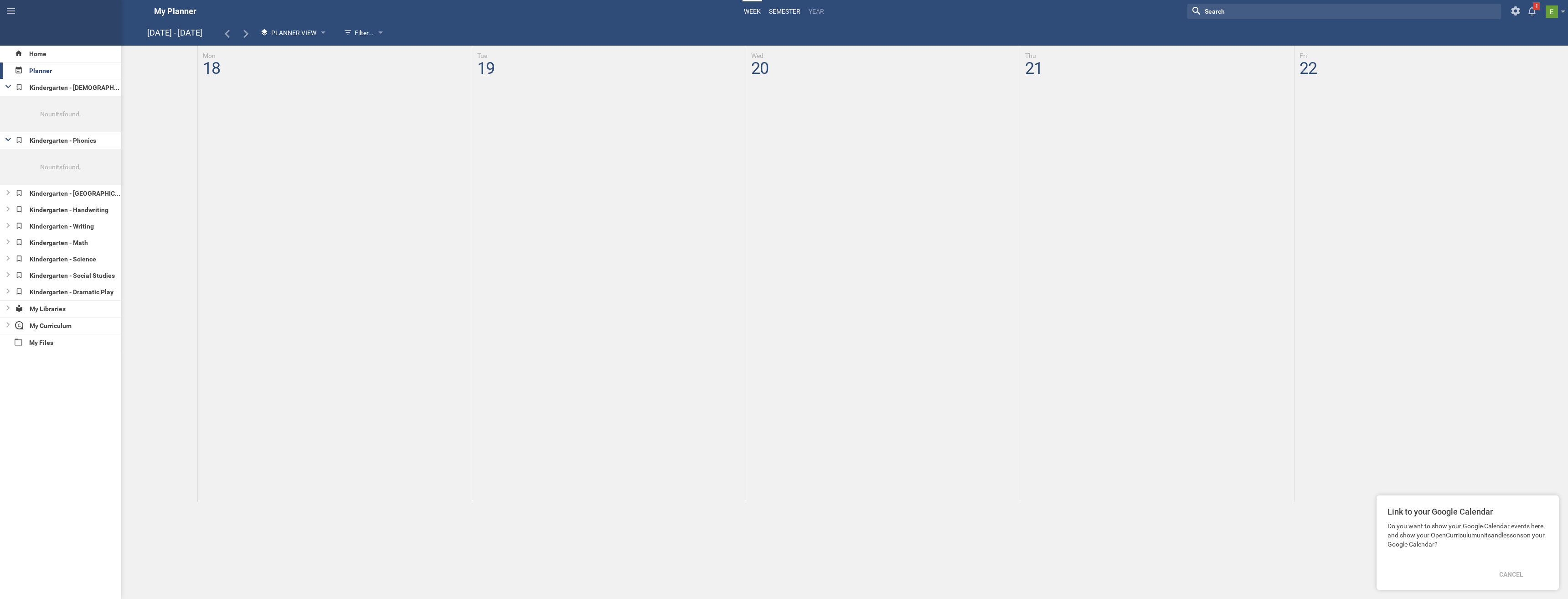
click at [793, 11] on link "semester" at bounding box center [784, 11] width 34 height 20
click at [820, 10] on link "Year" at bounding box center [817, 11] width 18 height 20
click at [759, 11] on link "Week" at bounding box center [752, 11] width 20 height 20
click at [8, 88] on icon at bounding box center [8, 86] width 5 height 3
click at [8, 101] on div at bounding box center [5, 104] width 11 height 17
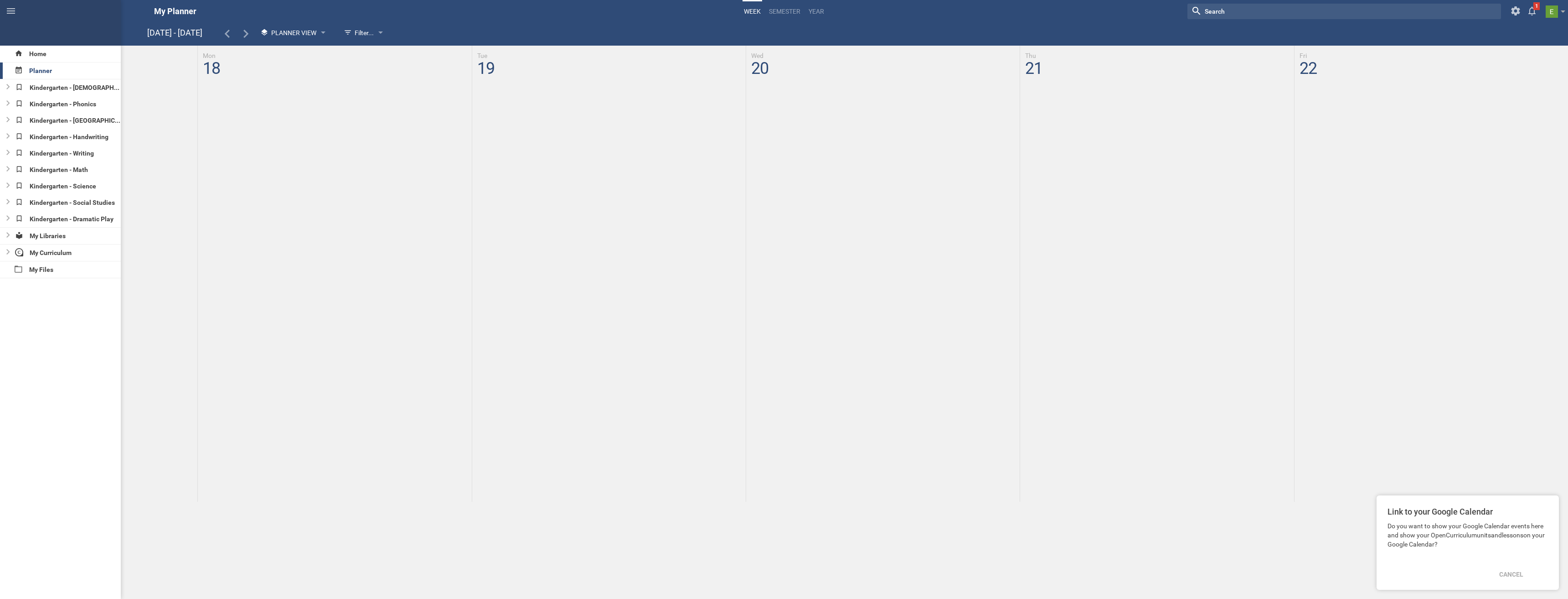
click at [222, 77] on div at bounding box center [847, 63] width 1442 height 35
drag, startPoint x: 222, startPoint y: 77, endPoint x: 204, endPoint y: 109, distance: 36.7
click at [204, 109] on div at bounding box center [847, 273] width 1442 height 456
click at [1520, 573] on div "Cancel" at bounding box center [1511, 574] width 35 height 20
click at [20, 86] on icon at bounding box center [19, 87] width 8 height 8
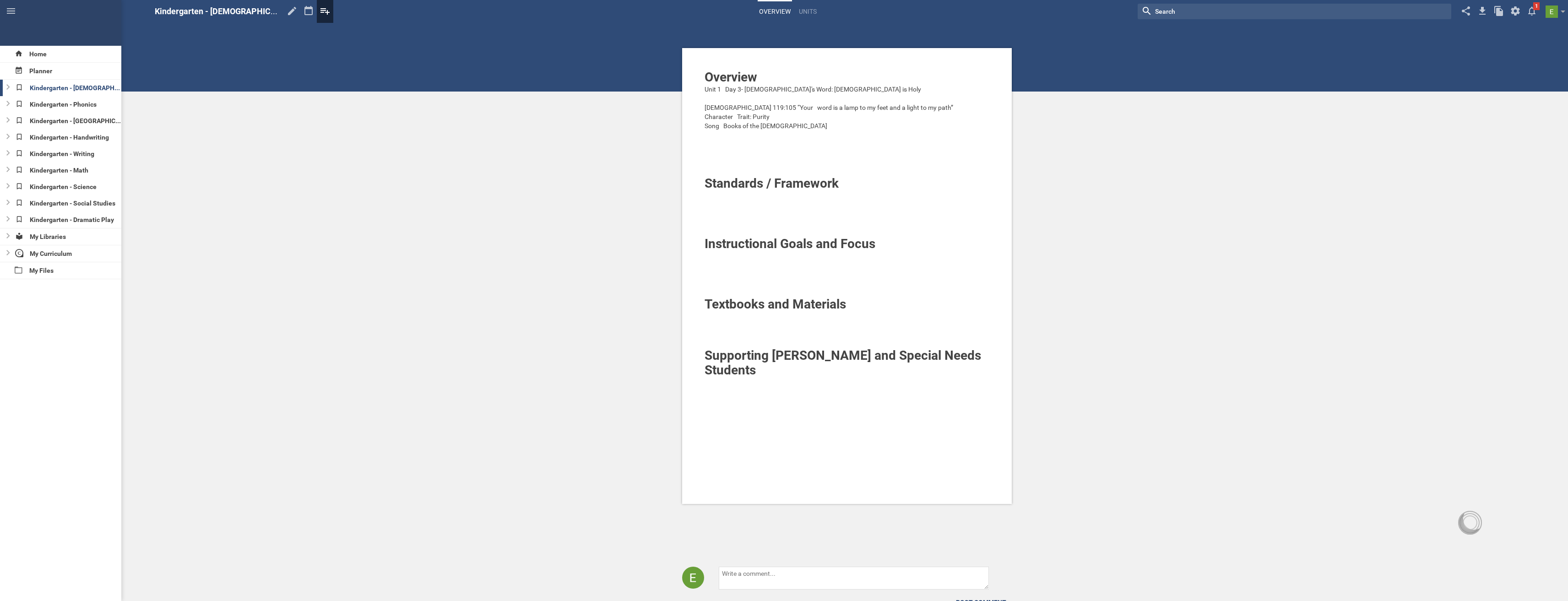
click at [317, 11] on icon at bounding box center [325, 11] width 17 height 22
click at [321, 11] on icon at bounding box center [325, 11] width 9 height 6
click at [321, 10] on icon at bounding box center [325, 11] width 9 height 6
click at [300, 12] on icon at bounding box center [309, 11] width 17 height 22
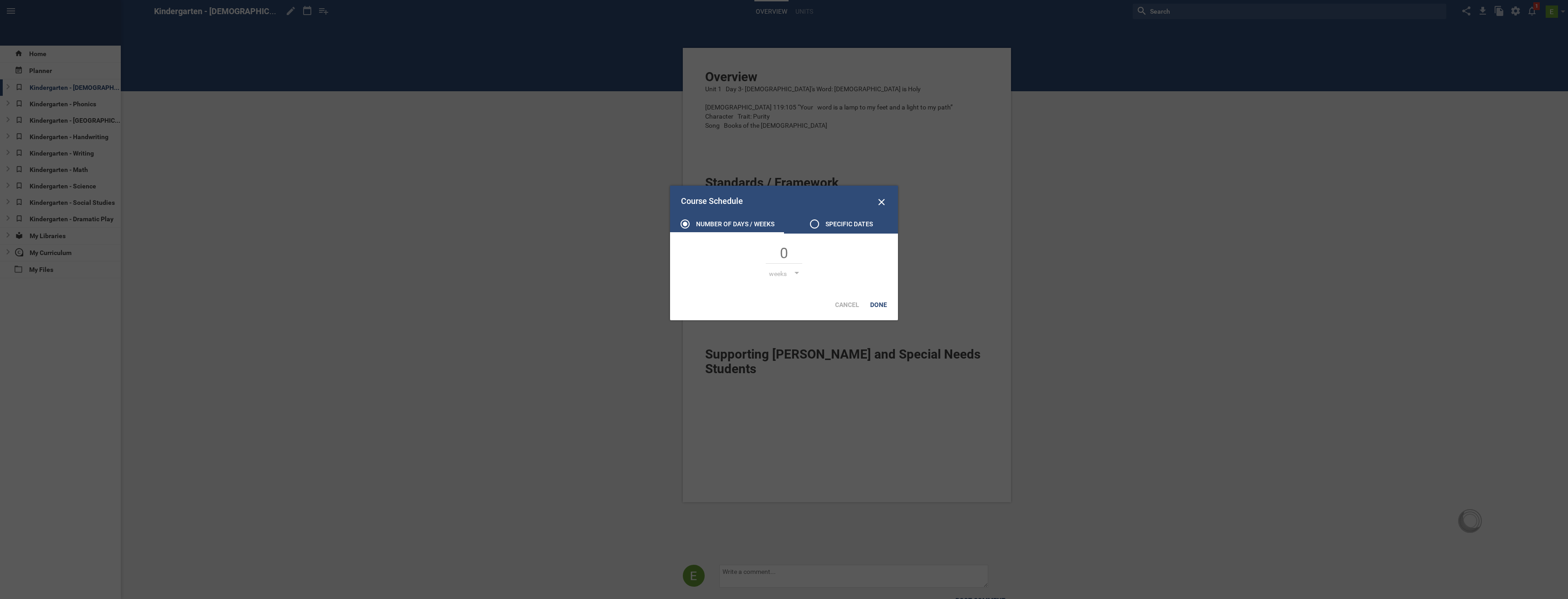
click at [817, 229] on icon at bounding box center [814, 224] width 11 height 11
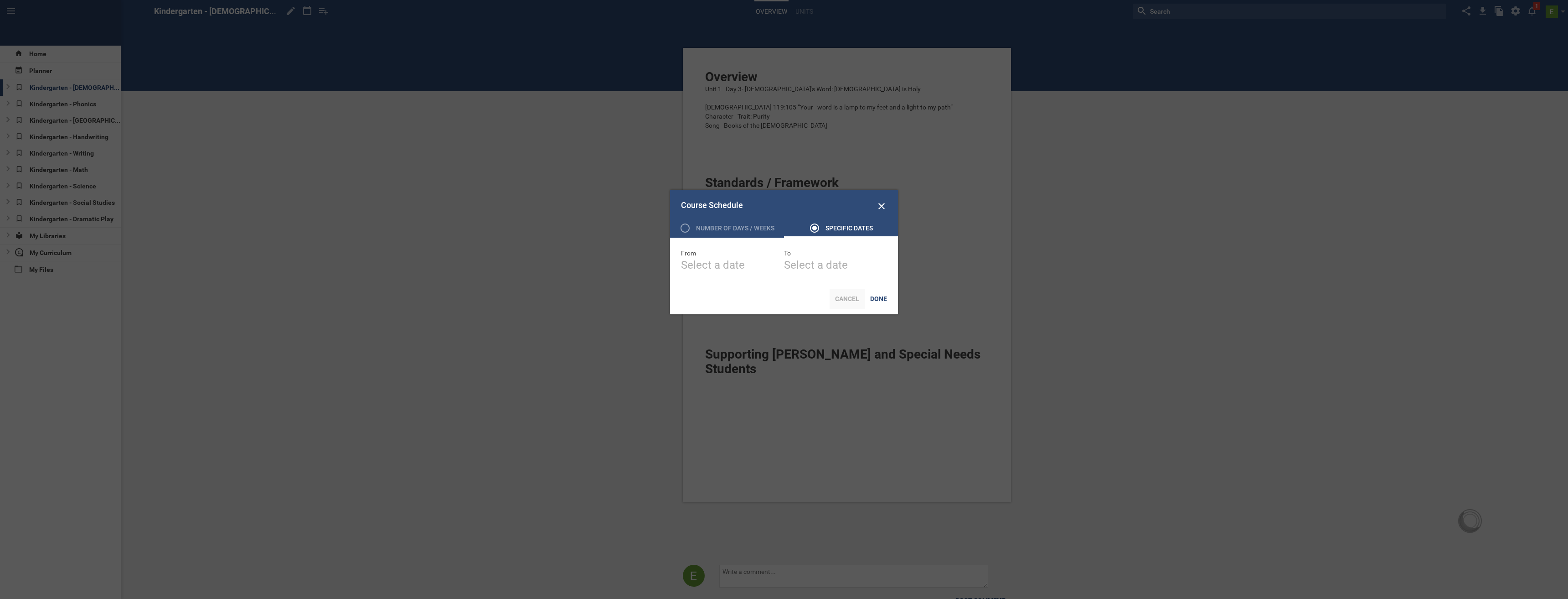
click at [842, 297] on div "Cancel" at bounding box center [847, 298] width 35 height 20
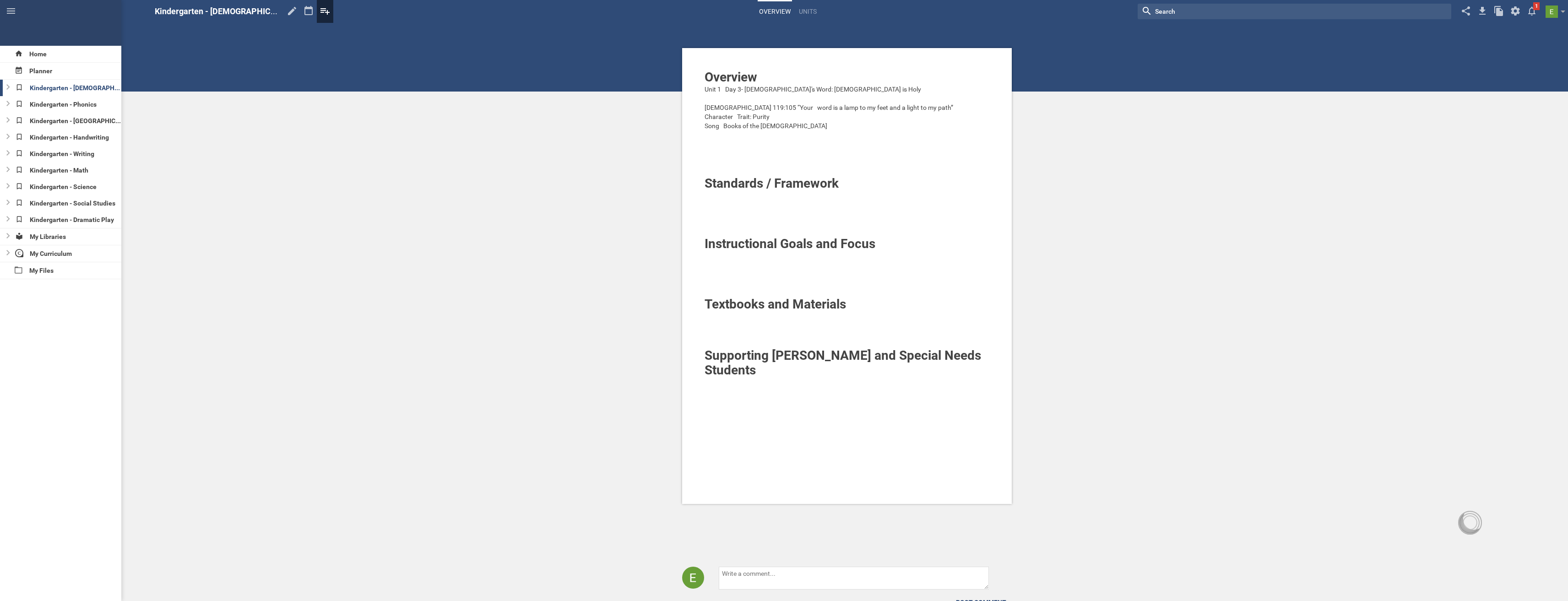
click at [321, 12] on icon at bounding box center [325, 11] width 9 height 6
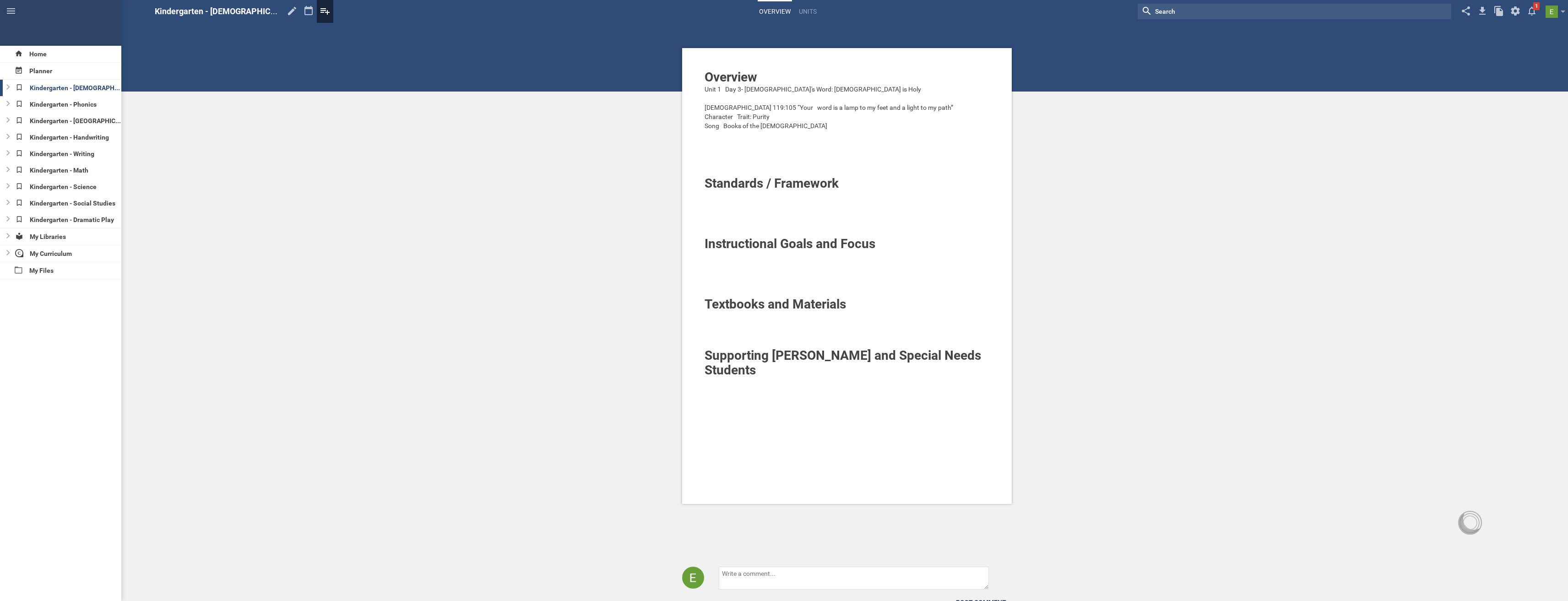
click at [321, 12] on icon at bounding box center [325, 11] width 9 height 6
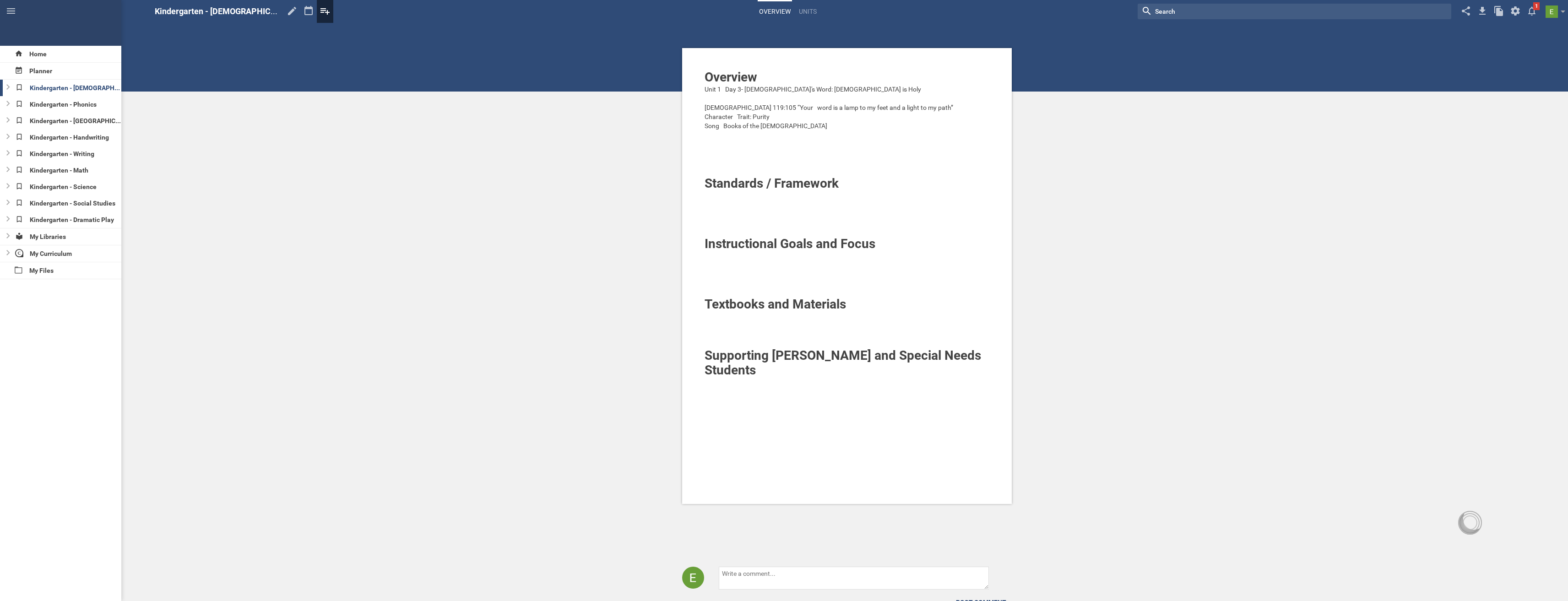
click at [321, 12] on icon at bounding box center [325, 11] width 9 height 6
click at [39, 72] on div "Planner" at bounding box center [61, 71] width 122 height 17
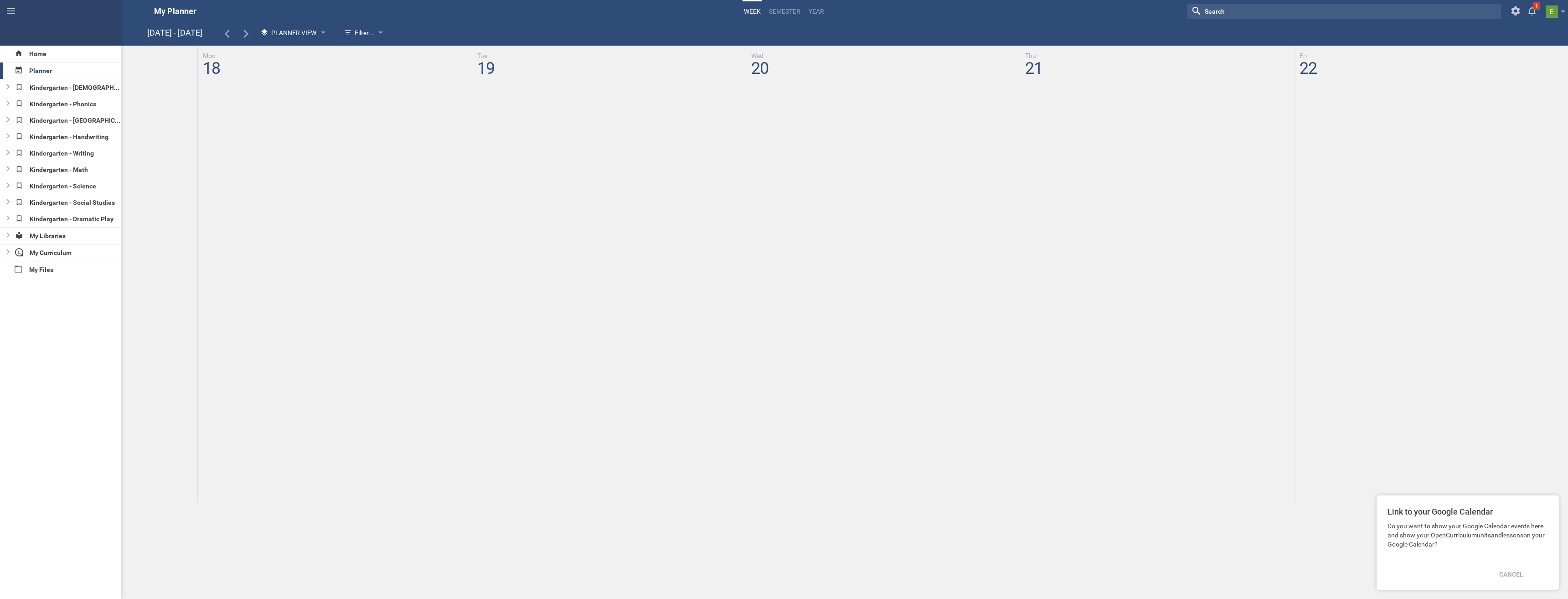
click at [1514, 570] on div "Cancel" at bounding box center [1511, 574] width 35 height 20
click at [1471, 528] on div at bounding box center [1470, 520] width 14 height 14
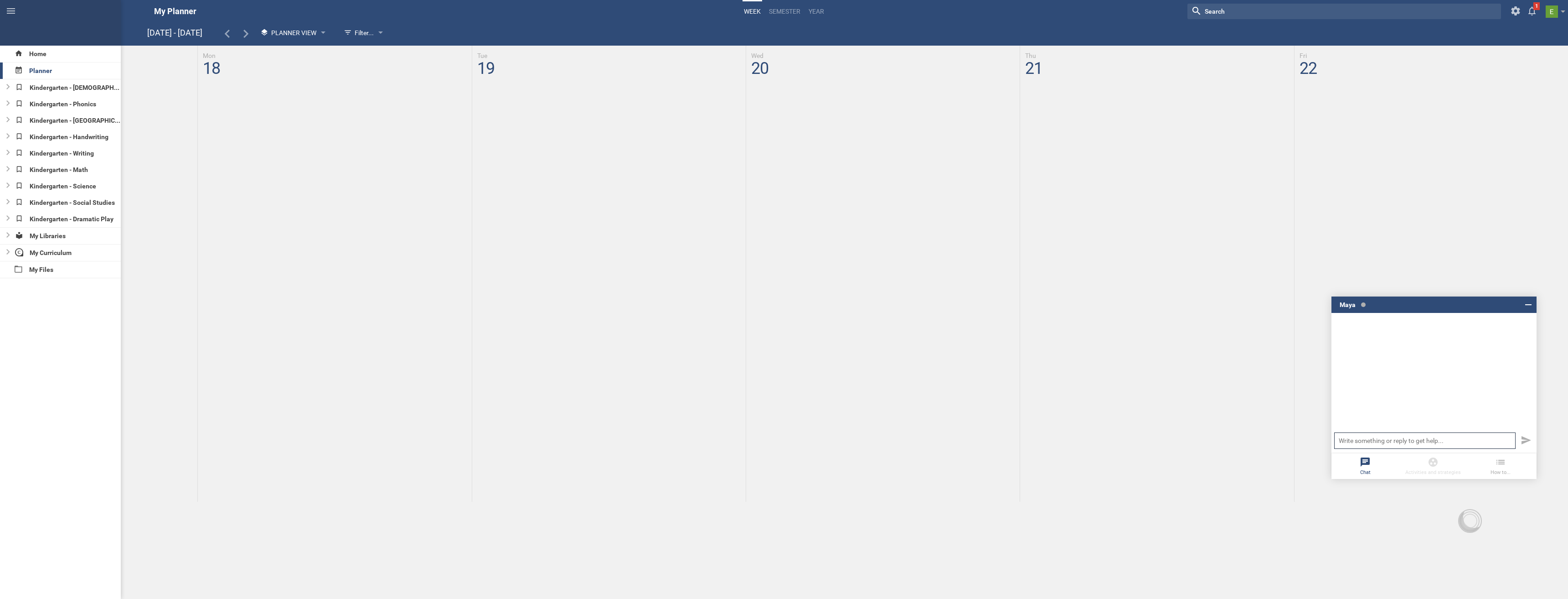
click at [1377, 441] on input "text" at bounding box center [1425, 441] width 182 height 17
type input "How do i add a course to my planner"
click at [1524, 307] on icon at bounding box center [1528, 304] width 11 height 11
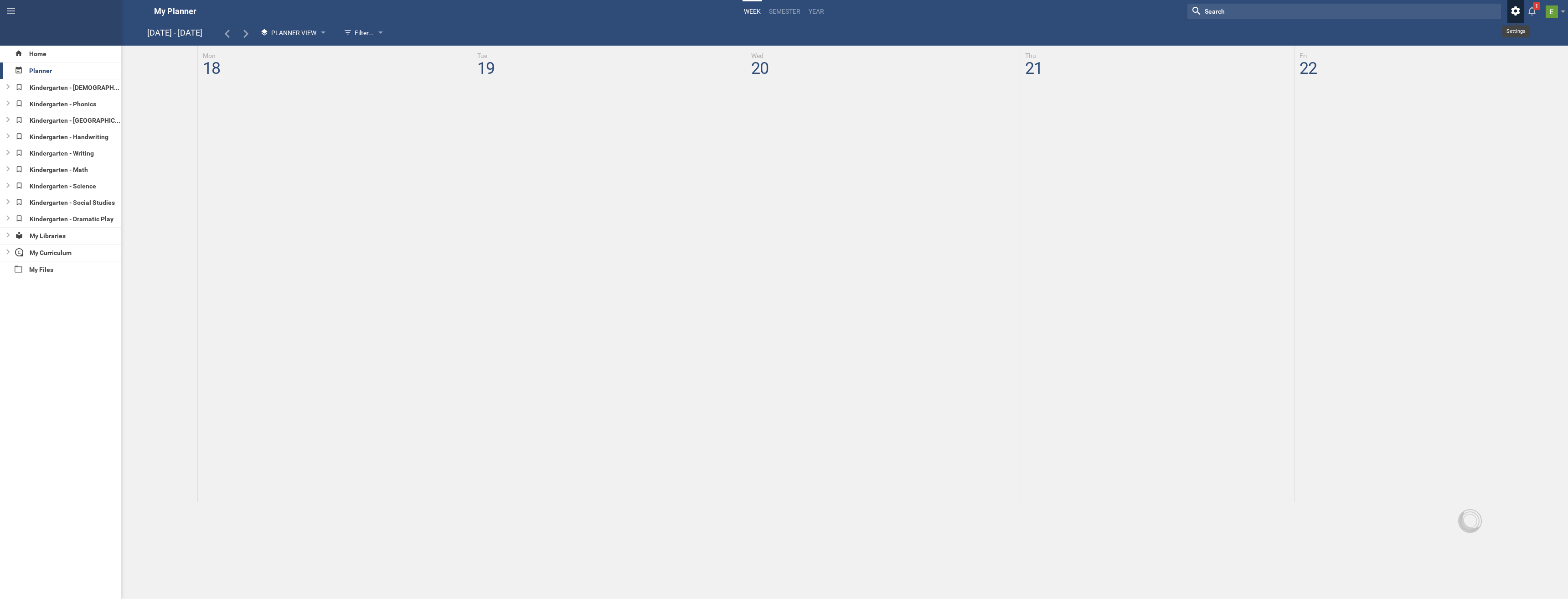
click at [1514, 13] on icon at bounding box center [1515, 11] width 8 height 9
click at [1535, 10] on icon at bounding box center [1532, 11] width 17 height 22
click at [1565, 13] on link at bounding box center [1557, 11] width 23 height 23
click at [868, 17] on hgroup "My Planner Week semester Year Nothing found with term "" Show weekends Show / h…" at bounding box center [847, 11] width 1442 height 23
click at [294, 36] on span "Planner View" at bounding box center [294, 33] width 45 height 8
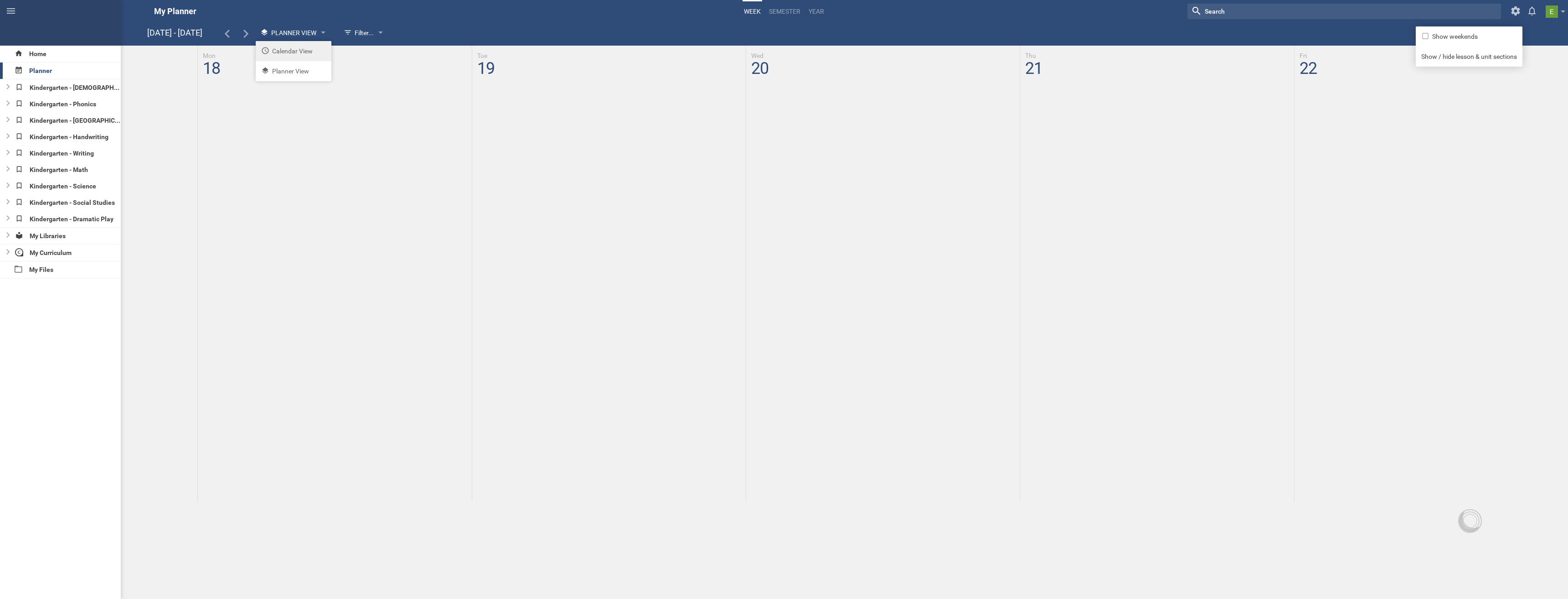
click at [293, 46] on li "Calendar View" at bounding box center [294, 51] width 76 height 20
click at [215, 98] on div "Mon 18" at bounding box center [334, 273] width 274 height 456
drag, startPoint x: 216, startPoint y: 99, endPoint x: 226, endPoint y: 134, distance: 36.4
click at [227, 140] on div "Mon 18" at bounding box center [334, 273] width 274 height 456
click at [8, 87] on icon at bounding box center [8, 86] width 3 height 5
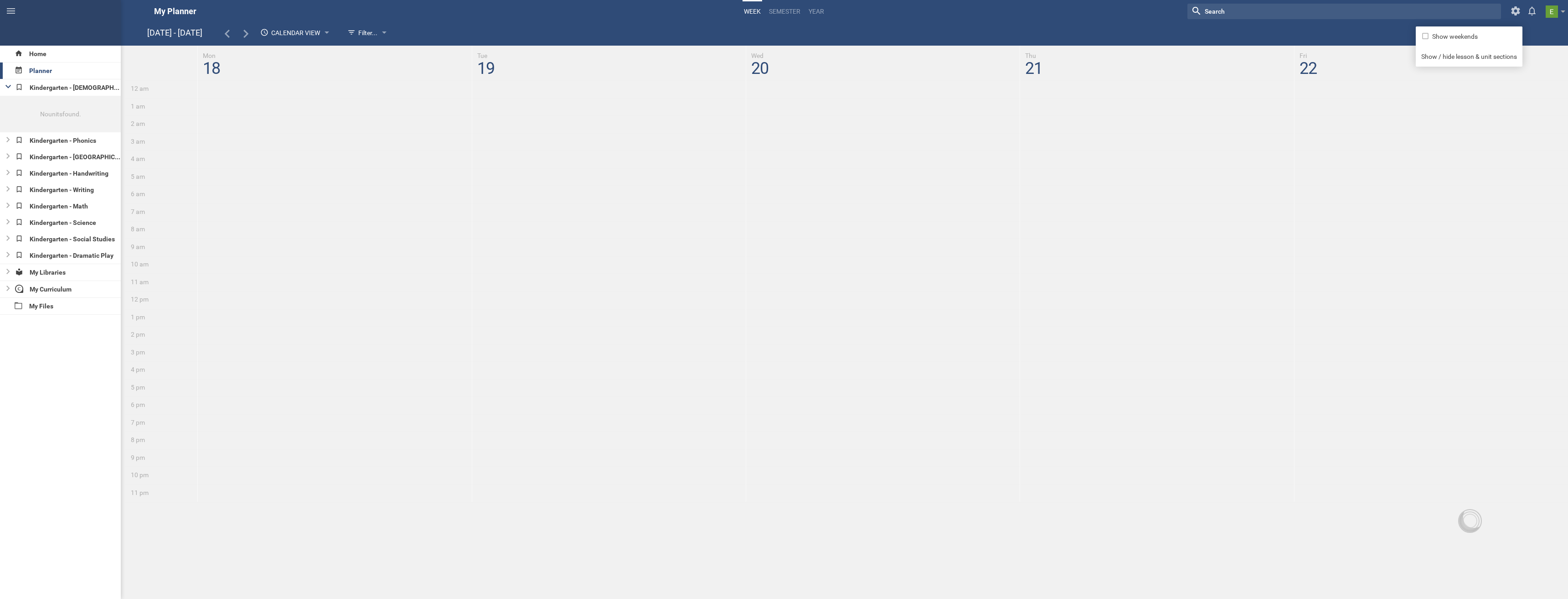
click at [48, 108] on div "No units found." at bounding box center [61, 114] width 121 height 36
click at [55, 86] on div "Kindergarten - [DEMOGRAPHIC_DATA]" at bounding box center [67, 88] width 109 height 17
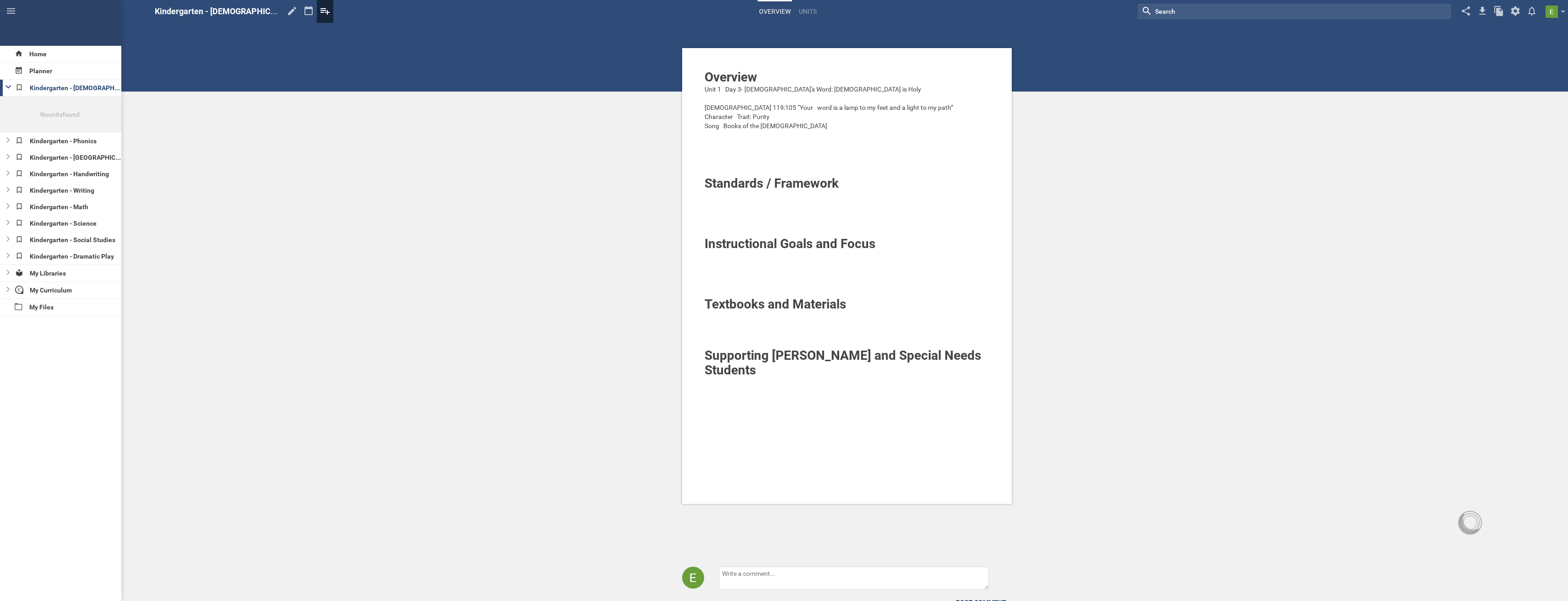
click at [317, 14] on icon at bounding box center [325, 11] width 17 height 22
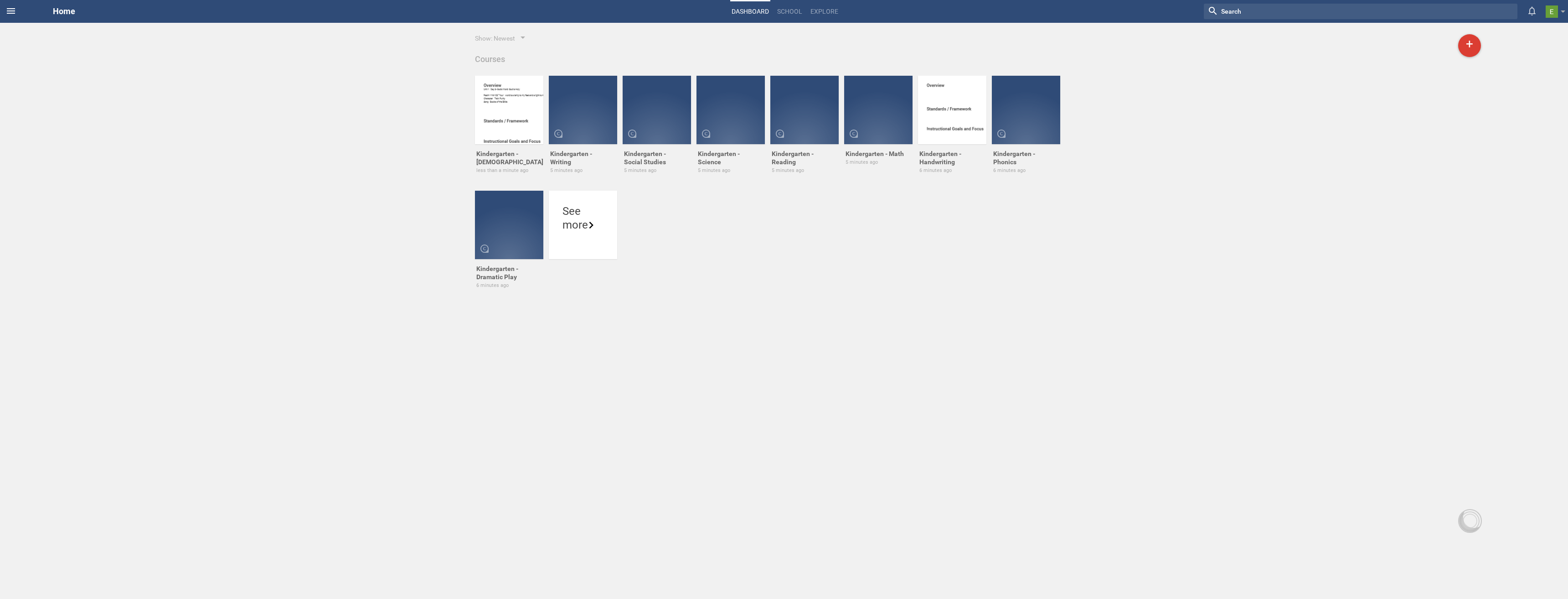
click at [17, 10] on span at bounding box center [11, 11] width 22 height 22
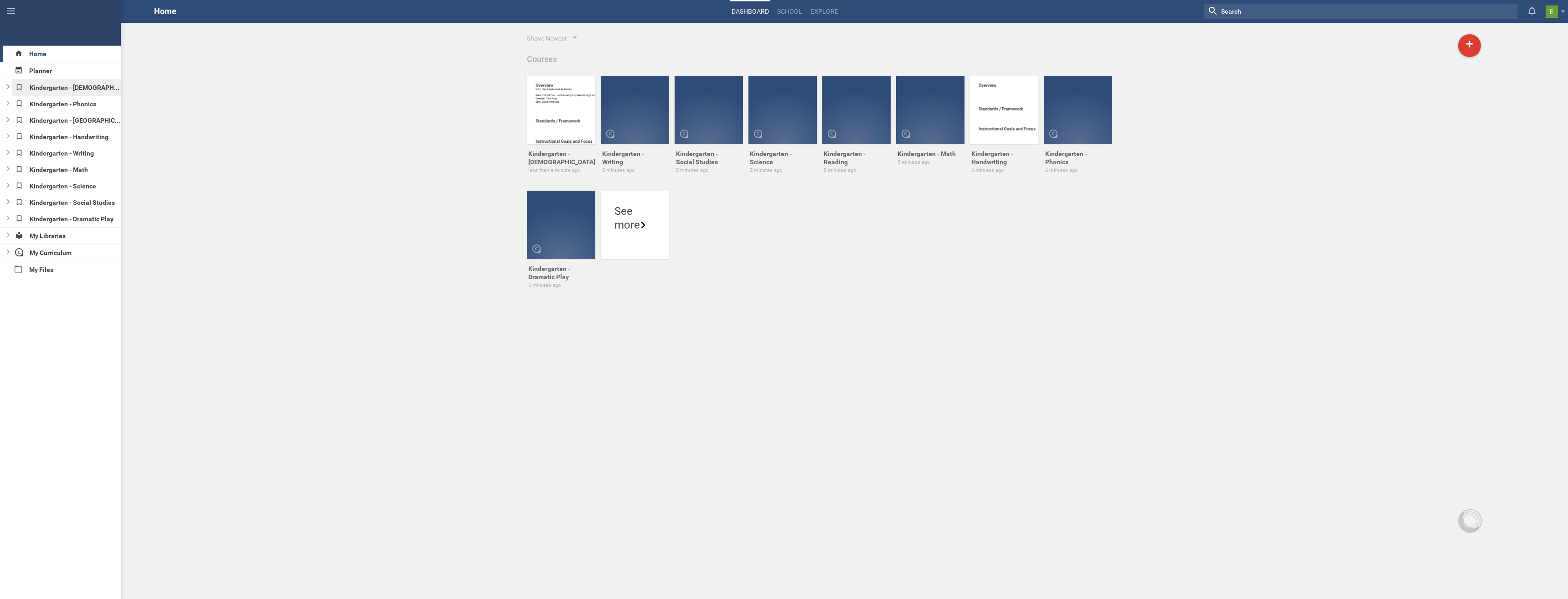
click at [41, 86] on div "Kindergarten - [DEMOGRAPHIC_DATA]" at bounding box center [67, 88] width 109 height 17
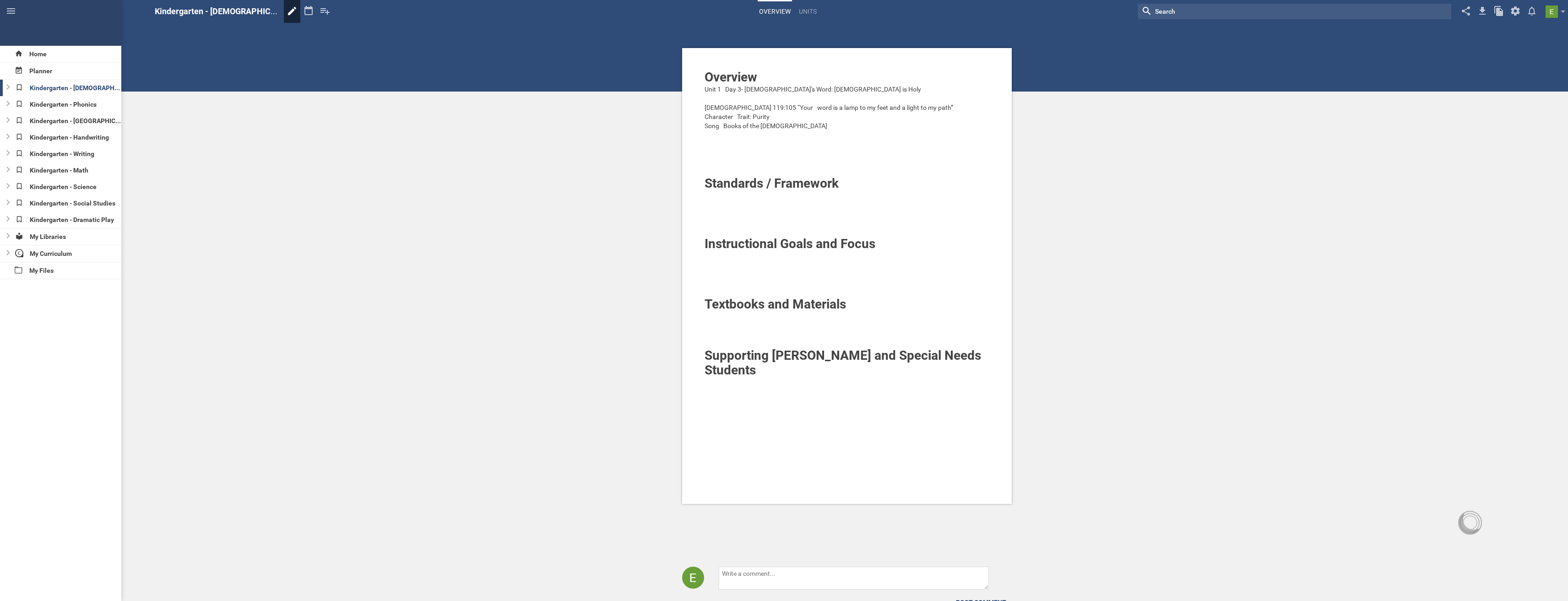
click at [284, 8] on icon at bounding box center [292, 11] width 17 height 22
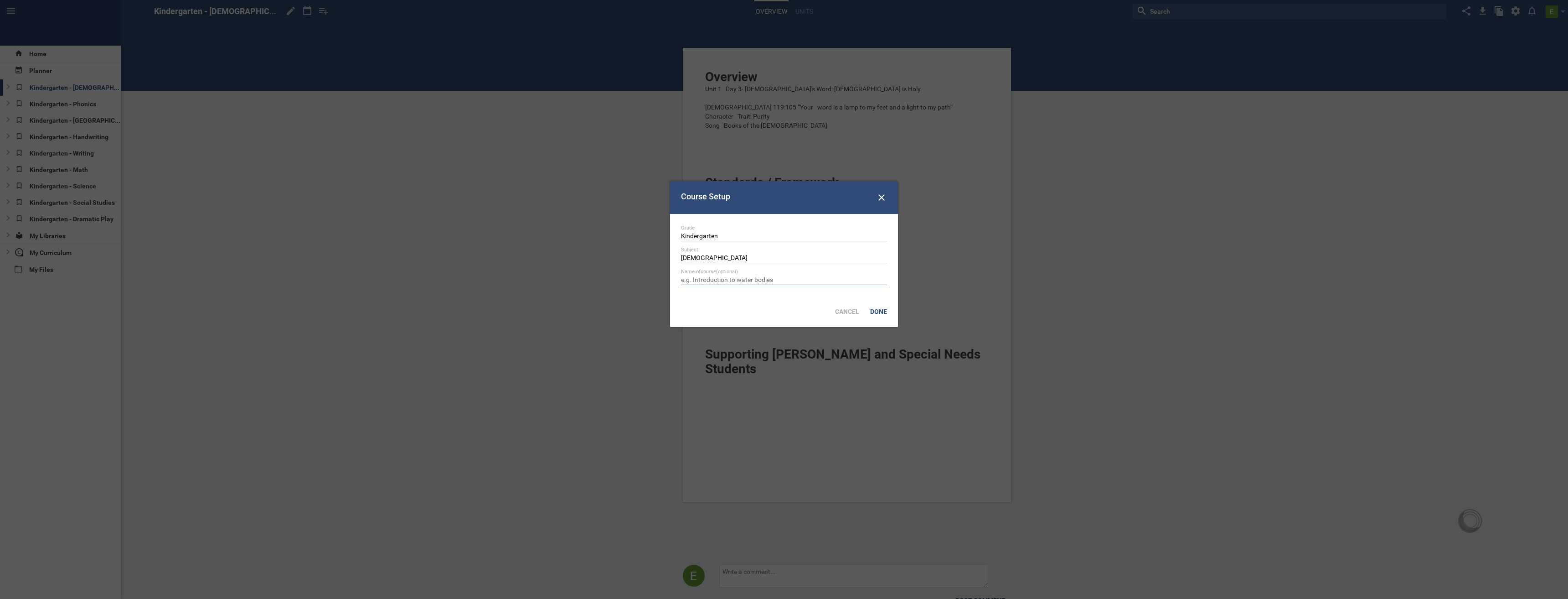
click at [714, 277] on input "text" at bounding box center [784, 280] width 206 height 9
type input "Kindergarten - [DEMOGRAPHIC_DATA]"
click at [882, 309] on div "Done" at bounding box center [879, 311] width 28 height 20
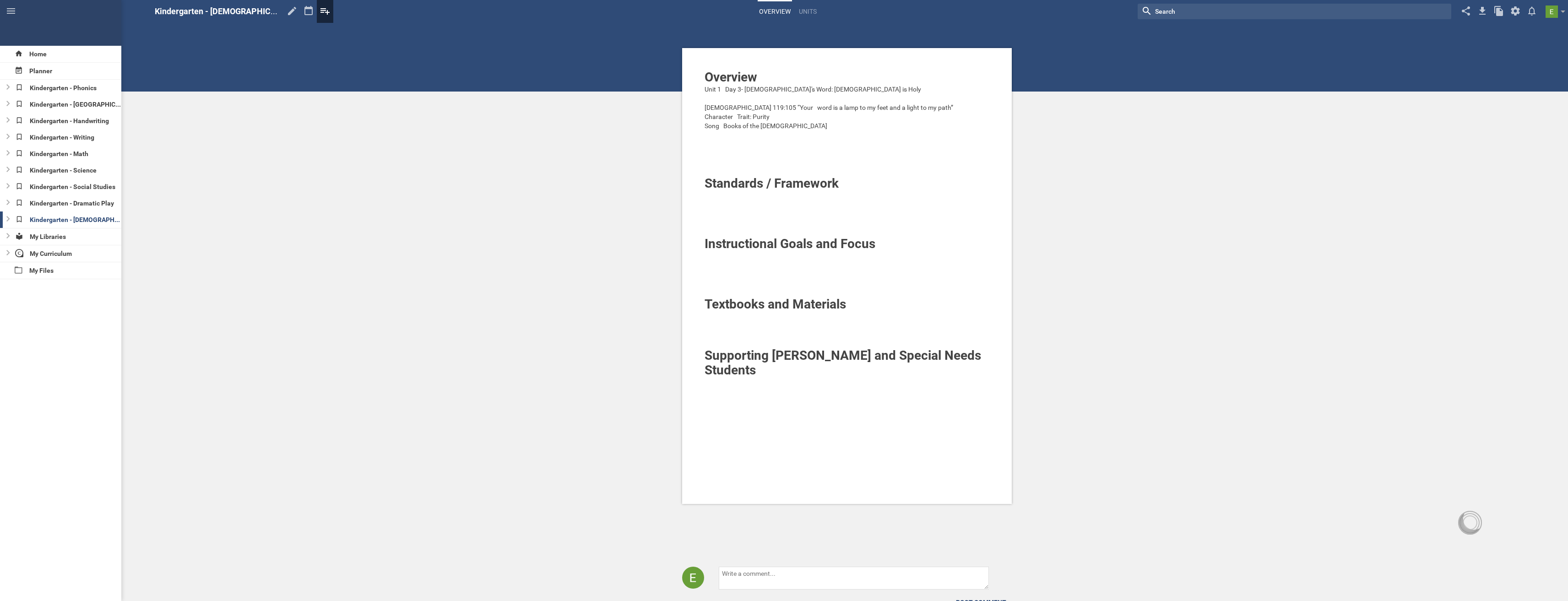
click at [326, 12] on icon at bounding box center [325, 11] width 9 height 6
click at [816, 10] on link "Units" at bounding box center [807, 11] width 21 height 21
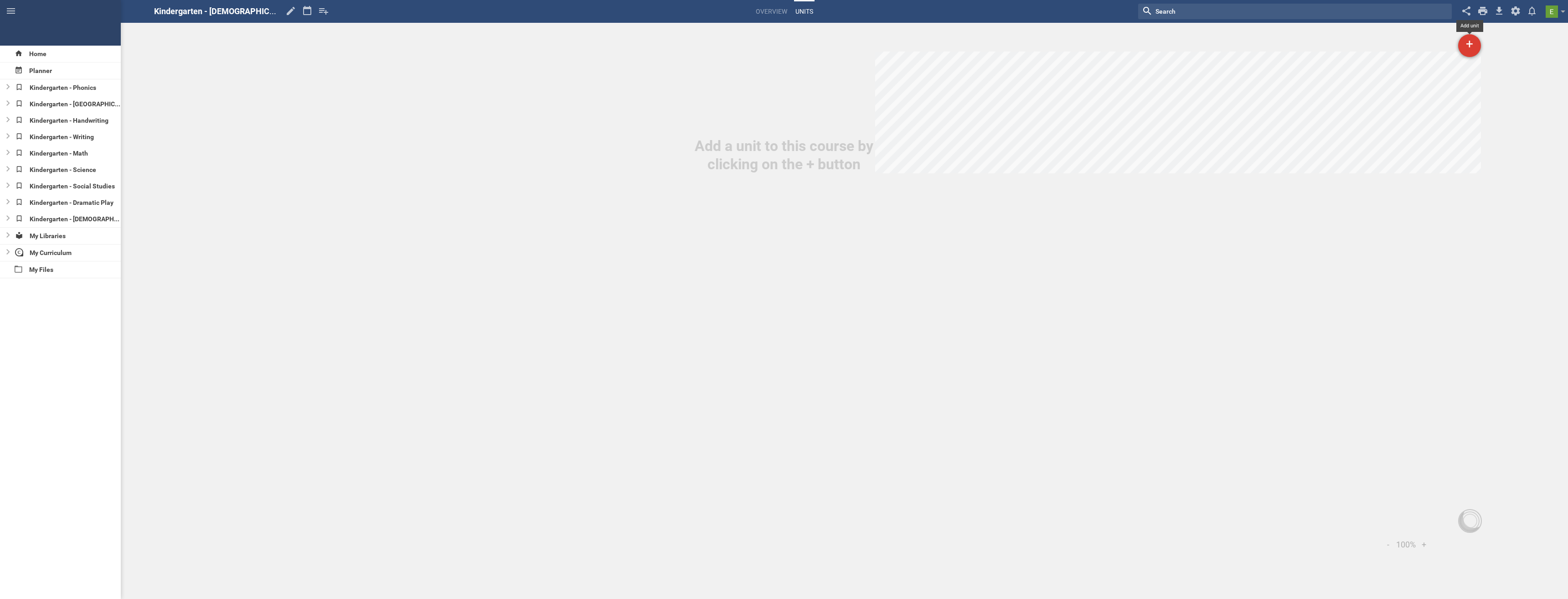
click at [1472, 45] on div "+" at bounding box center [1470, 45] width 23 height 23
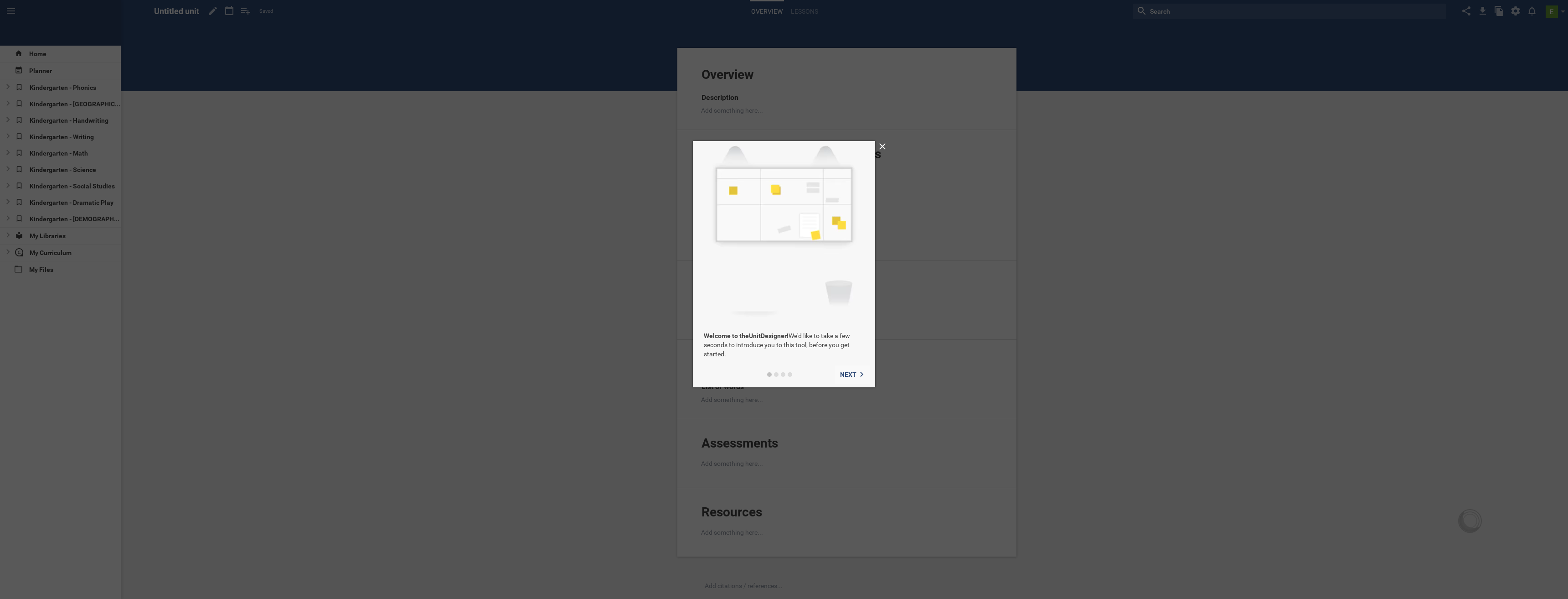
click at [851, 374] on span "Next" at bounding box center [848, 375] width 17 height 8
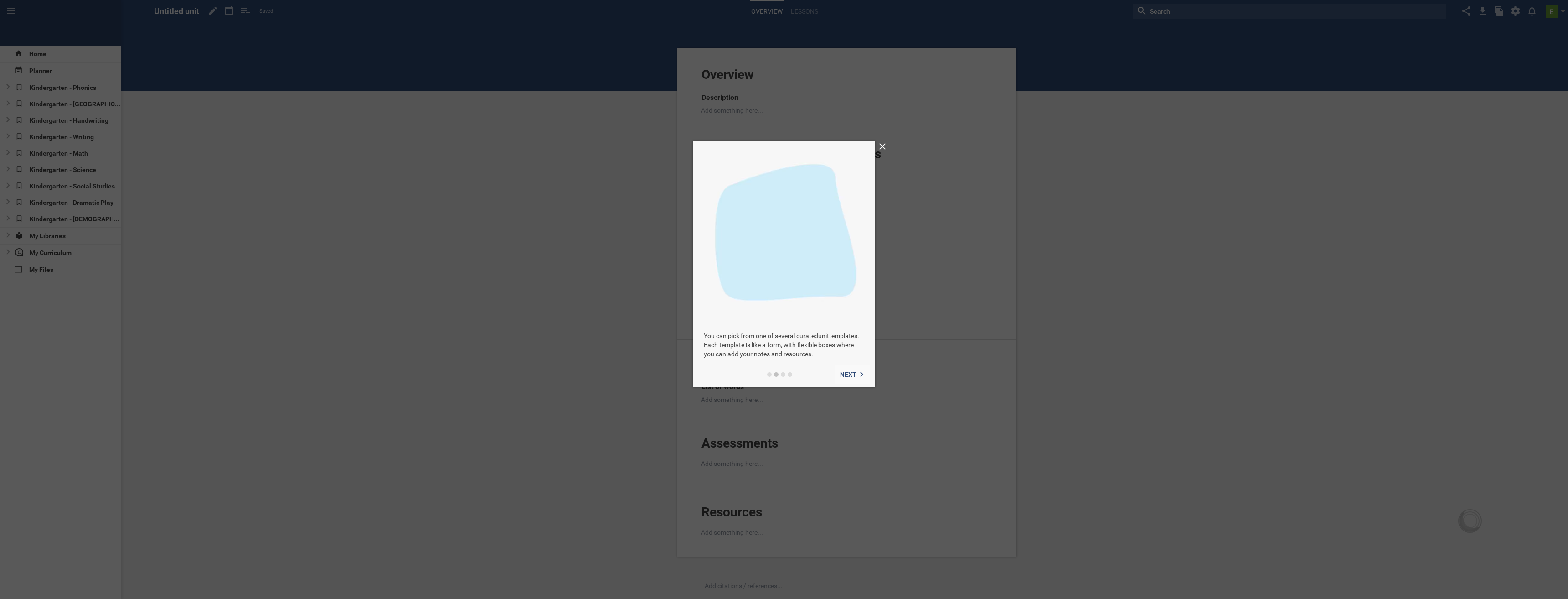
click at [851, 374] on span "Next" at bounding box center [848, 375] width 17 height 8
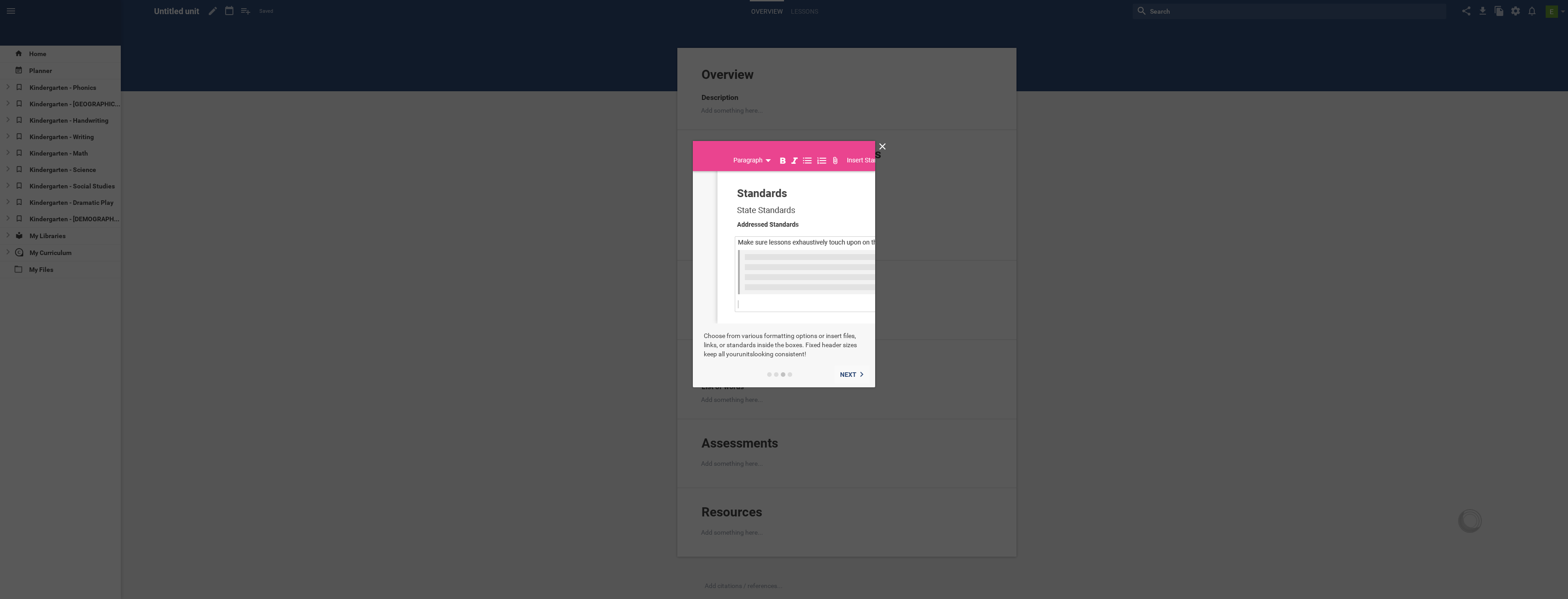
click at [851, 374] on span "Next" at bounding box center [848, 375] width 17 height 8
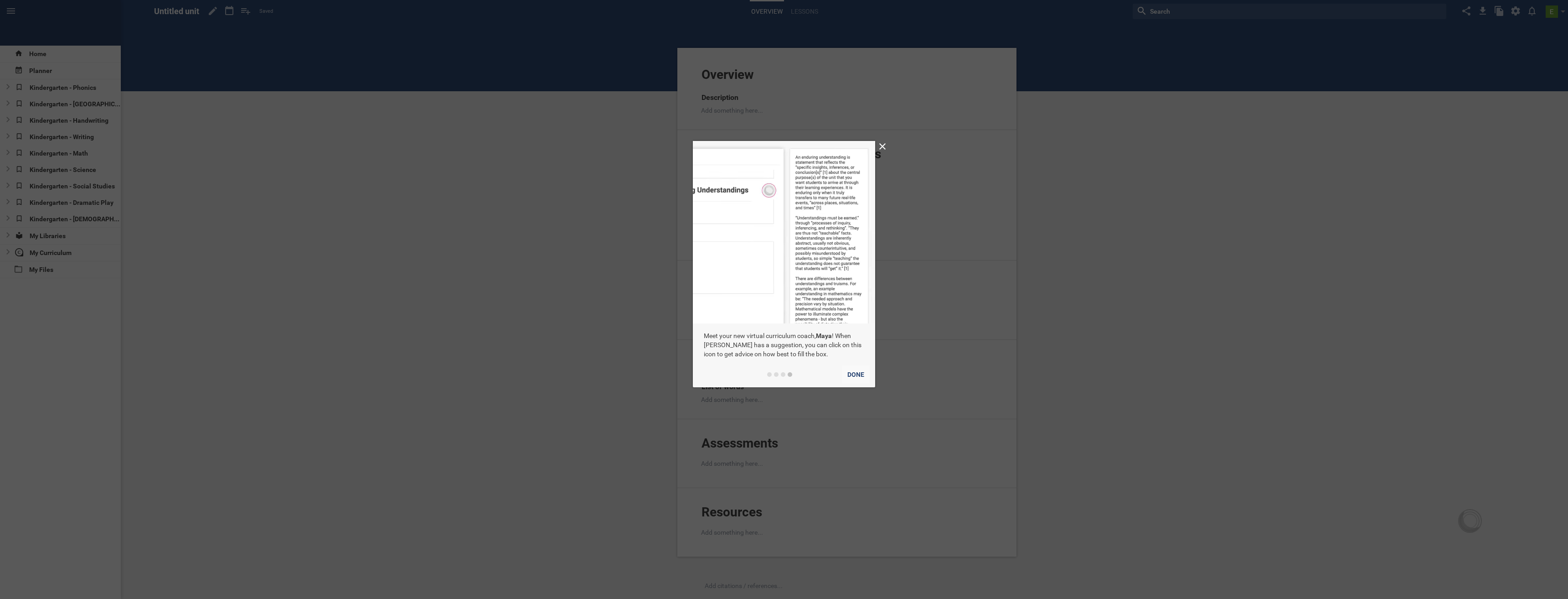
click at [851, 374] on button "Done" at bounding box center [855, 374] width 28 height 18
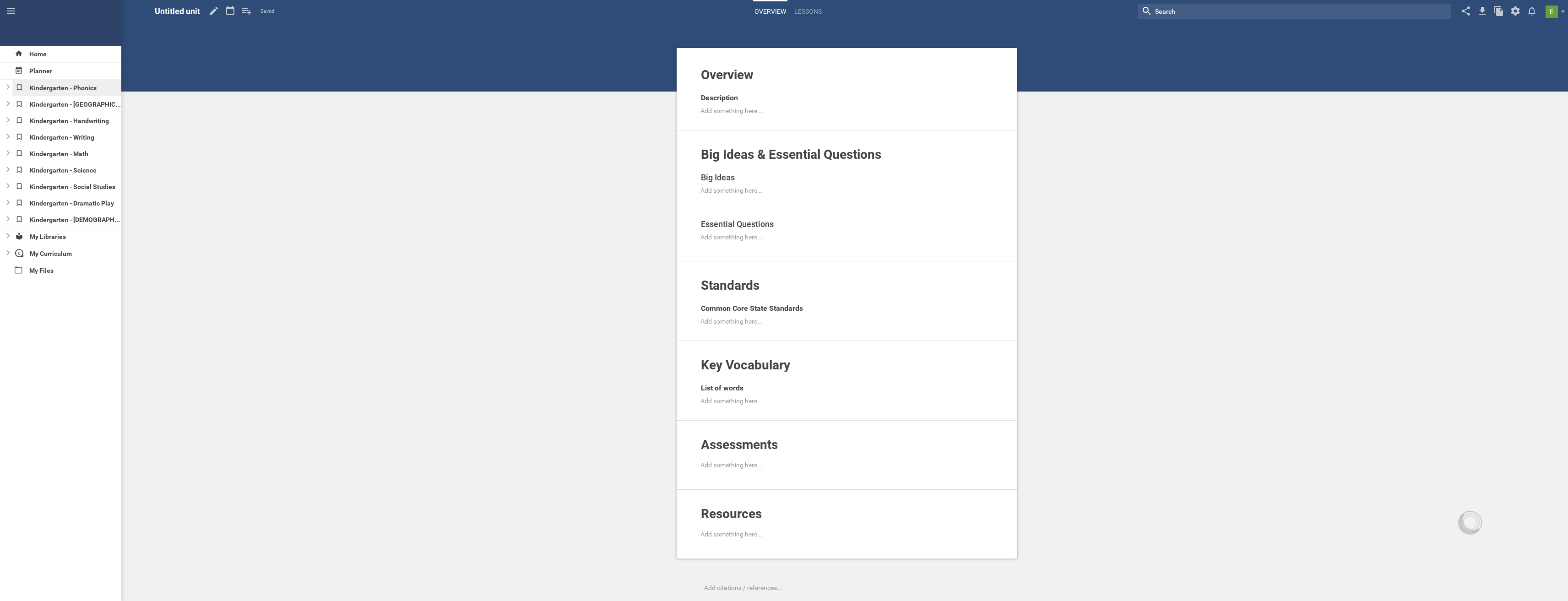
click at [44, 88] on div "Kindergarten - Phonics" at bounding box center [67, 88] width 109 height 17
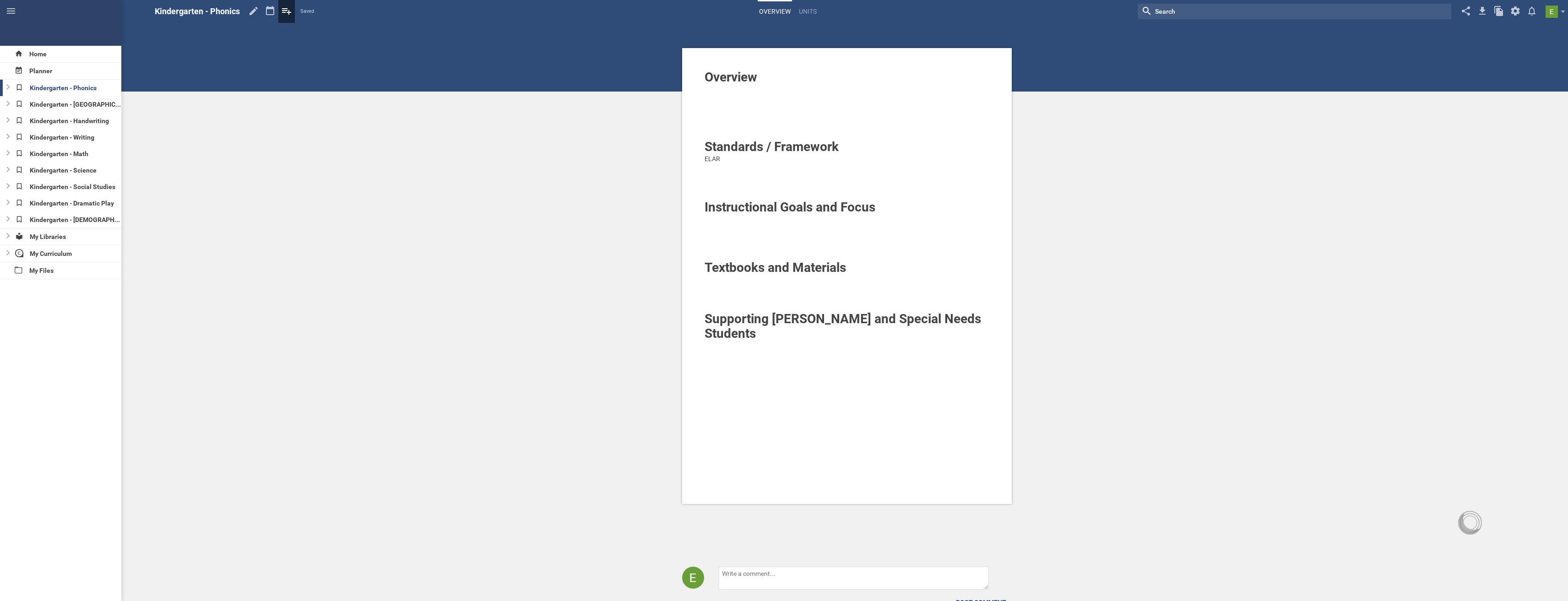
click at [290, 12] on icon at bounding box center [287, 11] width 9 height 6
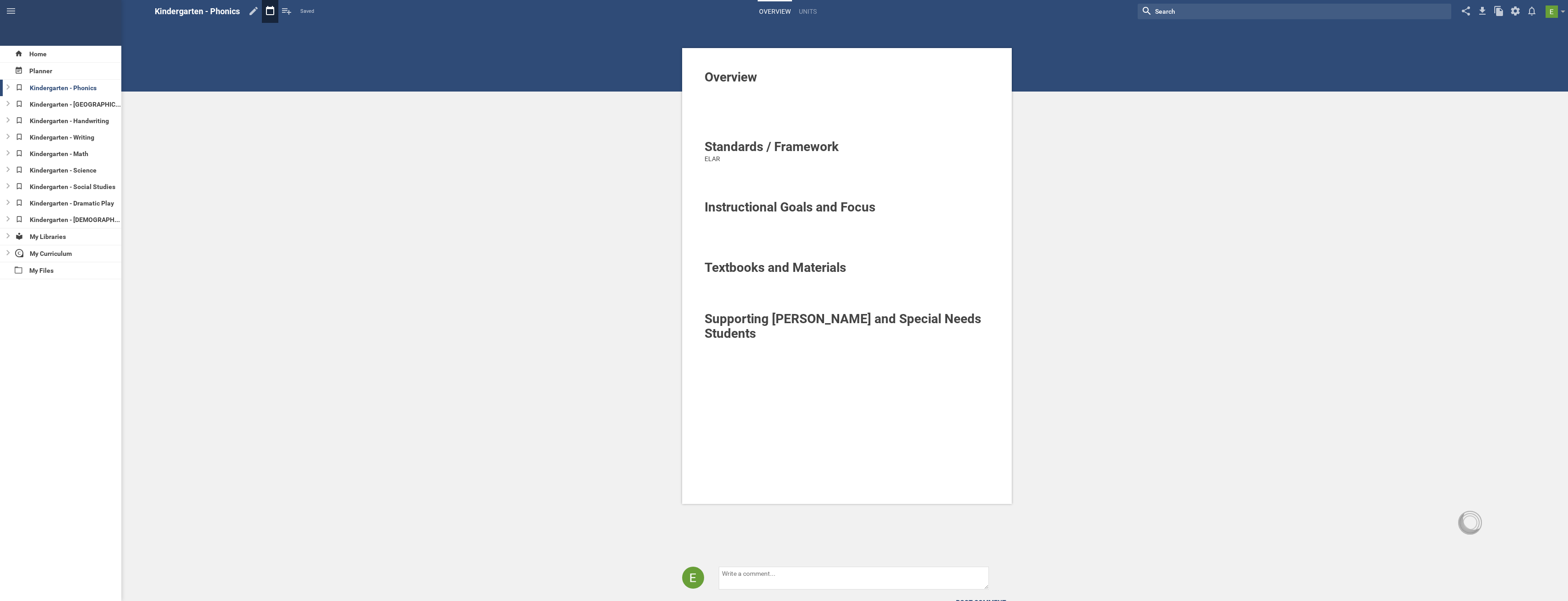
click at [269, 13] on icon at bounding box center [271, 11] width 17 height 22
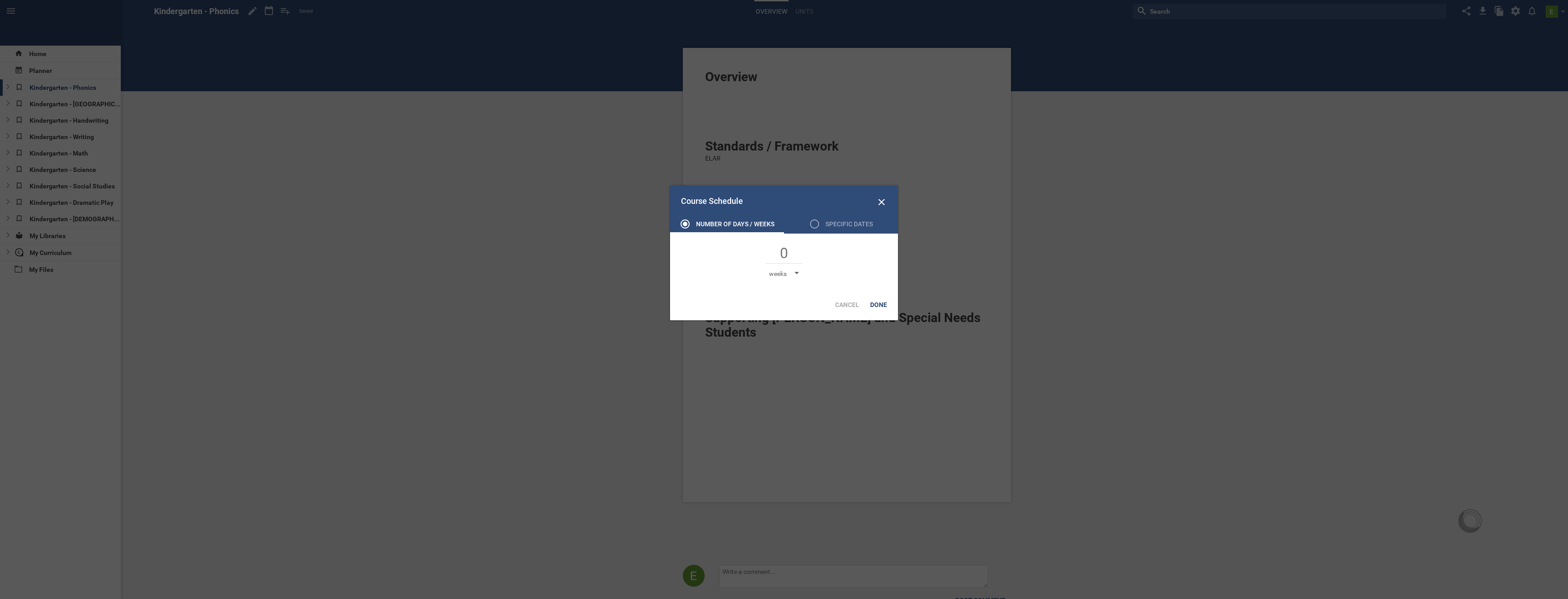
click at [794, 273] on div "weeks" at bounding box center [784, 273] width 30 height 9
click at [785, 294] on li "days" at bounding box center [792, 288] width 45 height 20
click at [789, 250] on input "text" at bounding box center [784, 254] width 36 height 19
type input "5"
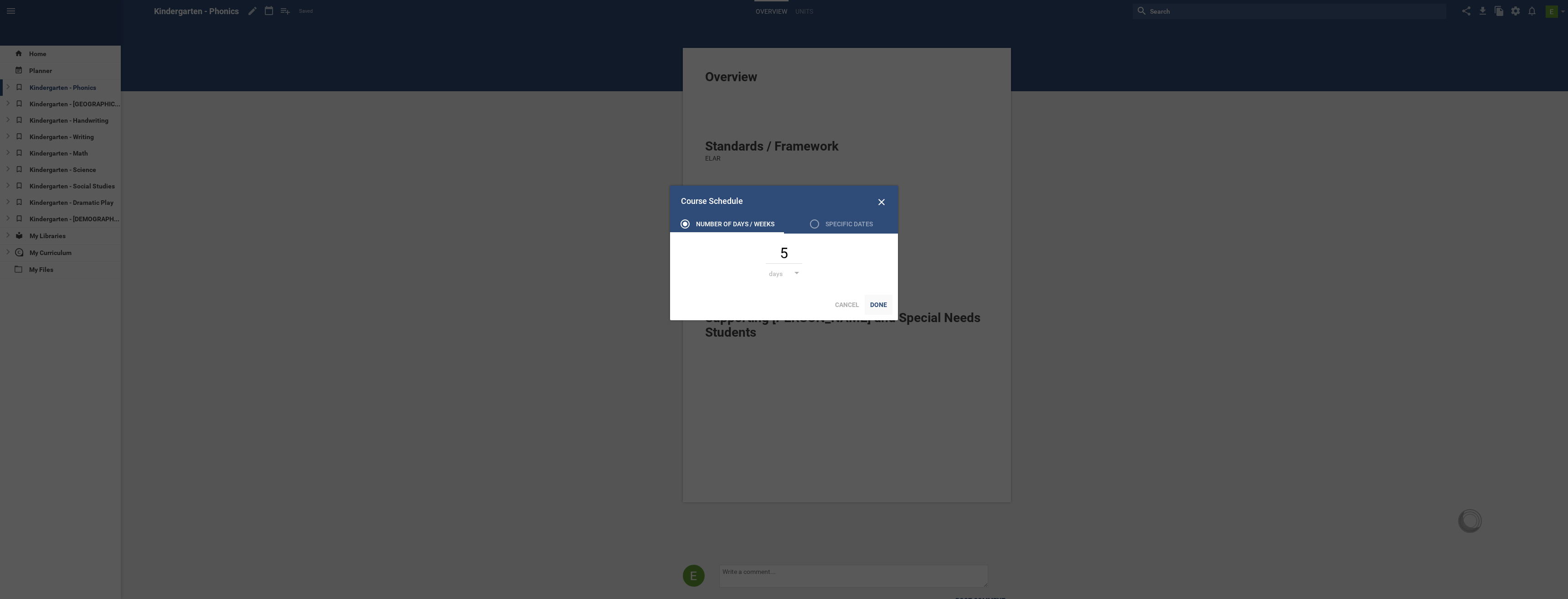
click at [882, 302] on div "Done" at bounding box center [879, 304] width 28 height 20
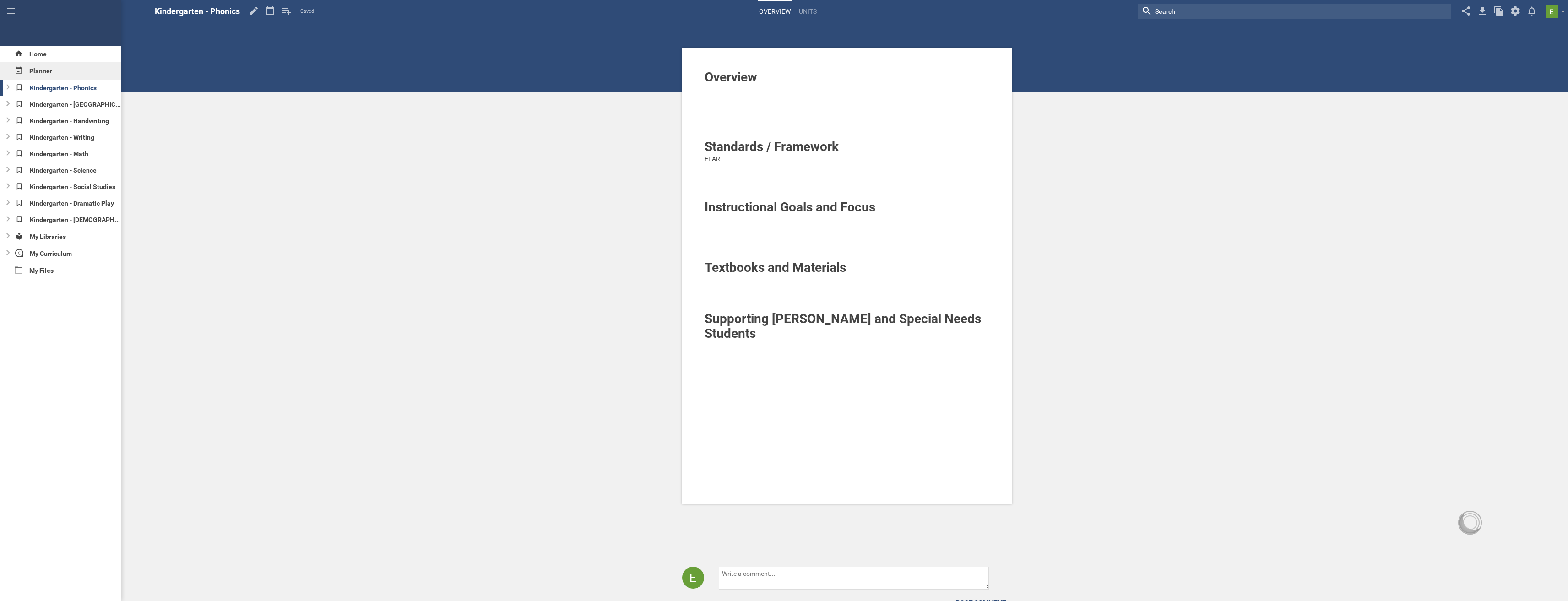
click at [25, 73] on div "Planner" at bounding box center [61, 71] width 122 height 17
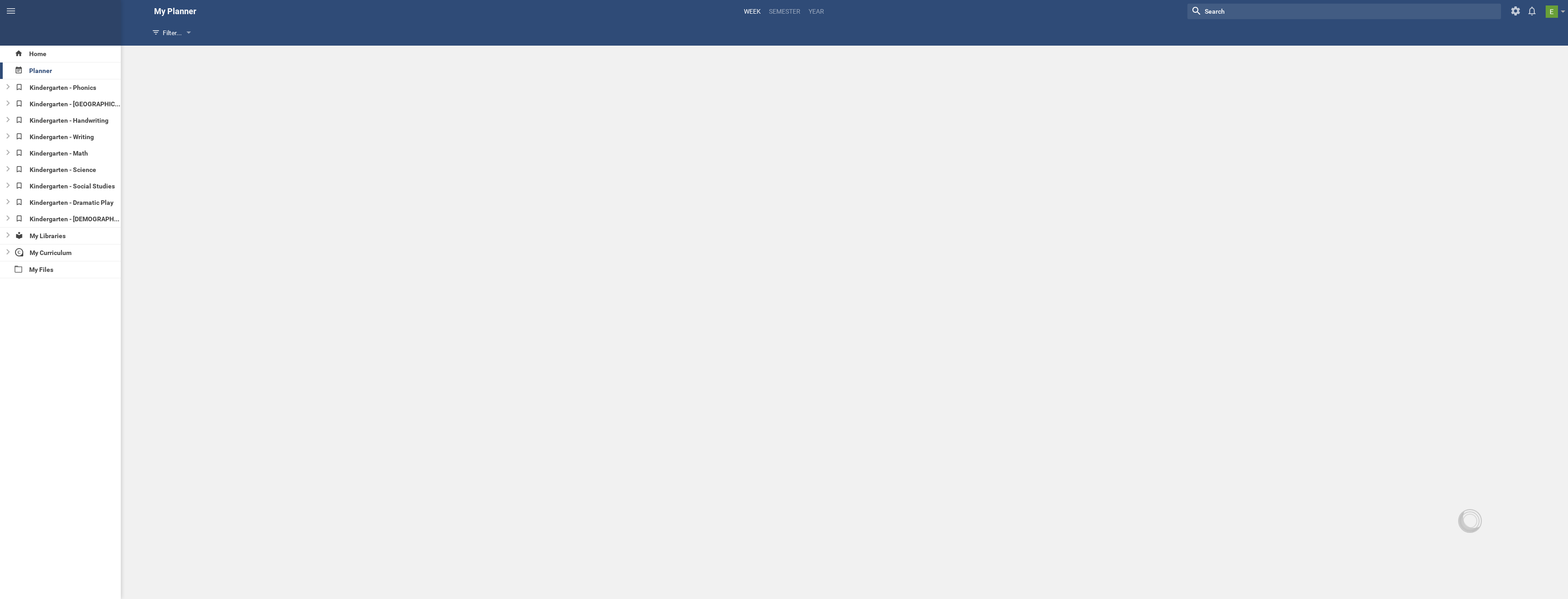
click at [754, 8] on link "Week" at bounding box center [752, 11] width 20 height 20
click at [199, 33] on span "Planner View" at bounding box center [185, 33] width 45 height 8
click at [192, 48] on li "Calendar View" at bounding box center [185, 51] width 76 height 20
click at [289, 36] on span "Calendar View" at bounding box center [295, 33] width 48 height 8
click at [289, 70] on li "Planner View" at bounding box center [294, 71] width 76 height 20
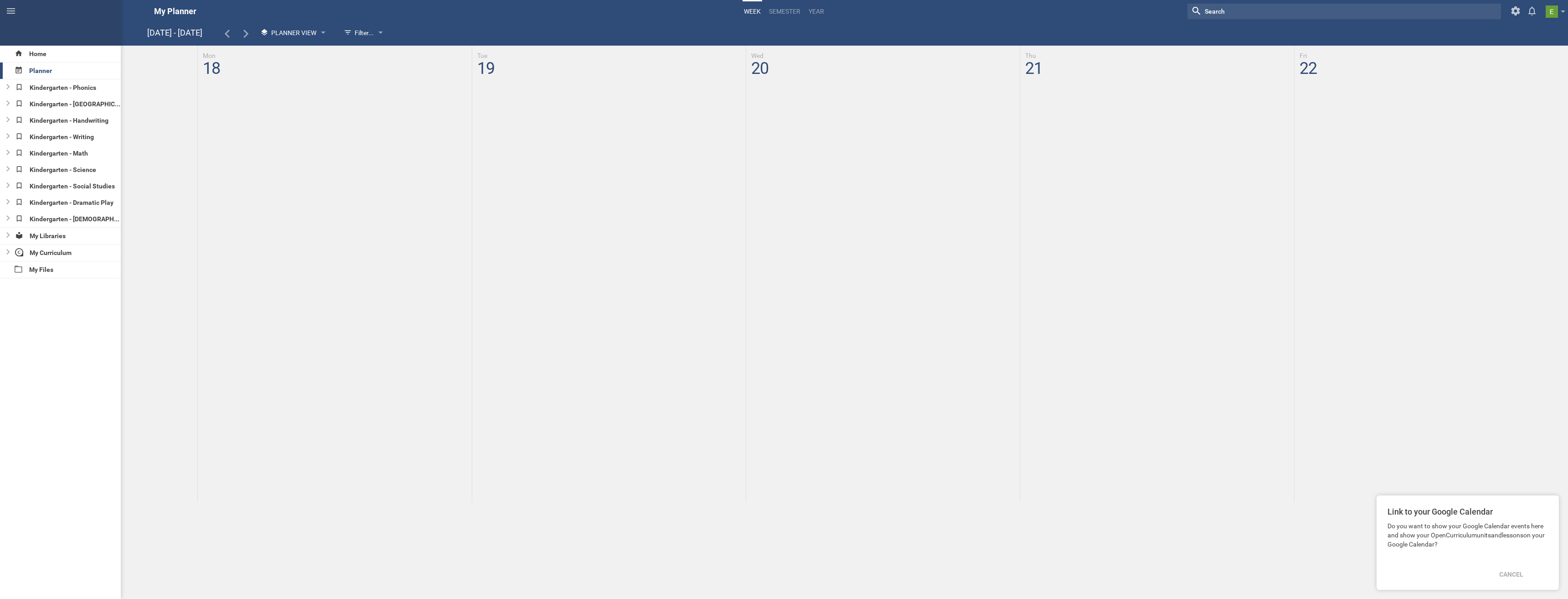
click at [229, 92] on div at bounding box center [847, 273] width 1442 height 456
click at [214, 91] on div at bounding box center [847, 273] width 1442 height 456
drag, startPoint x: 214, startPoint y: 91, endPoint x: 213, endPoint y: 76, distance: 15.0
click at [213, 76] on div at bounding box center [847, 63] width 1442 height 35
drag, startPoint x: 211, startPoint y: 66, endPoint x: 235, endPoint y: 110, distance: 50.1
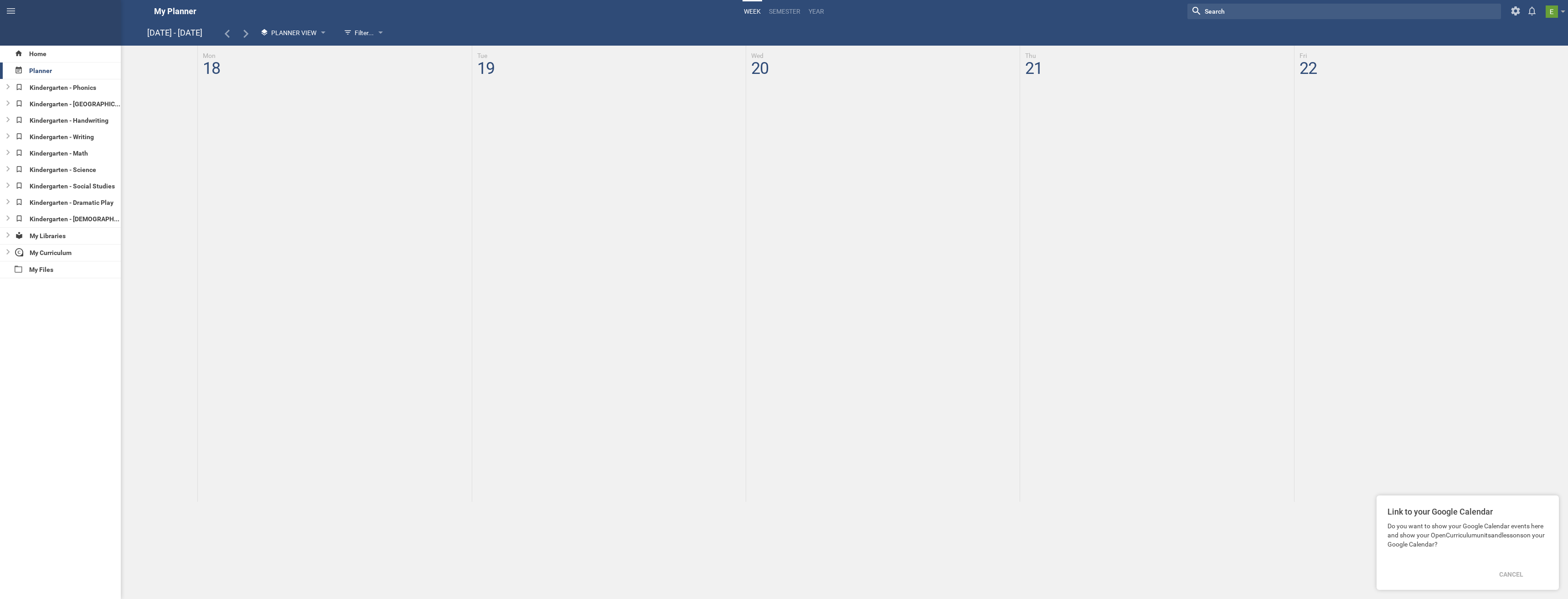
click at [231, 111] on div at bounding box center [847, 273] width 1442 height 456
drag, startPoint x: 238, startPoint y: 108, endPoint x: 304, endPoint y: 186, distance: 102.2
click at [303, 184] on div at bounding box center [847, 273] width 1442 height 456
drag, startPoint x: 304, startPoint y: 186, endPoint x: 230, endPoint y: 177, distance: 74.5
click at [235, 183] on div at bounding box center [847, 273] width 1442 height 456
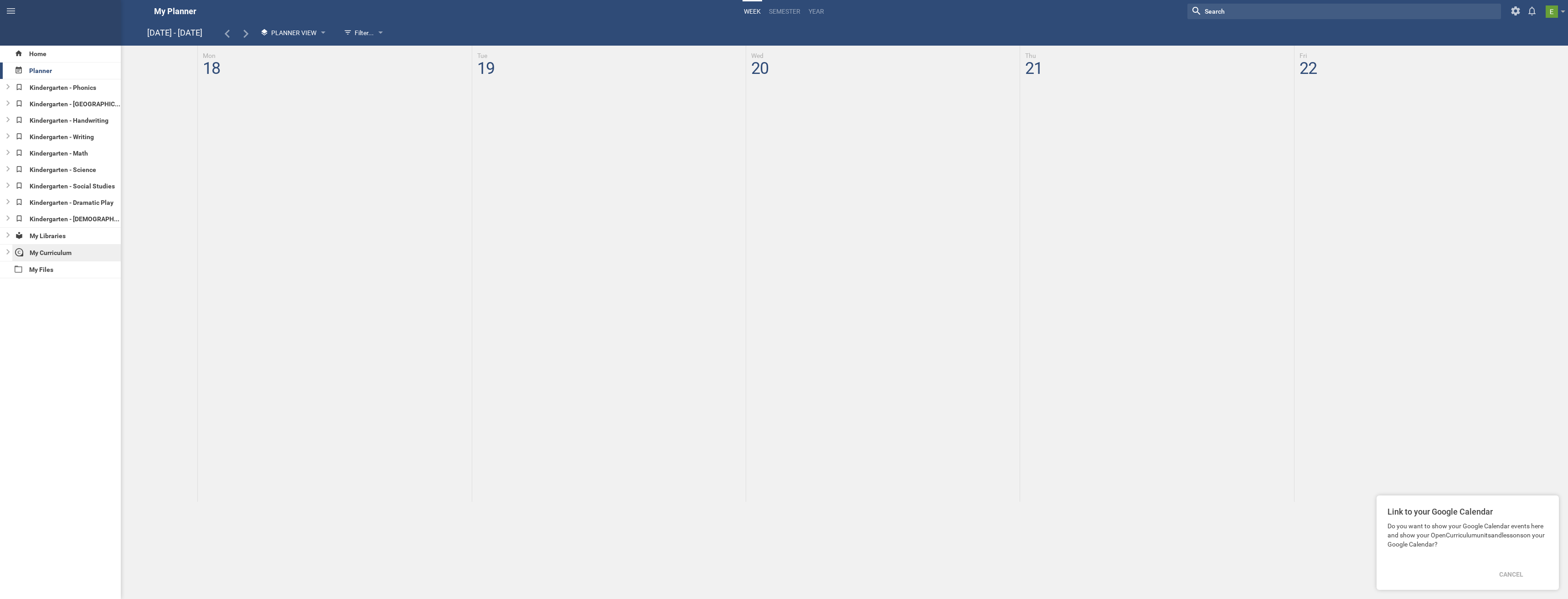
click at [41, 250] on div "My Curriculum" at bounding box center [67, 253] width 109 height 17
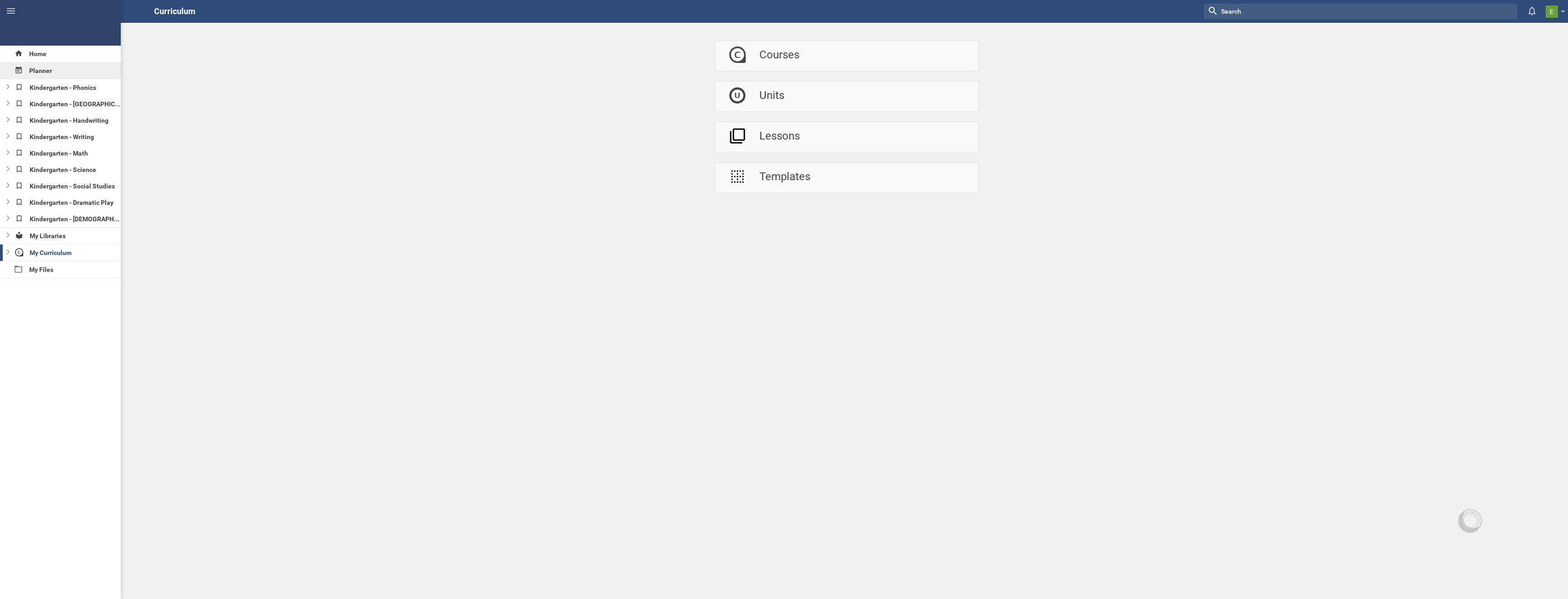
click at [36, 70] on div "Planner" at bounding box center [61, 71] width 121 height 17
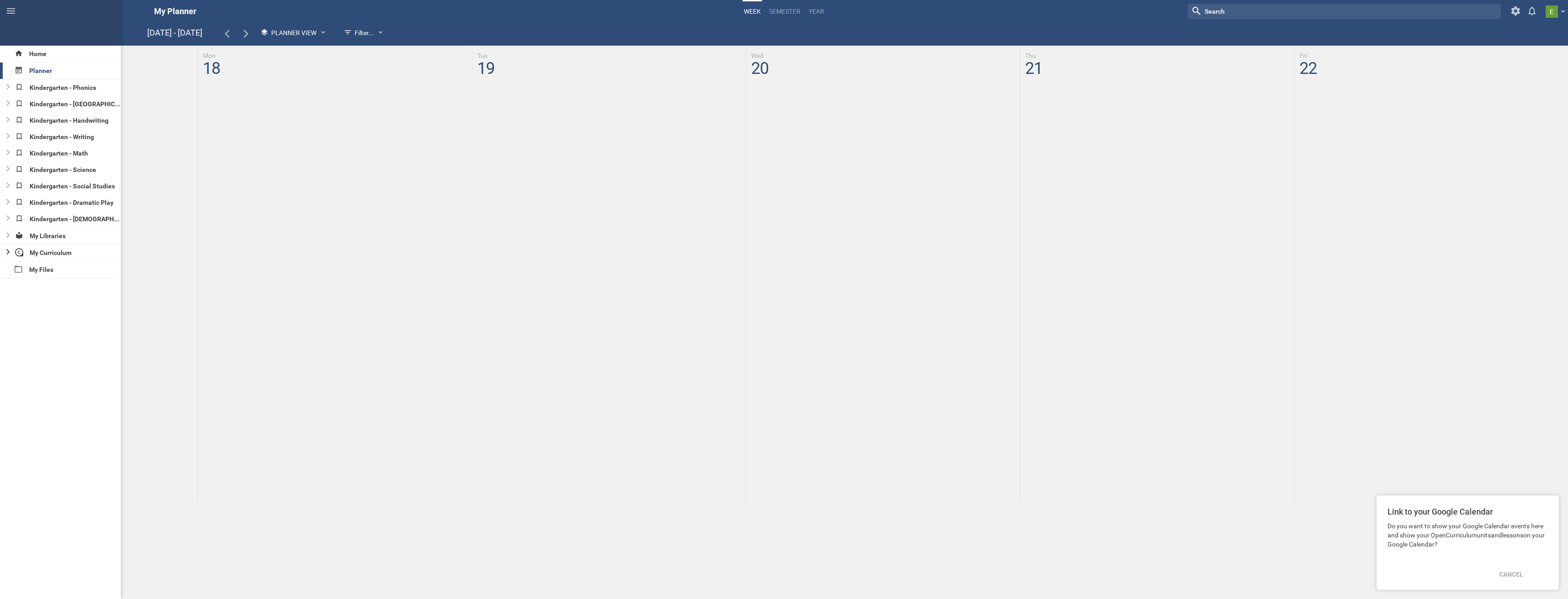
click at [5, 252] on div at bounding box center [5, 253] width 11 height 17
click at [43, 269] on div "Courses" at bounding box center [61, 270] width 121 height 17
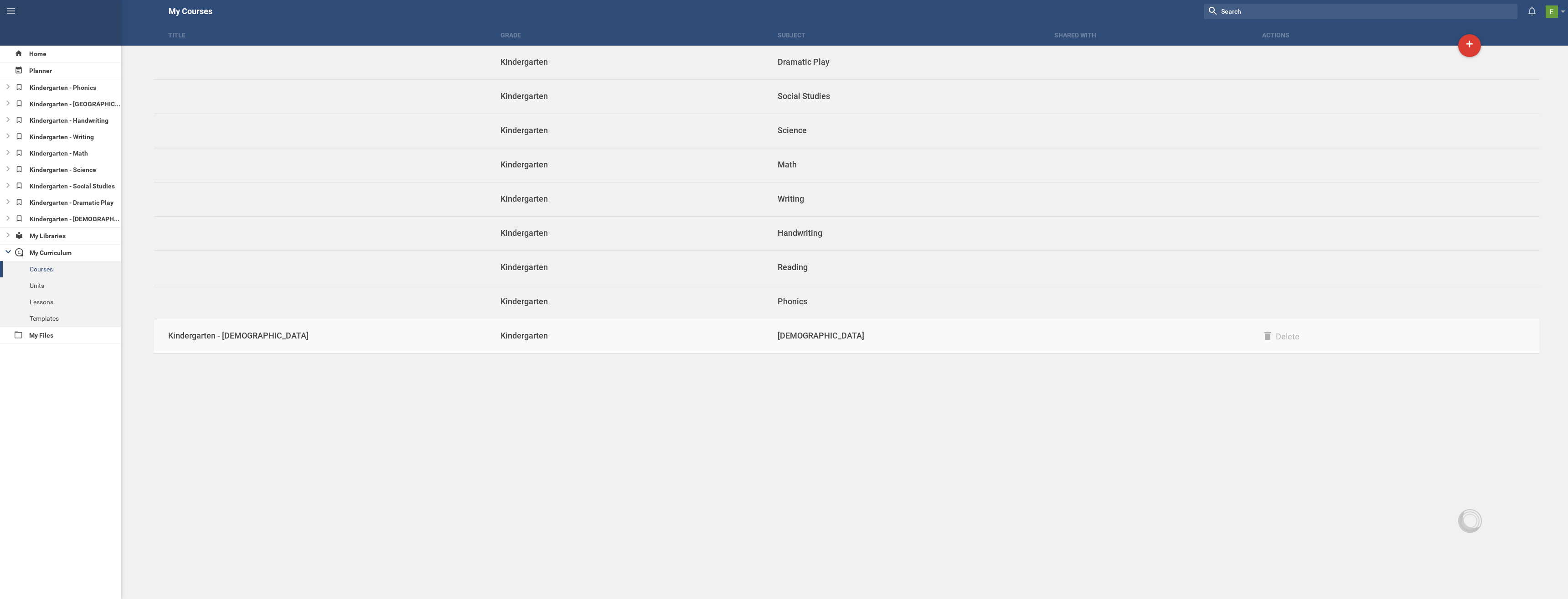
click at [350, 332] on div "Kindergarten - [DEMOGRAPHIC_DATA]" at bounding box center [328, 335] width 347 height 11
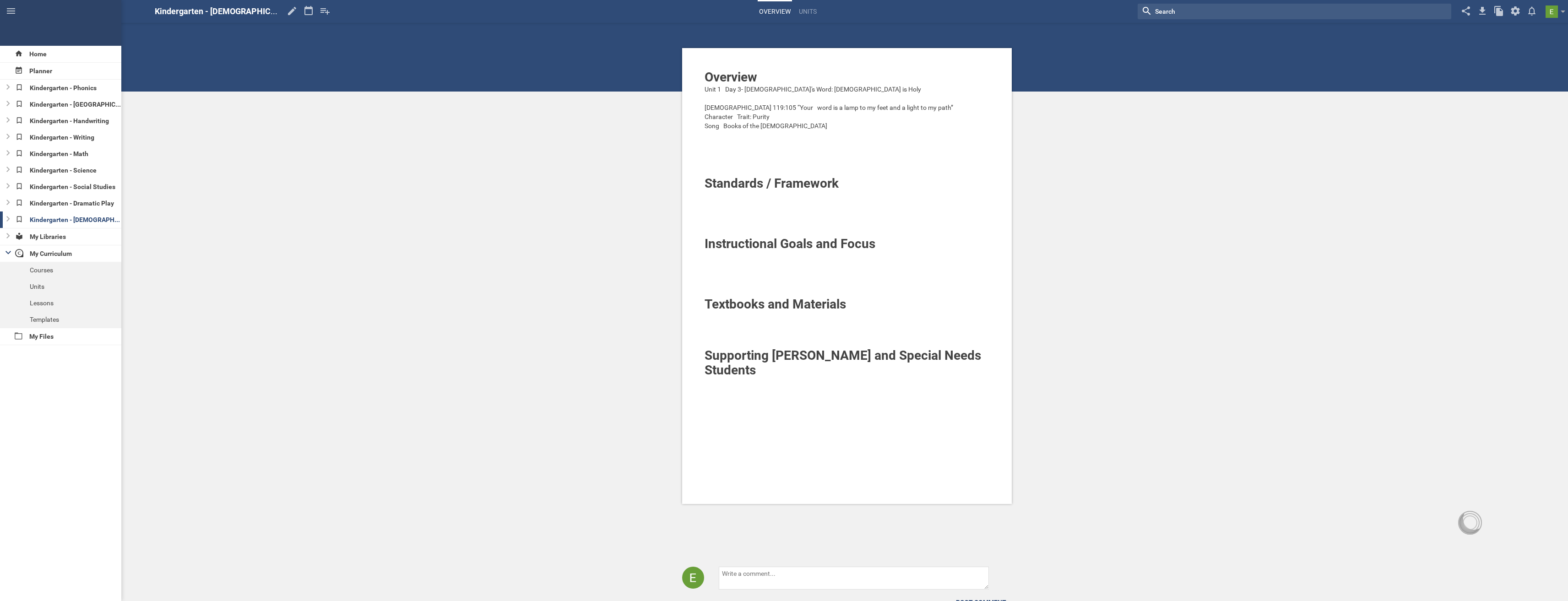
scroll to position [40, 0]
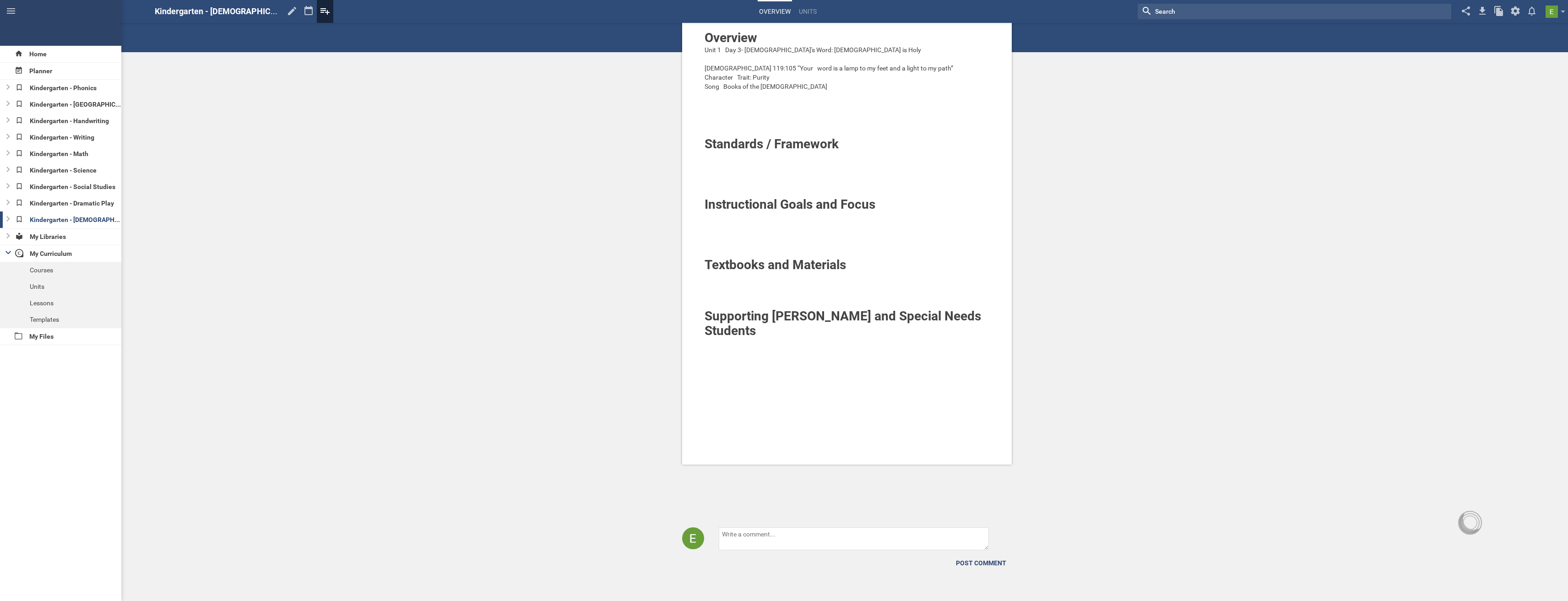
click at [326, 11] on icon at bounding box center [325, 11] width 17 height 22
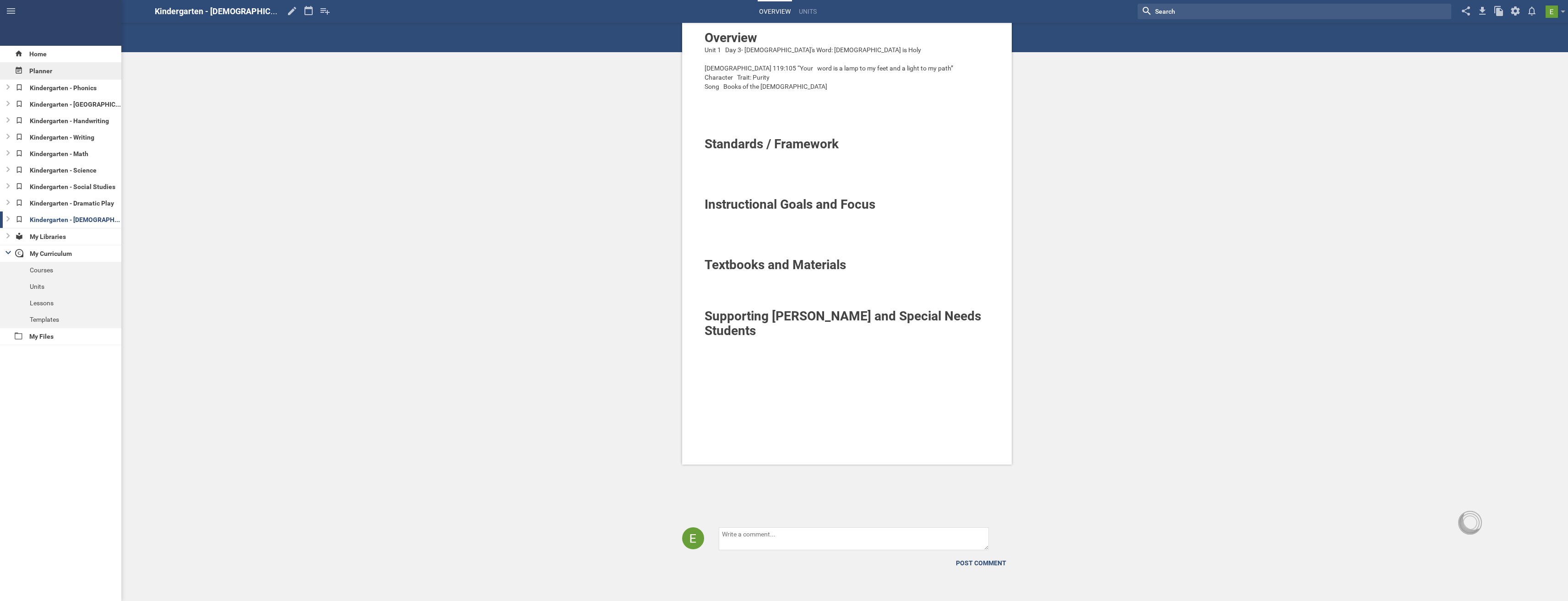
click at [71, 75] on div "Planner" at bounding box center [61, 71] width 122 height 17
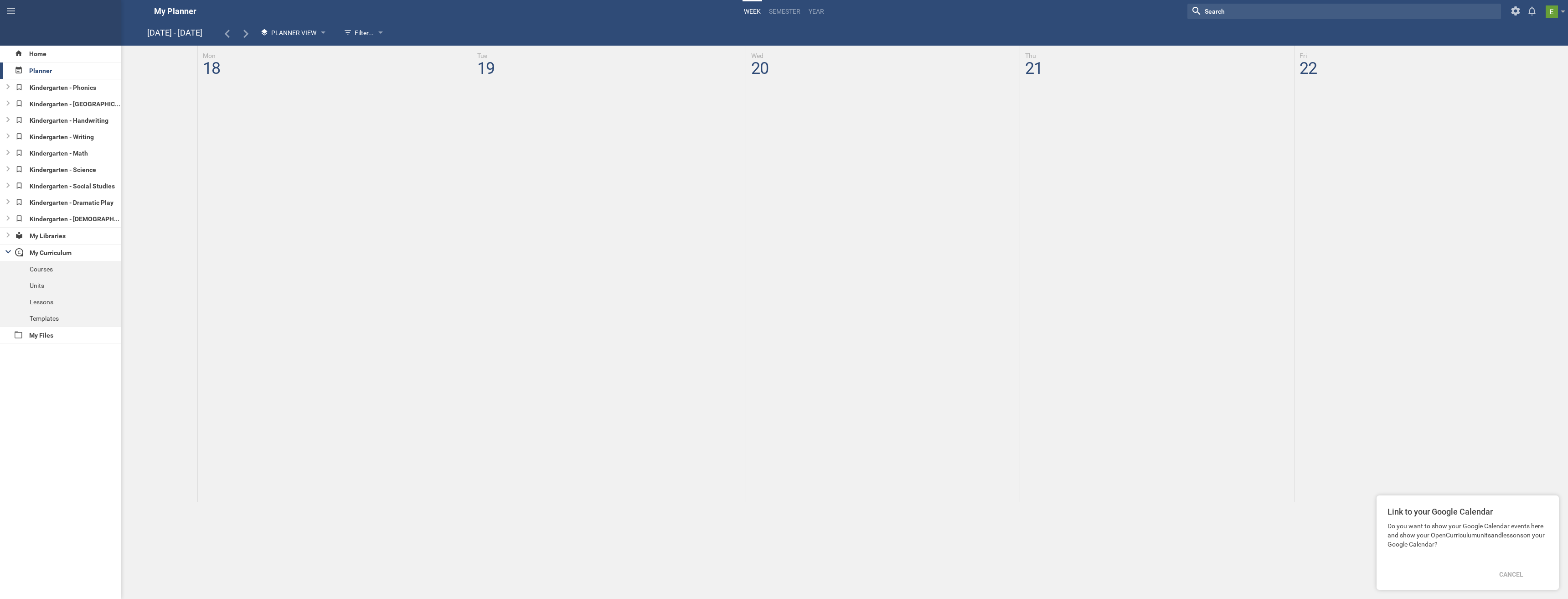
click at [294, 74] on div at bounding box center [847, 63] width 1442 height 35
drag, startPoint x: 294, startPoint y: 74, endPoint x: 358, endPoint y: 35, distance: 74.9
click at [358, 35] on div "Filter..." at bounding box center [359, 33] width 30 height 11
click at [730, 42] on hgroup "[DATE] - [DATE] Planner View Filter... Show everything Units Lessons Events Goo…" at bounding box center [842, 34] width 1389 height 19
click at [969, 214] on div at bounding box center [847, 273] width 1442 height 456
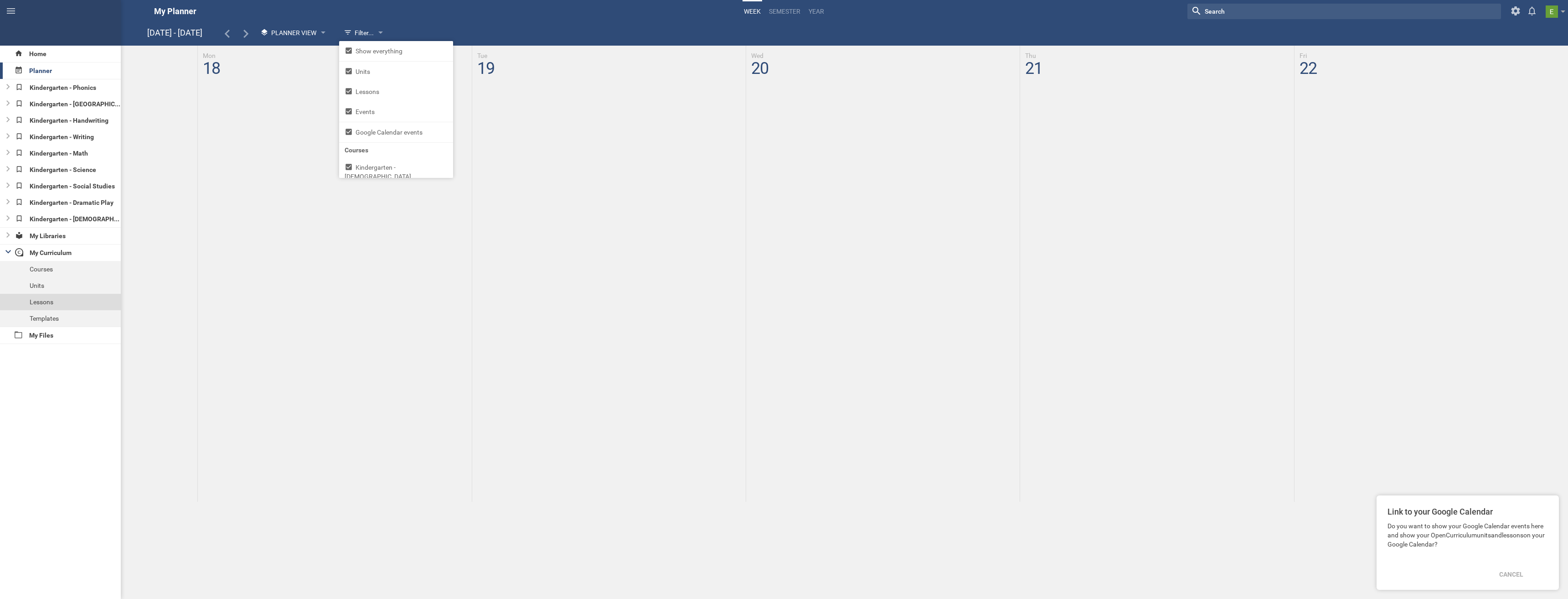
click at [39, 301] on div "Lessons" at bounding box center [61, 302] width 121 height 17
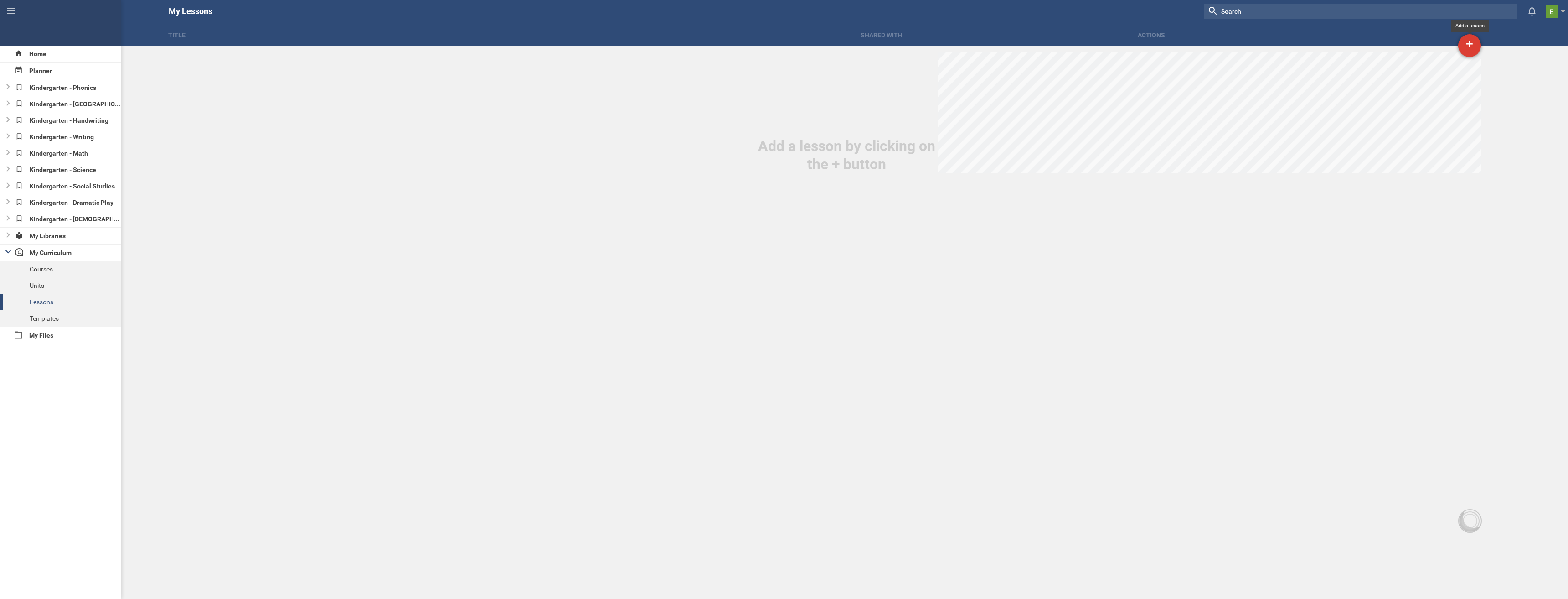
click at [1473, 48] on div "+" at bounding box center [1470, 45] width 23 height 23
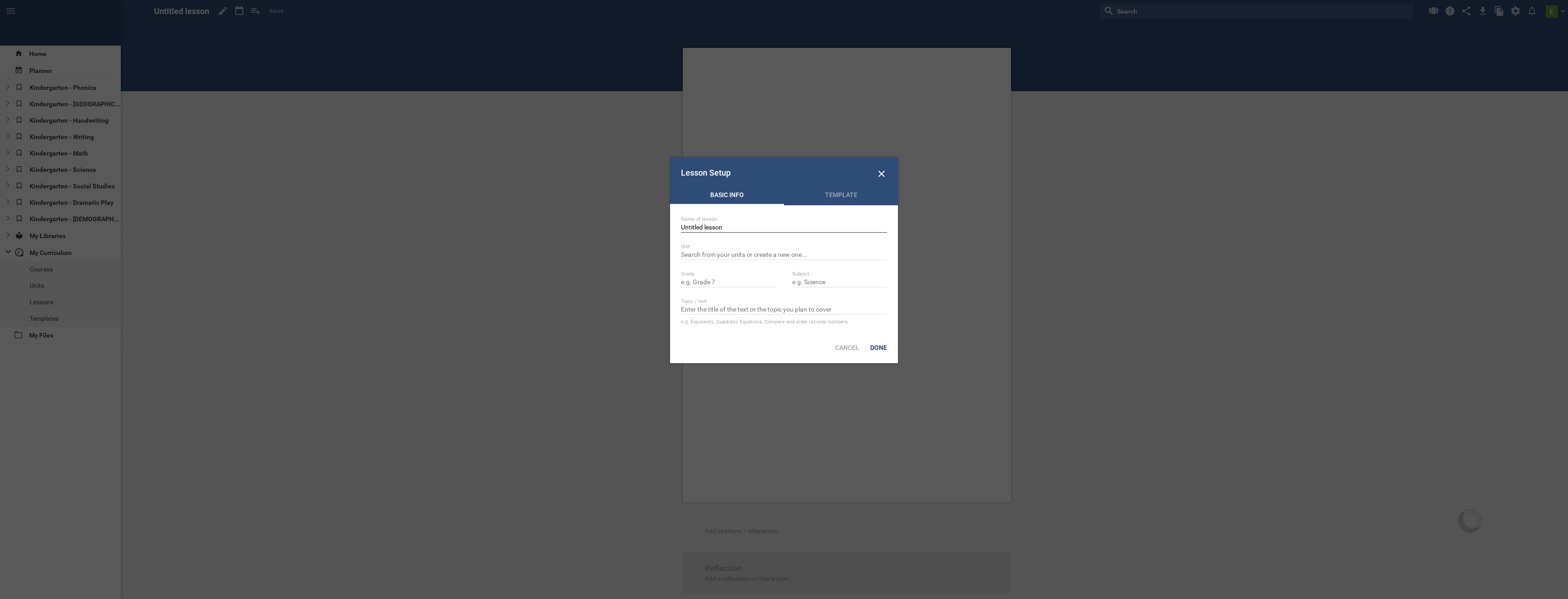
drag, startPoint x: 733, startPoint y: 229, endPoint x: 653, endPoint y: 224, distance: 80.2
type input "[DEMOGRAPHIC_DATA] 8/18"
click at [698, 285] on input "text" at bounding box center [728, 282] width 95 height 9
type input "Kindergarten"
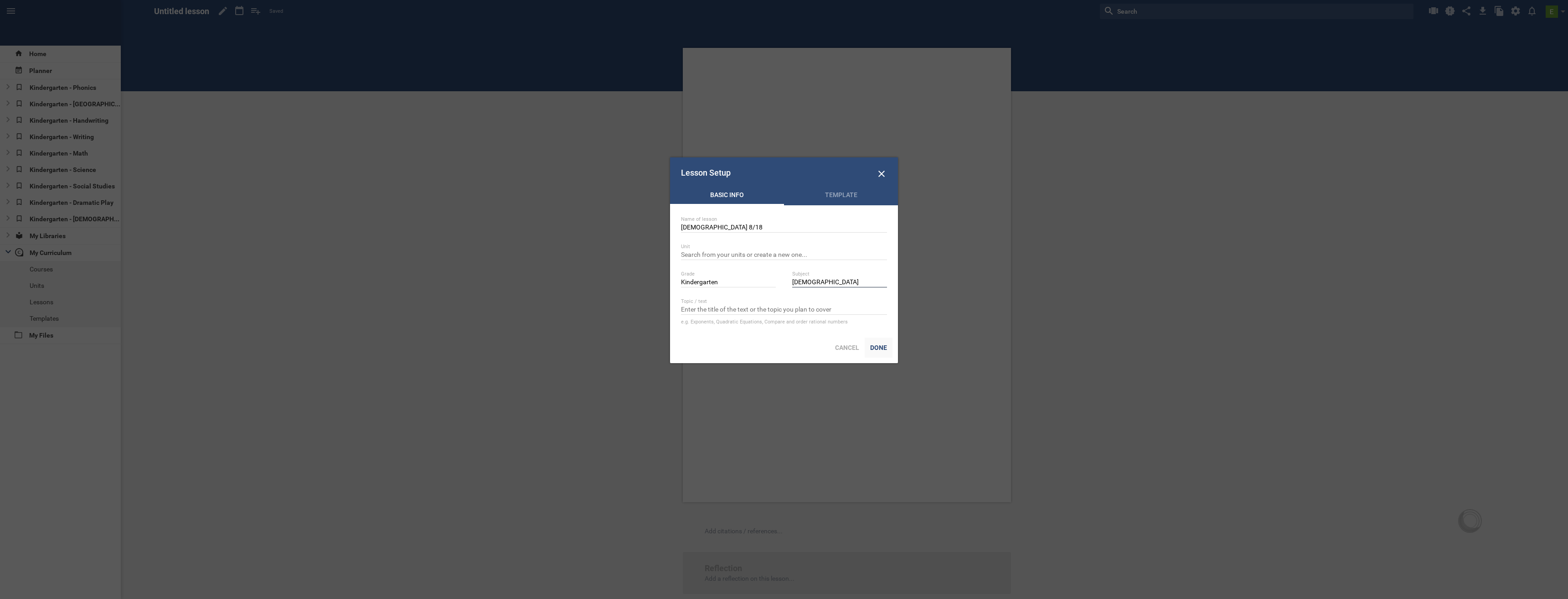
type input "[DEMOGRAPHIC_DATA]"
click at [878, 346] on div "Done" at bounding box center [879, 348] width 28 height 20
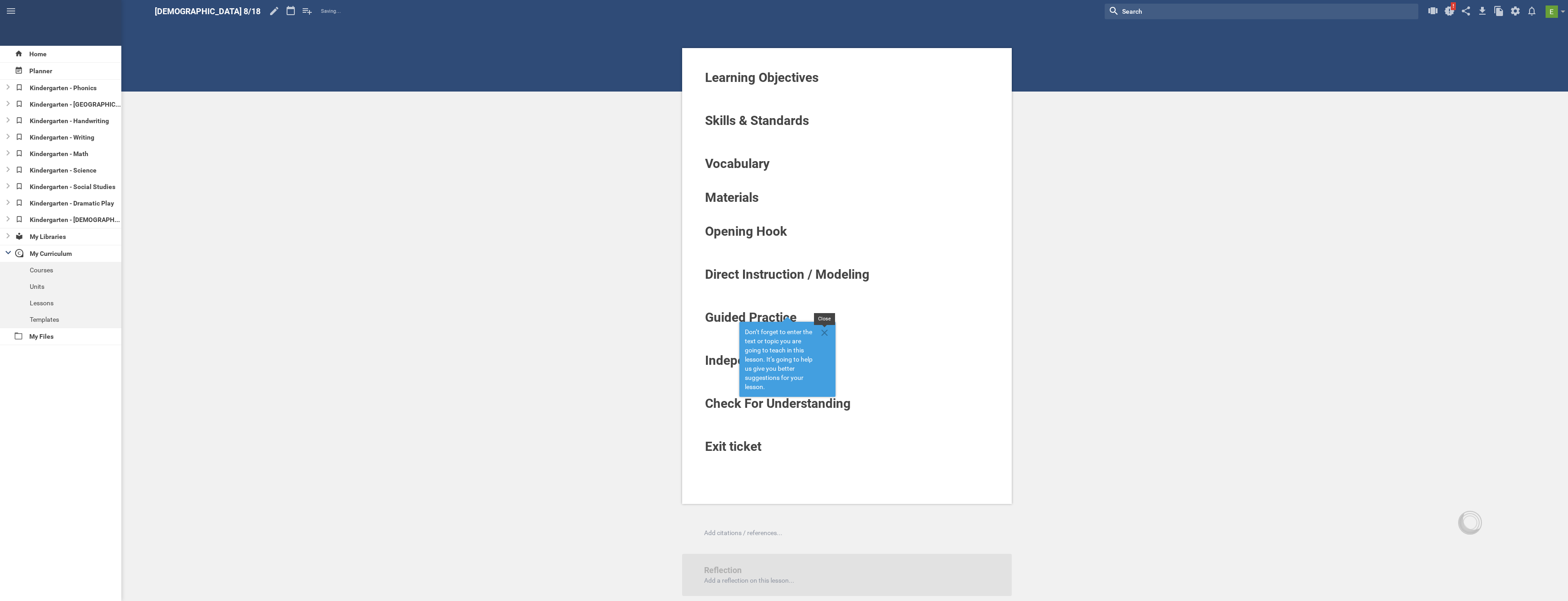
click at [826, 334] on icon at bounding box center [825, 333] width 6 height 6
click at [266, 10] on icon at bounding box center [274, 11] width 17 height 22
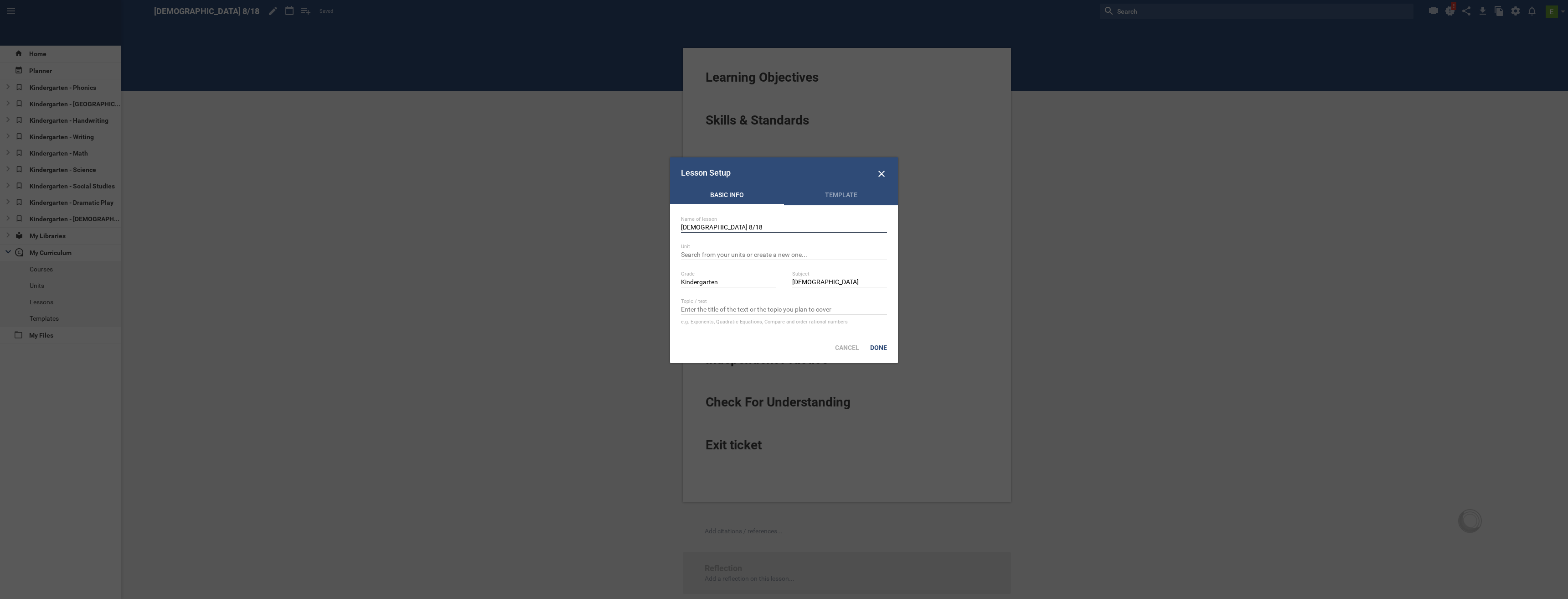
drag, startPoint x: 733, startPoint y: 225, endPoint x: 665, endPoint y: 224, distance: 68.0
paste input "Unit 1 Day 3- [DEMOGRAPHIC_DATA]'s Word: [DEMOGRAPHIC_DATA] is Holy"
type input "Unit 1 Day 3- [DEMOGRAPHIC_DATA]'s Word: [DEMOGRAPHIC_DATA] is Holy"
click at [884, 345] on div "Done" at bounding box center [879, 348] width 28 height 20
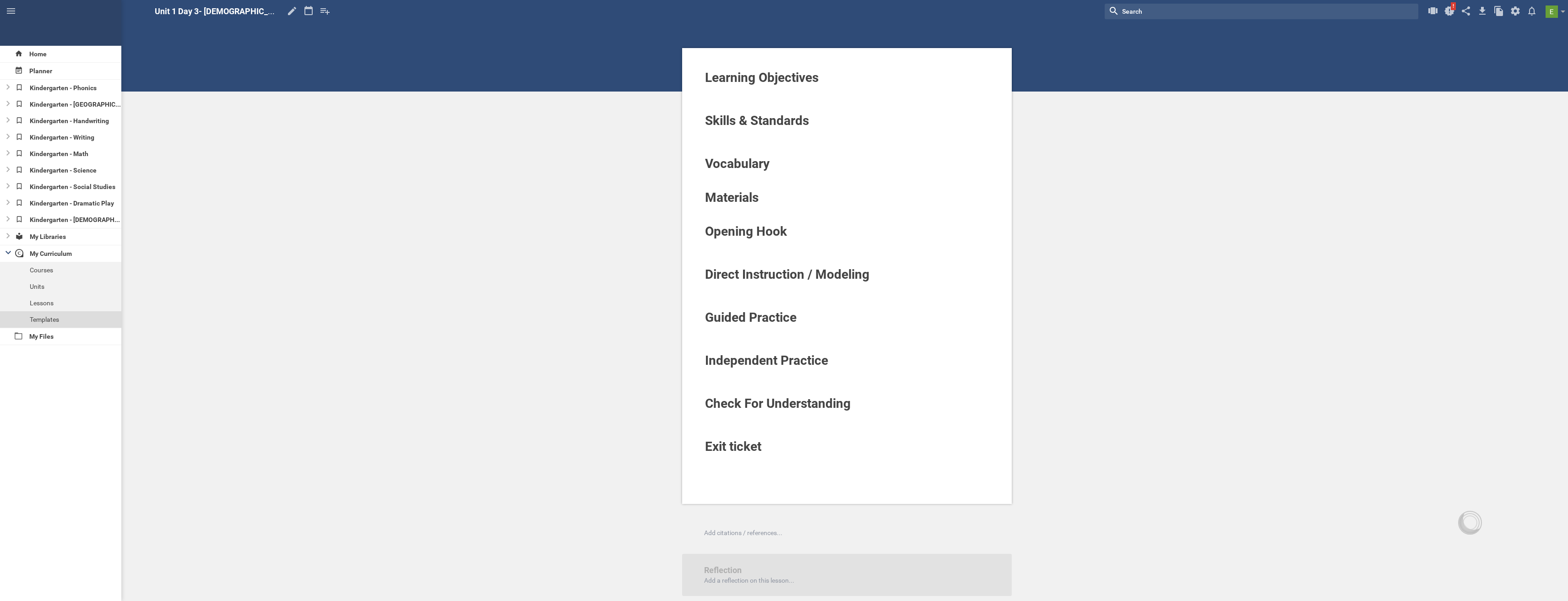
click at [51, 316] on div "Templates" at bounding box center [61, 320] width 122 height 17
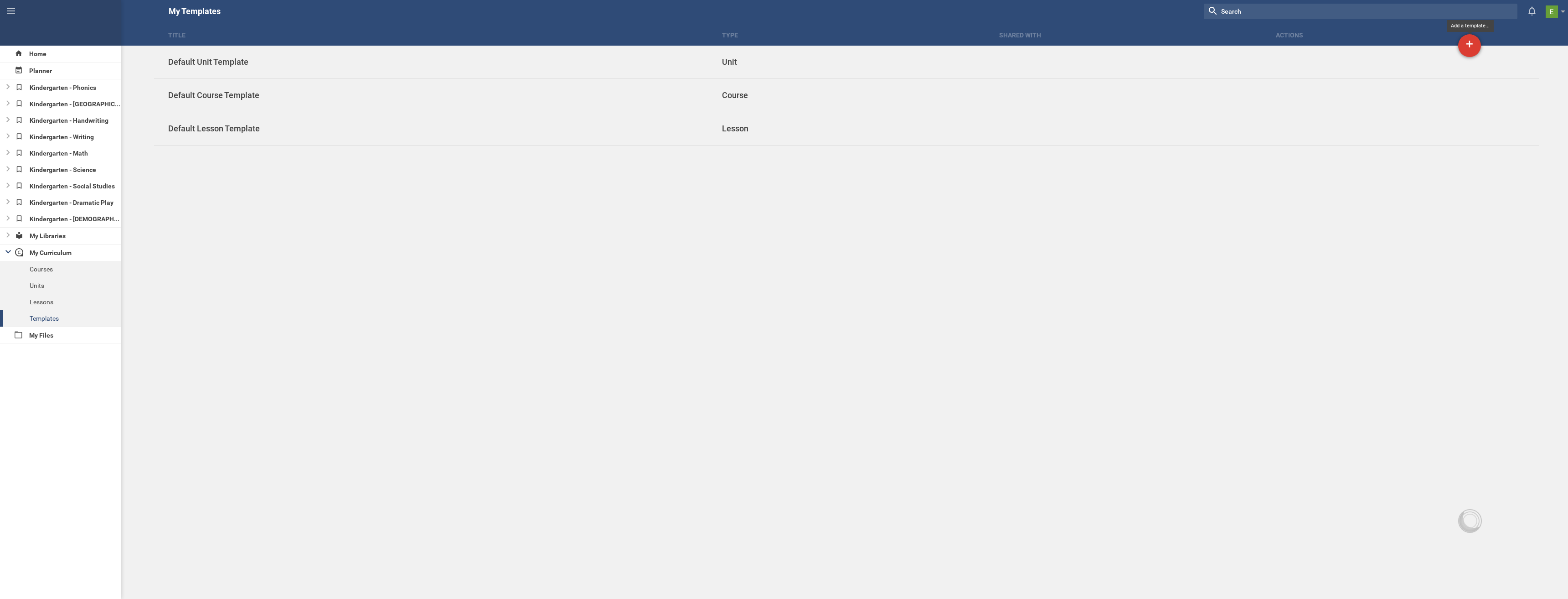
click at [1465, 42] on div "+" at bounding box center [1470, 45] width 23 height 23
click at [1423, 72] on link "Create lesson template" at bounding box center [1423, 70] width 114 height 20
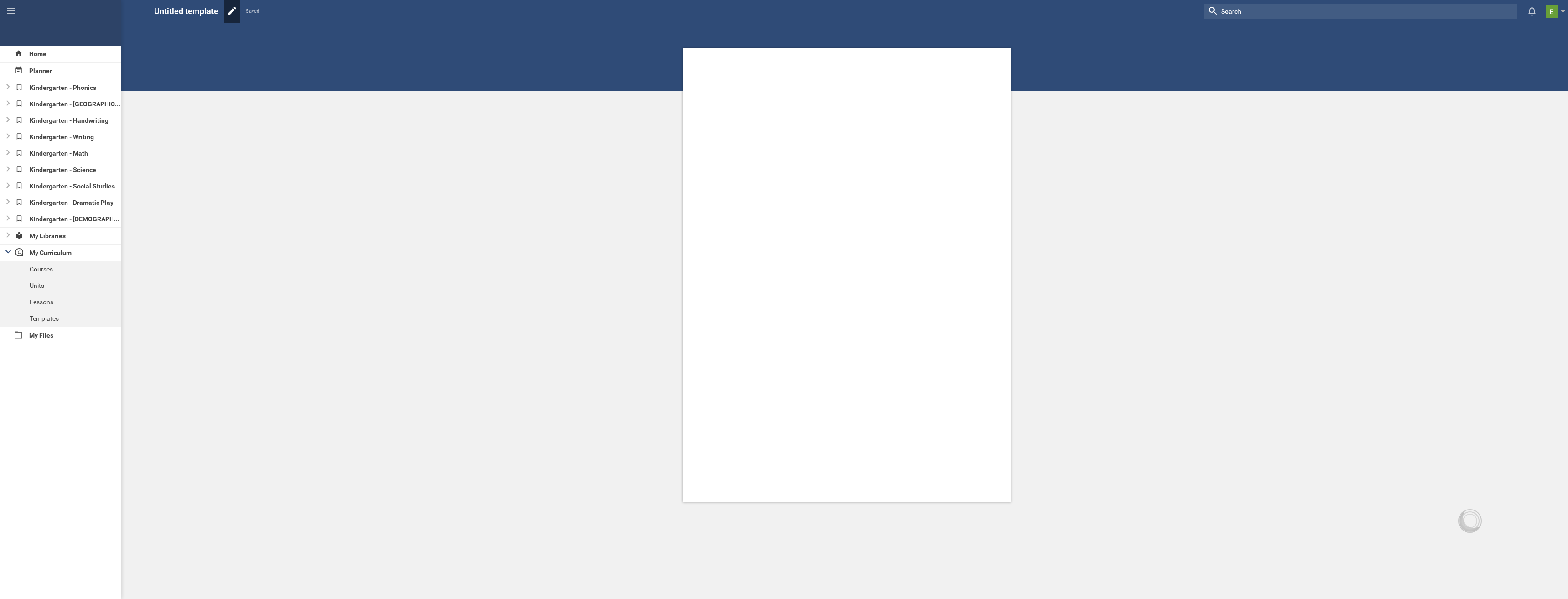
click at [224, 14] on icon at bounding box center [232, 11] width 17 height 22
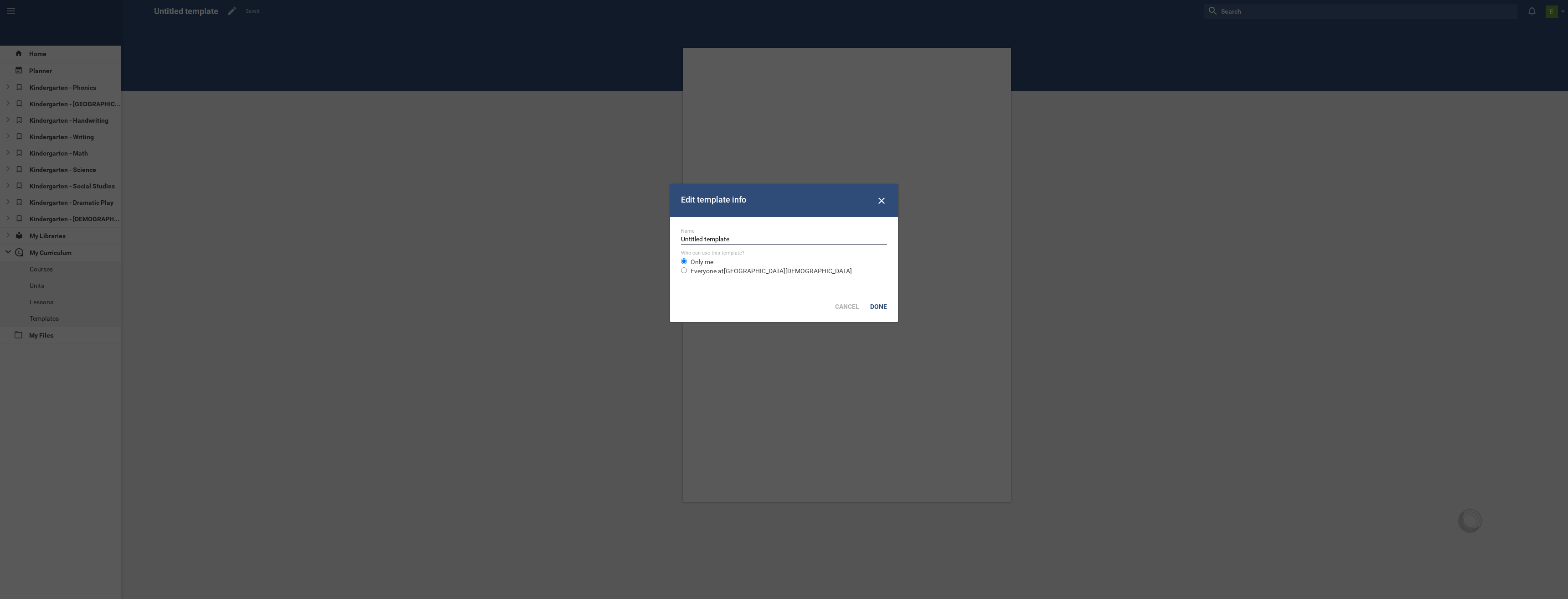
click at [720, 240] on input "Untitled template" at bounding box center [784, 240] width 206 height 9
drag, startPoint x: 736, startPoint y: 240, endPoint x: 530, endPoint y: 222, distance: 206.8
click at [532, 526] on div "Edit template info Name Untitled template Who can use this template? Only me Ev…" at bounding box center [784, 526] width 1568 height 0
type input "Kindergarten [DEMOGRAPHIC_DATA] Template"
click at [715, 273] on span "Everyone at [GEOGRAPHIC_DATA][DEMOGRAPHIC_DATA]" at bounding box center [771, 271] width 161 height 8
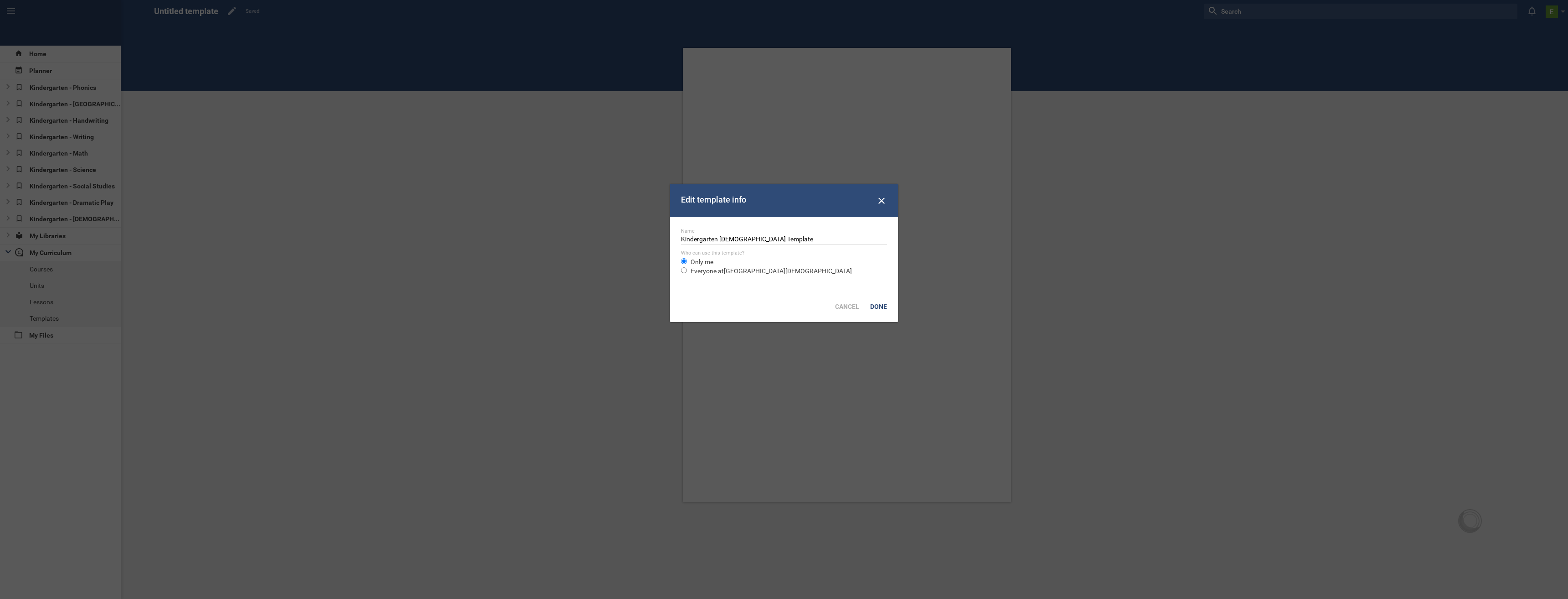
click at [687, 273] on input "Everyone at [GEOGRAPHIC_DATA][DEMOGRAPHIC_DATA]" at bounding box center [684, 270] width 6 height 6
radio input "true"
click at [880, 309] on div "Done" at bounding box center [879, 307] width 28 height 20
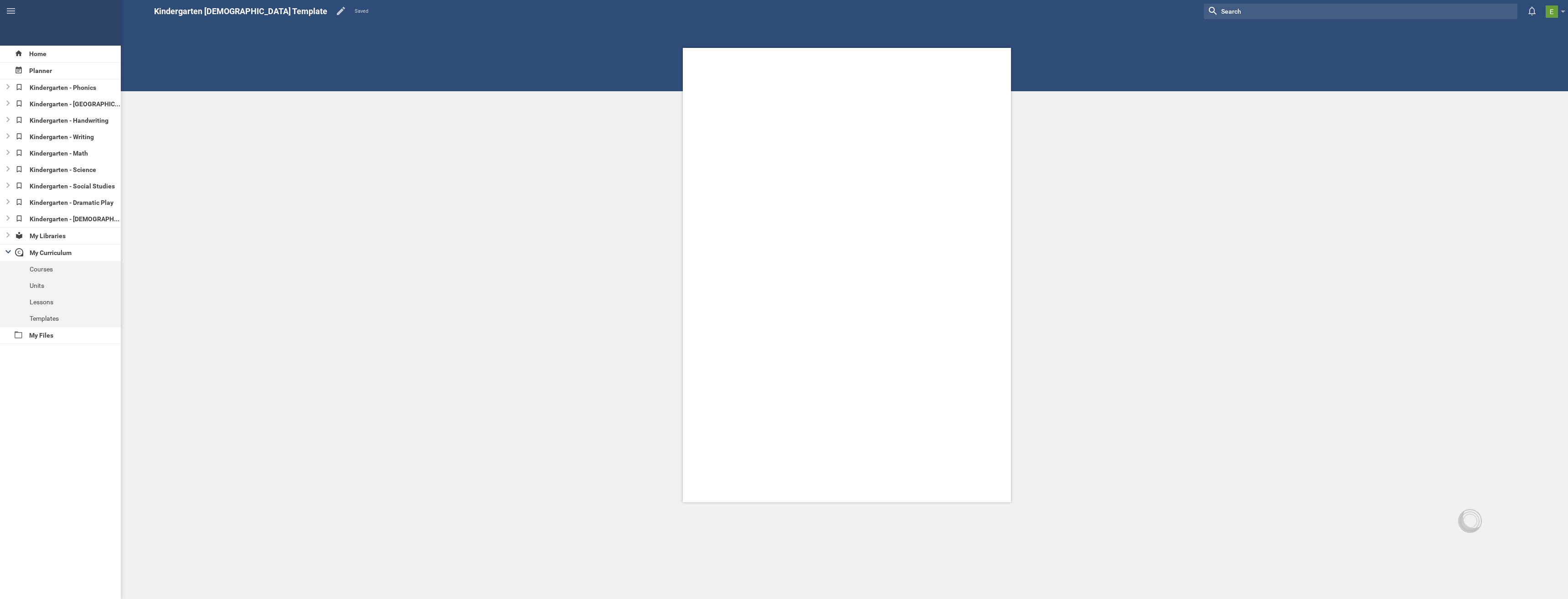
click at [719, 110] on div at bounding box center [847, 275] width 328 height 454
click at [845, 30] on div "Paragraph" at bounding box center [843, 33] width 30 height 11
click at [843, 48] on div "Home Planner Kindergarten - Phonics Kindergarten - Reading Kindergarten - Handw…" at bounding box center [784, 299] width 1568 height 599
click at [743, 81] on div "Title" at bounding box center [818, 77] width 226 height 14
click at [431, 117] on div "Title Verse Character Trait Activity" at bounding box center [847, 263] width 1442 height 526
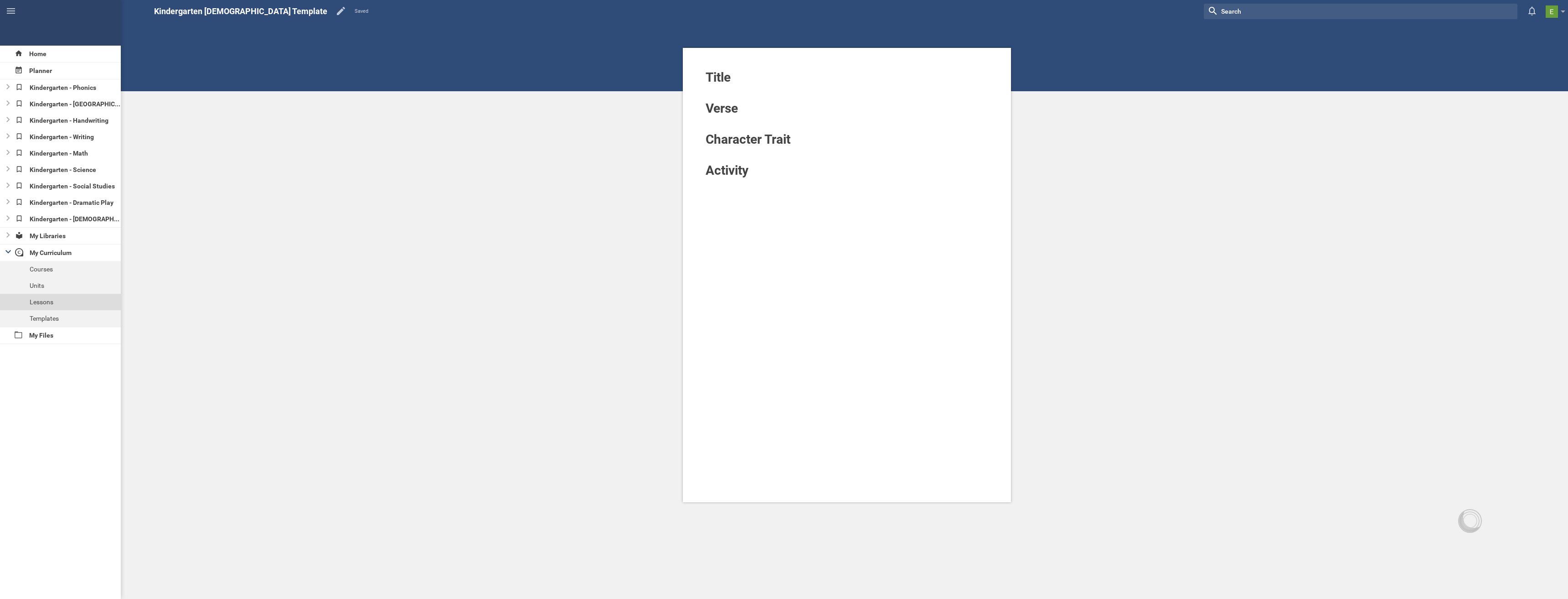
click at [42, 300] on div "Lessons" at bounding box center [61, 302] width 121 height 17
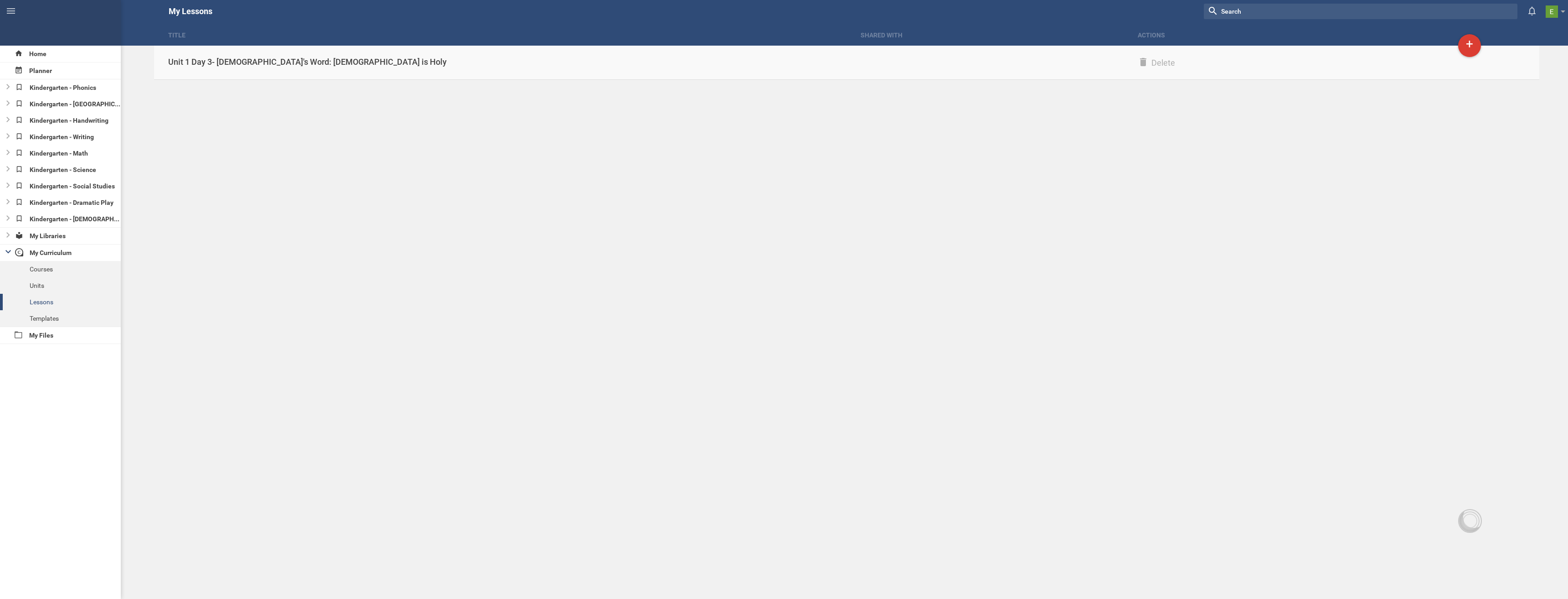
click at [254, 58] on div "Unit 1 Day 3- [DEMOGRAPHIC_DATA]'s Word: [DEMOGRAPHIC_DATA] is Holy" at bounding box center [500, 62] width 692 height 11
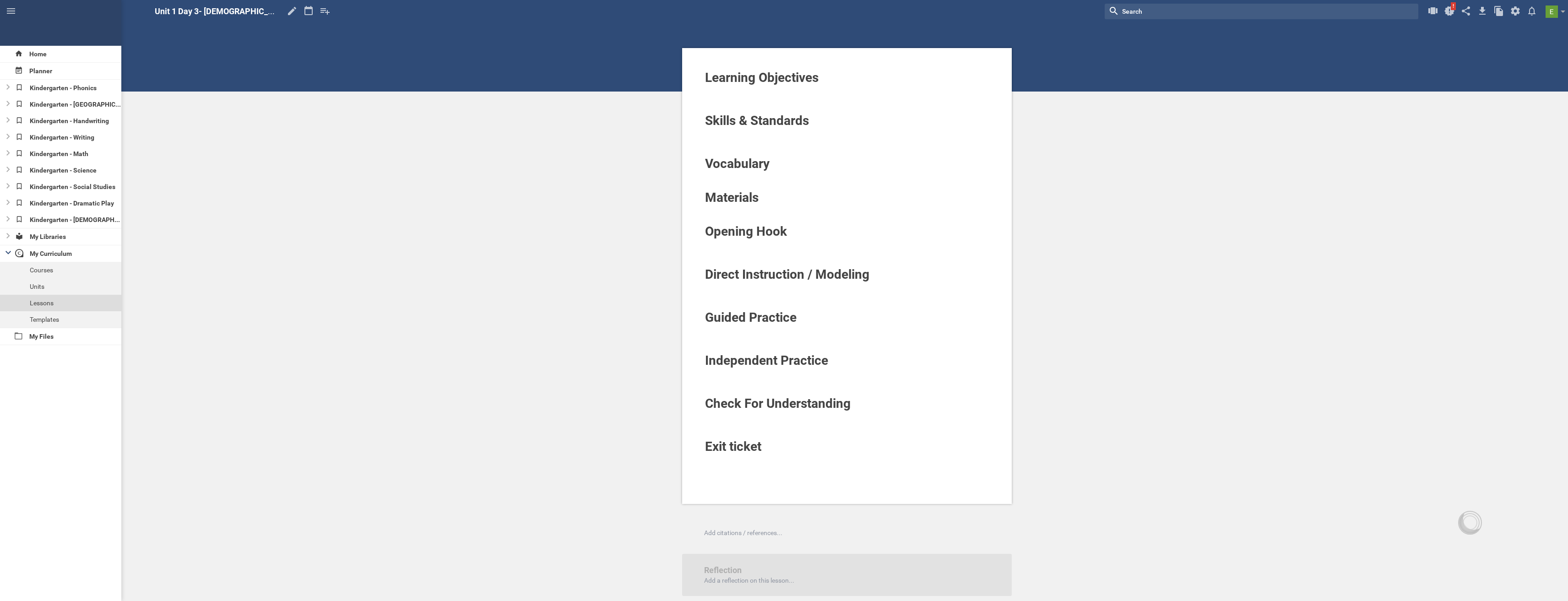
click at [42, 302] on div "Lessons" at bounding box center [61, 303] width 122 height 17
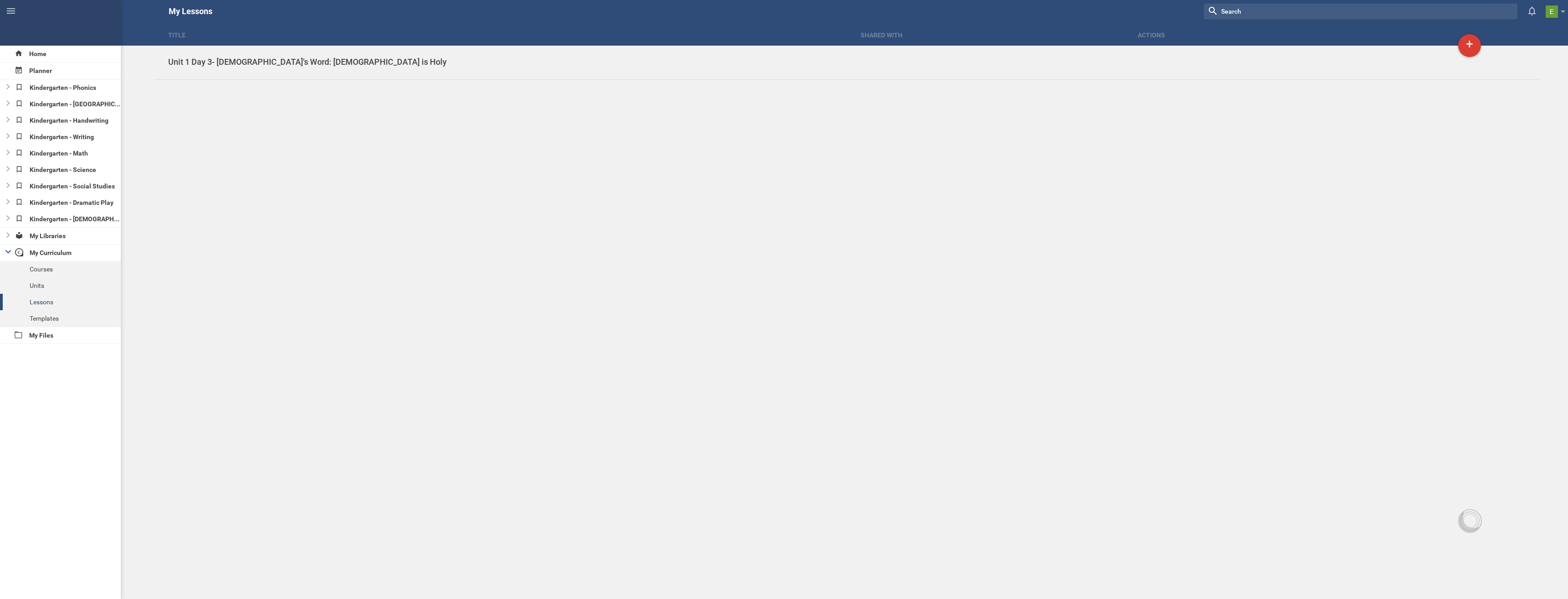
click at [1170, 61] on div "Title Shared with Actions Home Planner Kindergarten - Phonics Kindergarten - Re…" at bounding box center [784, 299] width 1568 height 599
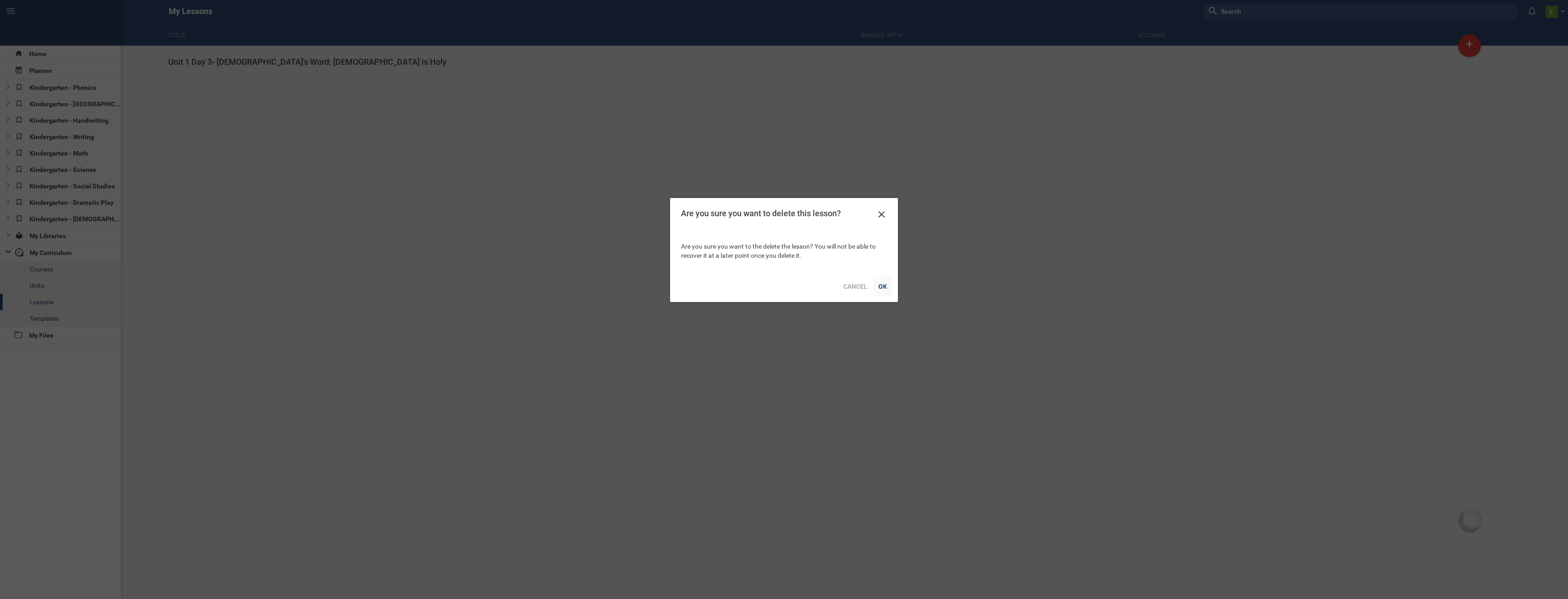
click at [882, 283] on div "OK" at bounding box center [882, 286] width 20 height 20
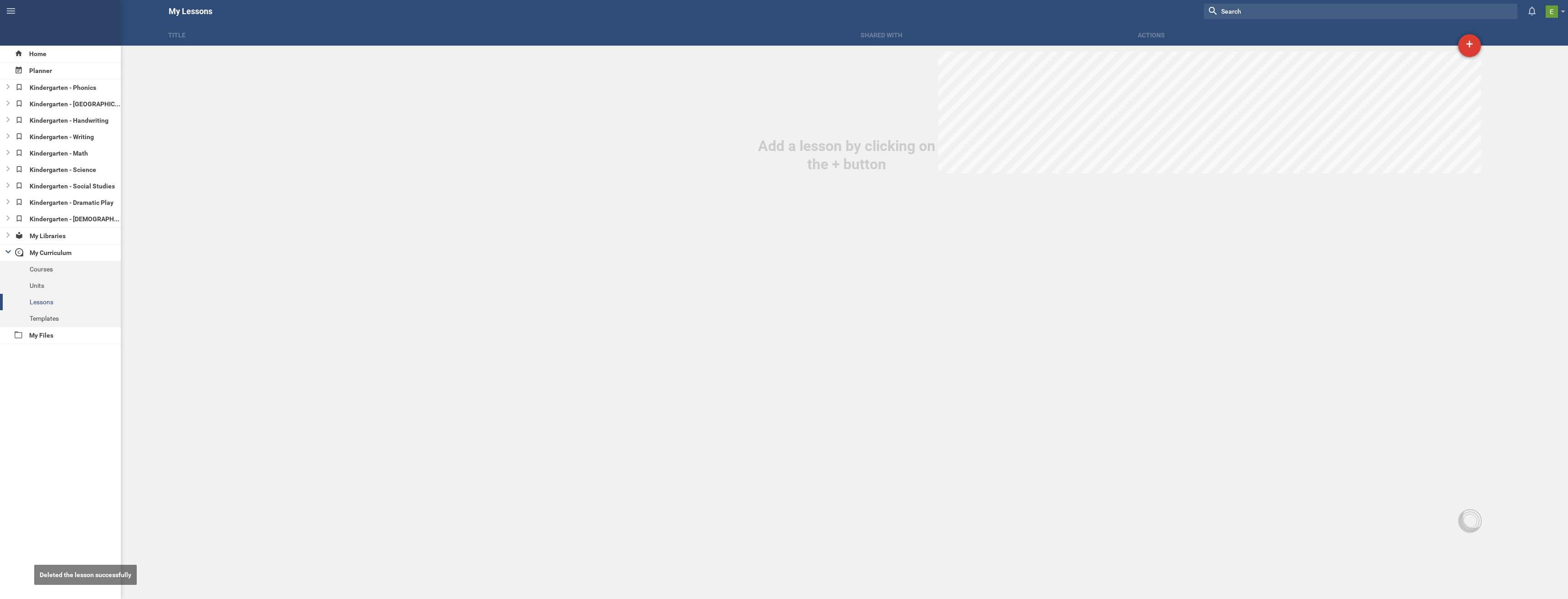
click at [1464, 51] on div "+" at bounding box center [1470, 45] width 23 height 23
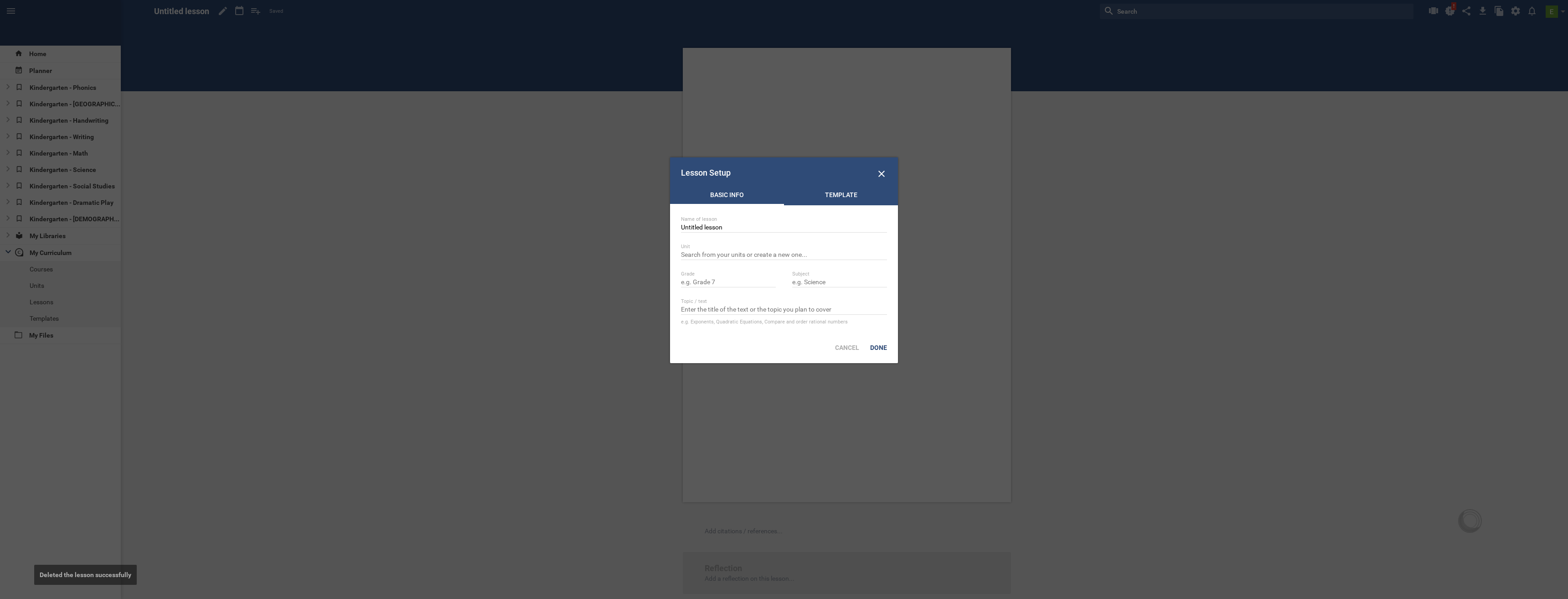
click at [850, 193] on div "Template" at bounding box center [841, 197] width 114 height 14
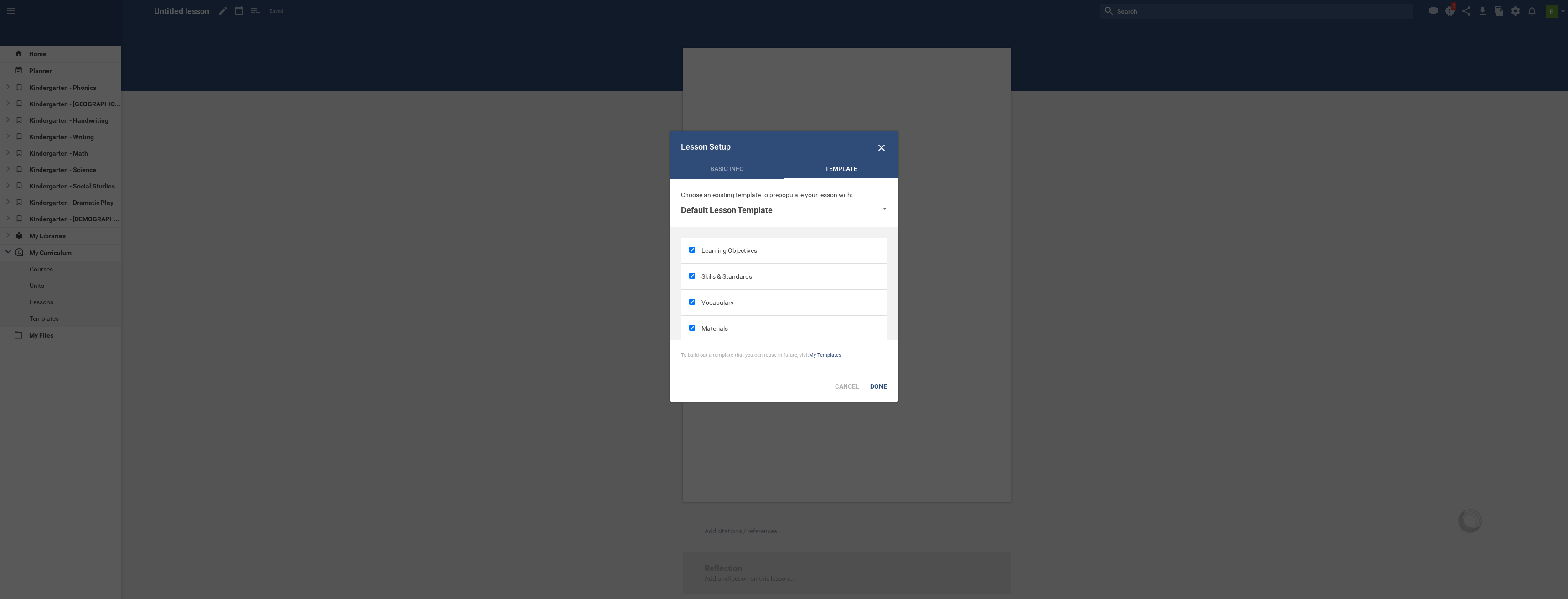
click at [783, 214] on div "Default Lesson Template" at bounding box center [784, 210] width 206 height 11
click at [756, 238] on li "Kindergarten [DEMOGRAPHIC_DATA] Template" at bounding box center [783, 245] width 205 height 20
click at [692, 277] on input "checkbox" at bounding box center [692, 276] width 6 height 6
checkbox input "false"
click at [691, 326] on input "checkbox" at bounding box center [692, 328] width 6 height 6
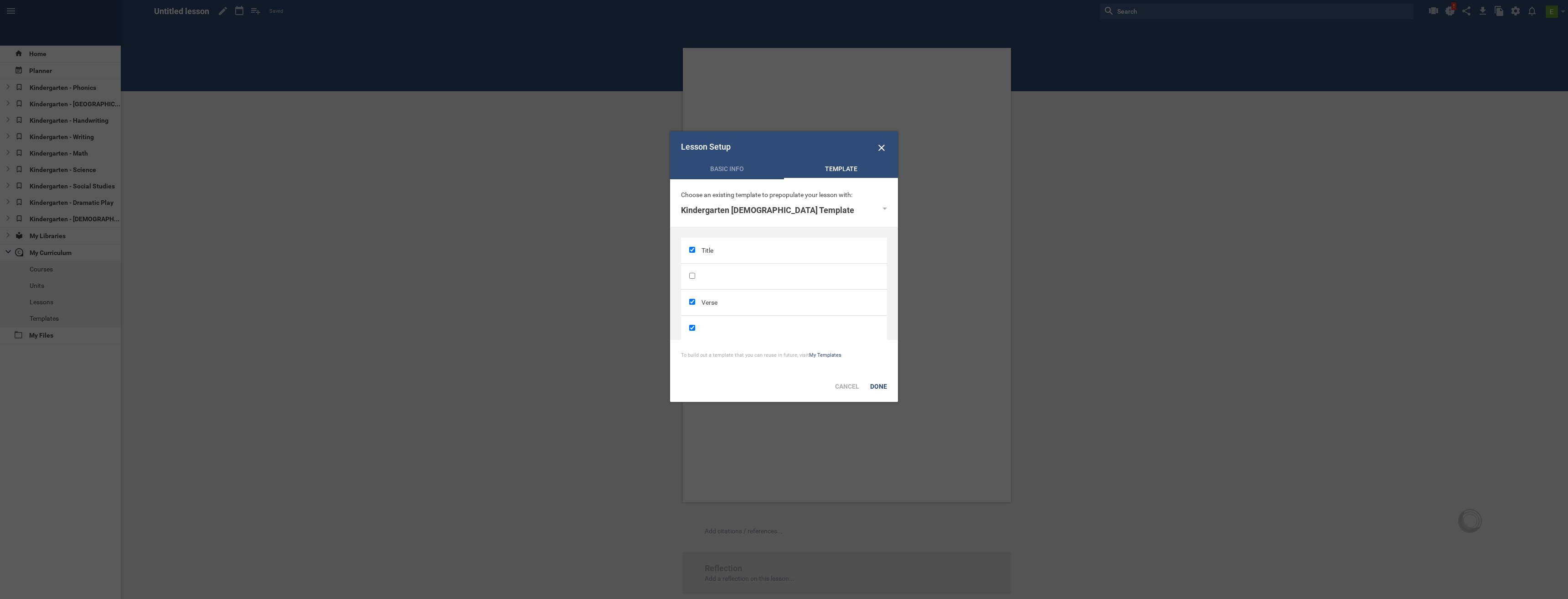
checkbox input "false"
click at [692, 286] on input "checkbox" at bounding box center [692, 289] width 6 height 6
checkbox input "false"
click at [884, 386] on div "Done" at bounding box center [879, 386] width 28 height 20
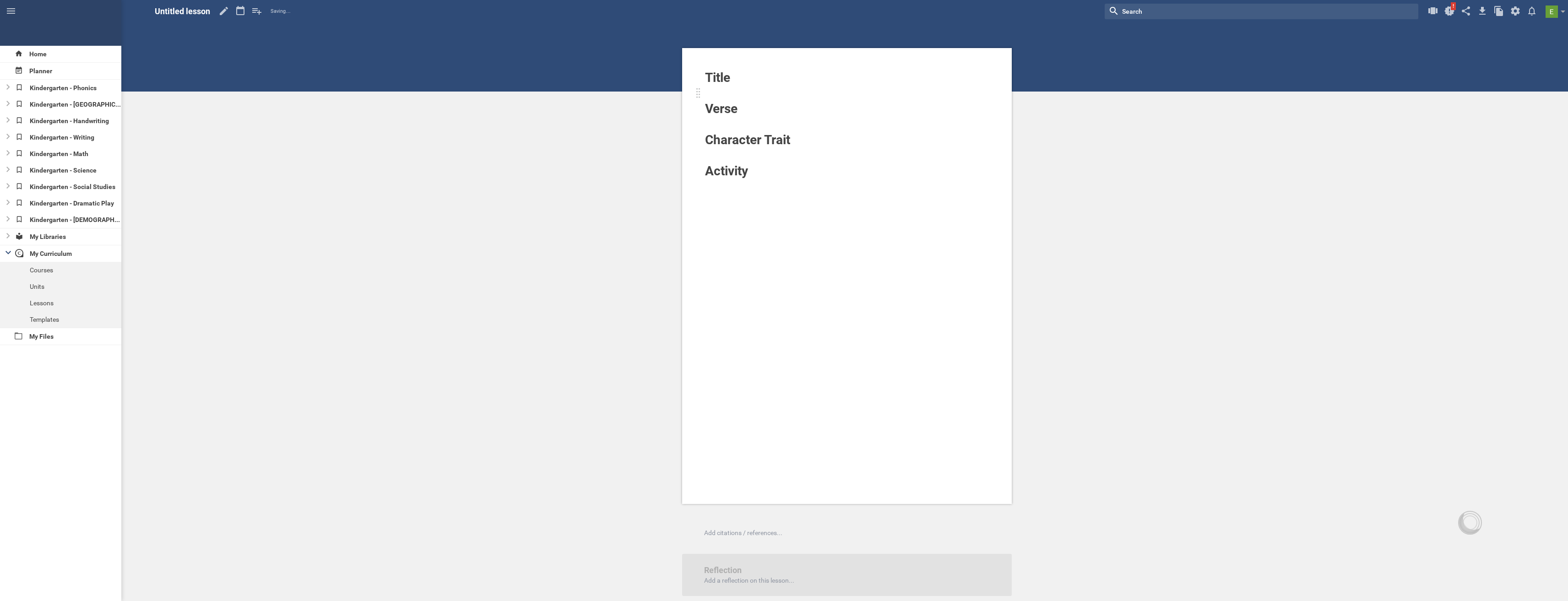
click at [752, 88] on div at bounding box center [819, 93] width 227 height 14
click at [730, 98] on div at bounding box center [819, 93] width 227 height 14
click at [721, 37] on div "Section" at bounding box center [707, 34] width 37 height 17
click at [712, 114] on div "Home Planner Kindergarten - Phonics Kindergarten - Reading Kindergarten - Handw…" at bounding box center [784, 300] width 1568 height 601
click at [731, 90] on div at bounding box center [847, 90] width 285 height 9
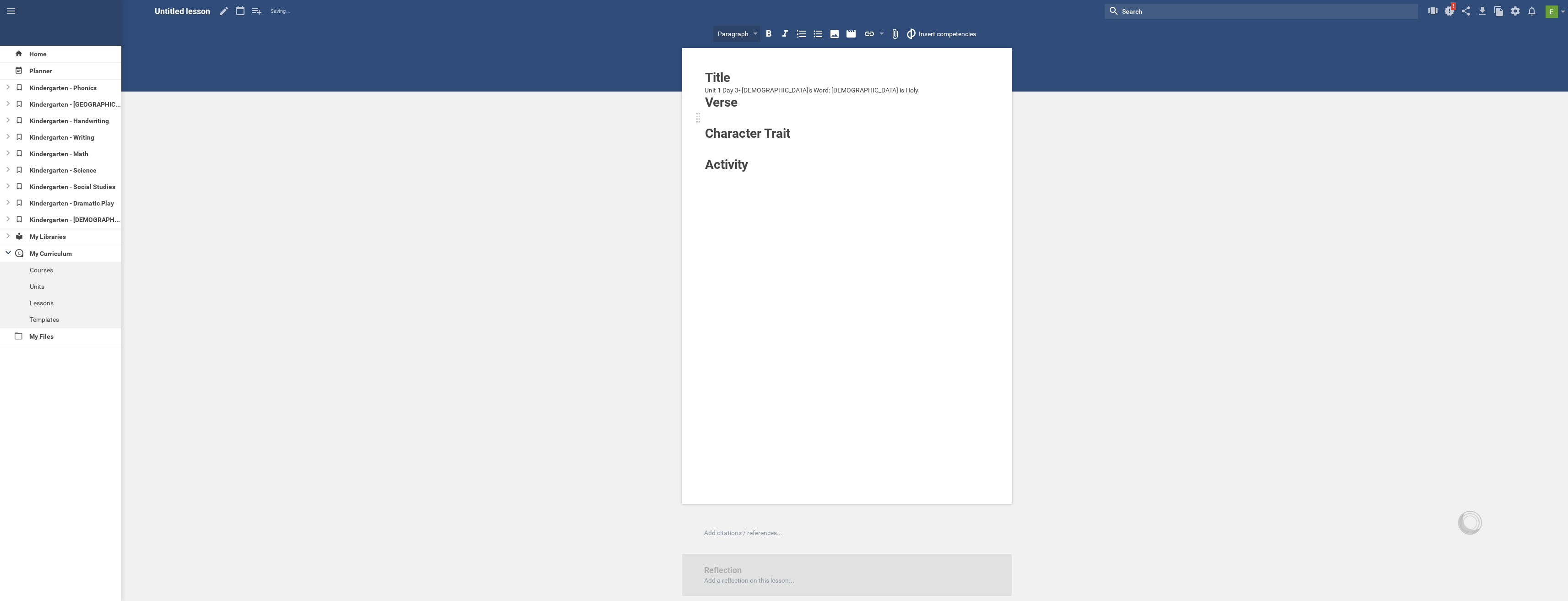
click at [743, 115] on div at bounding box center [819, 118] width 227 height 14
click at [737, 113] on div at bounding box center [819, 118] width 227 height 14
click at [714, 35] on div "Section" at bounding box center [707, 34] width 37 height 17
click at [714, 113] on div "Home Planner Kindergarten - Phonics Kindergarten - Reading Kindergarten - Handw…" at bounding box center [784, 300] width 1568 height 601
click at [717, 114] on div at bounding box center [847, 115] width 285 height 9
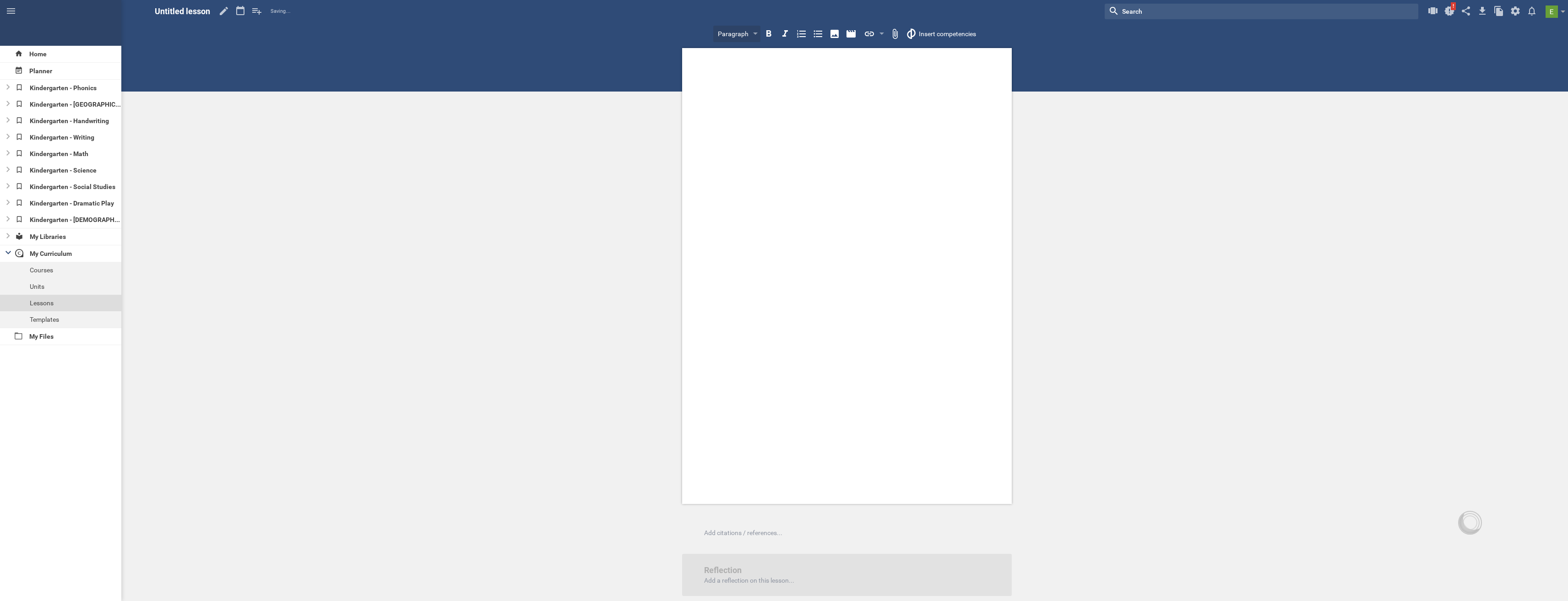
click at [42, 300] on div "Lessons" at bounding box center [61, 303] width 122 height 17
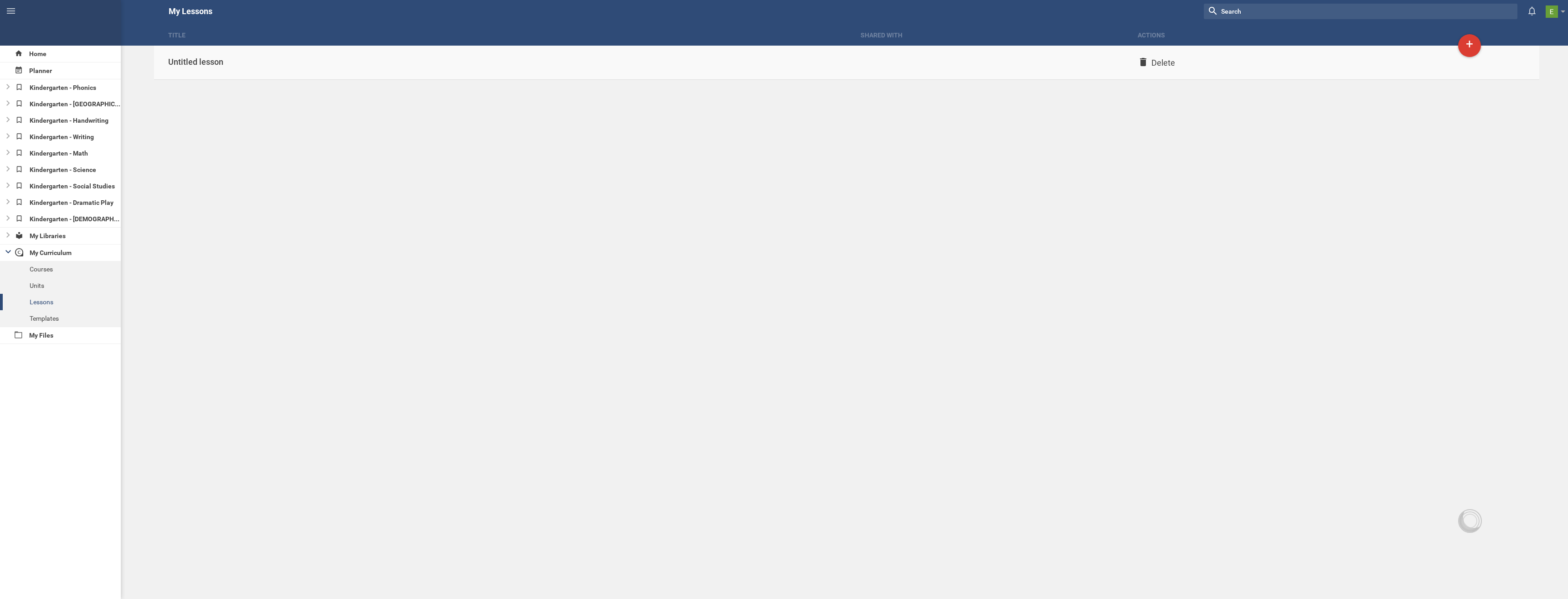
click at [1167, 64] on div "Title Shared with Actions Home Planner Kindergarten - Phonics Kindergarten - Re…" at bounding box center [784, 299] width 1568 height 599
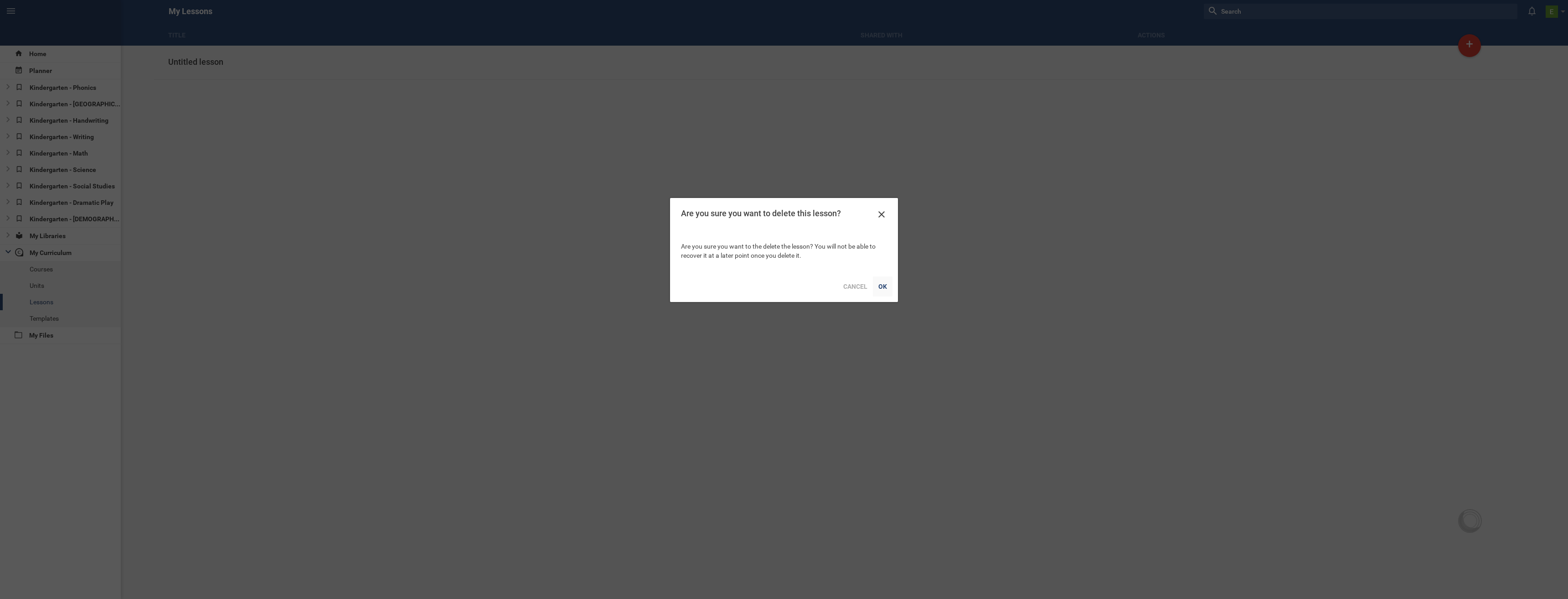
click at [882, 282] on div "OK" at bounding box center [882, 286] width 20 height 20
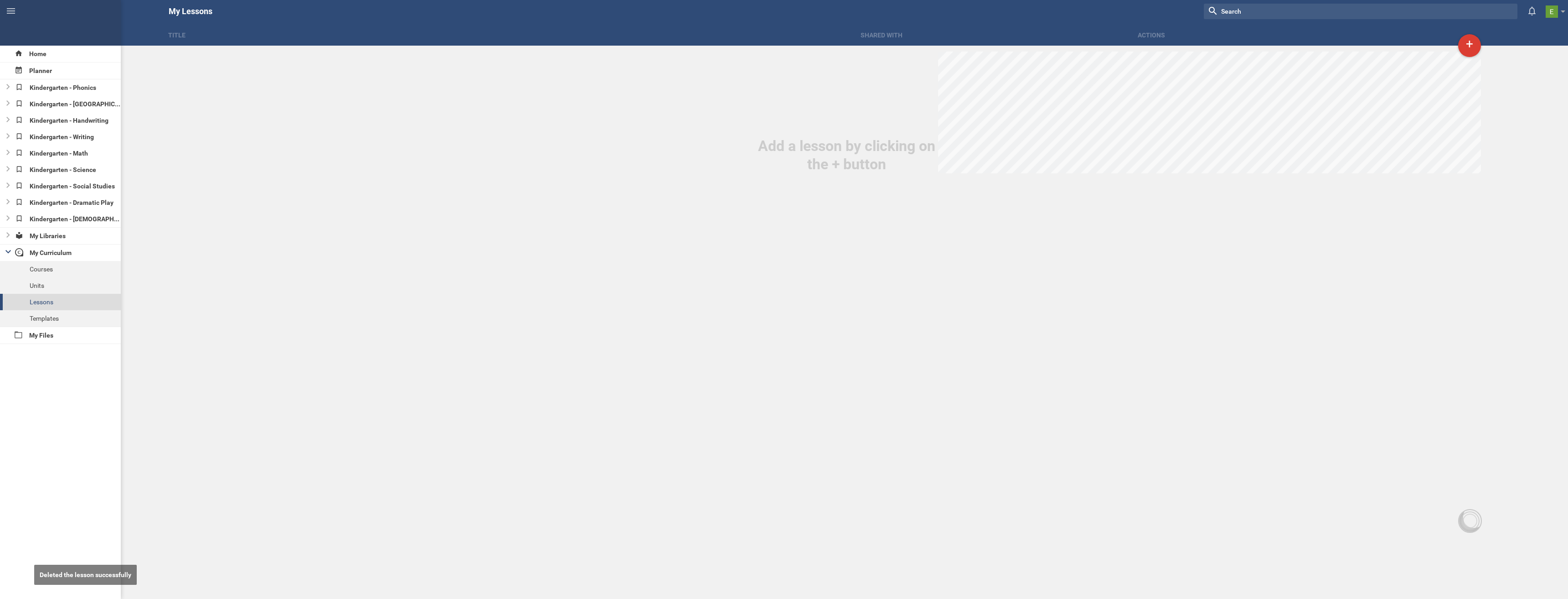
click at [40, 301] on div "Lessons" at bounding box center [61, 302] width 121 height 17
click at [1462, 48] on div "+" at bounding box center [1470, 45] width 23 height 23
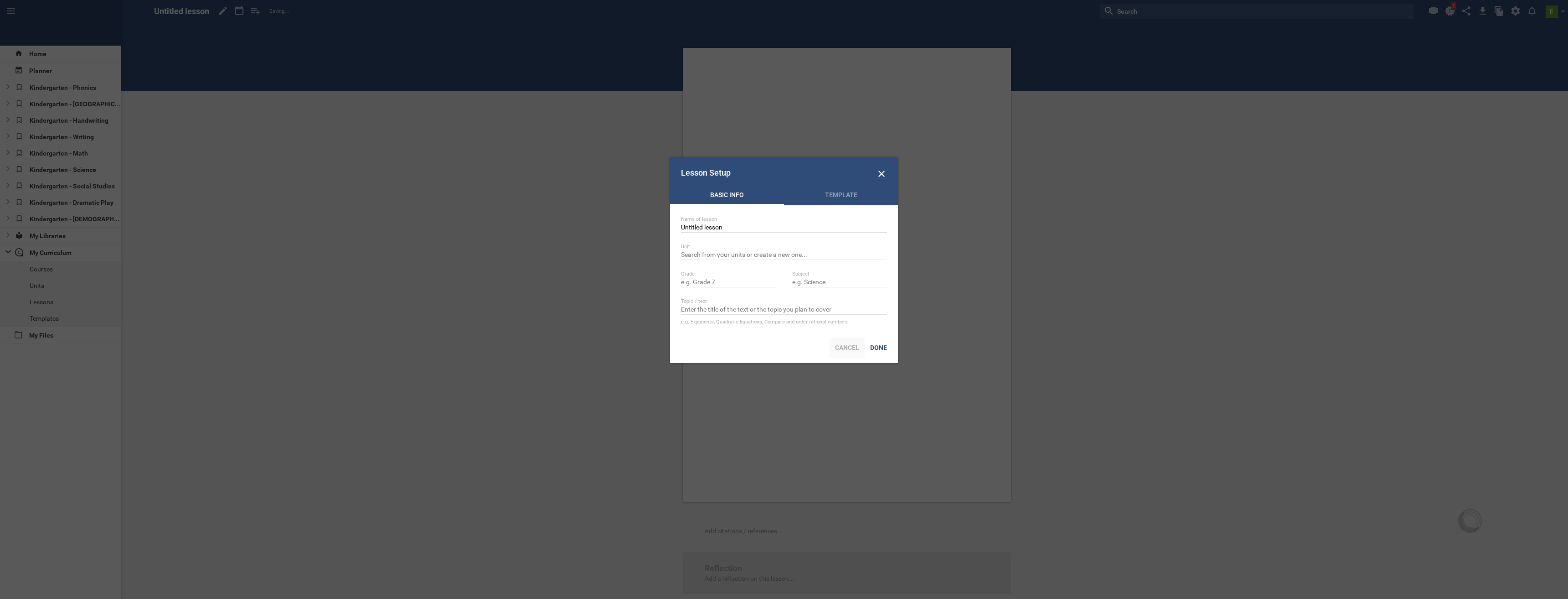
click at [854, 351] on div "Cancel" at bounding box center [847, 348] width 35 height 20
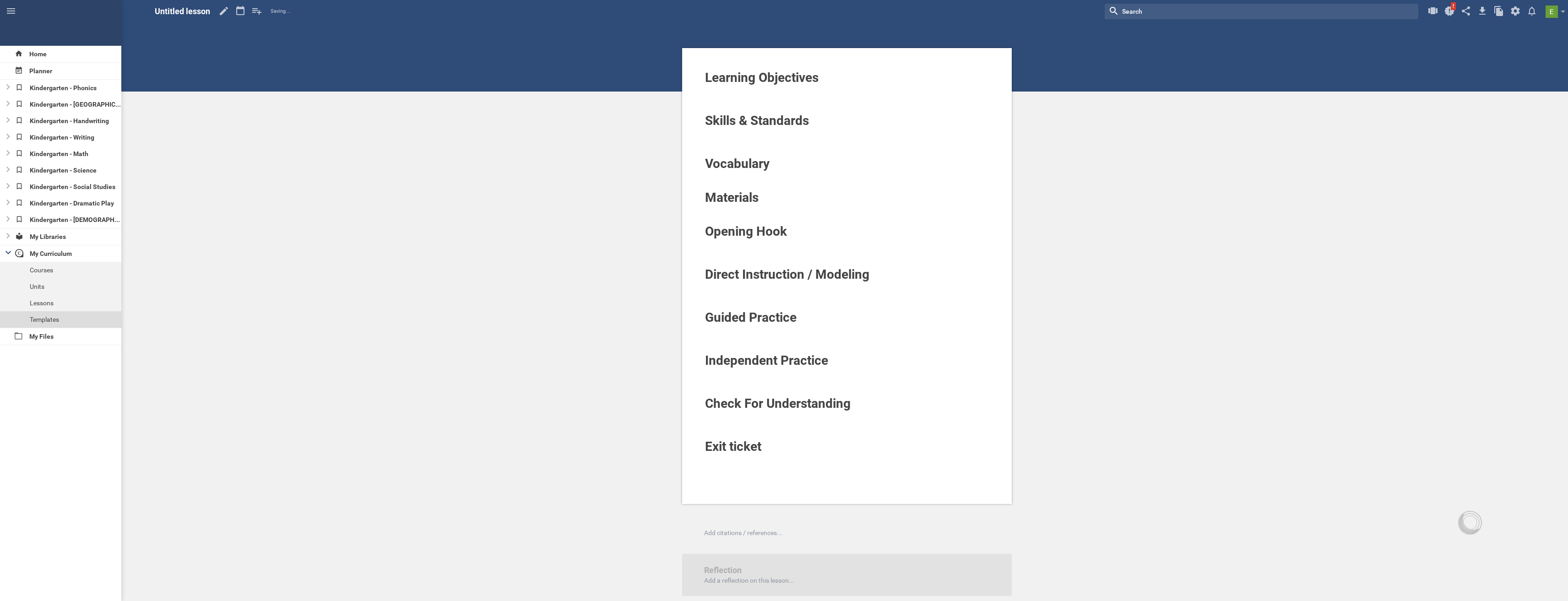
click at [46, 318] on div "Templates" at bounding box center [61, 320] width 122 height 17
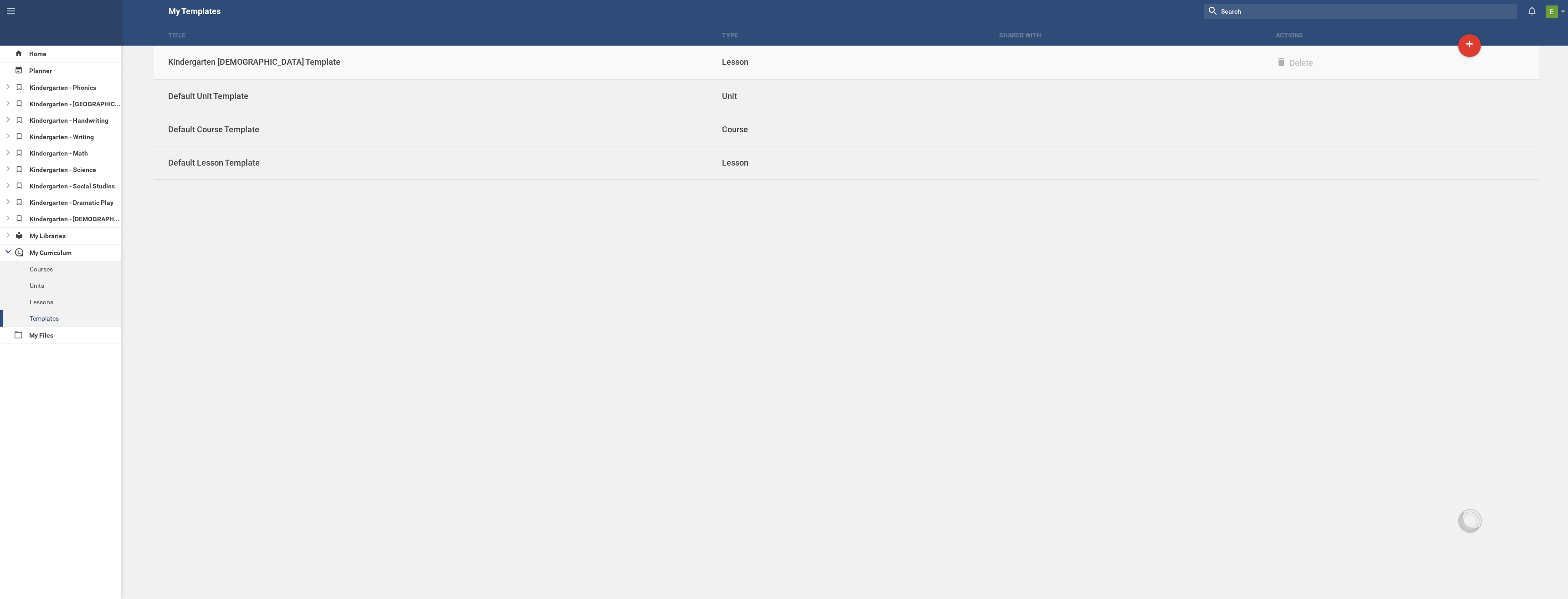
click at [247, 58] on div "Kindergarten [DEMOGRAPHIC_DATA] Template" at bounding box center [431, 62] width 554 height 11
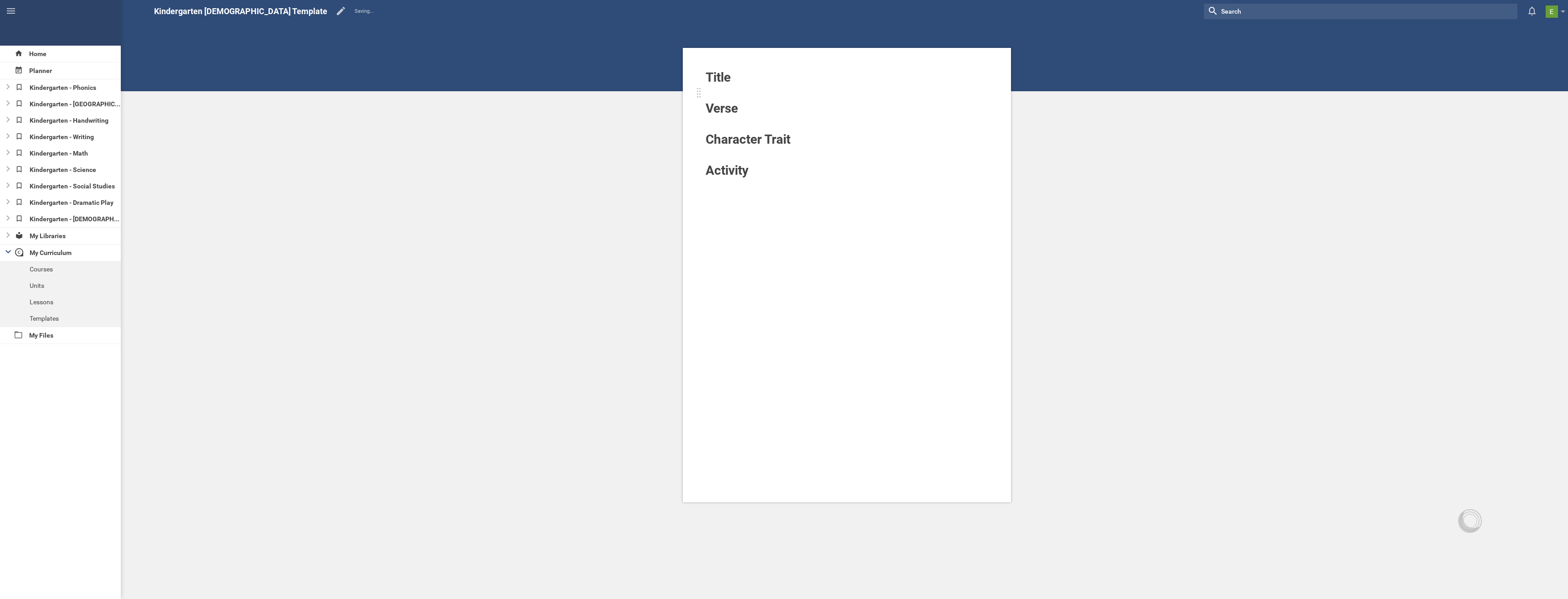
click at [727, 92] on div at bounding box center [818, 92] width 226 height 14
click at [855, 33] on div "Section" at bounding box center [846, 34] width 37 height 17
click at [854, 111] on div "Home Planner Kindergarten - Phonics Kindergarten - Reading Kindergarten - Handw…" at bounding box center [784, 299] width 1568 height 599
click at [747, 116] on div at bounding box center [818, 117] width 226 height 14
click at [848, 33] on div "Section" at bounding box center [843, 33] width 21 height 11
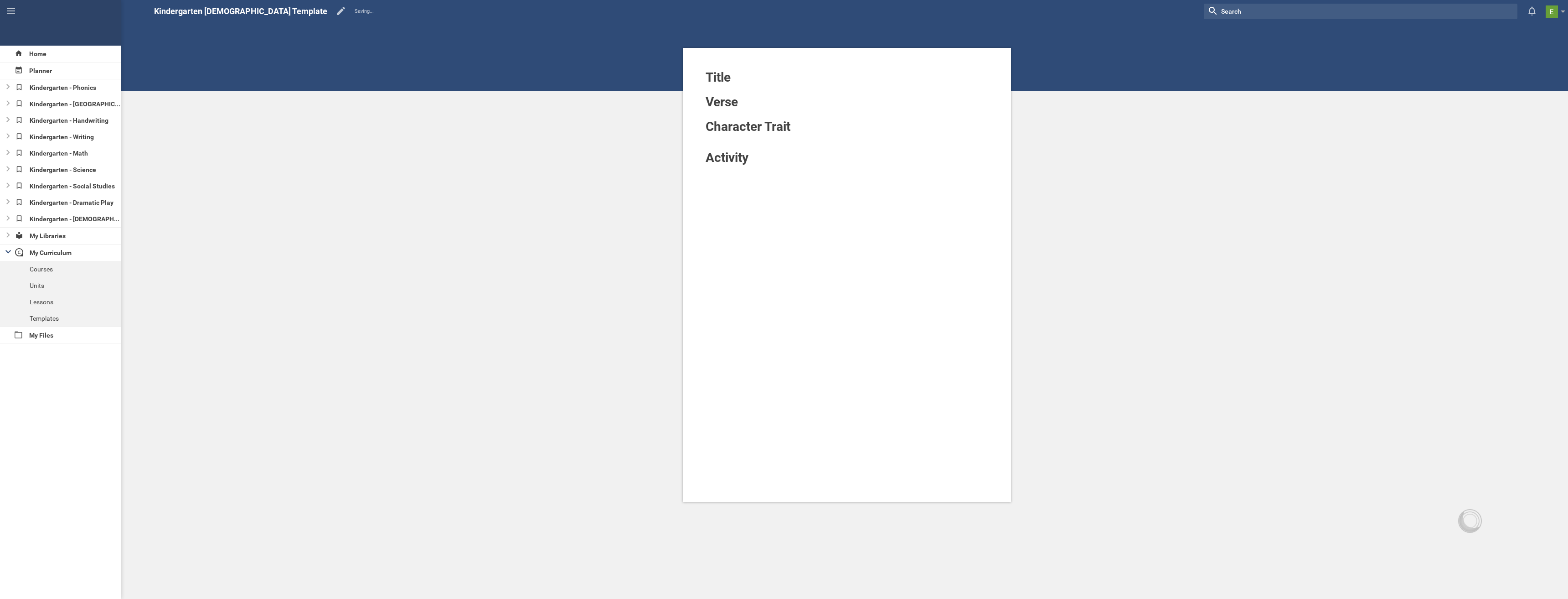
click at [845, 111] on div "Home Planner Kindergarten - Phonics Kindergarten - Reading Kindergarten - Handw…" at bounding box center [784, 299] width 1568 height 599
click at [742, 143] on div at bounding box center [818, 142] width 226 height 14
click at [842, 35] on div "Section" at bounding box center [843, 33] width 21 height 11
click at [851, 109] on div "Home Planner Kindergarten - Phonics Kindergarten - Reading Kindergarten - Handw…" at bounding box center [784, 299] width 1568 height 599
click at [740, 91] on div at bounding box center [847, 90] width 284 height 9
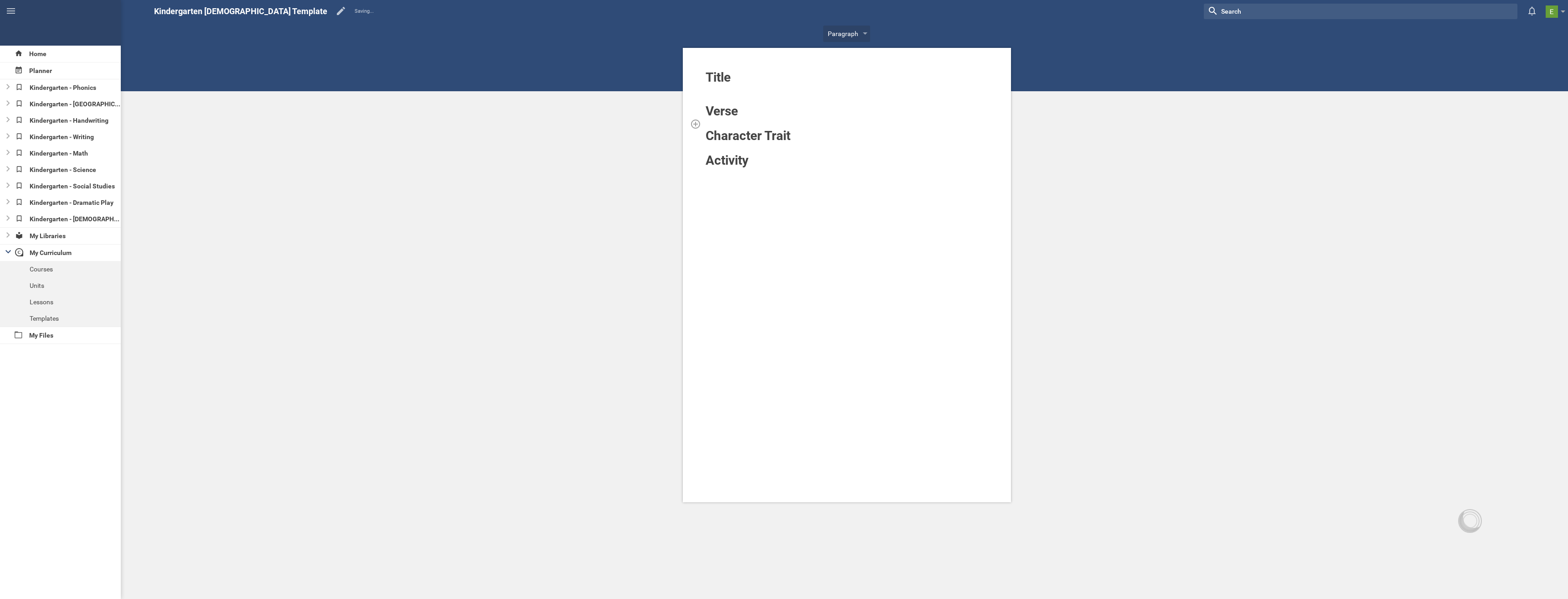
click at [716, 122] on div at bounding box center [847, 123] width 284 height 9
click at [726, 164] on span "Activity" at bounding box center [726, 170] width 43 height 15
click at [730, 159] on div at bounding box center [847, 158] width 284 height 9
click at [723, 195] on div "Title Verse Character Trait Activity" at bounding box center [847, 275] width 328 height 454
click at [768, 186] on div "Title Verse Character Trait Activity" at bounding box center [847, 275] width 328 height 454
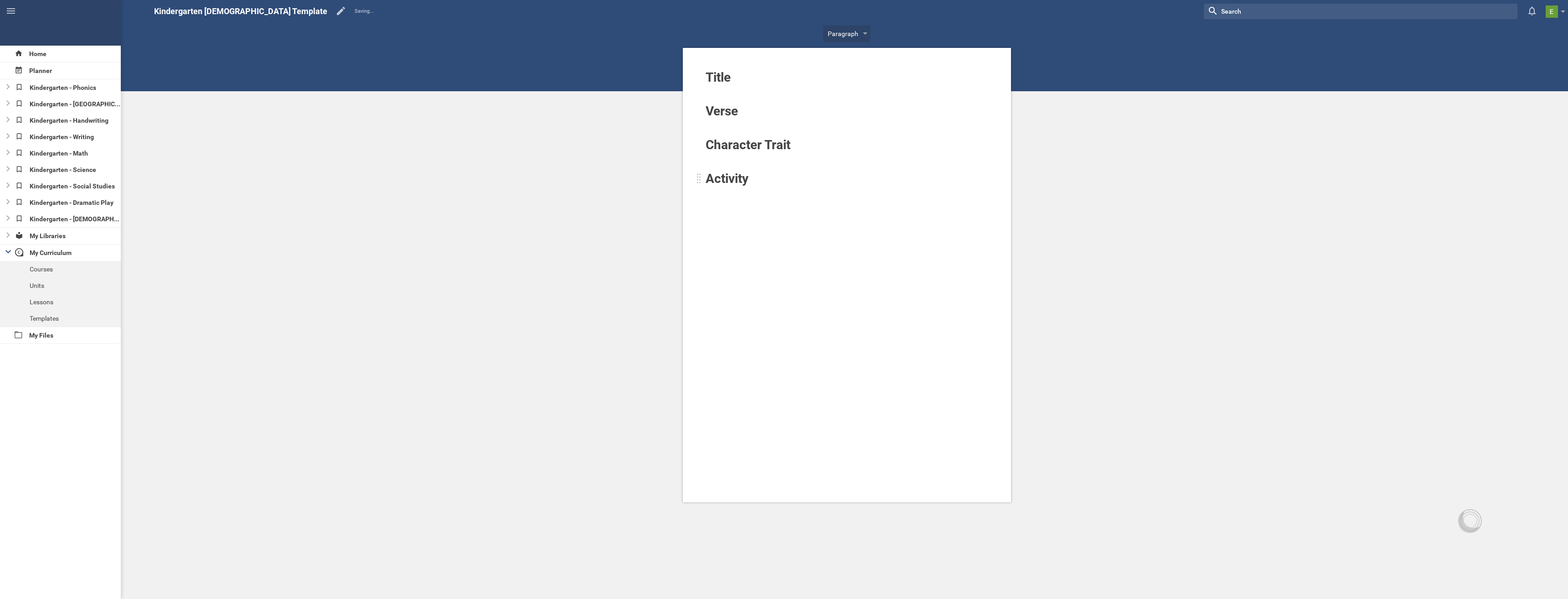
click at [750, 176] on div "Activity" at bounding box center [818, 178] width 226 height 14
click at [850, 27] on div "Section" at bounding box center [846, 34] width 37 height 17
click at [850, 112] on div "Home Planner Kindergarten - Phonics Kindergarten - Reading Kindergarten - Handw…" at bounding box center [784, 299] width 1568 height 599
click at [758, 200] on div "Title Verse Character Trait Activity" at bounding box center [847, 275] width 328 height 454
drag, startPoint x: 728, startPoint y: 195, endPoint x: 714, endPoint y: 186, distance: 16.6
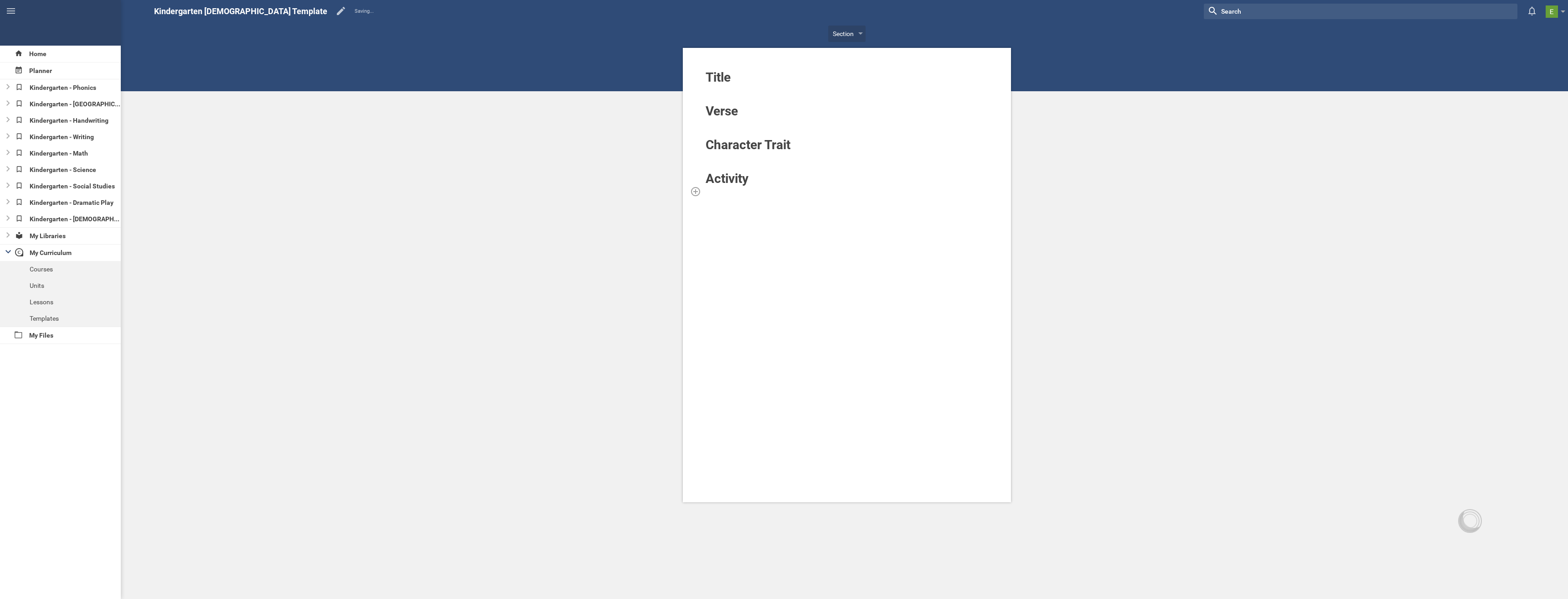
click at [726, 193] on div at bounding box center [847, 191] width 284 height 9
click at [35, 303] on div "Lessons" at bounding box center [61, 302] width 121 height 17
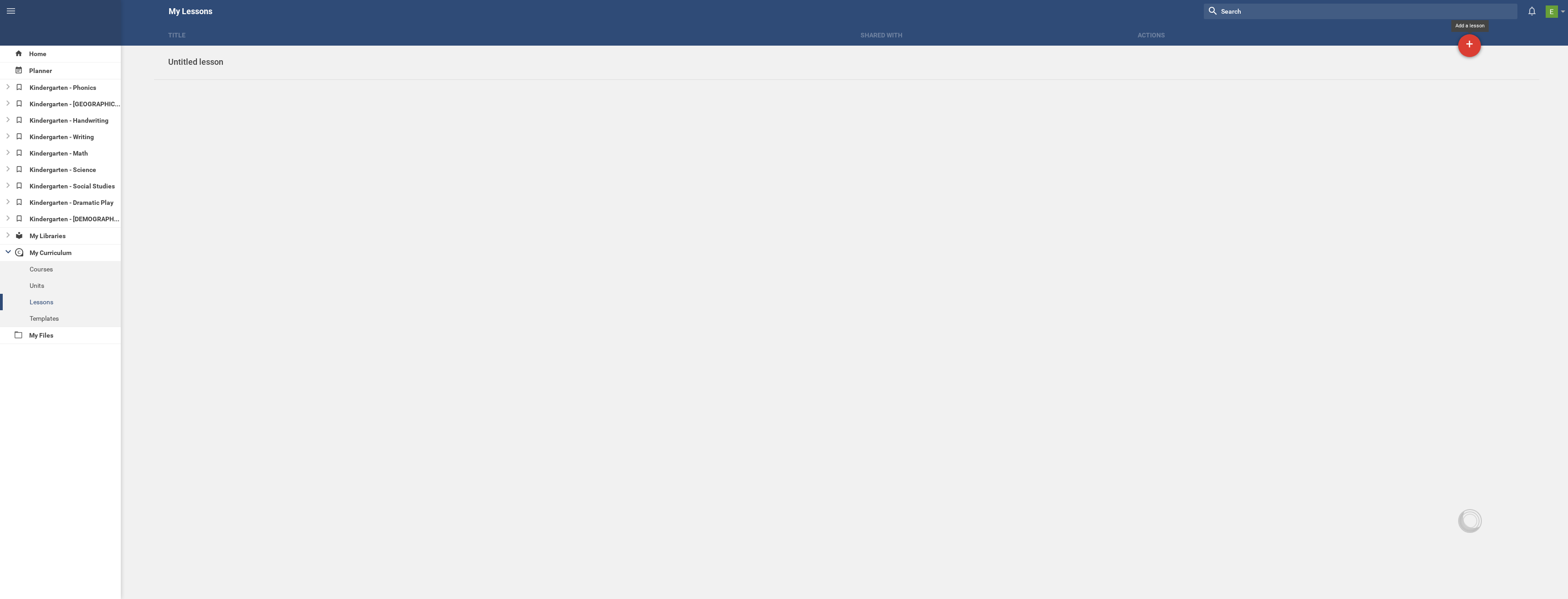
click at [1464, 44] on div "+" at bounding box center [1470, 45] width 23 height 23
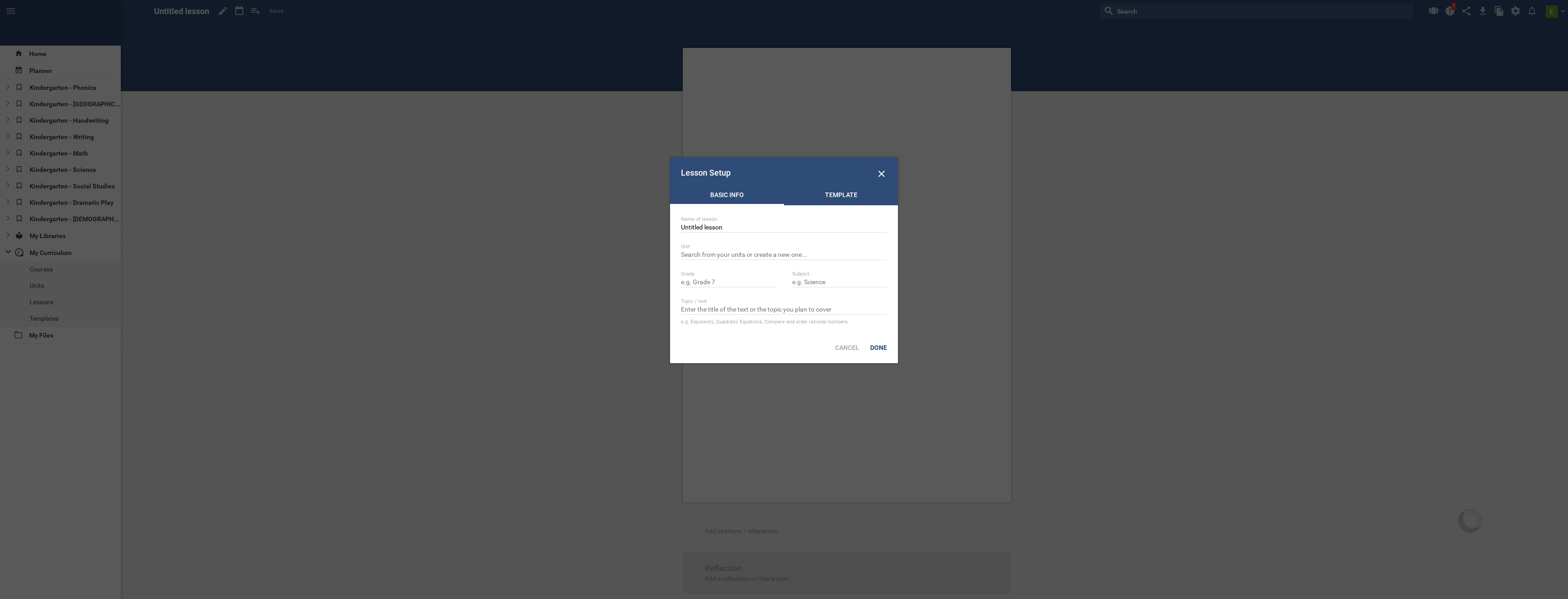
click at [839, 199] on div "Template" at bounding box center [841, 197] width 114 height 14
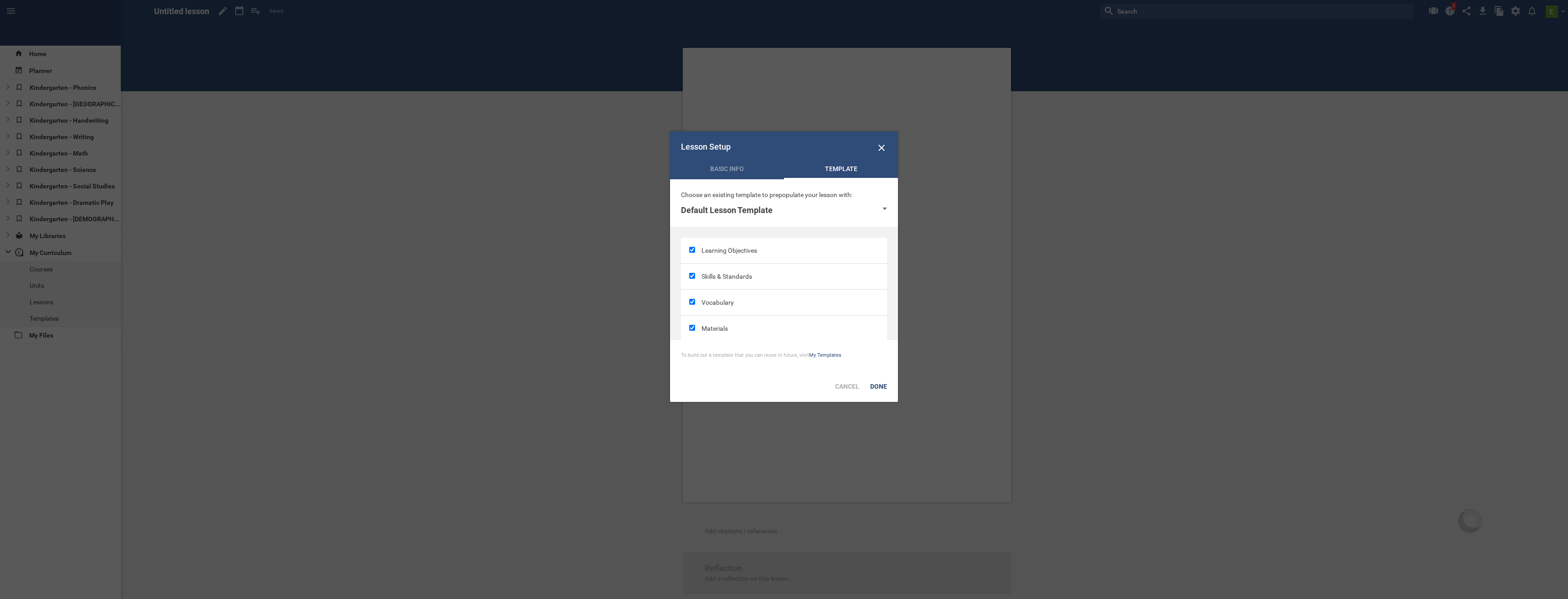
click at [741, 208] on div "Default Lesson Template" at bounding box center [726, 210] width 92 height 11
click at [721, 243] on li "Kindergarten [DEMOGRAPHIC_DATA] Template" at bounding box center [783, 245] width 205 height 20
click at [879, 388] on div "Done" at bounding box center [879, 386] width 28 height 20
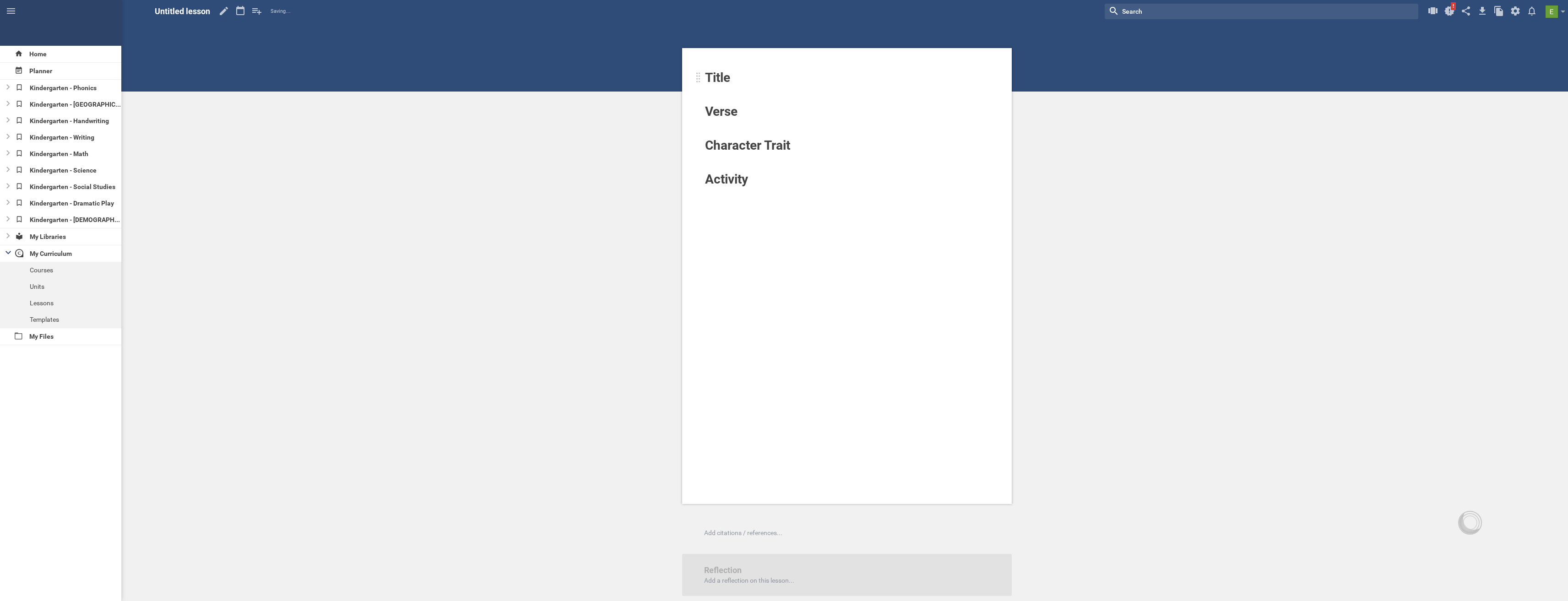
click at [743, 80] on div "Title" at bounding box center [819, 77] width 227 height 14
click at [723, 129] on div at bounding box center [847, 133] width 285 height 9
click at [761, 122] on div at bounding box center [847, 124] width 285 height 9
click at [729, 93] on div at bounding box center [847, 90] width 285 height 9
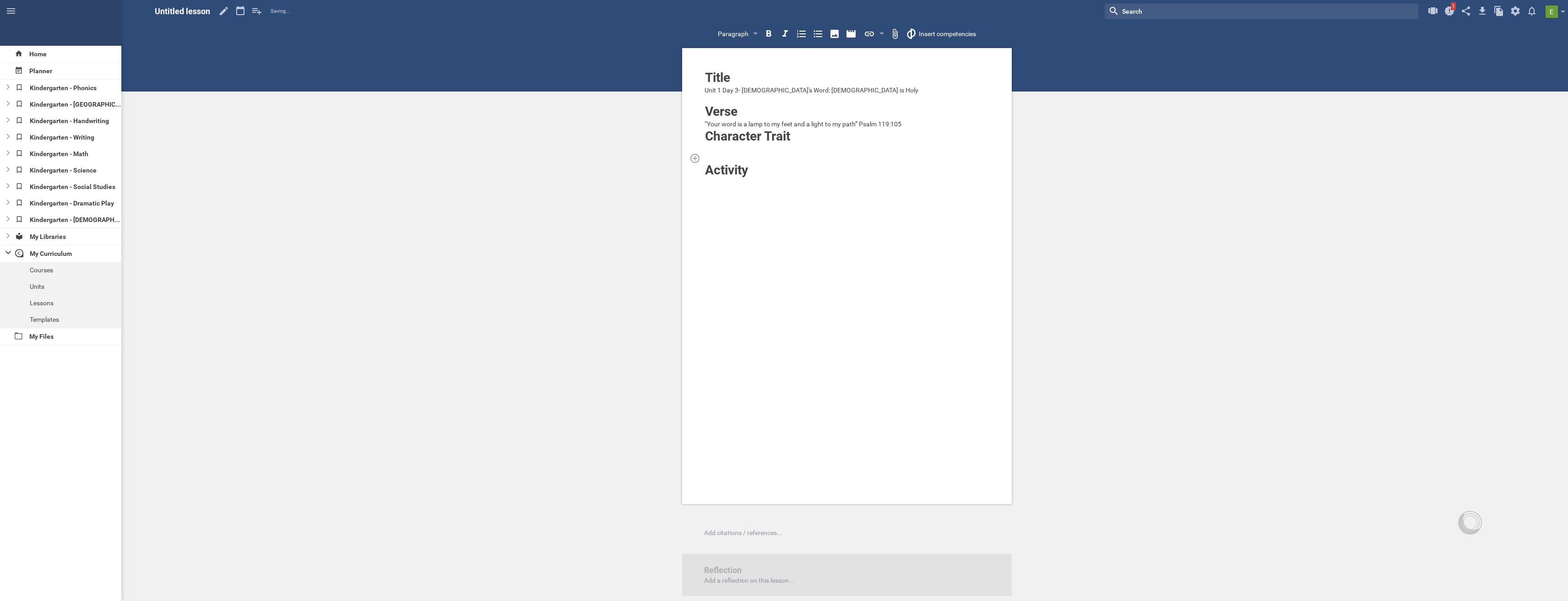
click at [733, 153] on div at bounding box center [847, 158] width 285 height 9
click at [719, 188] on div "Title Unit 1 Day 3- [DEMOGRAPHIC_DATA]'s Word: [DEMOGRAPHIC_DATA] is Holy Verse…" at bounding box center [847, 276] width 330 height 456
click at [722, 181] on div at bounding box center [847, 182] width 285 height 9
click at [198, 13] on span "Untitled lesson" at bounding box center [182, 11] width 55 height 10
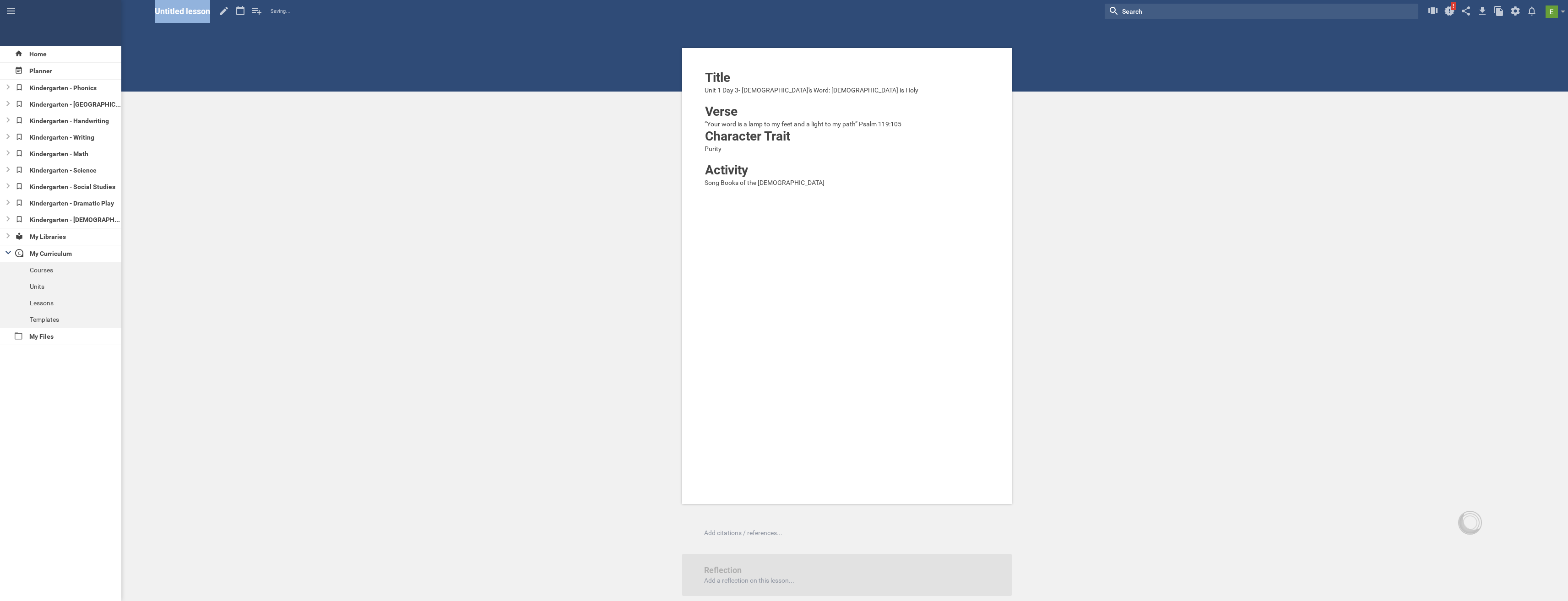
click at [198, 13] on span "Untitled lesson" at bounding box center [182, 11] width 55 height 10
click at [225, 15] on icon at bounding box center [224, 11] width 17 height 22
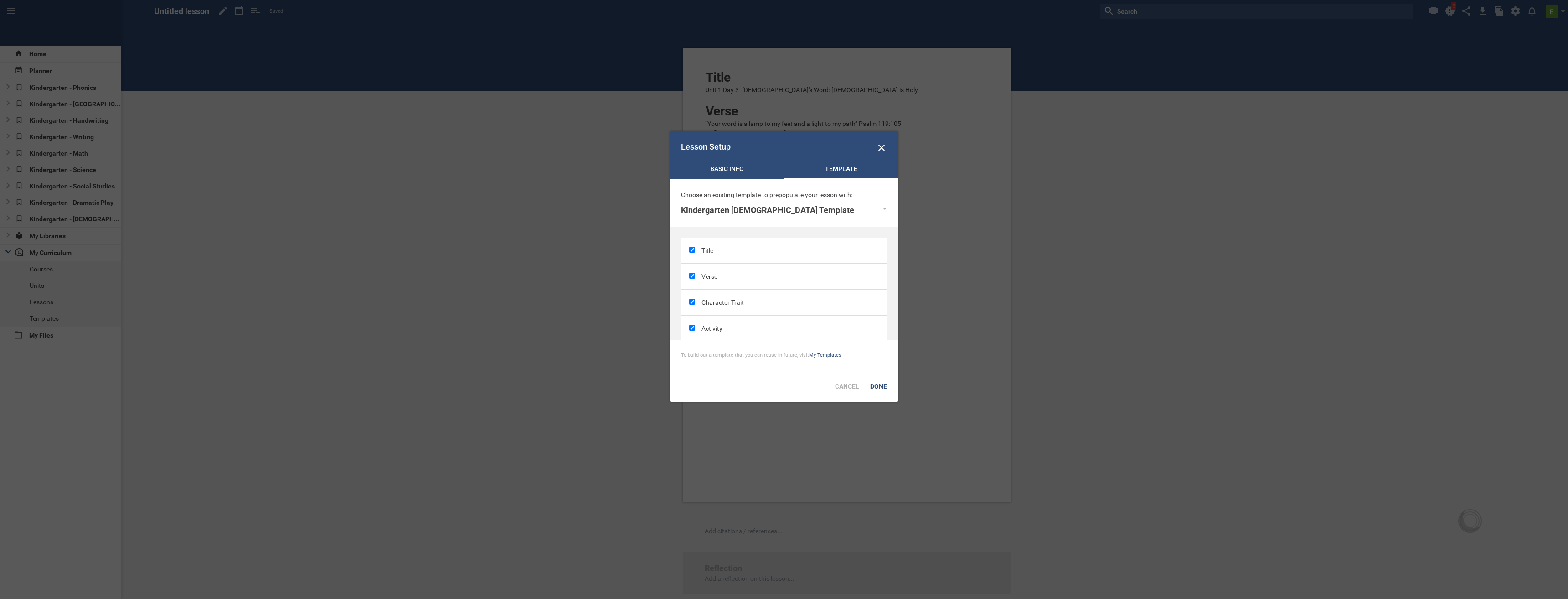
click at [729, 167] on div "Basic Info" at bounding box center [726, 171] width 114 height 14
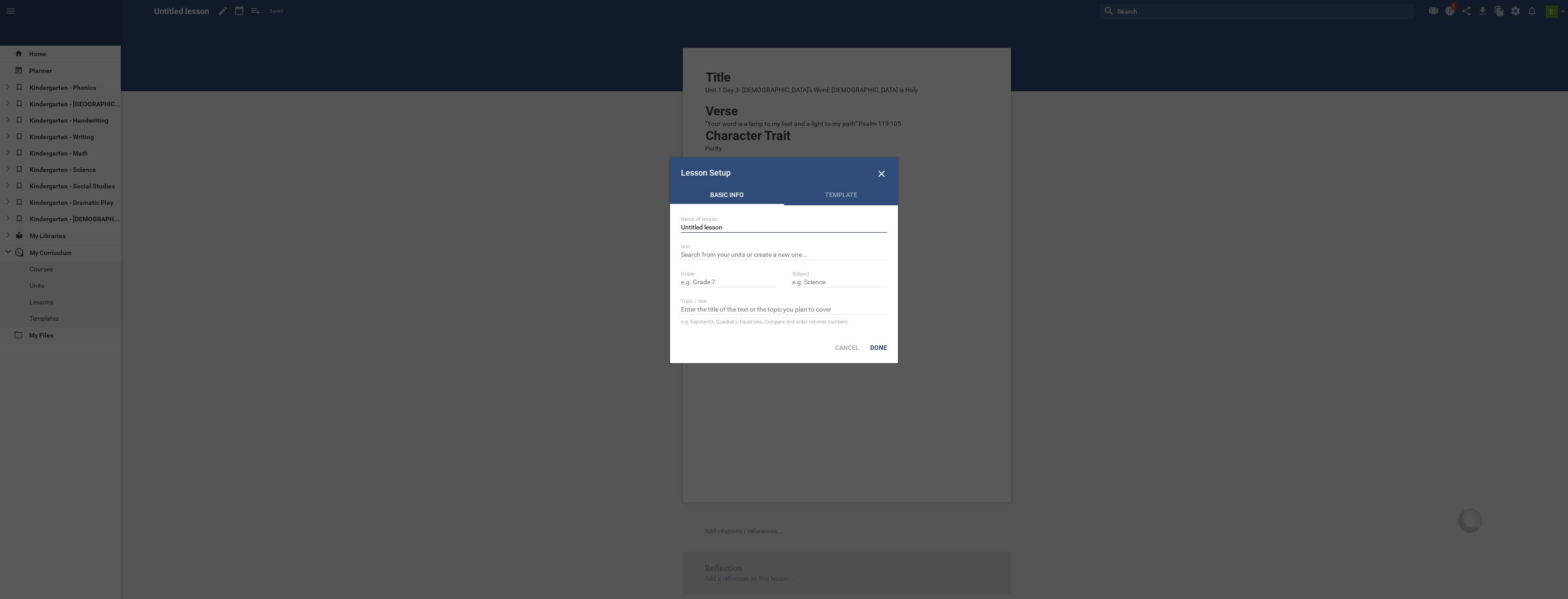
drag, startPoint x: 733, startPoint y: 228, endPoint x: 630, endPoint y: 217, distance: 103.6
type input "Kindergarten [DEMOGRAPHIC_DATA] - [DATE]"
click at [845, 195] on div "Template" at bounding box center [841, 197] width 114 height 14
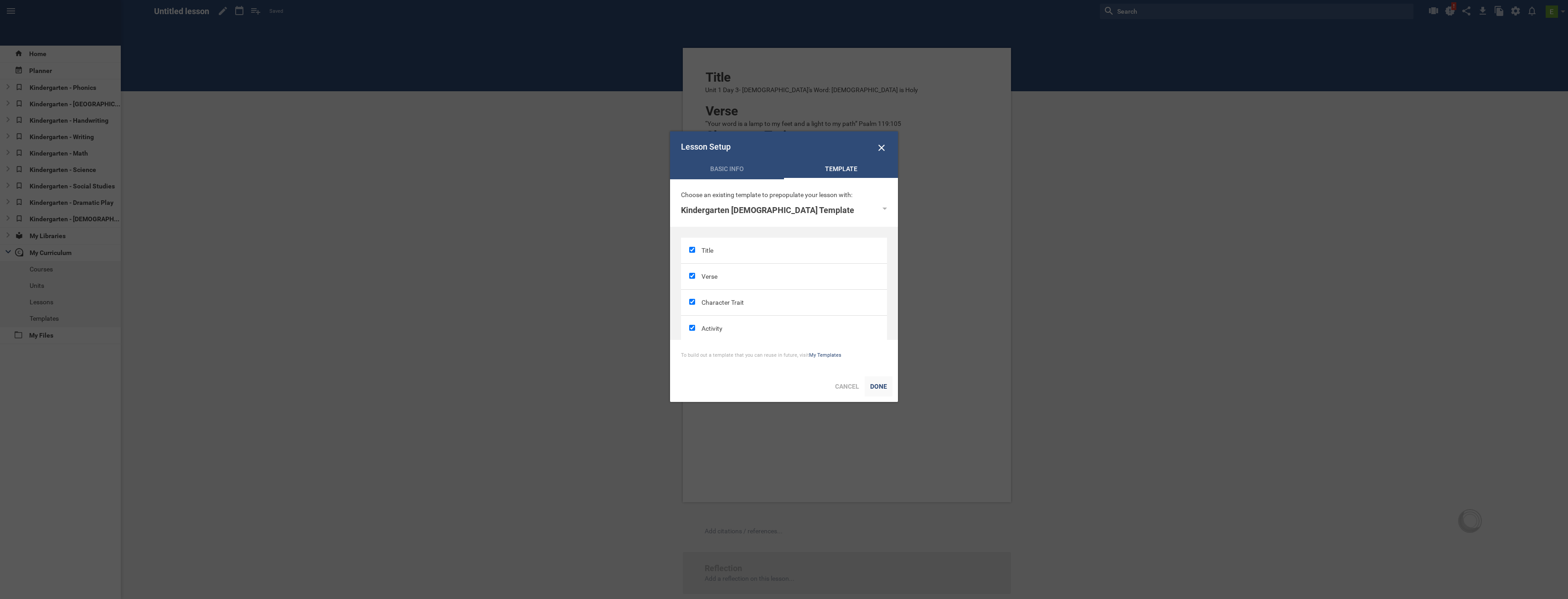
click at [879, 385] on div "Done" at bounding box center [879, 386] width 28 height 20
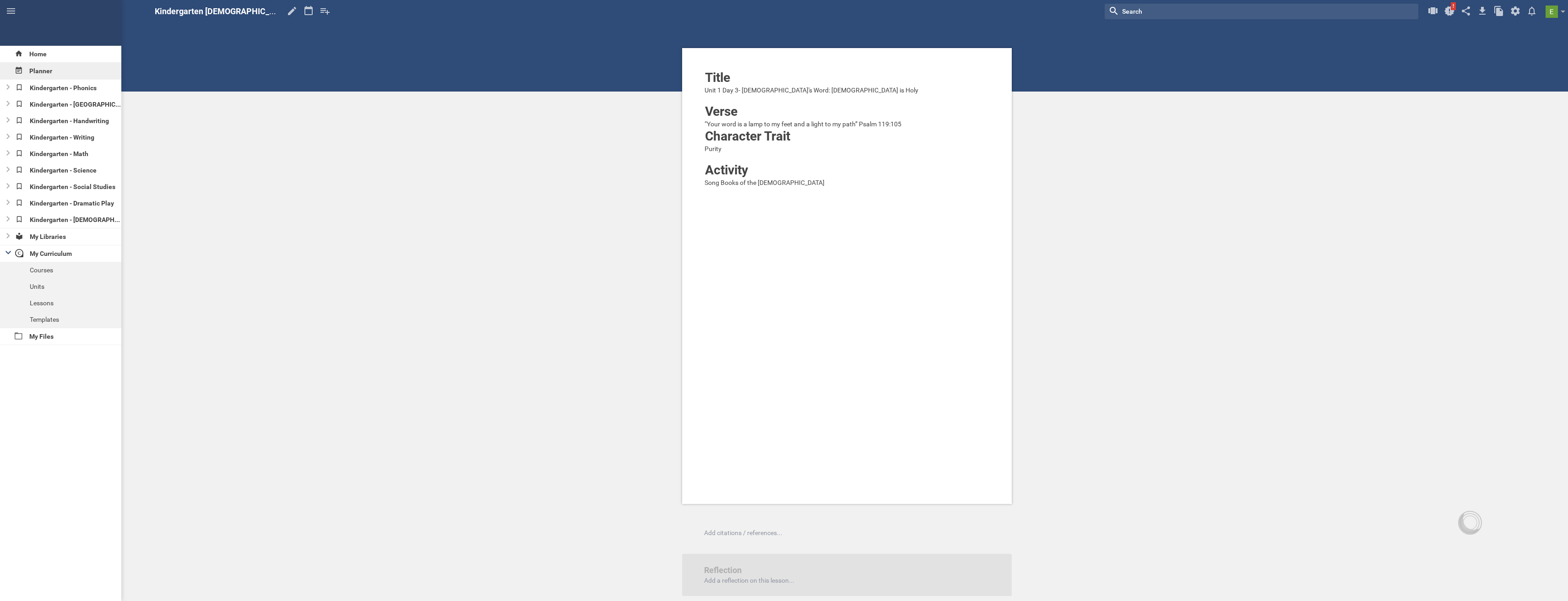
click at [41, 68] on div "Planner" at bounding box center [61, 71] width 122 height 17
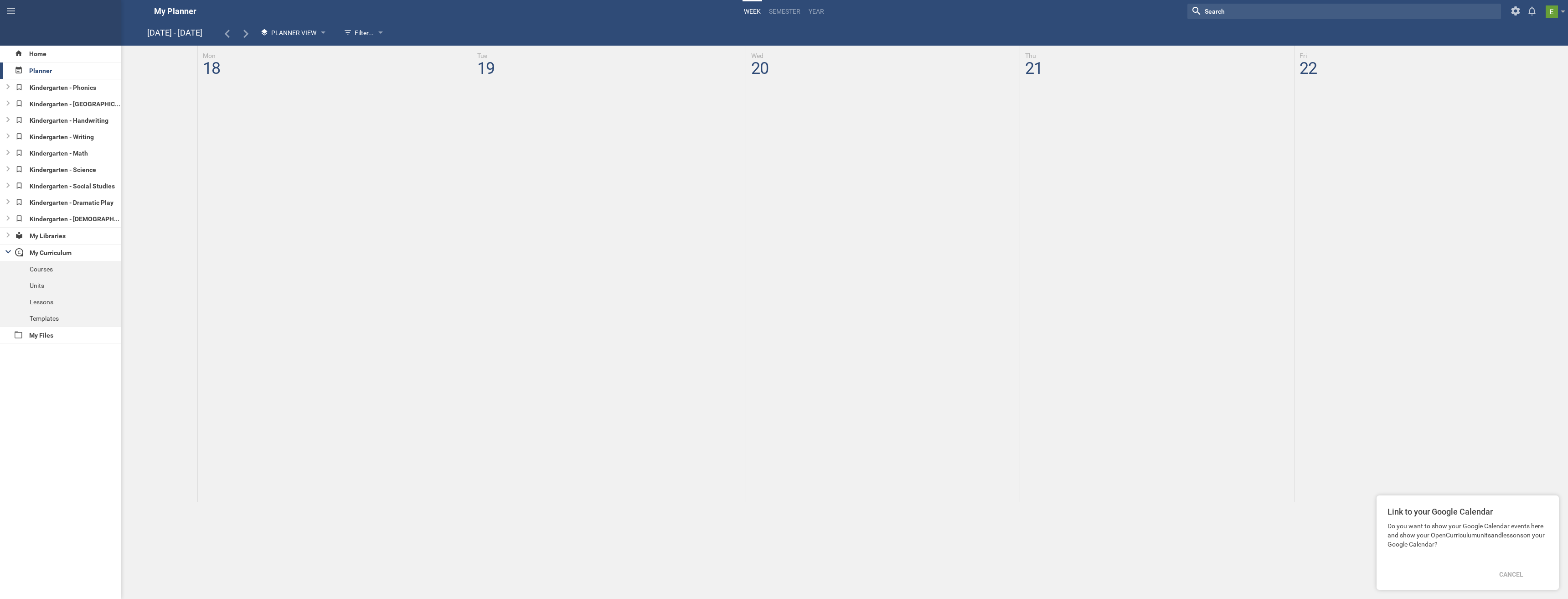
click at [305, 117] on div at bounding box center [847, 273] width 1442 height 456
drag, startPoint x: 272, startPoint y: 97, endPoint x: 253, endPoint y: 110, distance: 23.0
click at [253, 110] on div at bounding box center [847, 273] width 1442 height 456
click at [54, 301] on div "Lessons" at bounding box center [61, 302] width 121 height 17
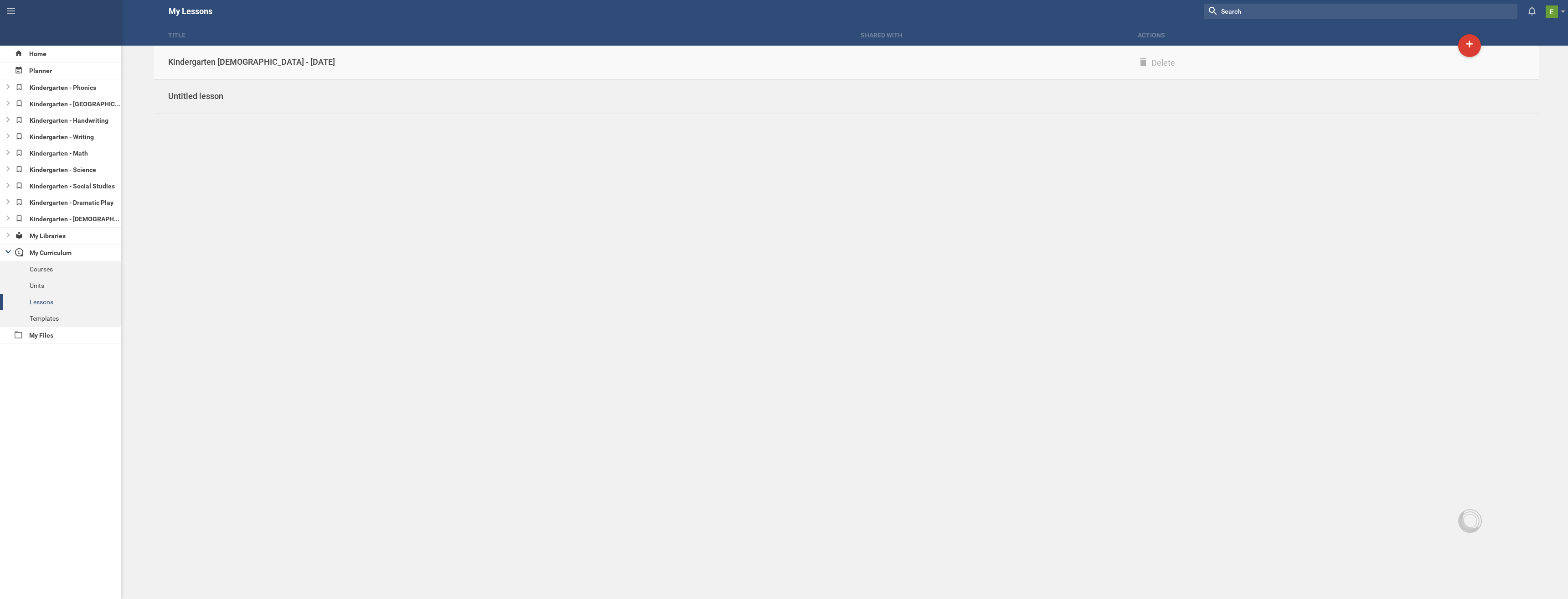
click at [257, 63] on div "Kindergarten [DEMOGRAPHIC_DATA] - [DATE]" at bounding box center [500, 62] width 692 height 11
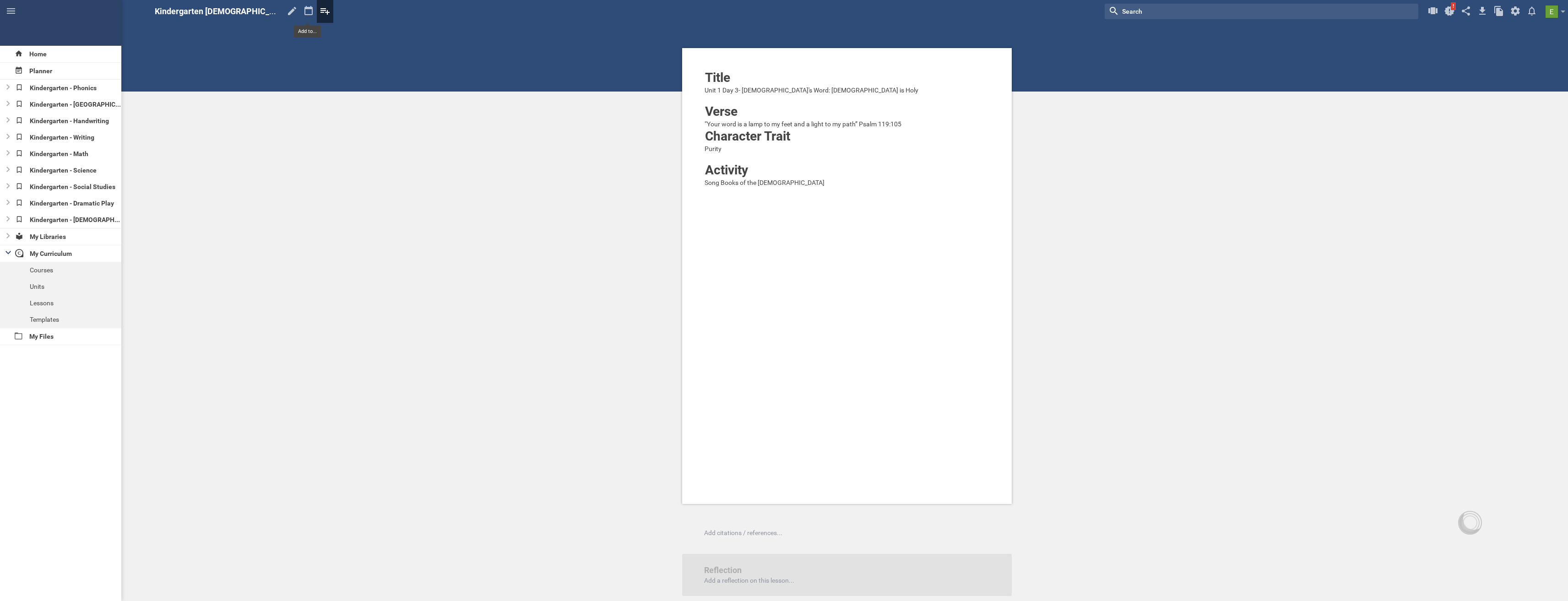
click at [321, 12] on icon at bounding box center [325, 11] width 9 height 6
click at [300, 11] on icon at bounding box center [309, 11] width 17 height 22
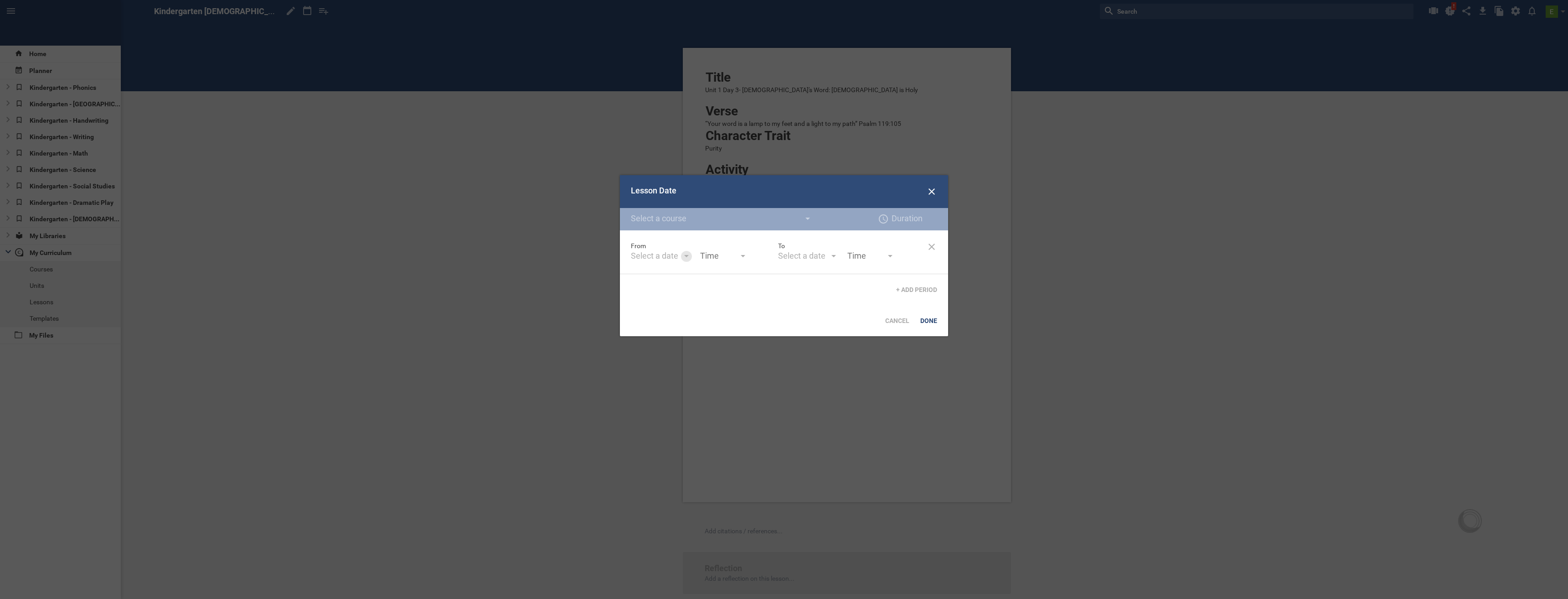
click at [687, 257] on div at bounding box center [686, 257] width 5 height 4
click at [653, 351] on div "18" at bounding box center [654, 351] width 12 height 14
click at [938, 320] on div "Done" at bounding box center [929, 320] width 28 height 20
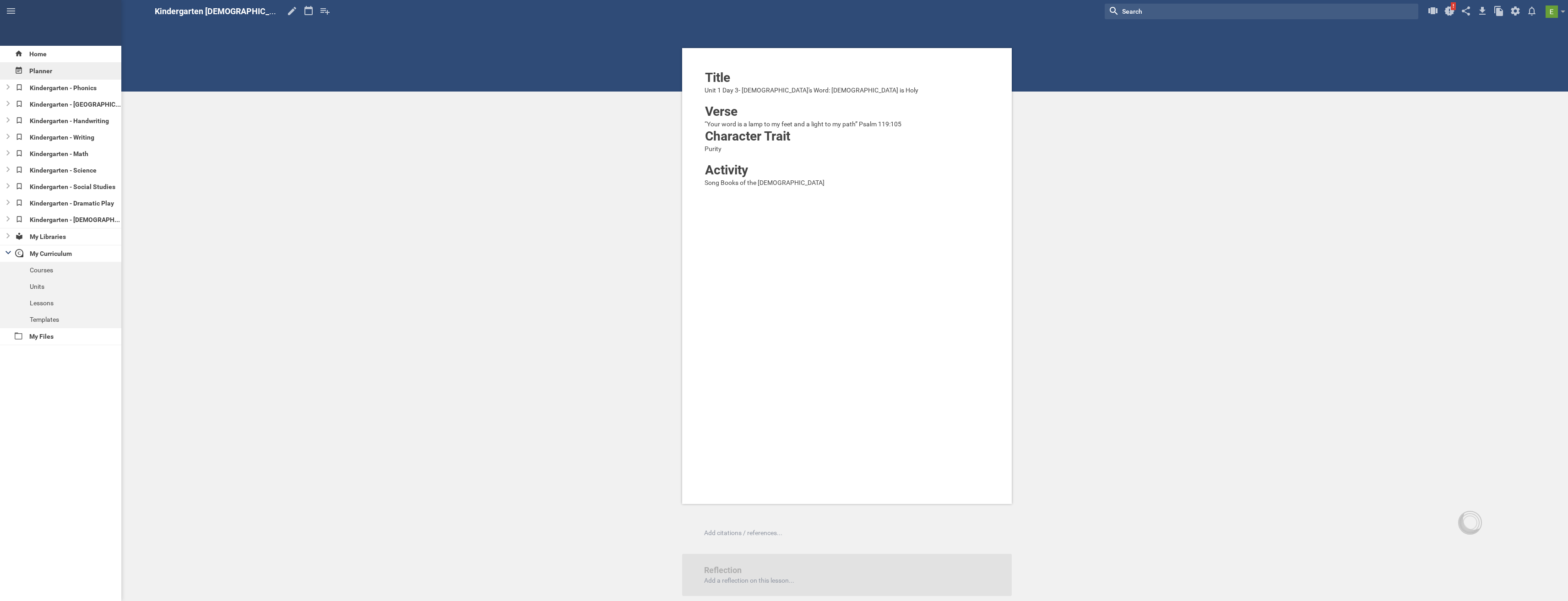
click at [49, 73] on div "Planner" at bounding box center [61, 71] width 122 height 17
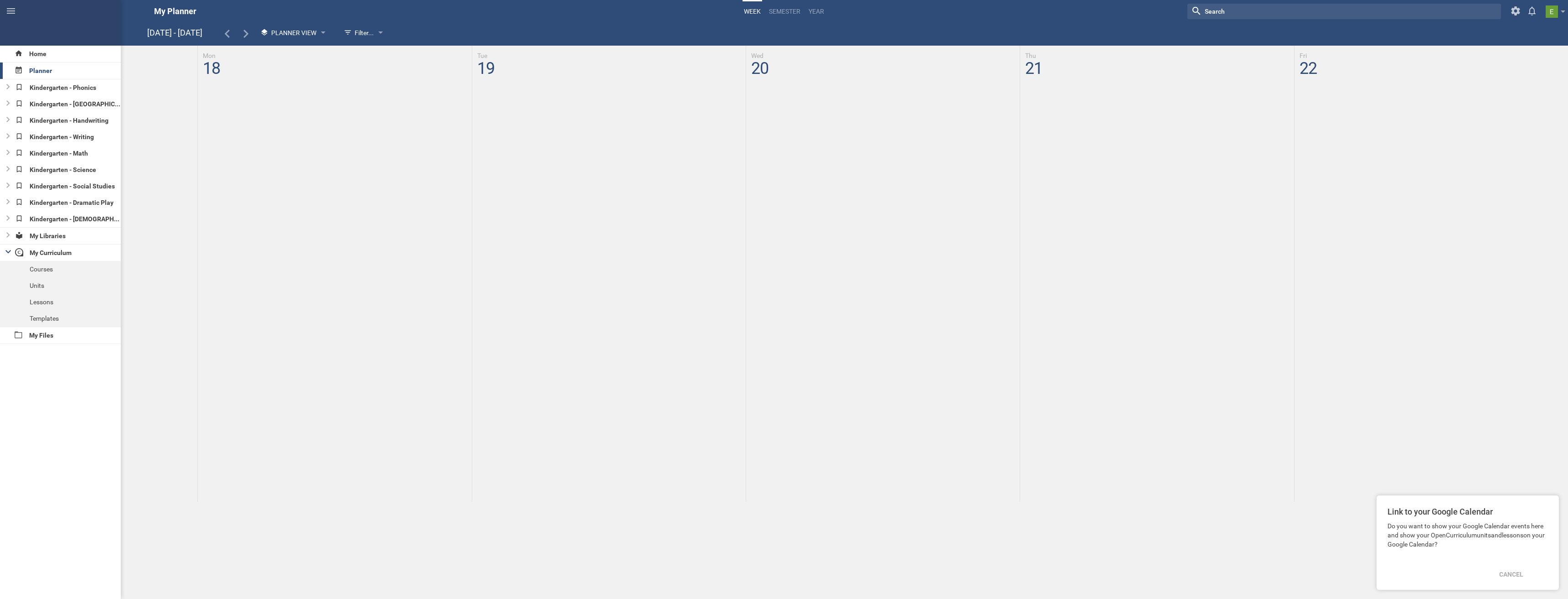
click at [215, 88] on div at bounding box center [847, 273] width 1442 height 456
click at [228, 91] on div at bounding box center [847, 273] width 1442 height 456
click at [229, 95] on div at bounding box center [847, 273] width 1442 height 456
click at [229, 99] on div at bounding box center [847, 273] width 1442 height 456
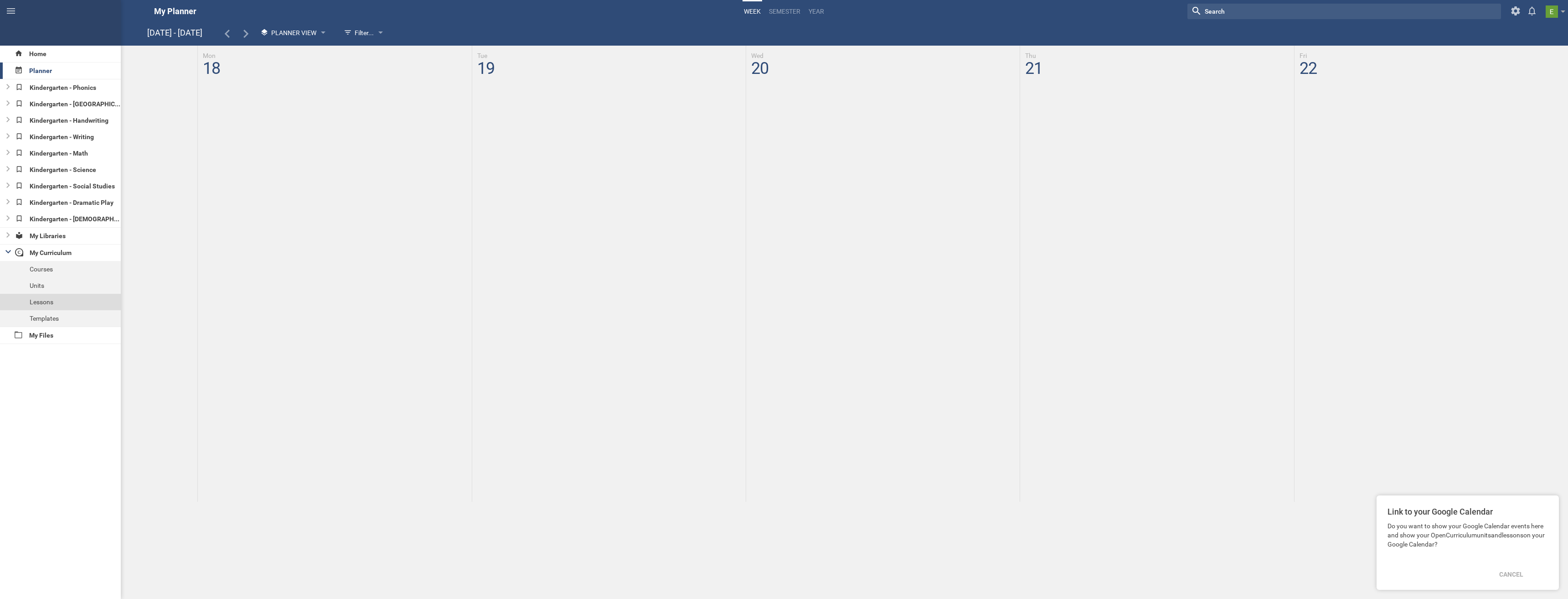
click at [54, 305] on div "Lessons" at bounding box center [61, 302] width 121 height 17
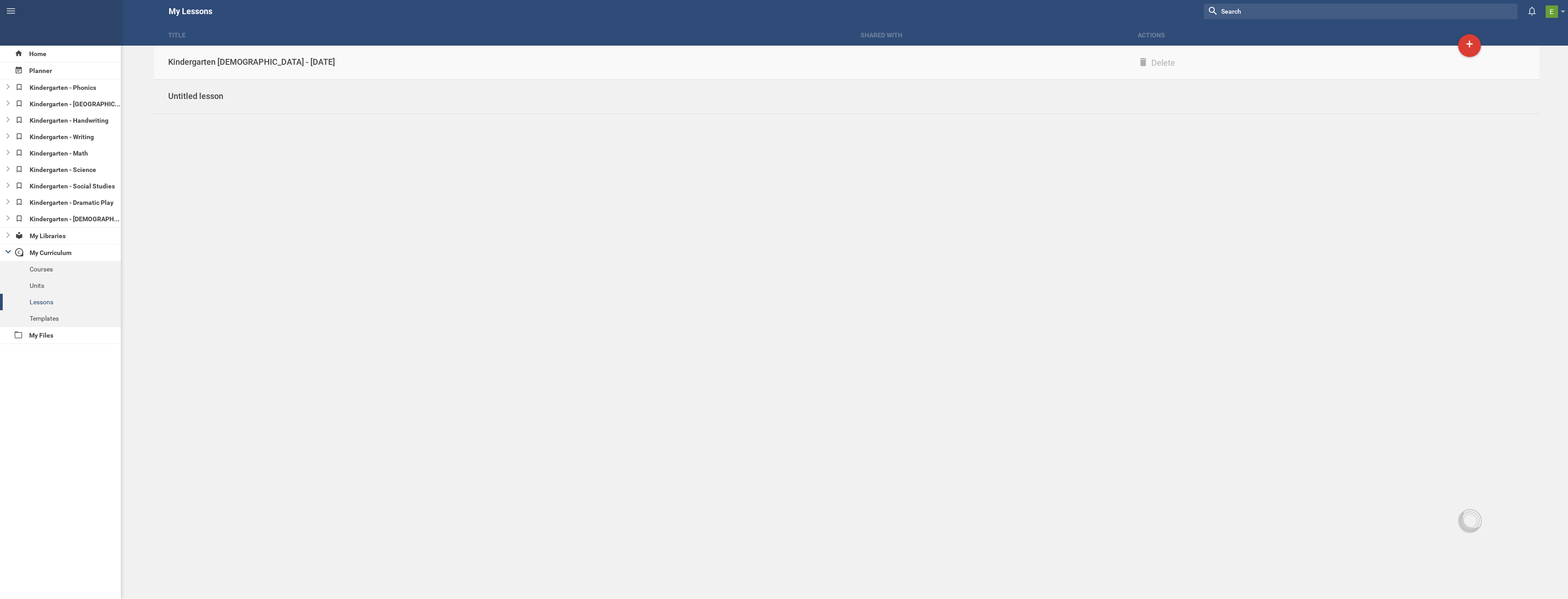
click at [226, 65] on div "Kindergarten [DEMOGRAPHIC_DATA] - [DATE]" at bounding box center [500, 62] width 692 height 11
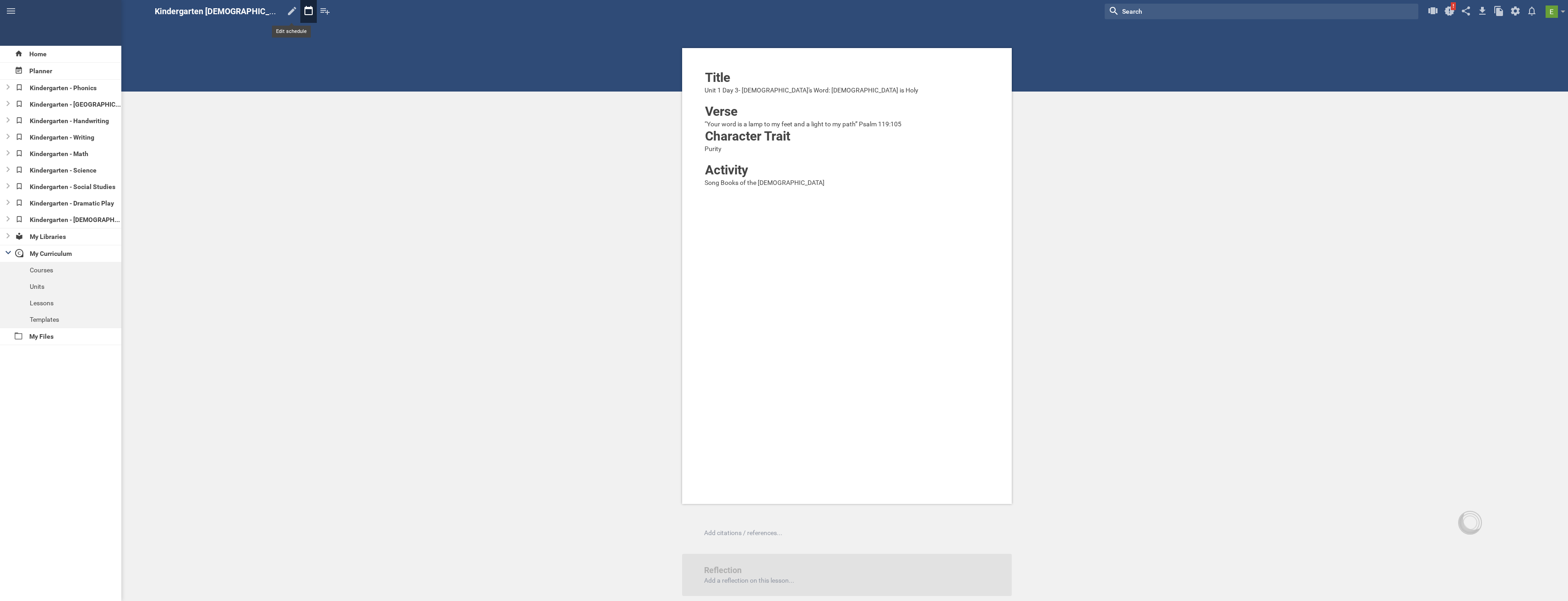
click at [300, 15] on icon at bounding box center [309, 11] width 17 height 22
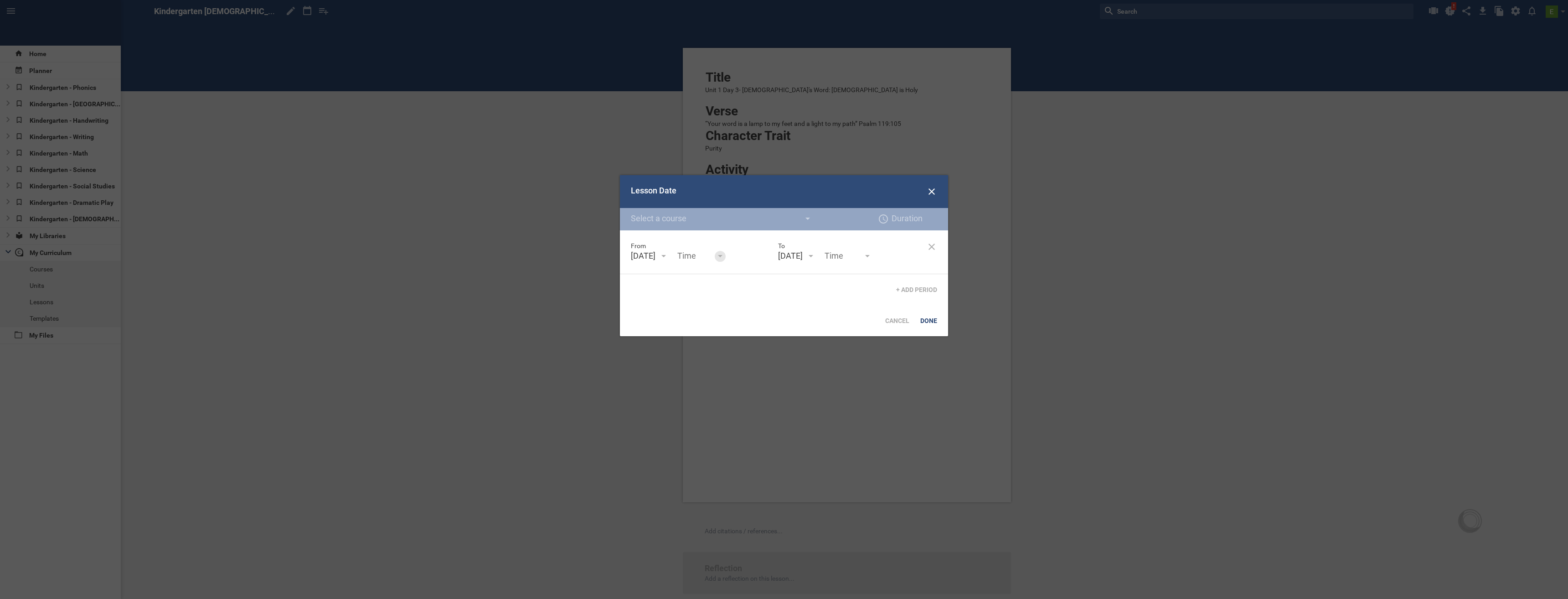
click at [723, 255] on div at bounding box center [720, 257] width 5 height 4
type input "8:00am"
click at [732, 299] on div "From [DATE] August 25 S M T W T F S 27 28 29 30 31 1 2 3 4 5 6 7 8 9 10 11 12 1…" at bounding box center [784, 267] width 328 height 75
click at [867, 257] on input "text" at bounding box center [848, 257] width 45 height 12
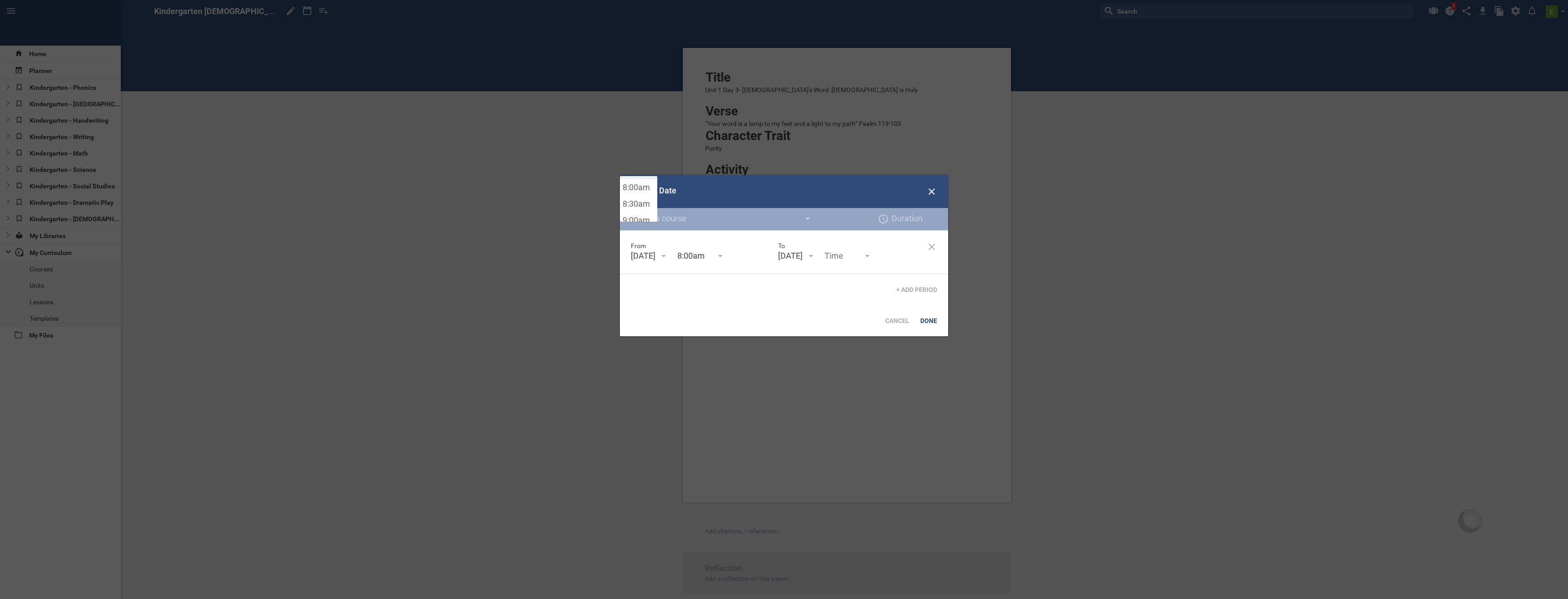
scroll to position [273, 0]
type input "8:30am"
click at [639, 195] on div "Lesson Date Create new course titled "" 5 mins 10 mins 15 mins 20 mins 25 mins …" at bounding box center [784, 255] width 328 height 161
click at [932, 320] on div "Done" at bounding box center [929, 320] width 28 height 20
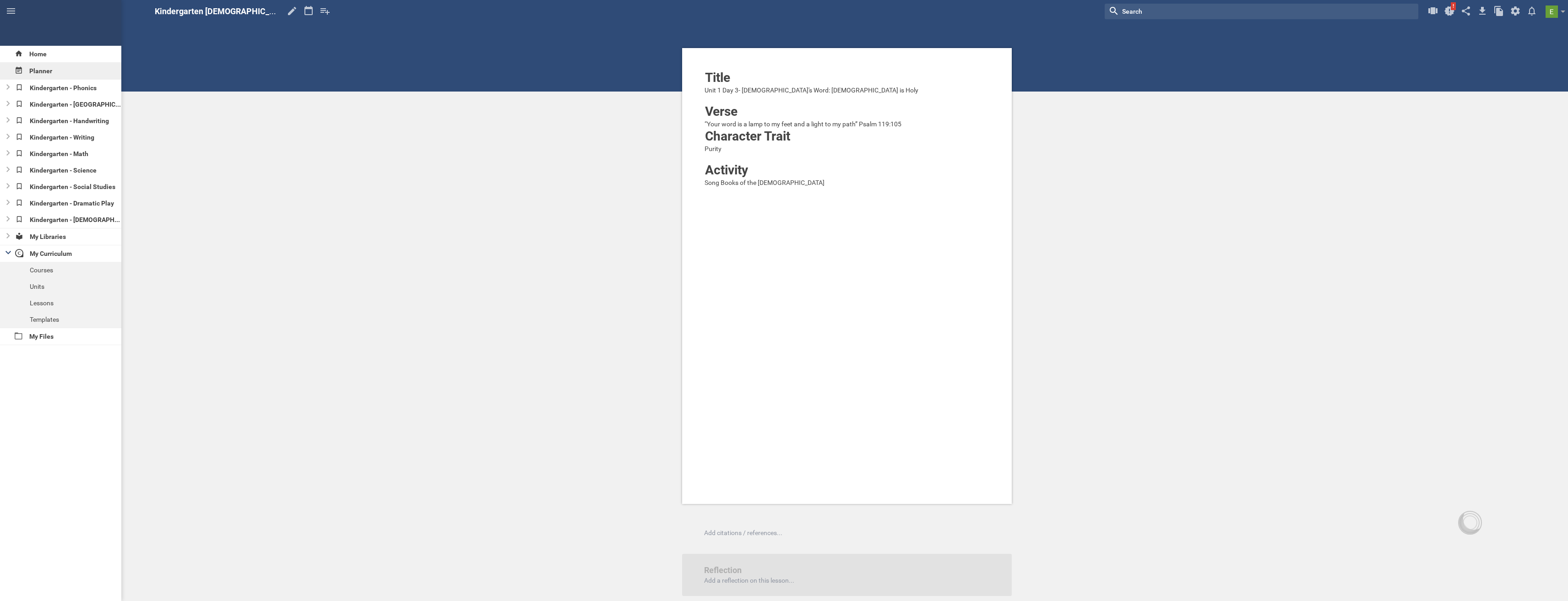
click at [40, 72] on div "Planner" at bounding box center [61, 71] width 122 height 17
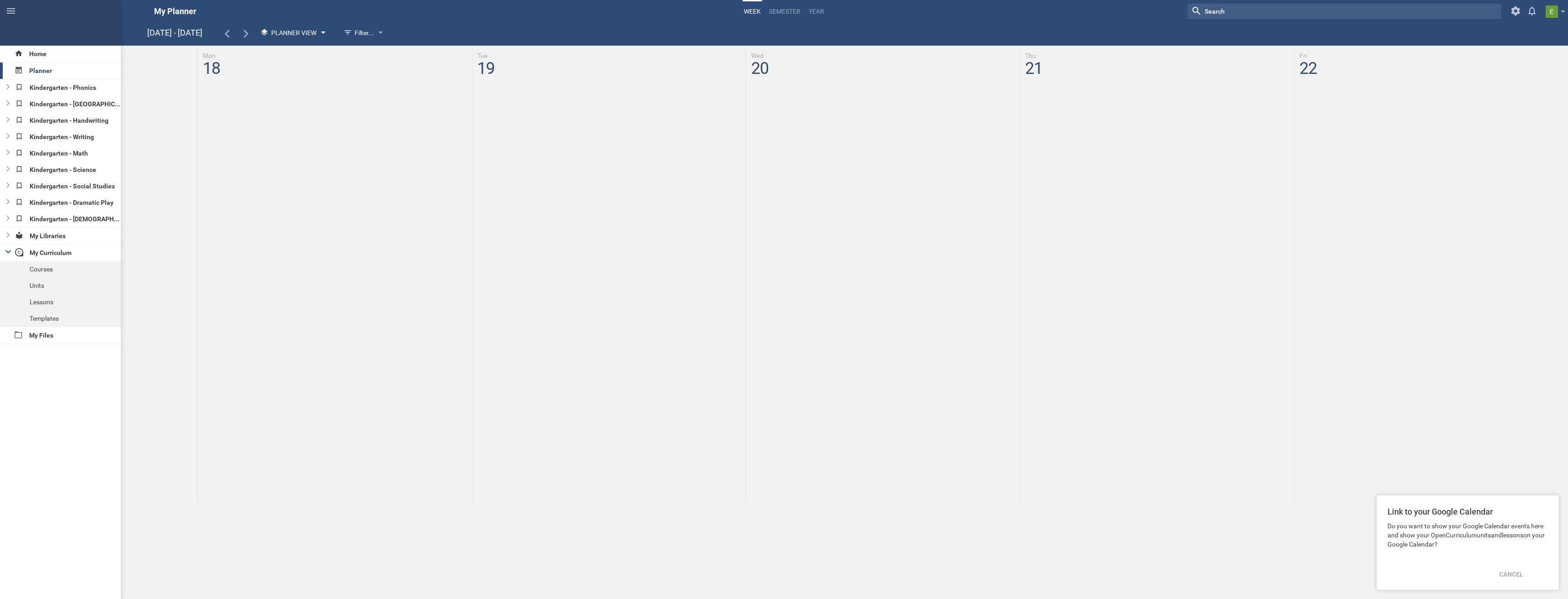
click at [323, 35] on div "Planner View" at bounding box center [292, 33] width 73 height 17
click at [317, 53] on li "Calendar View" at bounding box center [294, 51] width 76 height 20
click at [283, 34] on span "Calendar View" at bounding box center [295, 33] width 48 height 8
click at [287, 66] on li "Planner View" at bounding box center [294, 71] width 76 height 20
click at [35, 52] on div "Home" at bounding box center [61, 54] width 121 height 17
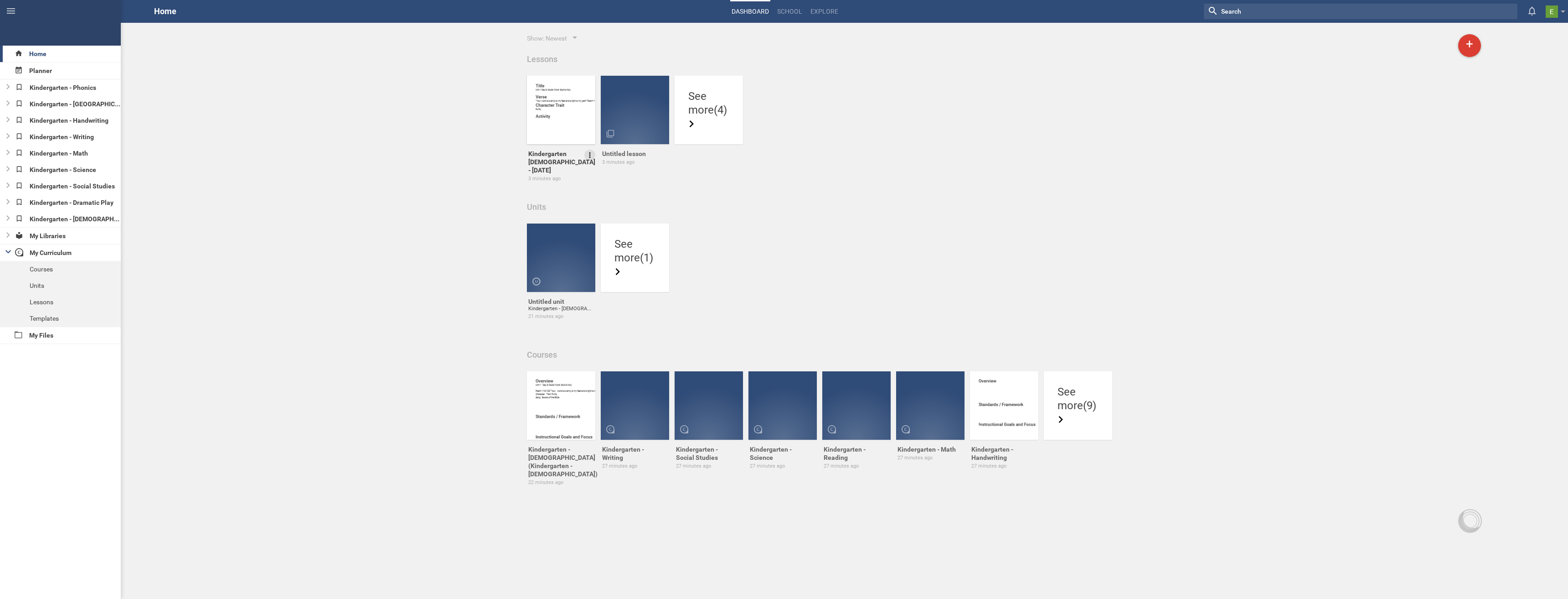
click at [593, 157] on icon at bounding box center [590, 154] width 8 height 8
click at [720, 119] on div "more (4)" at bounding box center [708, 117] width 41 height 27
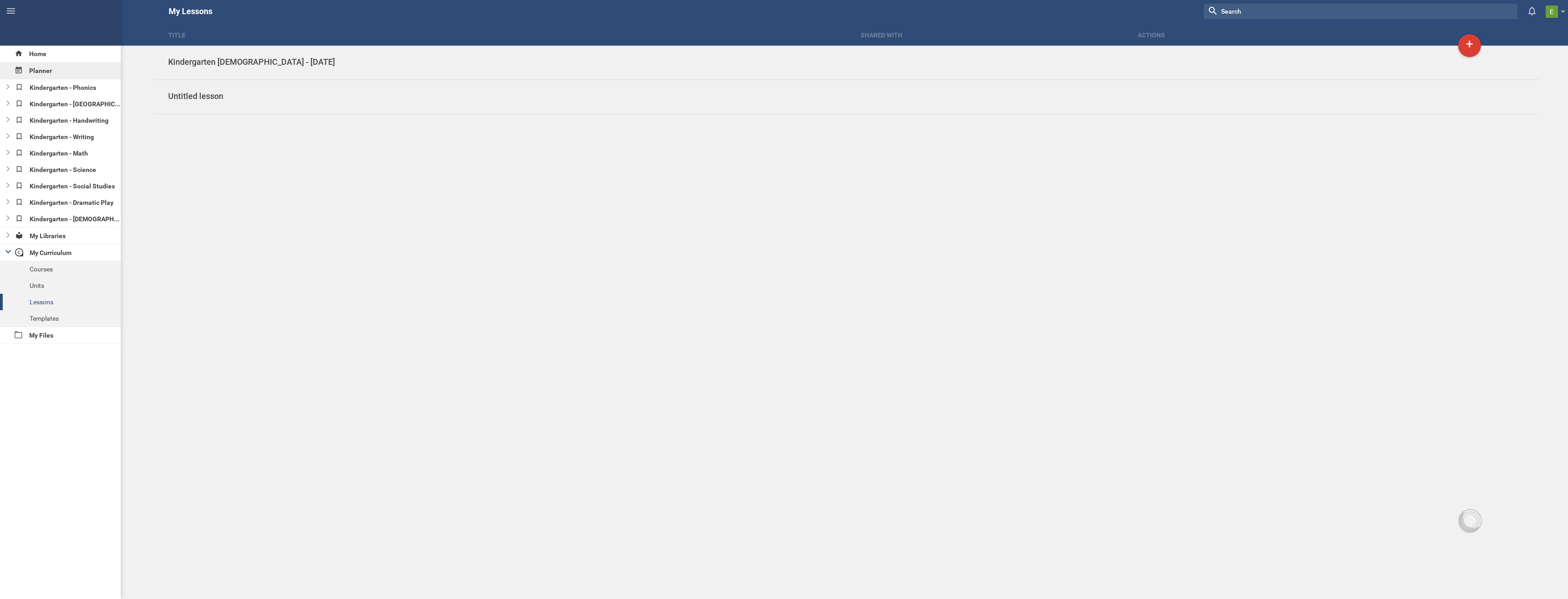
click at [40, 70] on div "Planner" at bounding box center [61, 71] width 121 height 17
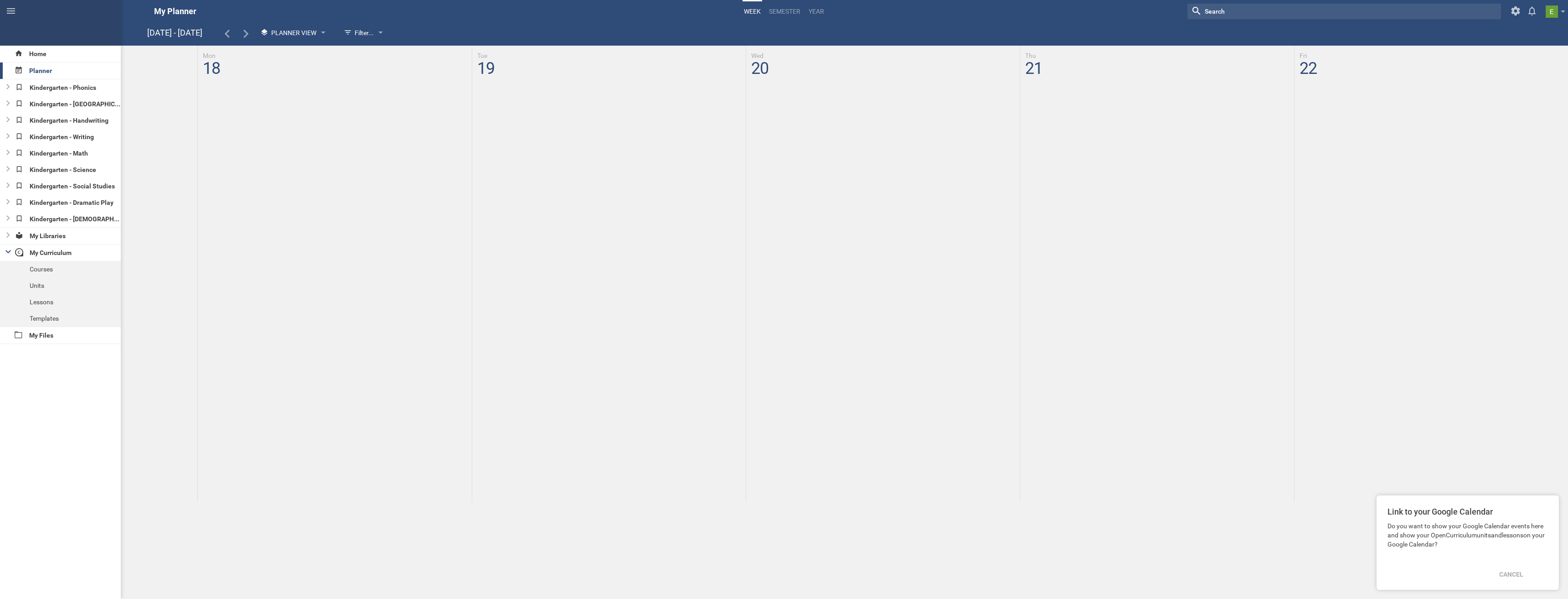
click at [289, 110] on div at bounding box center [847, 273] width 1442 height 456
click at [1509, 573] on div "Cancel" at bounding box center [1511, 574] width 35 height 20
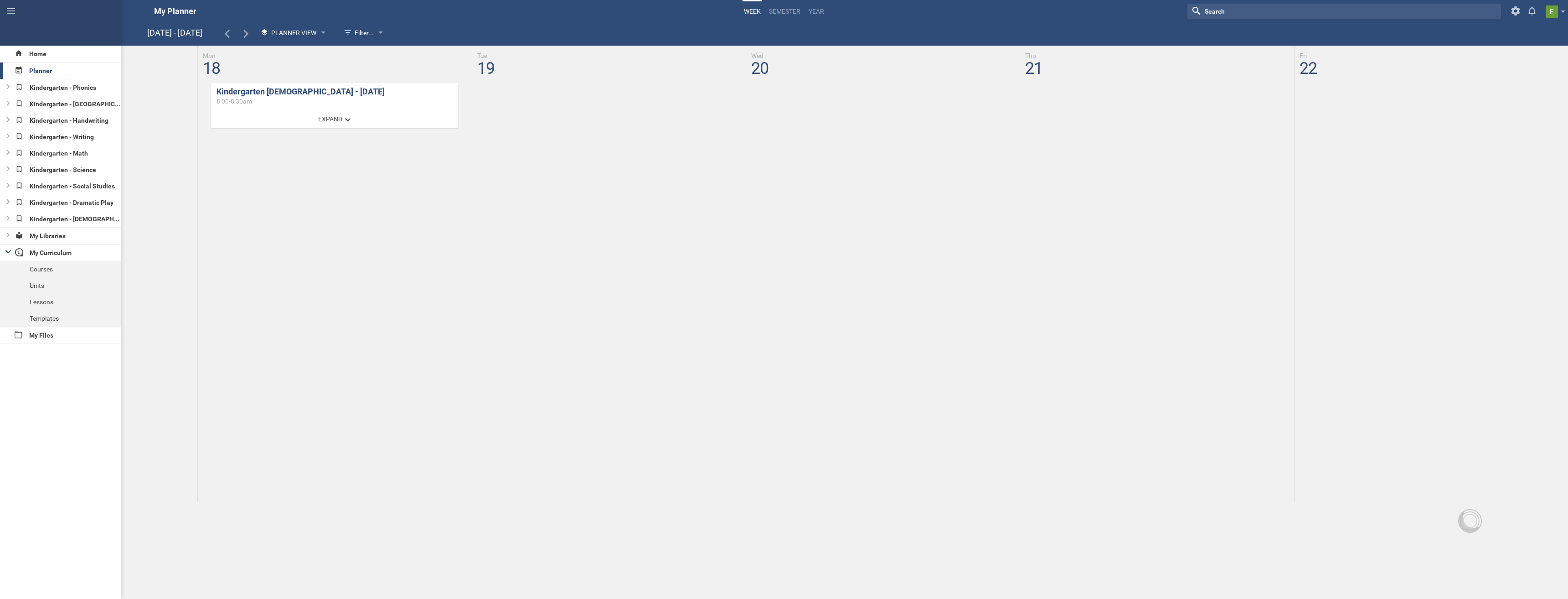
click at [328, 123] on span "Expand" at bounding box center [330, 119] width 24 height 8
click at [333, 124] on button "Expand" at bounding box center [334, 119] width 43 height 18
click at [341, 123] on button "Expand" at bounding box center [334, 119] width 43 height 18
click at [291, 92] on link "Kindergarten [DEMOGRAPHIC_DATA] - [DATE]" at bounding box center [300, 91] width 168 height 10
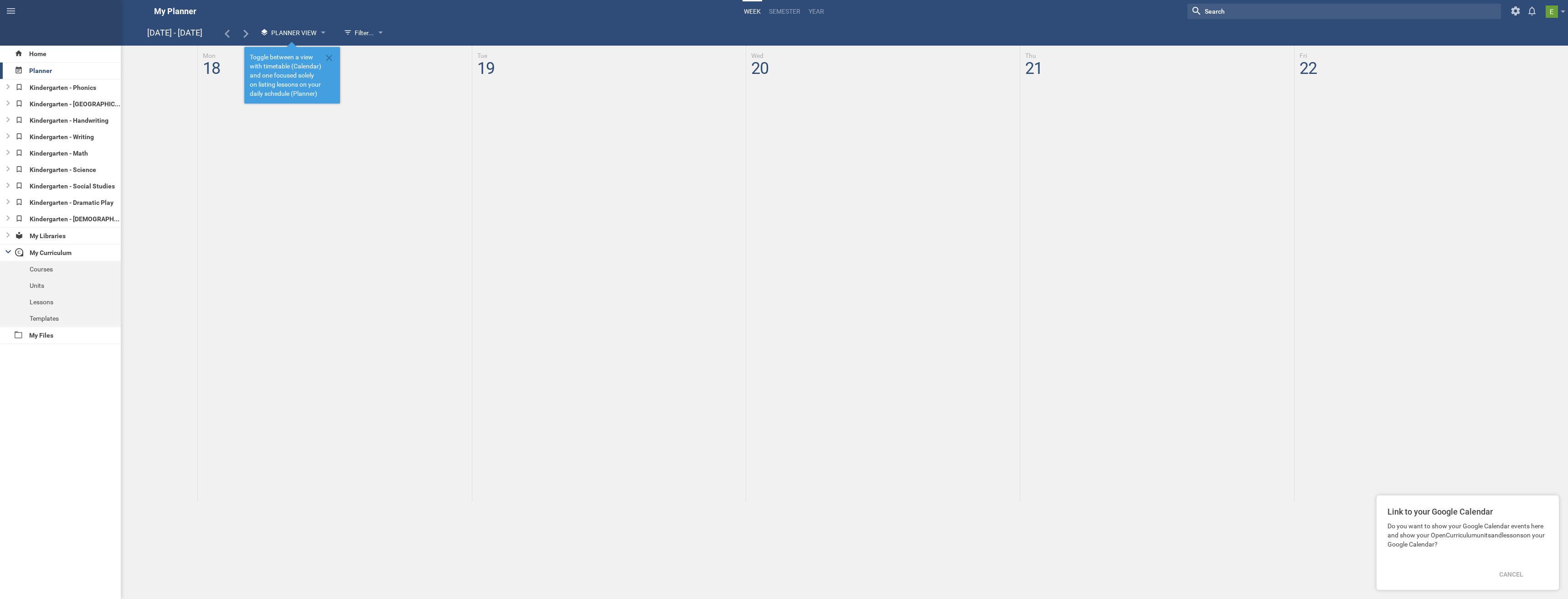
click at [288, 64] on span "Toggle between a view with timetable (Calendar) and one focused solely on listi…" at bounding box center [285, 75] width 72 height 45
click at [324, 55] on icon at bounding box center [329, 58] width 11 height 11
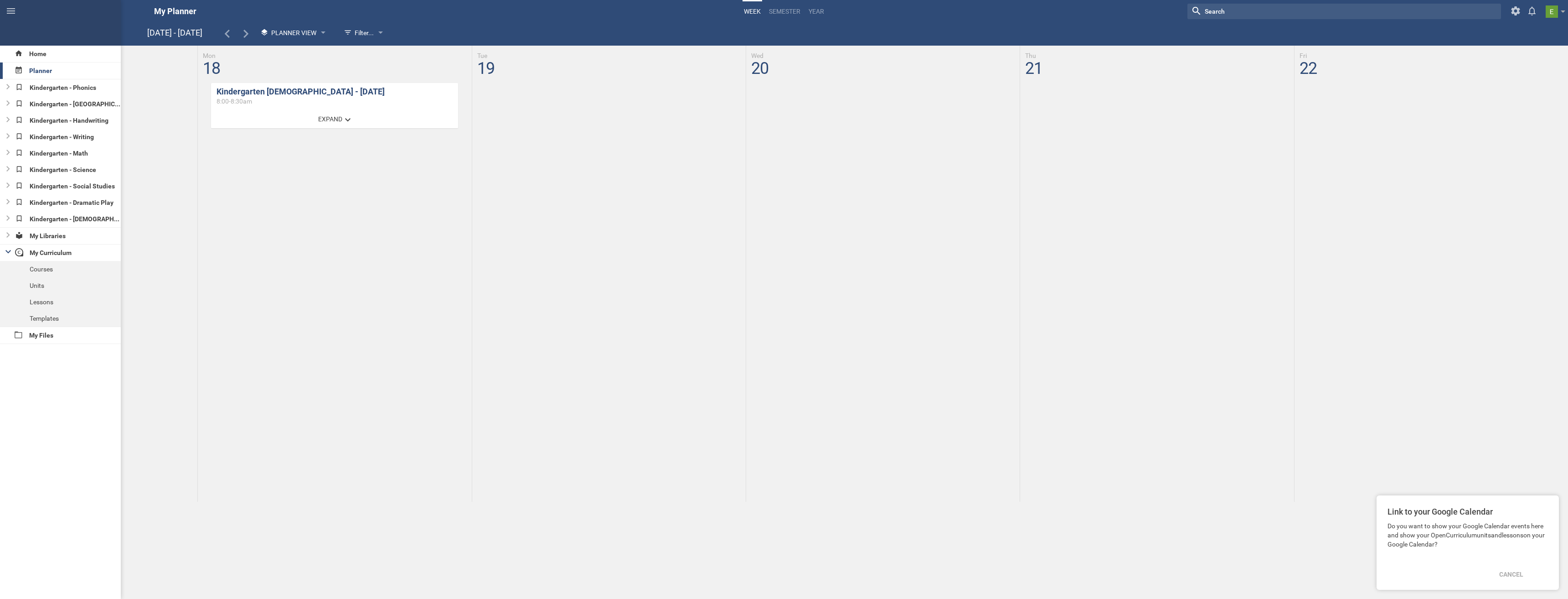
click at [336, 122] on span "Expand" at bounding box center [330, 119] width 24 height 8
click at [1512, 11] on icon at bounding box center [1515, 11] width 8 height 9
click at [1560, 14] on link at bounding box center [1557, 11] width 23 height 23
click at [294, 216] on div "Kindergarten [DEMOGRAPHIC_DATA] - [DATE] 8:00 - 8:30am Expand" at bounding box center [847, 273] width 1442 height 456
